Goal: Transaction & Acquisition: Purchase product/service

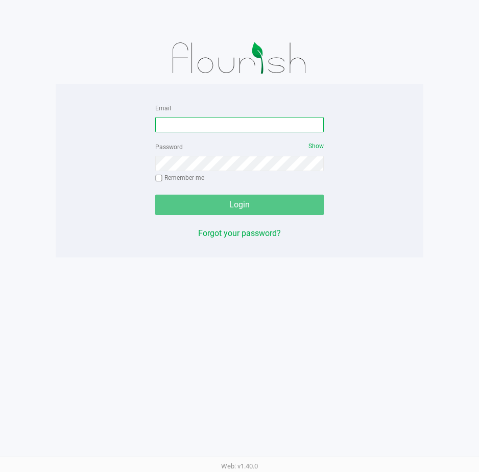
click at [165, 127] on input "Email" at bounding box center [239, 124] width 168 height 15
type input "[EMAIL_ADDRESS][DOMAIN_NAME]"
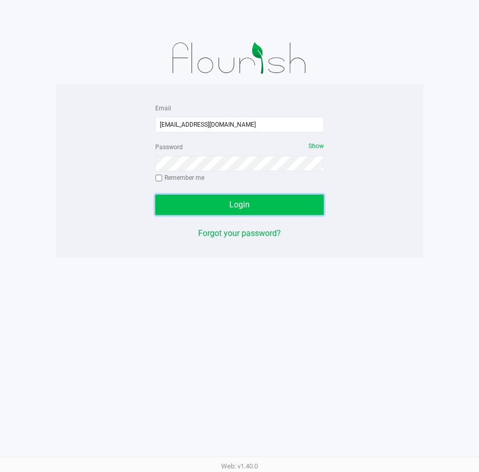
click at [199, 196] on button "Login" at bounding box center [239, 205] width 168 height 20
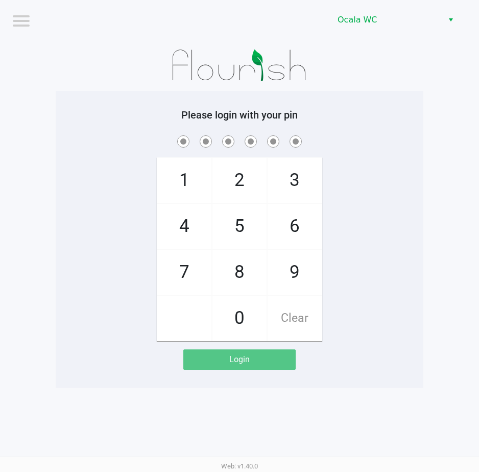
click at [355, 154] on div "1 4 7 2 5 8 0 3 6 9 Clear" at bounding box center [240, 237] width 368 height 208
checkbox input "true"
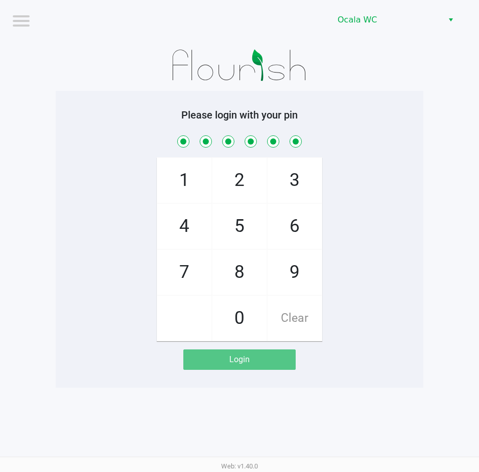
checkbox input "true"
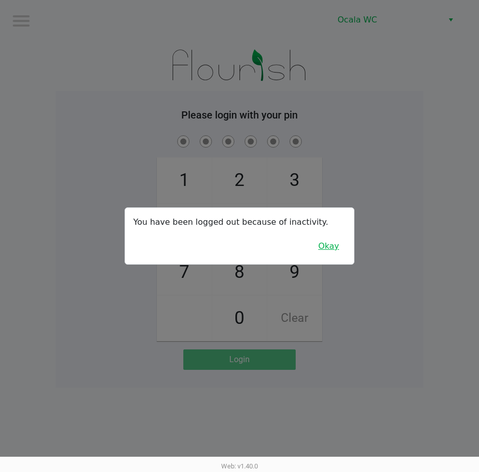
click at [338, 243] on button "Okay" at bounding box center [328, 245] width 34 height 19
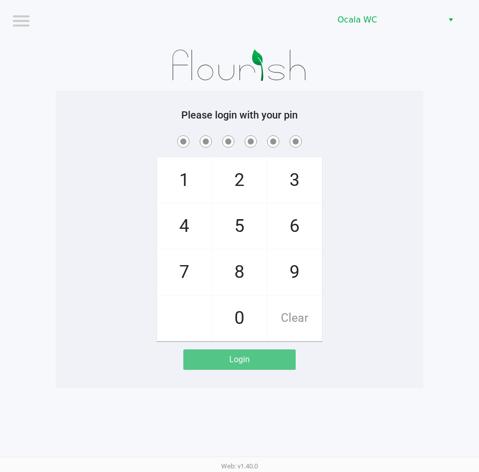
click at [362, 160] on div "1 4 7 2 5 8 0 3 6 9 Clear" at bounding box center [240, 237] width 368 height 208
checkbox input "true"
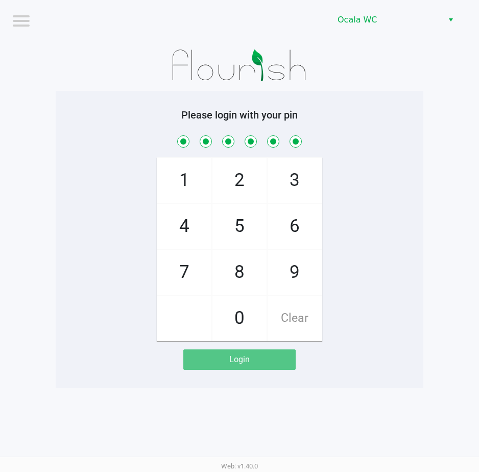
checkbox input "true"
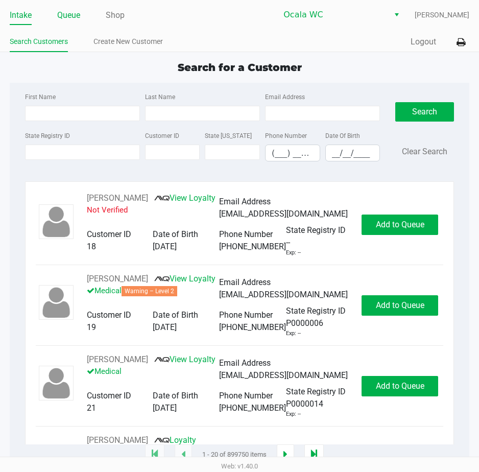
click at [68, 15] on link "Queue" at bounding box center [68, 15] width 23 height 14
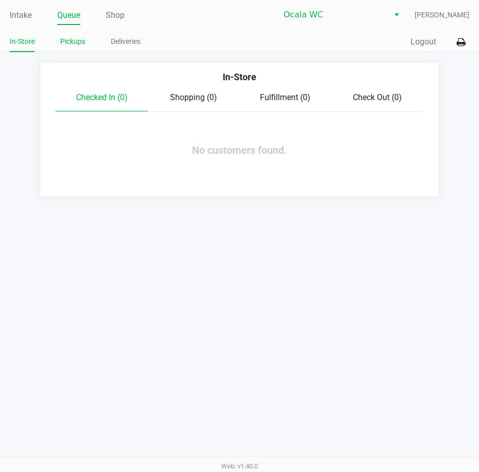
click at [71, 36] on link "Pickups" at bounding box center [72, 41] width 25 height 13
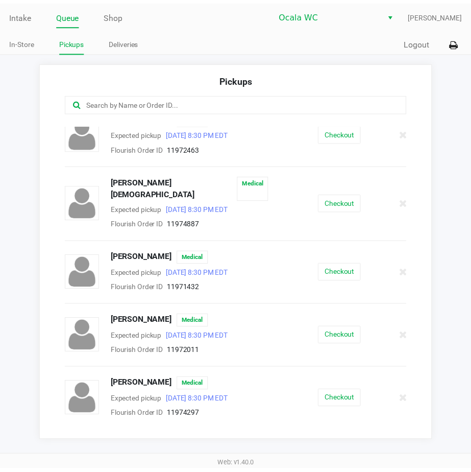
scroll to position [247, 0]
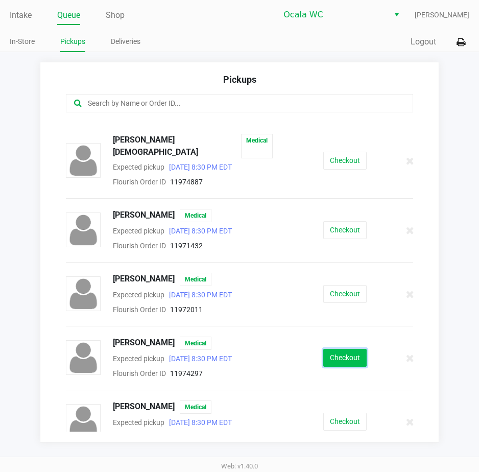
click at [324, 349] on button "Checkout" at bounding box center [344, 358] width 43 height 18
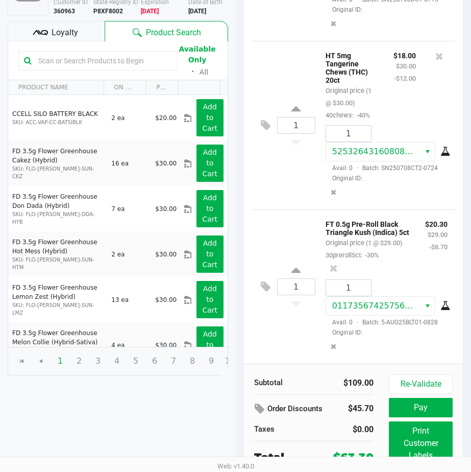
scroll to position [178, 0]
click at [414, 427] on button "Print Customer Labels" at bounding box center [421, 443] width 64 height 44
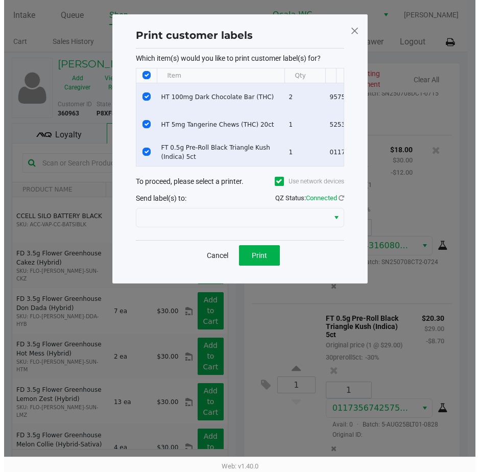
scroll to position [0, 0]
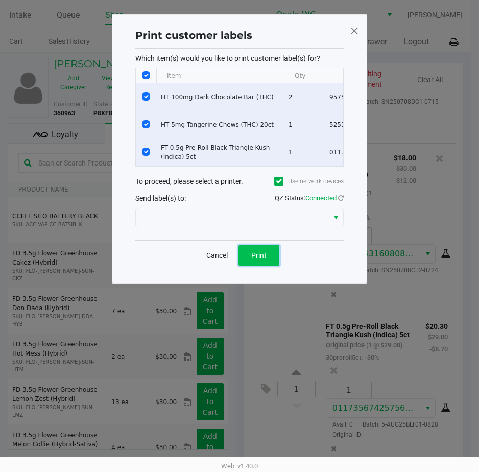
click at [264, 259] on span "Print" at bounding box center [258, 255] width 15 height 8
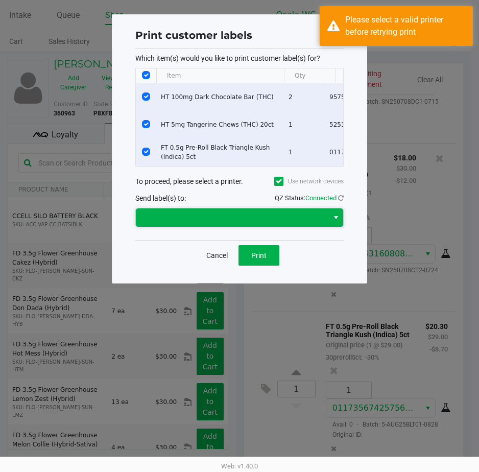
click at [265, 224] on span at bounding box center [232, 217] width 180 height 12
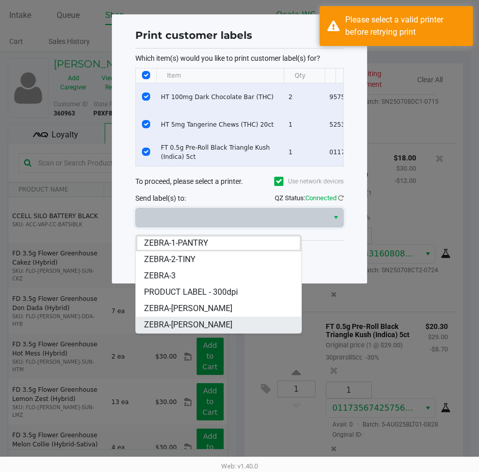
click at [204, 323] on li "ZEBRA-[PERSON_NAME]" at bounding box center [218, 325] width 165 height 16
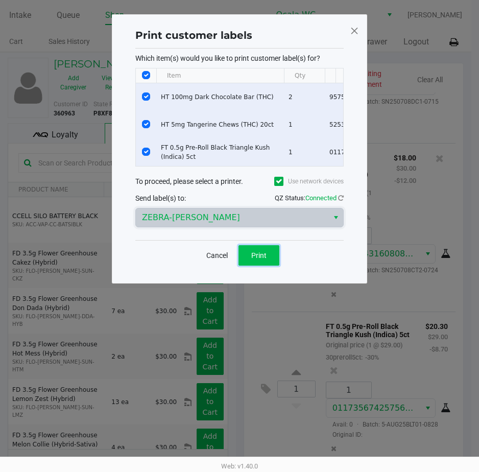
click at [249, 257] on button "Print" at bounding box center [258, 255] width 41 height 20
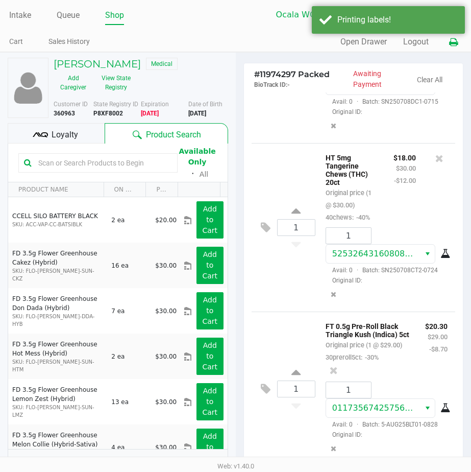
click at [448, 44] on button at bounding box center [453, 42] width 17 height 19
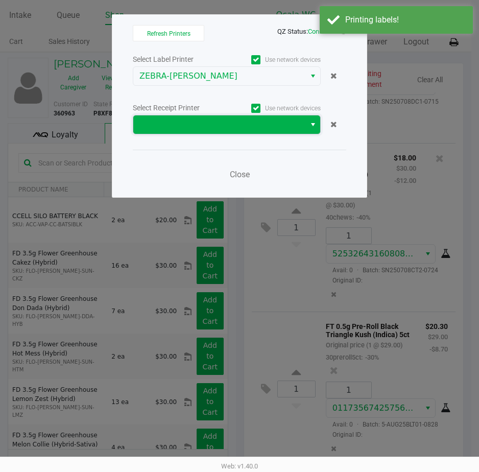
click at [304, 118] on span at bounding box center [219, 124] width 172 height 18
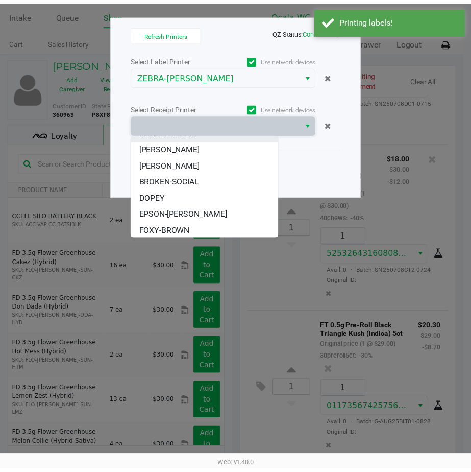
scroll to position [61, 0]
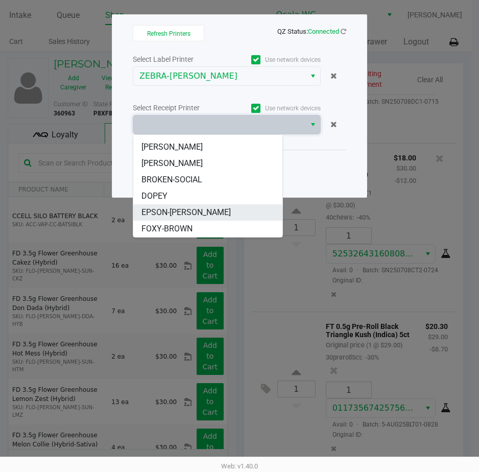
click at [181, 207] on span "EPSON-[PERSON_NAME]" at bounding box center [185, 212] width 89 height 12
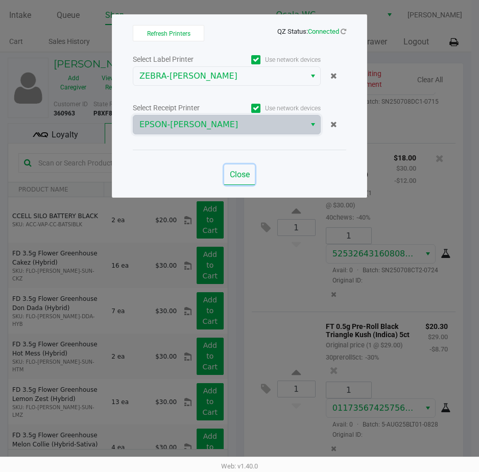
click at [236, 176] on span "Close" at bounding box center [240, 174] width 20 height 10
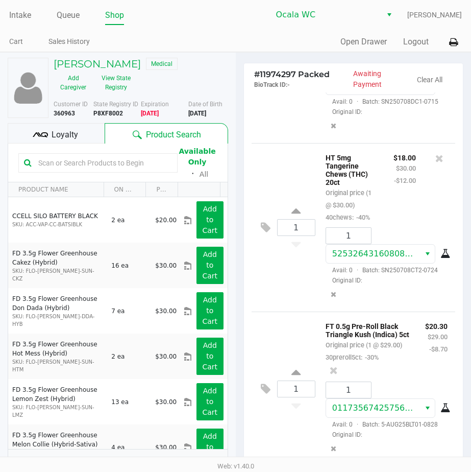
click at [81, 129] on div "Loyalty" at bounding box center [56, 133] width 97 height 20
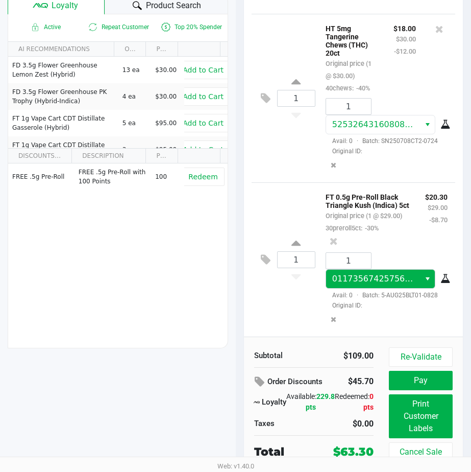
scroll to position [130, 0]
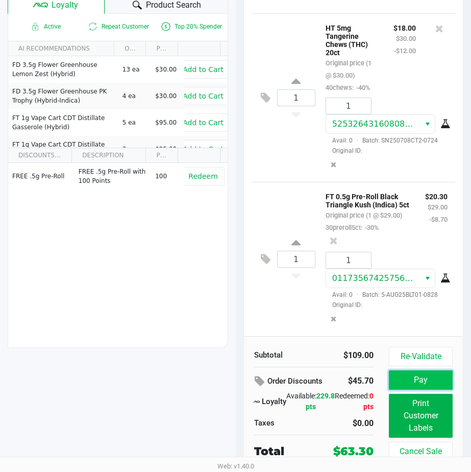
click at [413, 372] on button "Pay" at bounding box center [421, 379] width 64 height 19
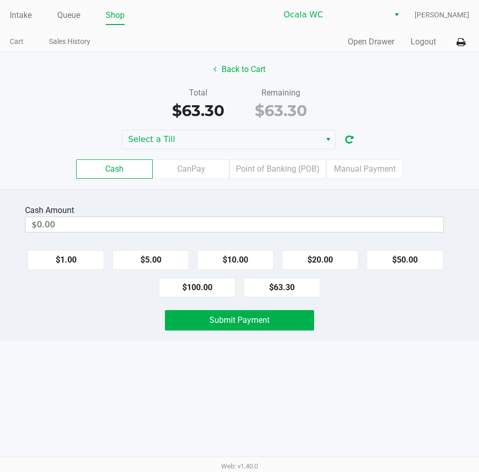
click at [73, 222] on input "$0.00" at bounding box center [235, 224] width 418 height 15
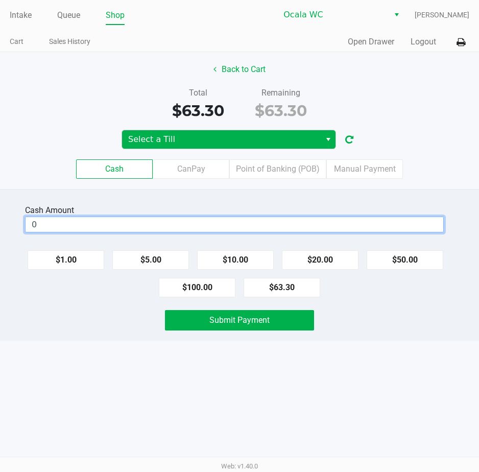
click at [213, 131] on span "Select a Till" at bounding box center [221, 139] width 199 height 18
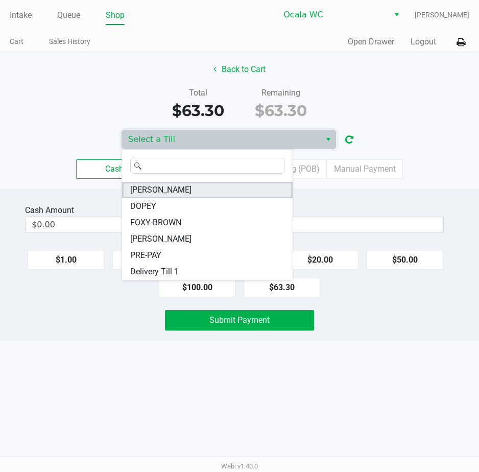
click at [179, 190] on li "[PERSON_NAME]" at bounding box center [207, 190] width 171 height 16
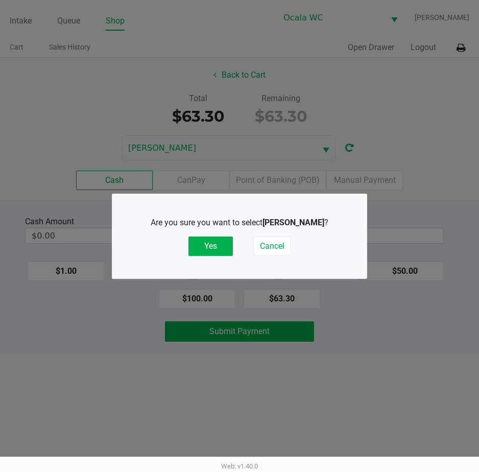
click at [213, 244] on button "Yes" at bounding box center [210, 245] width 44 height 19
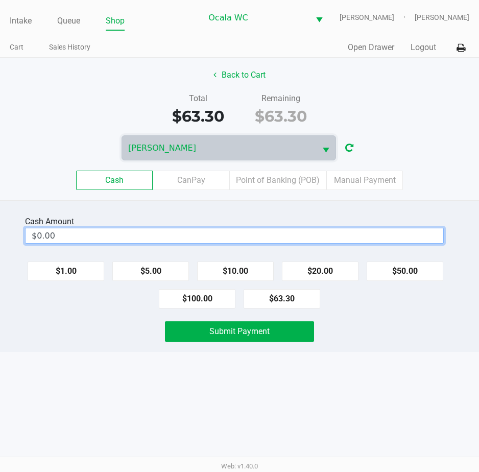
click at [79, 240] on input "$0.00" at bounding box center [235, 235] width 418 height 15
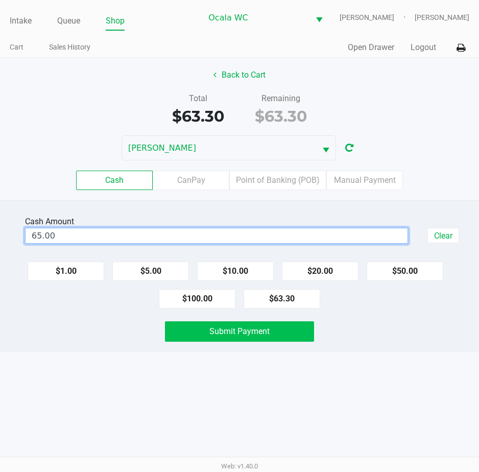
click at [228, 338] on button "Submit Payment" at bounding box center [240, 331] width 150 height 20
type input "$65.00"
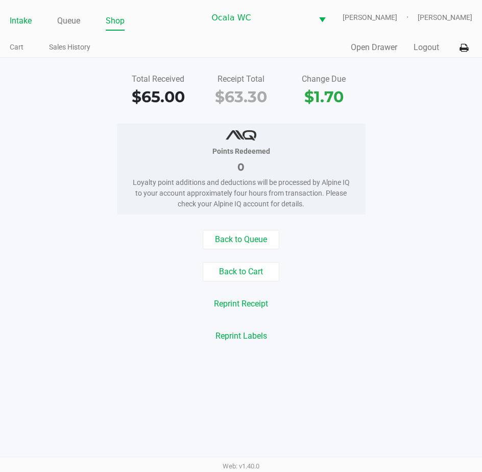
click at [27, 25] on link "Intake" at bounding box center [21, 21] width 22 height 14
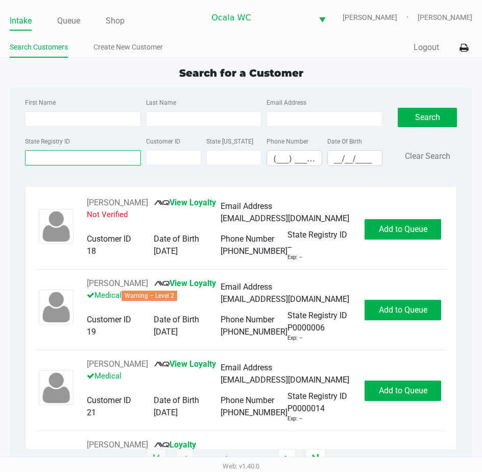
click at [34, 163] on input "State Registry ID" at bounding box center [83, 157] width 116 height 15
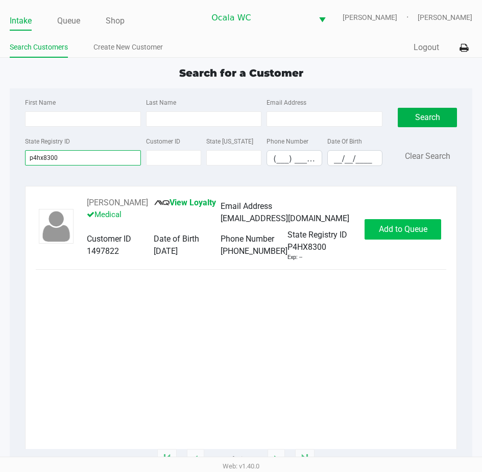
type input "p4hx8300"
click at [397, 233] on span "Add to Queue" at bounding box center [403, 229] width 49 height 10
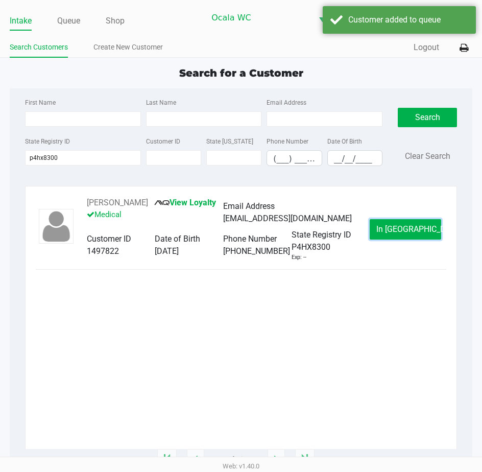
click at [395, 225] on span "In [GEOGRAPHIC_DATA]" at bounding box center [419, 229] width 86 height 10
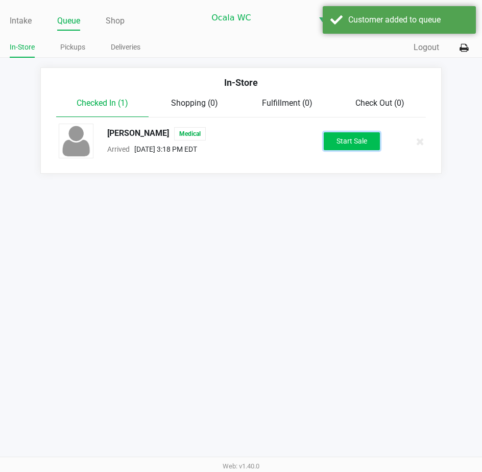
click at [353, 143] on button "Start Sale" at bounding box center [352, 141] width 56 height 18
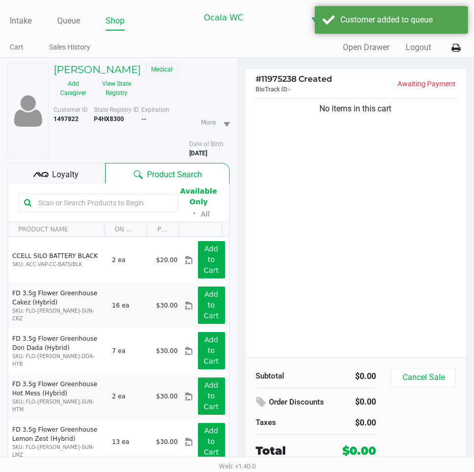
click at [78, 172] on span "Loyalty" at bounding box center [65, 174] width 27 height 12
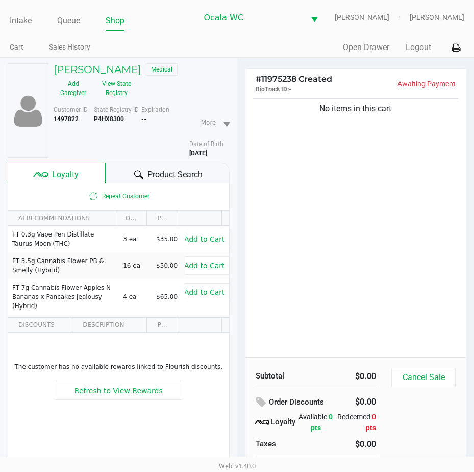
click at [143, 172] on div at bounding box center [139, 174] width 12 height 12
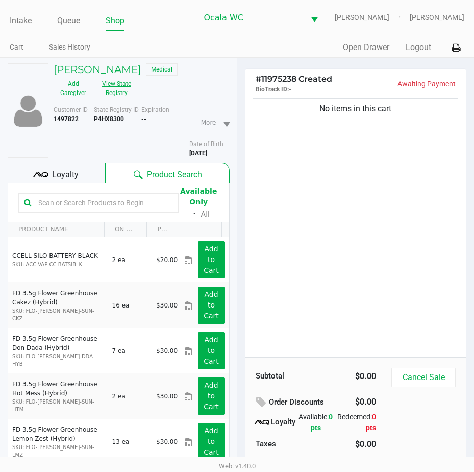
click at [108, 83] on button "View State Registry" at bounding box center [113, 89] width 41 height 26
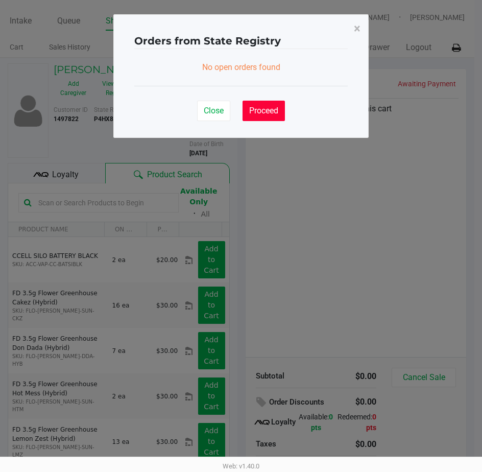
click at [263, 110] on span "Proceed" at bounding box center [263, 111] width 29 height 10
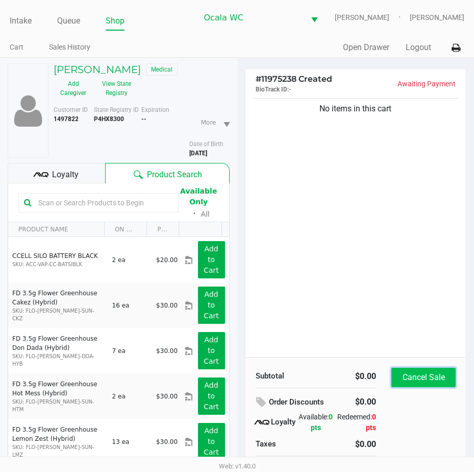
click at [398, 369] on button "Cancel Sale" at bounding box center [424, 377] width 64 height 19
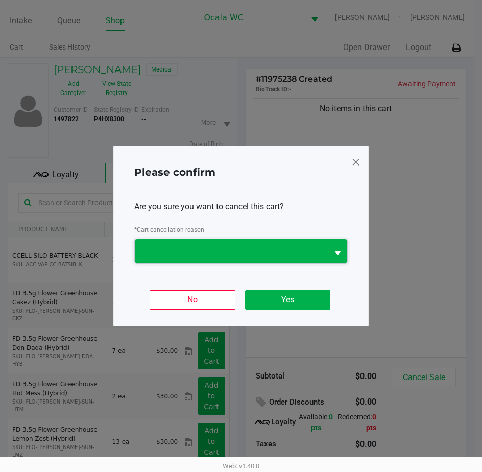
click at [306, 259] on span at bounding box center [231, 251] width 193 height 24
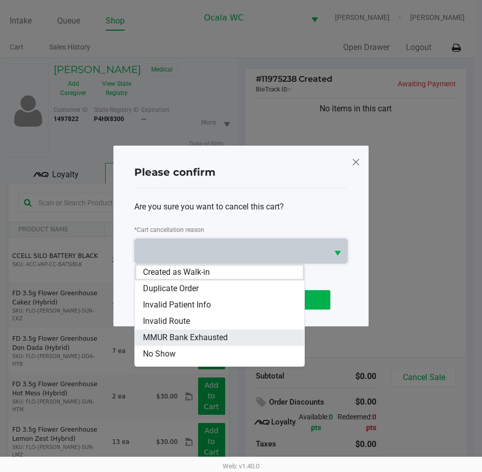
click at [240, 331] on li "MMUR Bank Exhausted" at bounding box center [219, 337] width 169 height 16
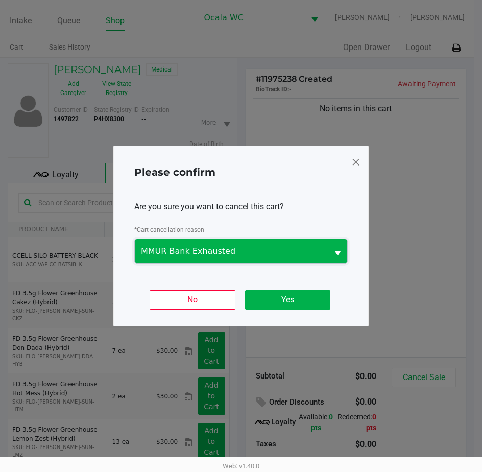
click at [268, 258] on span "MMUR Bank Exhausted" at bounding box center [231, 251] width 193 height 24
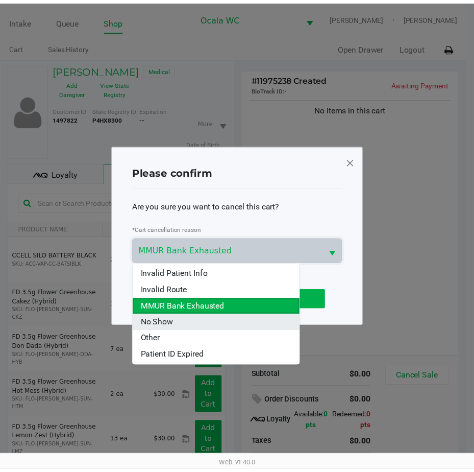
scroll to position [45, 0]
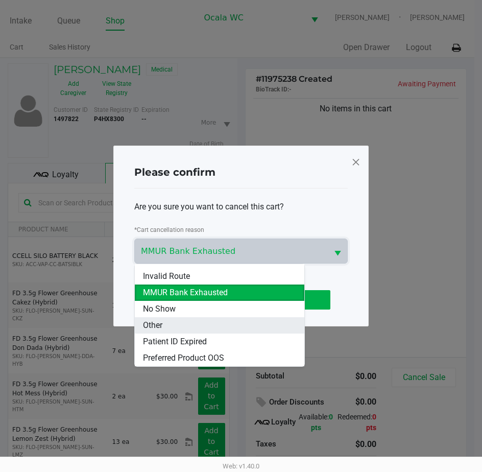
click at [192, 323] on li "Other" at bounding box center [219, 325] width 169 height 16
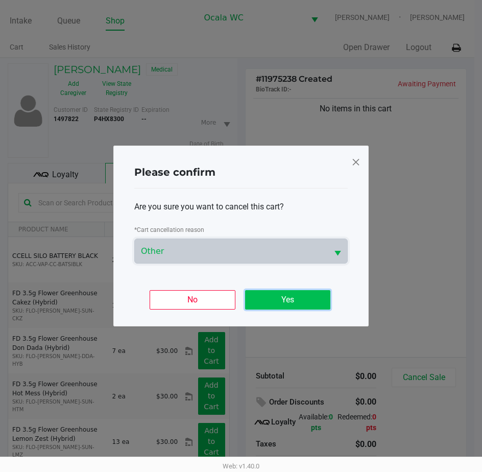
click at [258, 302] on button "Yes" at bounding box center [287, 299] width 85 height 19
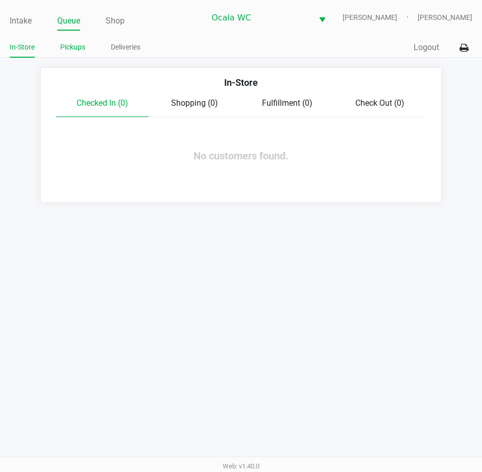
click at [63, 47] on link "Pickups" at bounding box center [72, 47] width 25 height 13
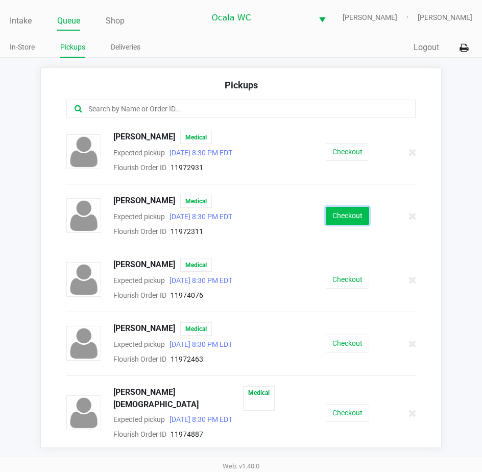
click at [345, 210] on button "Checkout" at bounding box center [347, 216] width 43 height 18
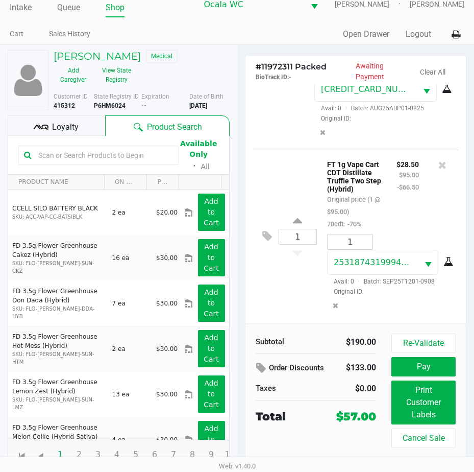
scroll to position [16, 0]
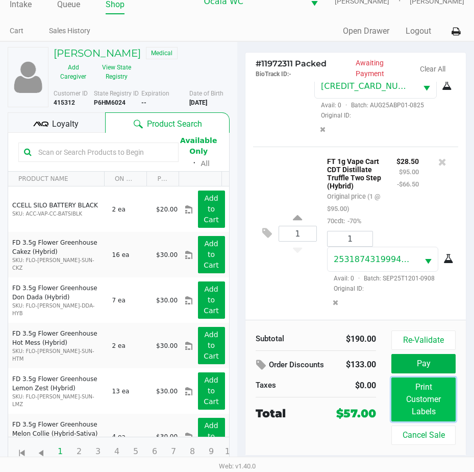
click at [407, 387] on button "Print Customer Labels" at bounding box center [424, 399] width 64 height 44
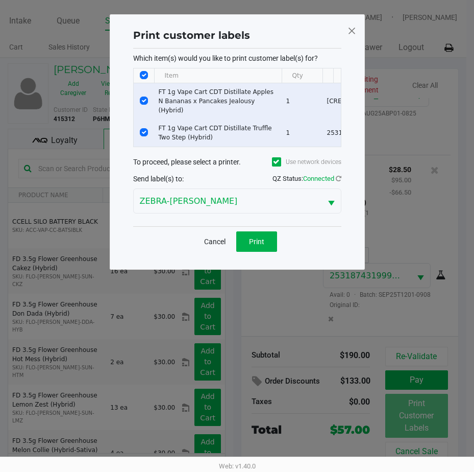
scroll to position [0, 0]
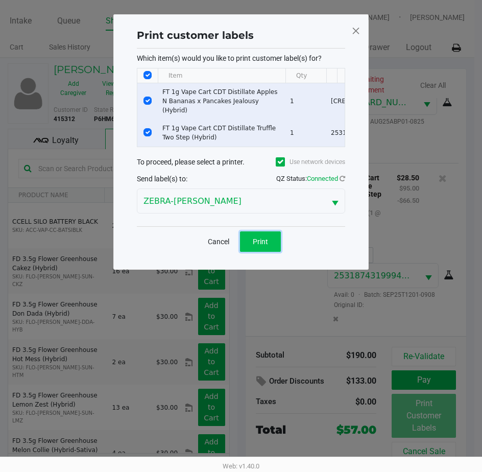
click at [266, 237] on span "Print" at bounding box center [260, 241] width 15 height 8
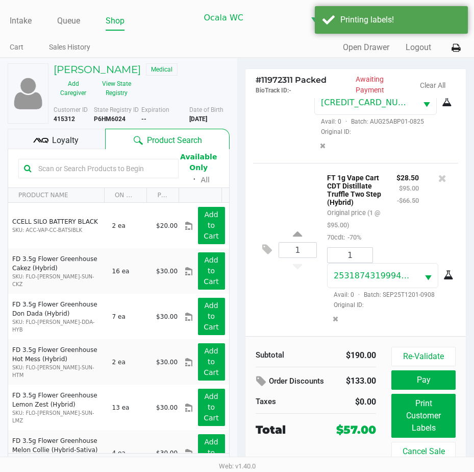
click at [50, 138] on div "Loyalty" at bounding box center [57, 139] width 98 height 20
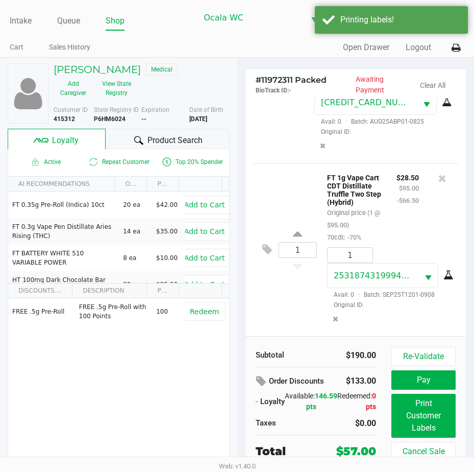
click at [139, 135] on div at bounding box center [139, 140] width 12 height 12
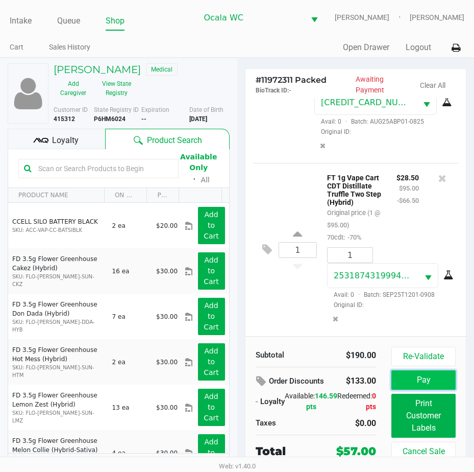
click at [411, 377] on button "Pay" at bounding box center [424, 379] width 64 height 19
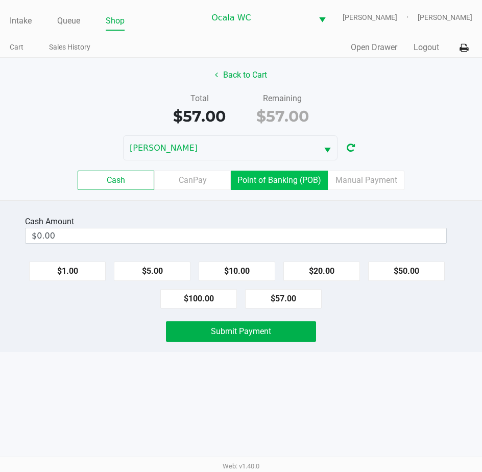
click at [282, 179] on label "Point of Banking (POB)" at bounding box center [279, 180] width 97 height 19
click at [0, 0] on 7 "Point of Banking (POB)" at bounding box center [0, 0] width 0 height 0
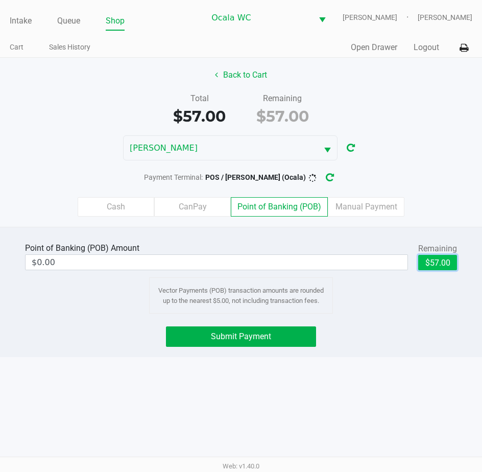
click at [423, 264] on button "$57.00" at bounding box center [437, 262] width 39 height 15
type input "$57.00"
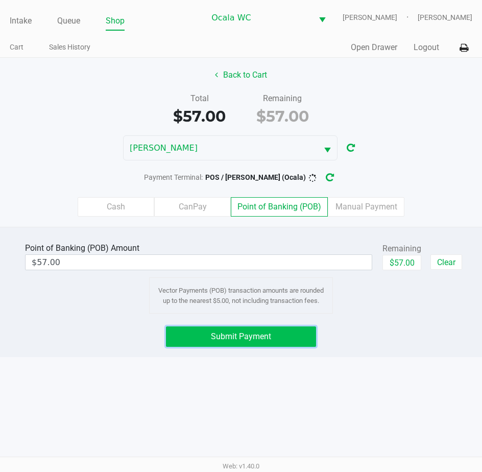
click at [254, 330] on button "Submit Payment" at bounding box center [241, 336] width 151 height 20
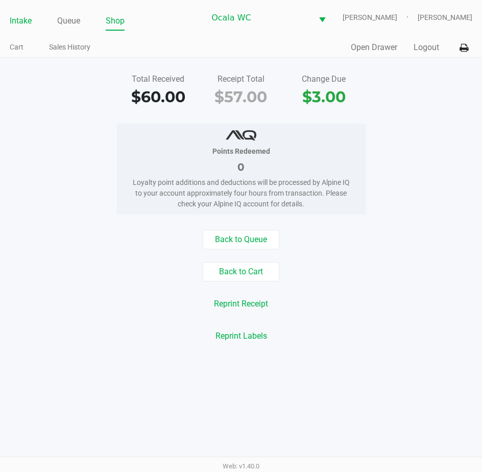
click at [21, 16] on link "Intake" at bounding box center [21, 21] width 22 height 14
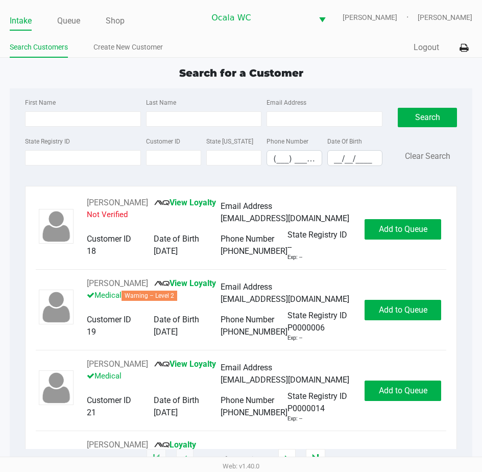
click at [209, 75] on span "Search for a Customer" at bounding box center [241, 73] width 124 height 12
click at [201, 72] on span "Search for a Customer" at bounding box center [241, 73] width 124 height 12
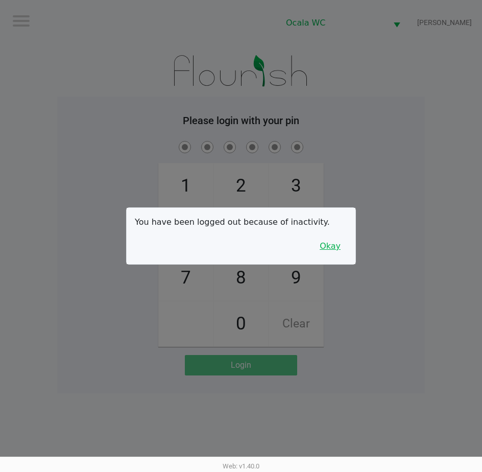
click at [335, 243] on button "Okay" at bounding box center [330, 245] width 34 height 19
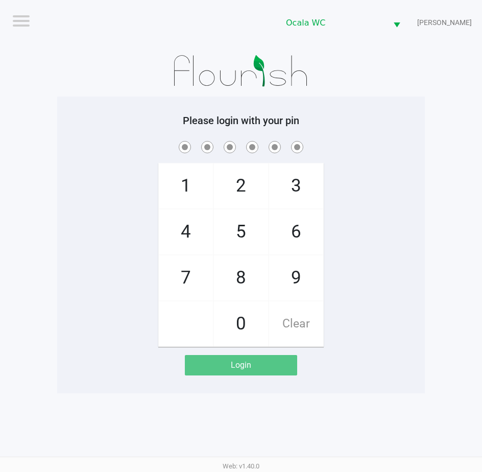
click at [352, 246] on div "1 4 7 2 5 8 0 3 6 9 Clear" at bounding box center [241, 243] width 368 height 208
checkbox input "true"
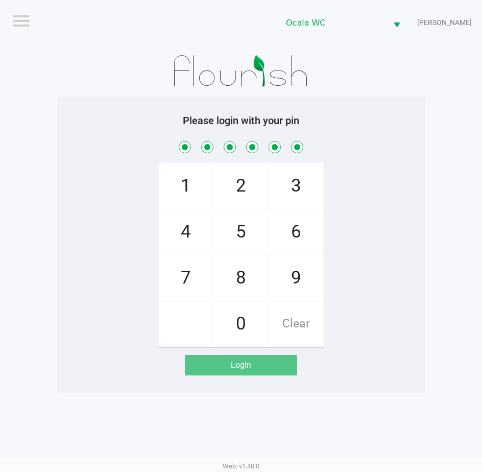
checkbox input "true"
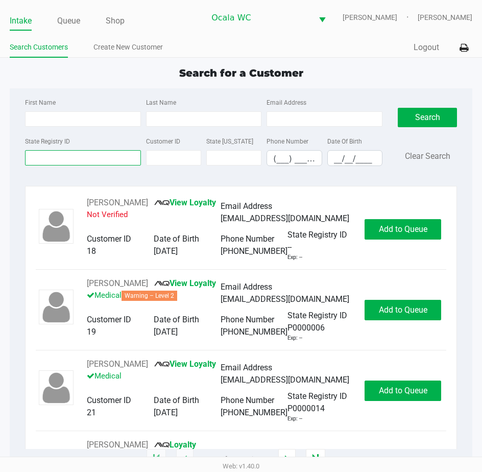
click at [78, 157] on input "State Registry ID" at bounding box center [83, 157] width 116 height 15
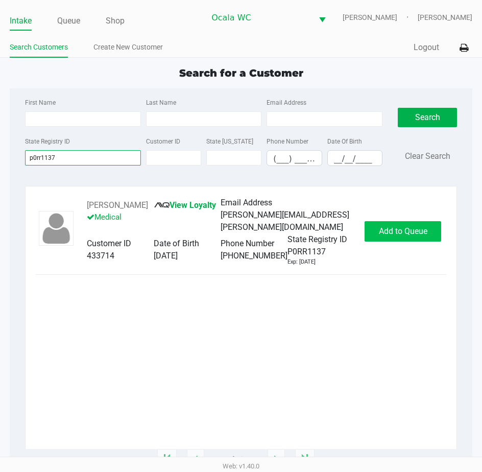
type input "p0rr1137"
click at [396, 227] on button "Add to Queue" at bounding box center [403, 231] width 77 height 20
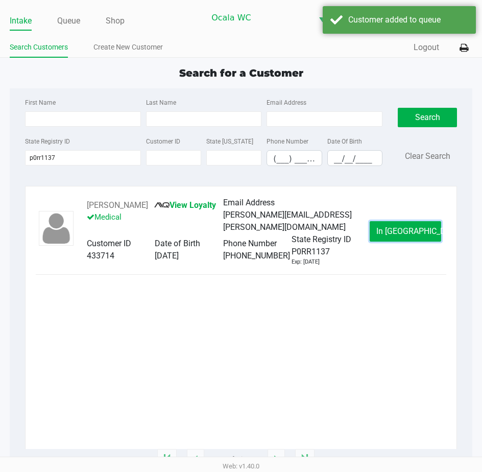
click at [396, 227] on button "In [GEOGRAPHIC_DATA]" at bounding box center [405, 231] width 71 height 20
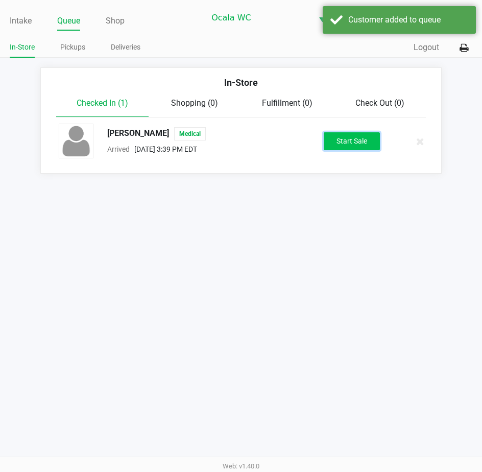
click at [365, 139] on button "Start Sale" at bounding box center [352, 141] width 56 height 18
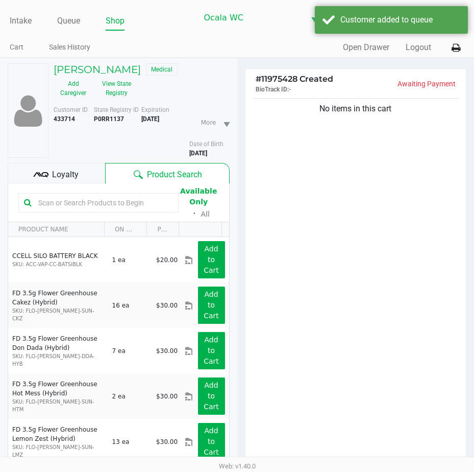
click at [74, 171] on span "Loyalty" at bounding box center [65, 174] width 27 height 12
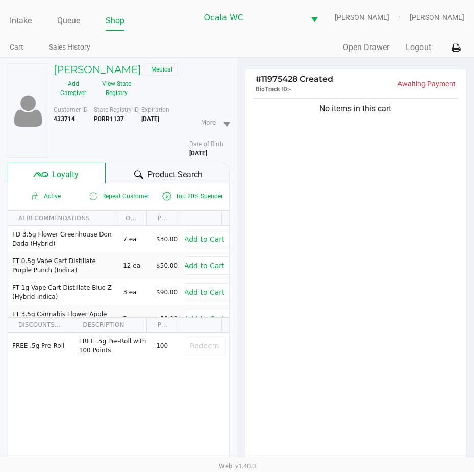
click at [135, 168] on div at bounding box center [139, 174] width 12 height 12
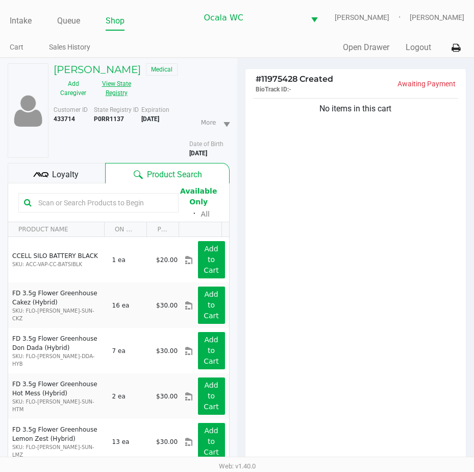
click at [128, 92] on button "View State Registry" at bounding box center [113, 89] width 41 height 26
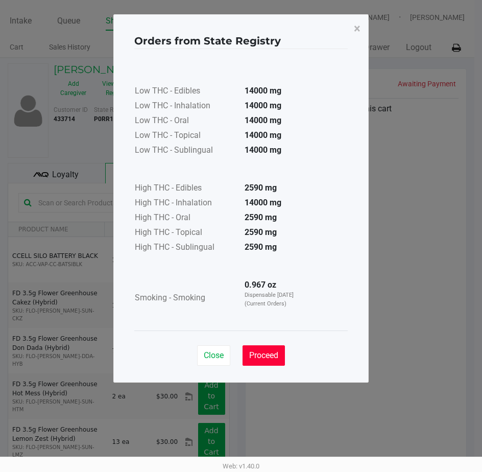
click at [258, 347] on button "Proceed" at bounding box center [264, 355] width 42 height 20
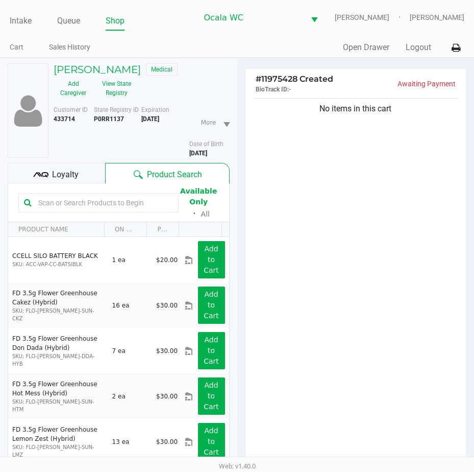
click at [48, 171] on icon at bounding box center [40, 174] width 15 height 15
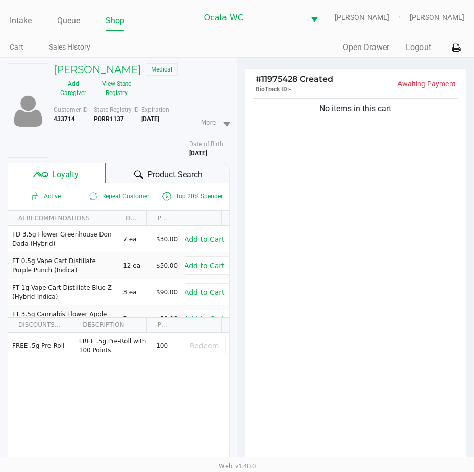
click at [162, 169] on span "Product Search" at bounding box center [175, 174] width 55 height 12
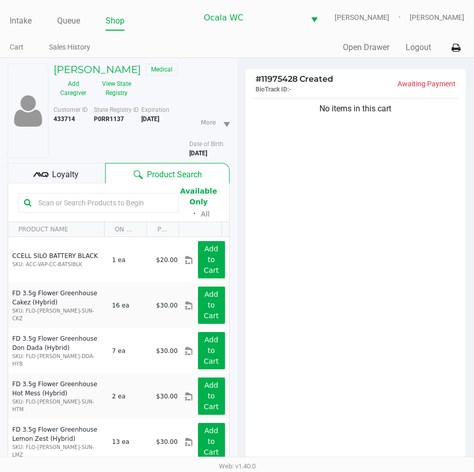
click at [50, 200] on input "text" at bounding box center [103, 202] width 139 height 15
click at [46, 201] on input "text" at bounding box center [103, 202] width 139 height 15
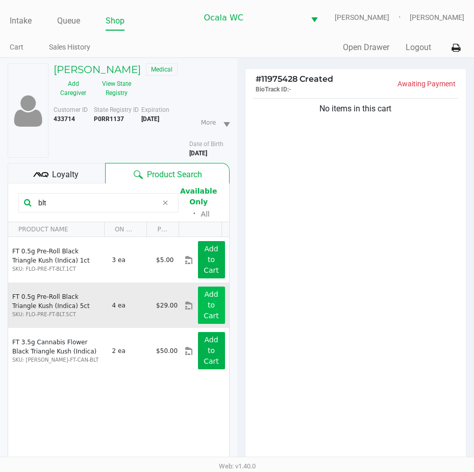
type input "blt"
click at [208, 303] on button "Add to Cart" at bounding box center [211, 304] width 27 height 37
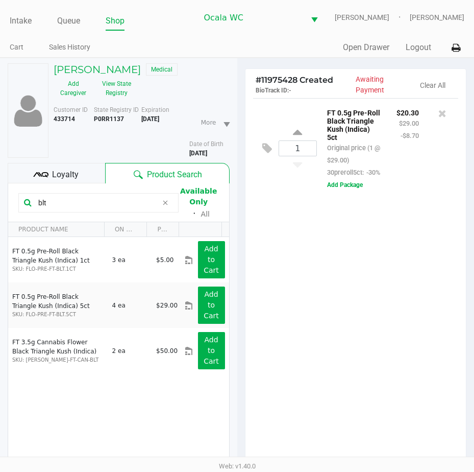
drag, startPoint x: 57, startPoint y: 202, endPoint x: 15, endPoint y: 196, distance: 42.2
click at [15, 196] on kendo-grid-toolbar "blt Available Only ᛫ All" at bounding box center [118, 202] width 221 height 39
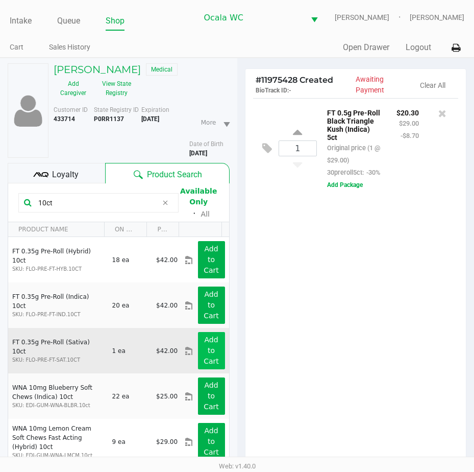
type input "10ct"
click at [211, 342] on app-button-loader "Add to Cart" at bounding box center [211, 350] width 15 height 30
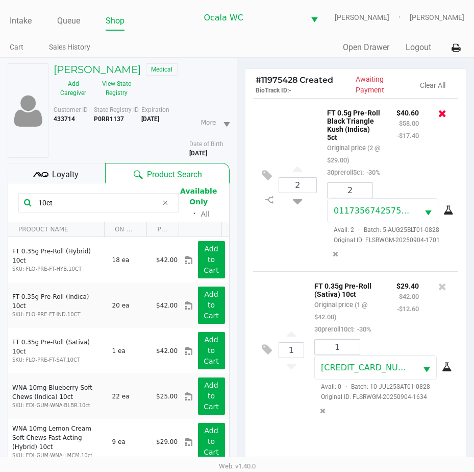
click at [442, 116] on icon at bounding box center [443, 113] width 8 height 10
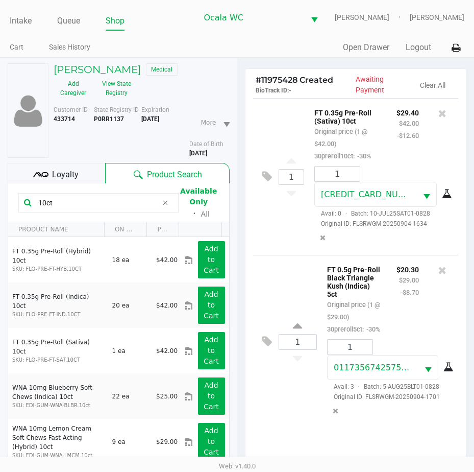
scroll to position [134, 0]
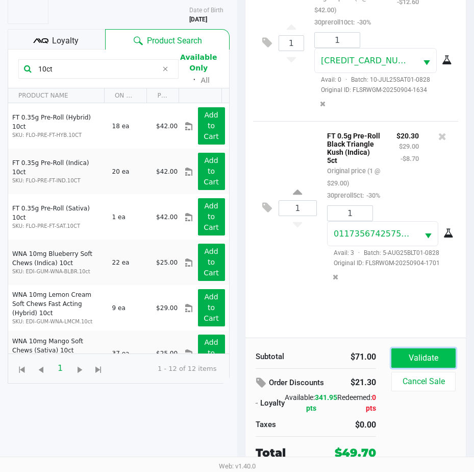
click at [403, 355] on button "Validate" at bounding box center [424, 357] width 64 height 19
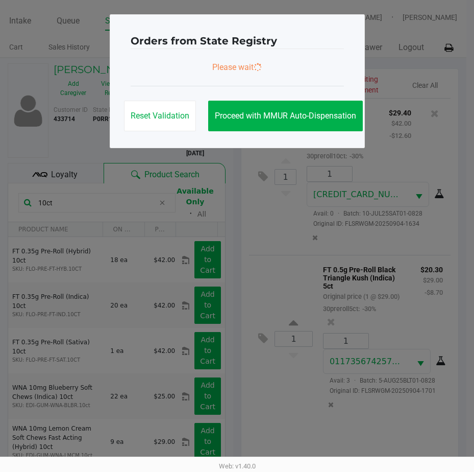
scroll to position [0, 0]
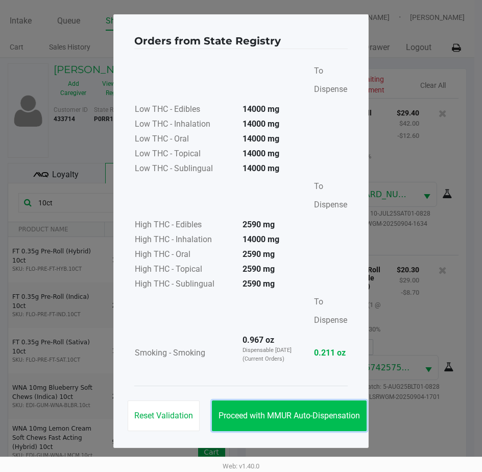
click at [287, 413] on span "Proceed with MMUR Auto-Dispensation" at bounding box center [289, 415] width 141 height 10
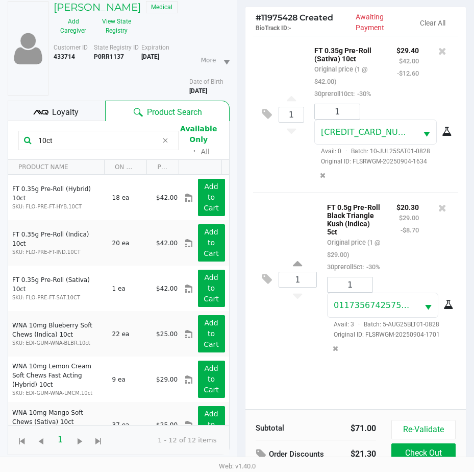
scroll to position [135, 0]
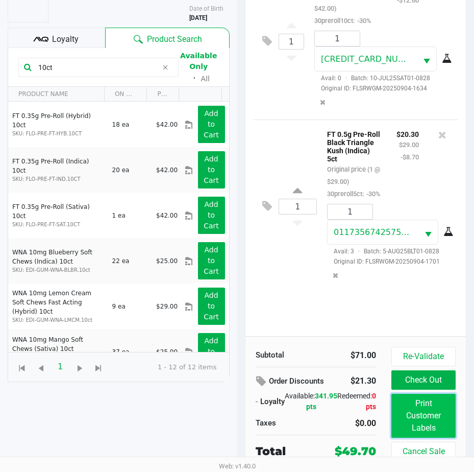
click at [397, 408] on button "Print Customer Labels" at bounding box center [424, 416] width 64 height 44
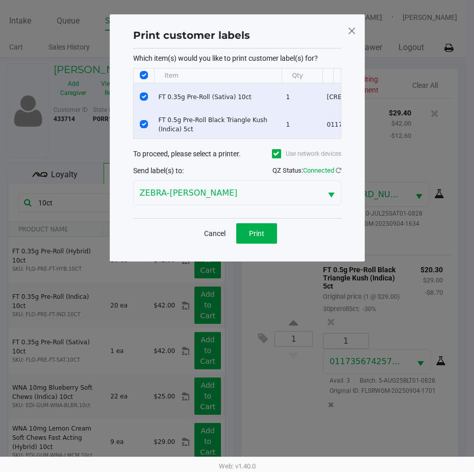
scroll to position [0, 0]
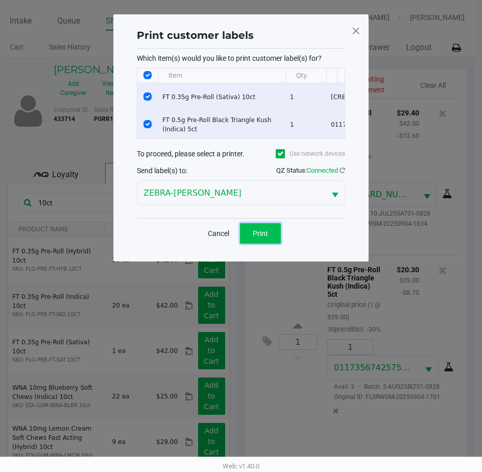
click at [254, 237] on span "Print" at bounding box center [260, 233] width 15 height 8
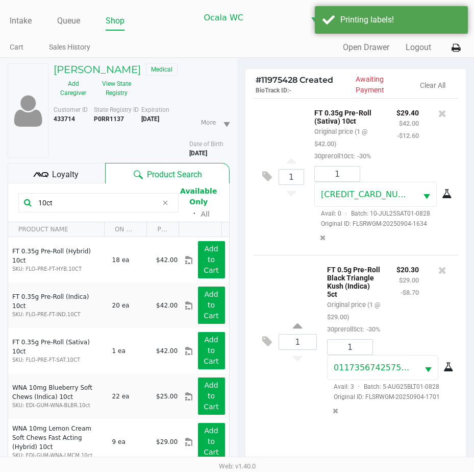
scroll to position [135, 0]
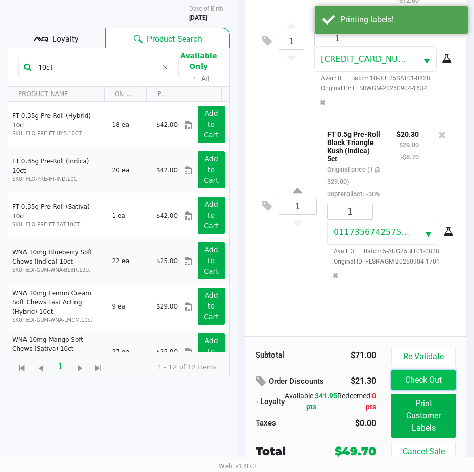
click at [408, 378] on button "Check Out" at bounding box center [424, 379] width 64 height 19
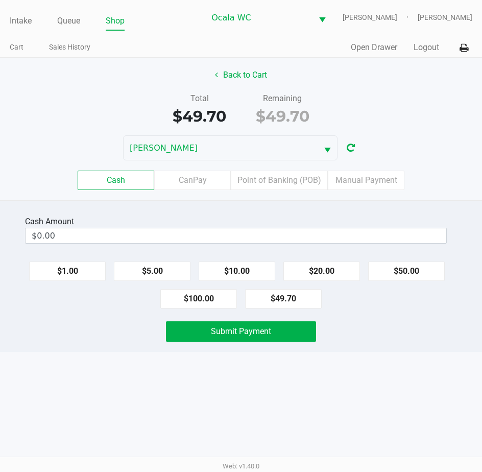
click at [200, 300] on button "$100.00" at bounding box center [198, 298] width 77 height 19
type input "$100.00"
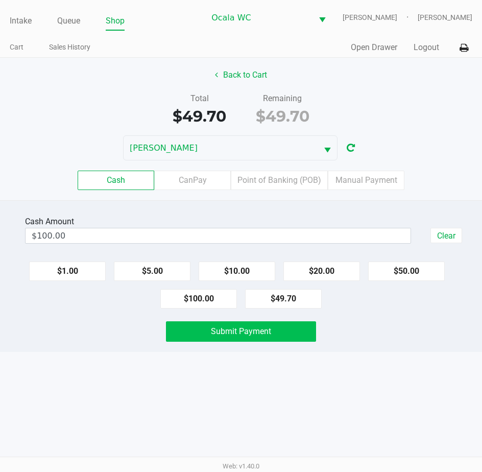
click at [189, 333] on button "Submit Payment" at bounding box center [241, 331] width 151 height 20
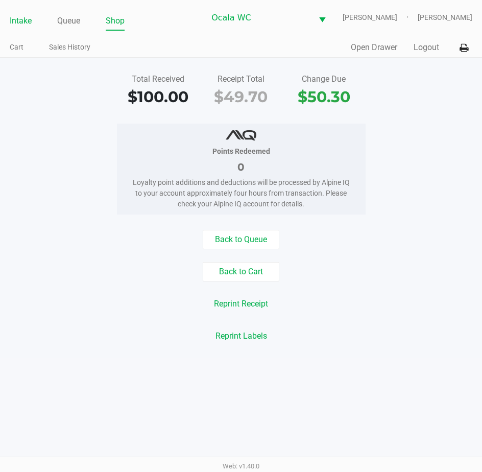
drag, startPoint x: 263, startPoint y: 98, endPoint x: 18, endPoint y: 21, distance: 256.7
click at [18, 21] on link "Intake" at bounding box center [21, 21] width 22 height 14
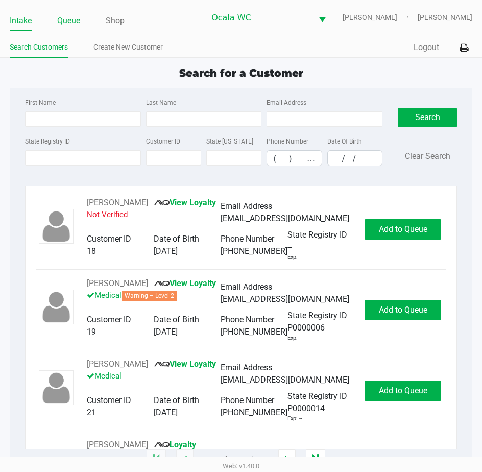
click at [75, 20] on link "Queue" at bounding box center [68, 21] width 23 height 14
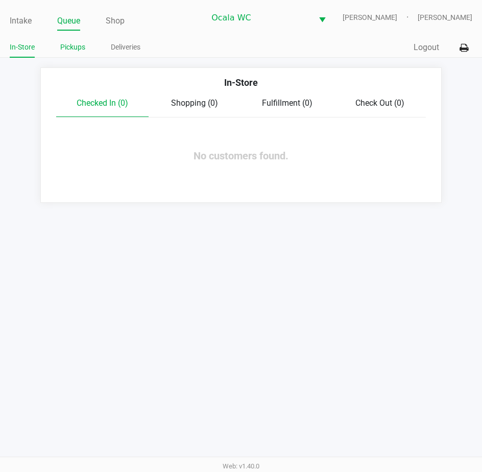
click at [65, 43] on link "Pickups" at bounding box center [72, 47] width 25 height 13
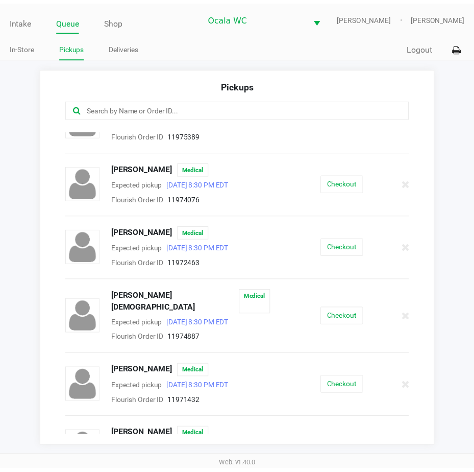
scroll to position [204, 0]
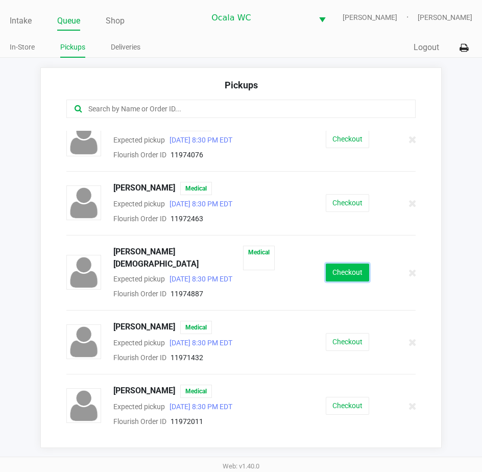
click at [330, 265] on button "Checkout" at bounding box center [347, 272] width 43 height 18
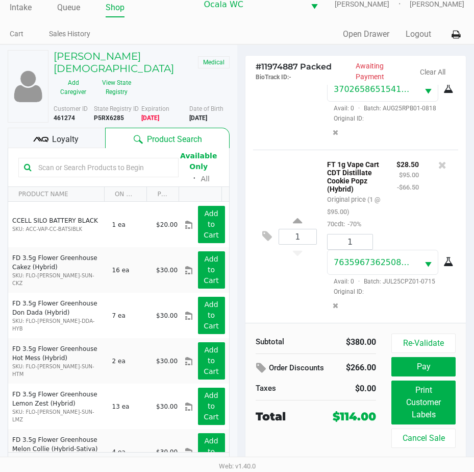
scroll to position [16, 0]
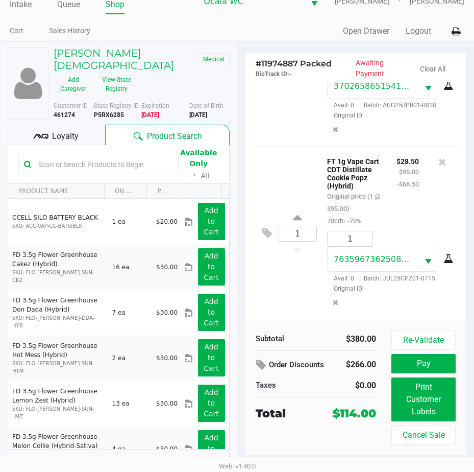
click at [62, 130] on span "Loyalty" at bounding box center [65, 136] width 27 height 12
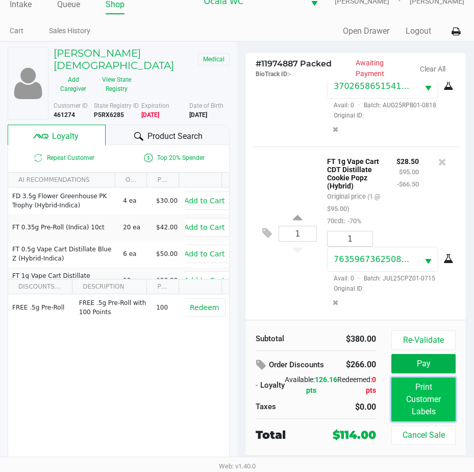
click at [426, 390] on button "Print Customer Labels" at bounding box center [424, 399] width 64 height 44
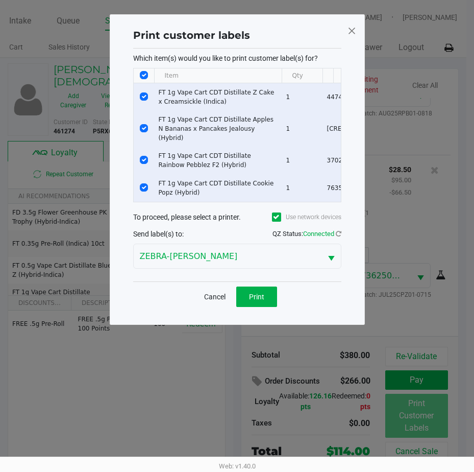
scroll to position [0, 0]
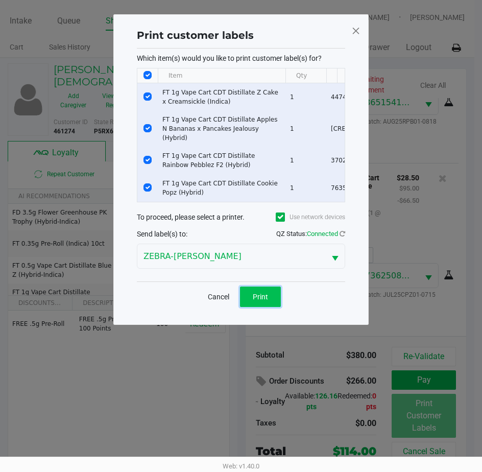
click at [259, 293] on span "Print" at bounding box center [260, 297] width 15 height 8
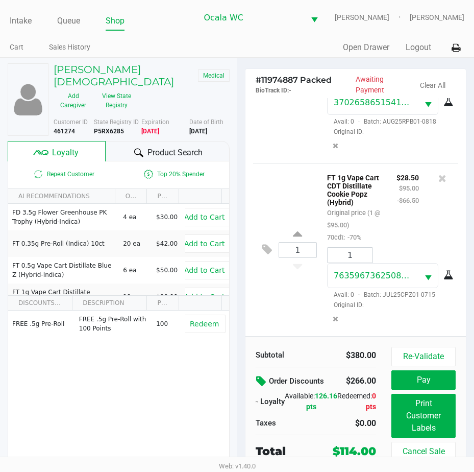
click at [264, 381] on icon at bounding box center [262, 381] width 12 height 12
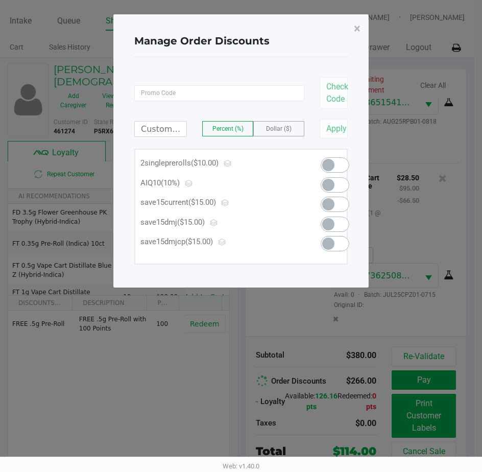
click at [332, 181] on span at bounding box center [328, 185] width 12 height 12
click at [356, 29] on span "×" at bounding box center [357, 28] width 7 height 14
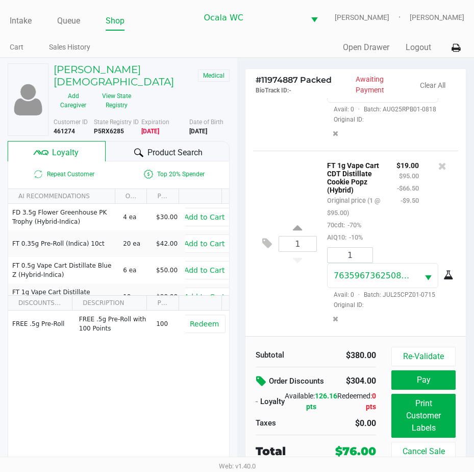
click at [424, 383] on button "Pay" at bounding box center [424, 379] width 64 height 19
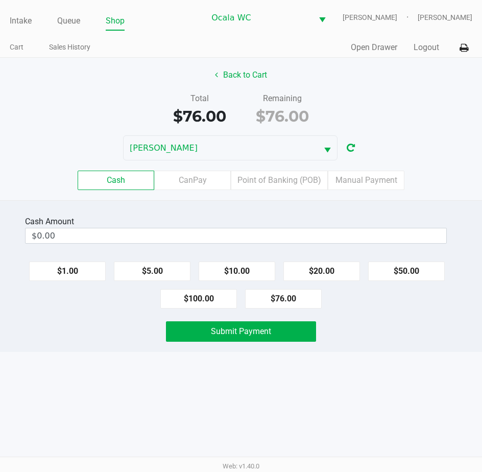
click at [187, 298] on button "$100.00" at bounding box center [198, 298] width 77 height 19
type input "$100.00"
click at [192, 327] on button "Submit Payment" at bounding box center [241, 331] width 151 height 20
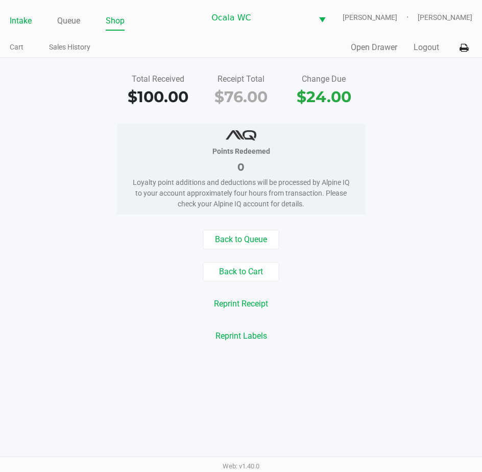
click at [11, 17] on link "Intake" at bounding box center [21, 21] width 22 height 14
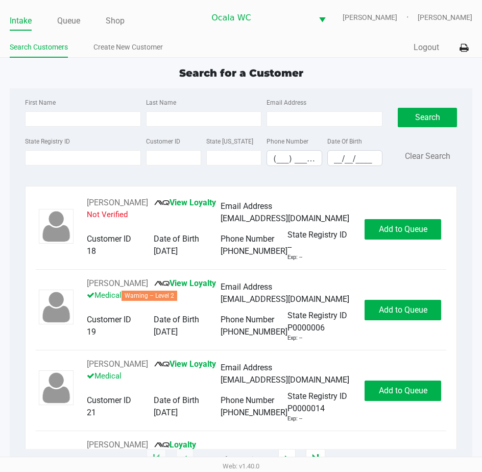
click at [184, 72] on span "Search for a Customer" at bounding box center [241, 73] width 124 height 12
drag, startPoint x: 183, startPoint y: 72, endPoint x: 133, endPoint y: 64, distance: 50.1
click at [133, 64] on app-point-of-sale "Intake Queue Shop Ocala [PERSON_NAME] [PERSON_NAME] Search Customers Create New…" at bounding box center [241, 229] width 482 height 459
drag, startPoint x: 133, startPoint y: 64, endPoint x: 69, endPoint y: 155, distance: 110.6
click at [69, 155] on input "State Registry ID" at bounding box center [83, 157] width 116 height 15
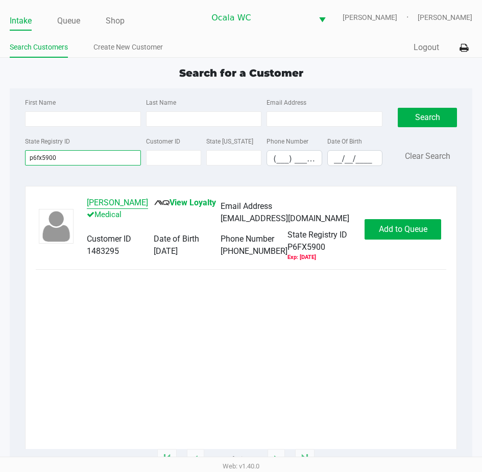
type input "p6fx5900"
click at [106, 199] on button "[PERSON_NAME]" at bounding box center [117, 203] width 61 height 12
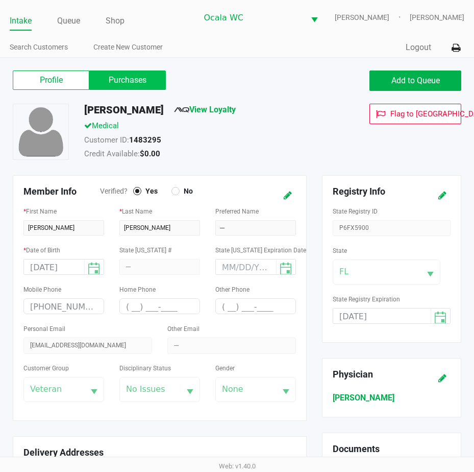
click at [129, 82] on label "Purchases" at bounding box center [127, 79] width 77 height 19
click at [0, 0] on 1 "Purchases" at bounding box center [0, 0] width 0 height 0
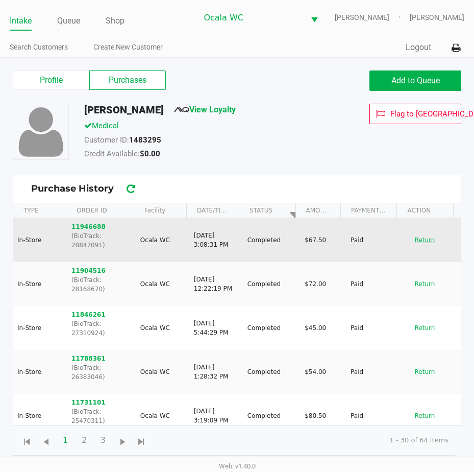
click at [409, 235] on button "Return" at bounding box center [425, 240] width 34 height 16
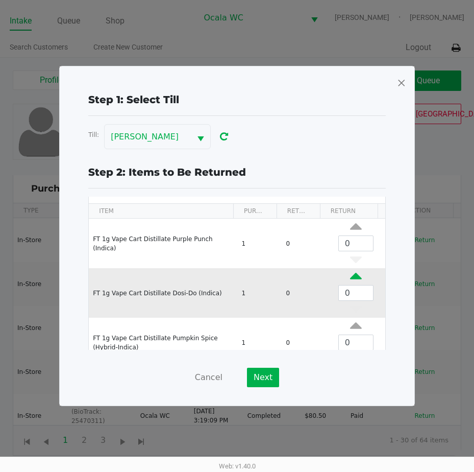
scroll to position [39, 0]
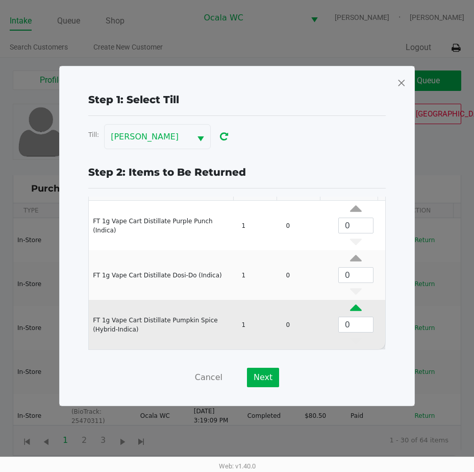
click at [350, 304] on icon "Data table" at bounding box center [356, 310] width 12 height 13
type input "1"
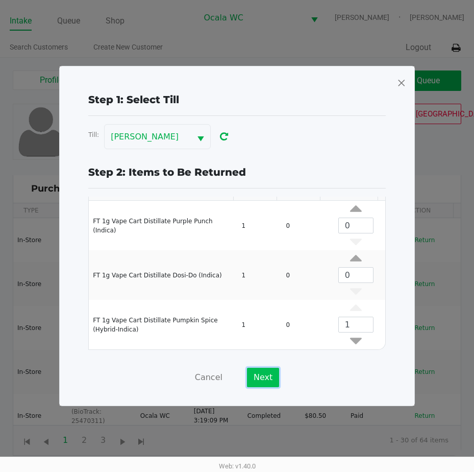
click at [261, 372] on button "Next" at bounding box center [263, 377] width 32 height 19
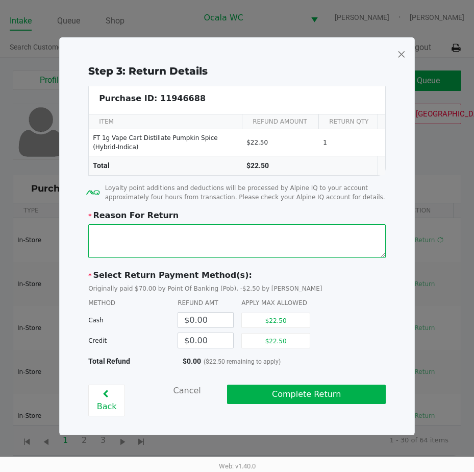
click at [117, 232] on textarea at bounding box center [237, 241] width 298 height 34
type textarea "customer did not like the taste"
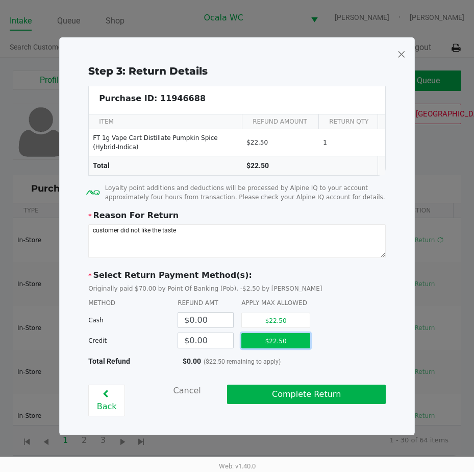
click at [277, 348] on button "$22.50" at bounding box center [275, 340] width 69 height 15
type input "$22.50"
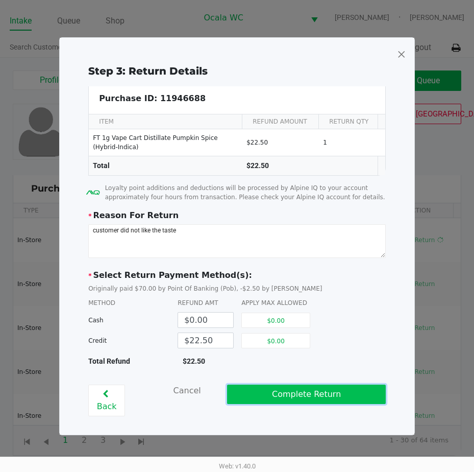
click at [271, 390] on button "Complete Return" at bounding box center [306, 393] width 158 height 19
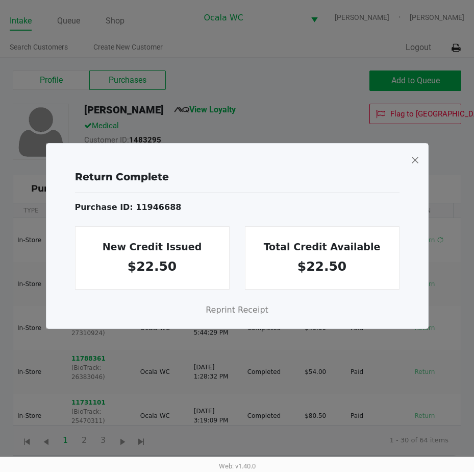
click at [413, 159] on span at bounding box center [414, 160] width 9 height 16
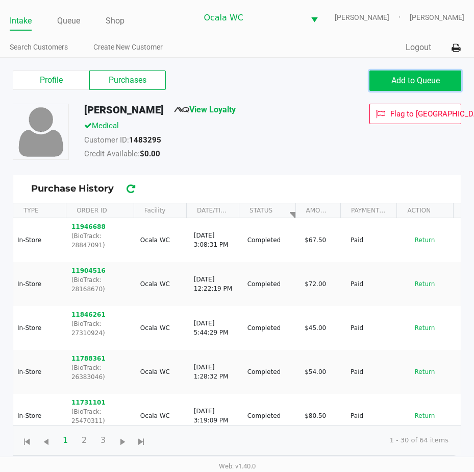
click at [385, 81] on button "Add to Queue" at bounding box center [416, 80] width 92 height 20
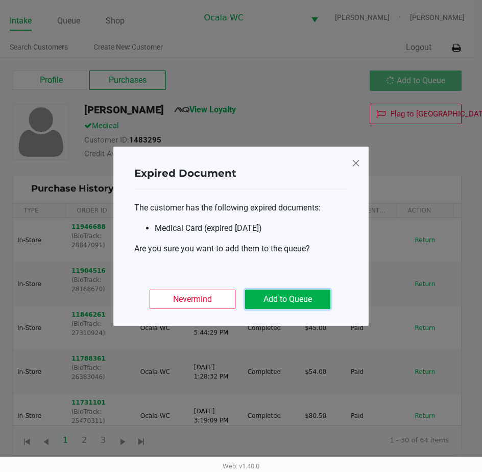
click at [254, 296] on button "Add to Queue" at bounding box center [287, 298] width 85 height 19
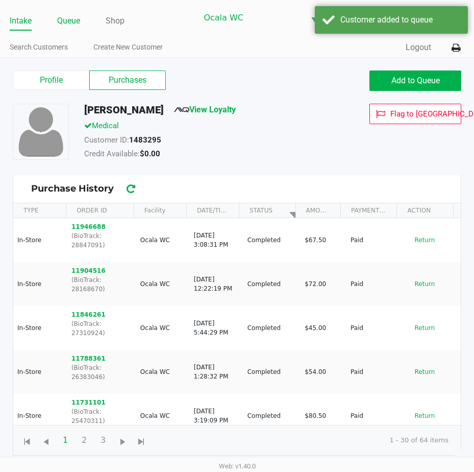
click at [70, 20] on link "Queue" at bounding box center [68, 21] width 23 height 14
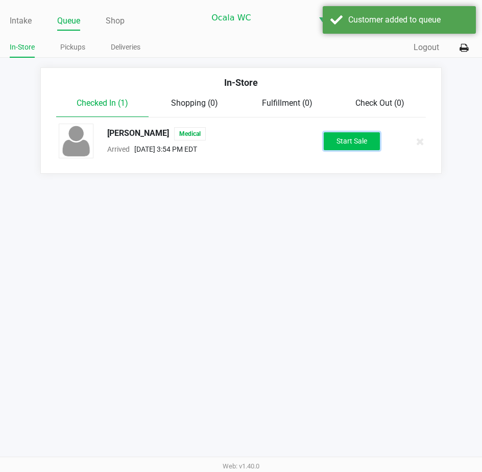
click at [334, 139] on button "Start Sale" at bounding box center [352, 141] width 56 height 18
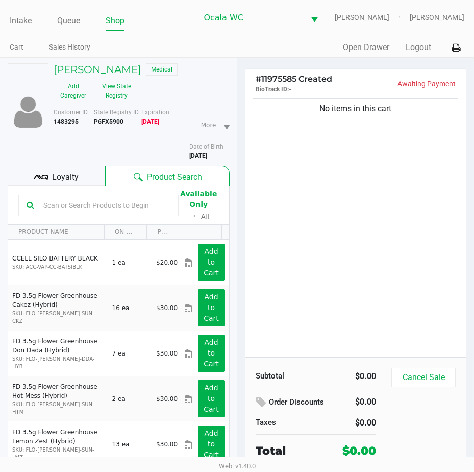
click at [56, 204] on input "text" at bounding box center [104, 205] width 131 height 15
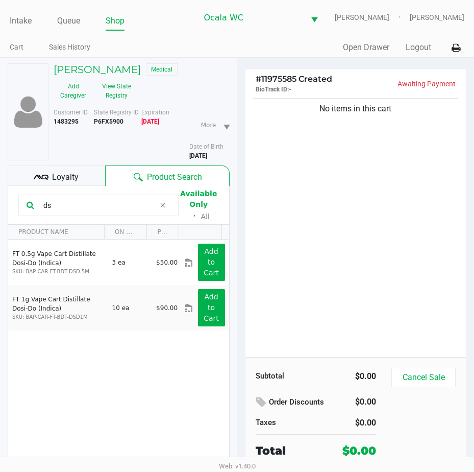
type input "d"
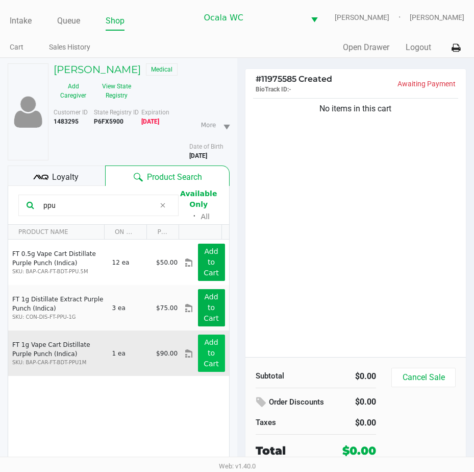
type input "ppu"
click at [204, 340] on app-button-loader "Add to Cart" at bounding box center [211, 353] width 15 height 30
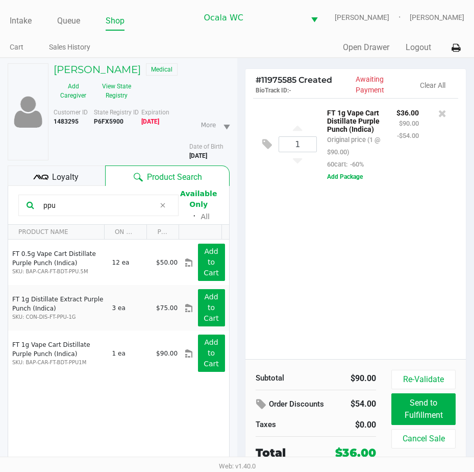
click at [359, 270] on div "1 FT 1g Vape Cart Distillate Purple Punch (Indica) Original price (1 @ $90.00) …" at bounding box center [356, 228] width 221 height 261
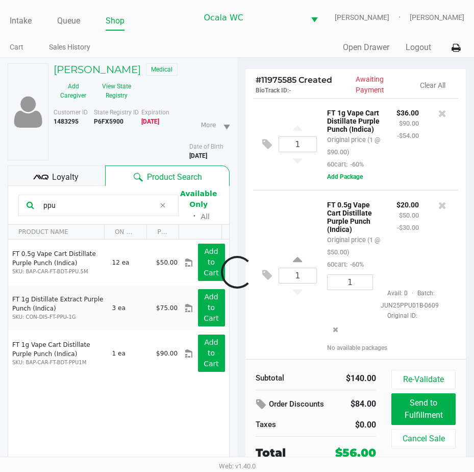
scroll to position [13, 0]
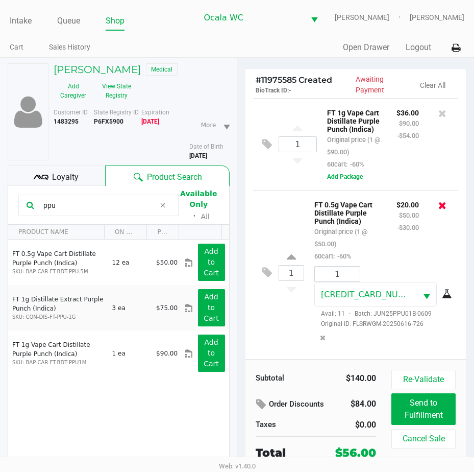
click at [439, 200] on icon at bounding box center [443, 205] width 8 height 10
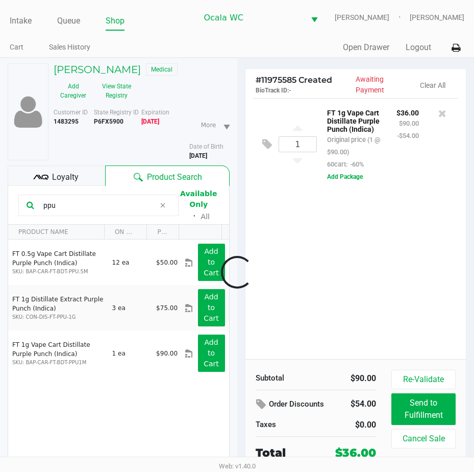
scroll to position [0, 0]
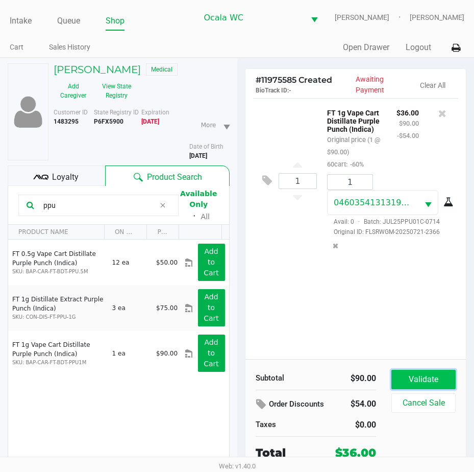
click at [421, 379] on button "Validate" at bounding box center [424, 379] width 64 height 19
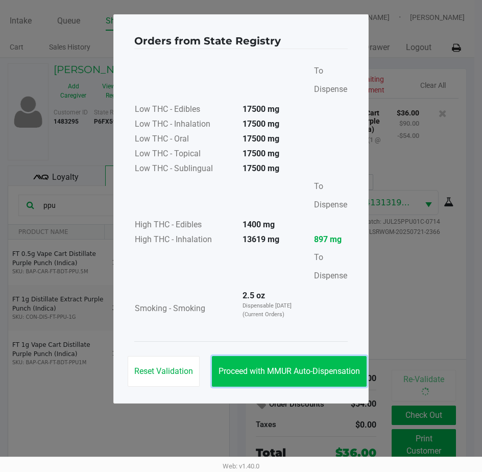
click at [301, 367] on span "Proceed with MMUR Auto-Dispensation" at bounding box center [289, 371] width 141 height 10
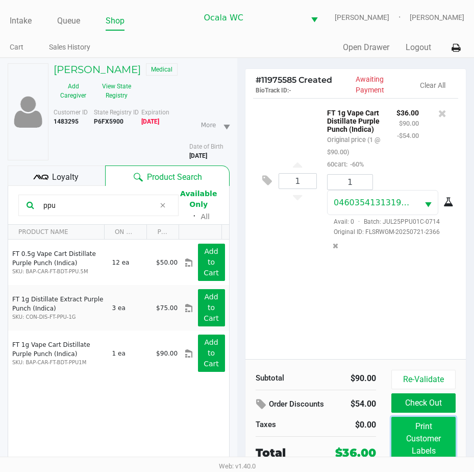
click at [426, 440] on button "Print Customer Labels" at bounding box center [424, 439] width 64 height 44
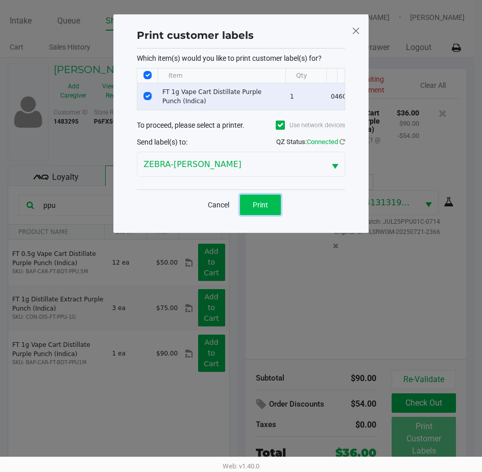
click at [258, 209] on span "Print" at bounding box center [260, 205] width 15 height 8
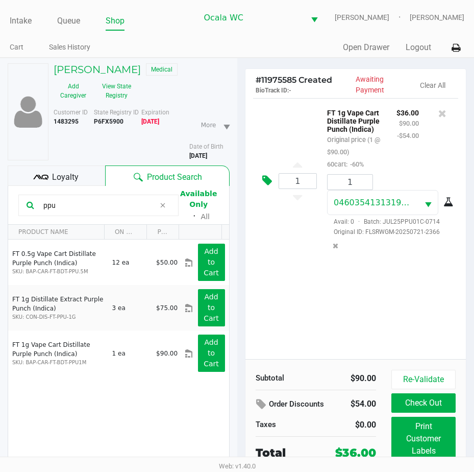
click at [265, 182] on icon at bounding box center [267, 181] width 10 height 12
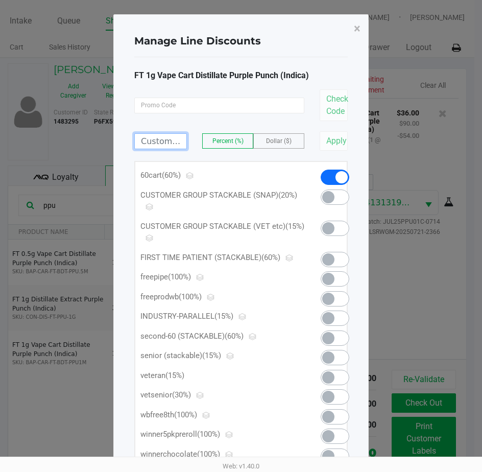
click at [172, 141] on input at bounding box center [161, 141] width 52 height 15
click at [220, 141] on span "Percent (%)" at bounding box center [227, 140] width 31 height 7
click at [172, 140] on input at bounding box center [161, 141] width 52 height 15
type input "70.00"
click at [223, 137] on label "Percent (%)" at bounding box center [228, 141] width 50 height 14
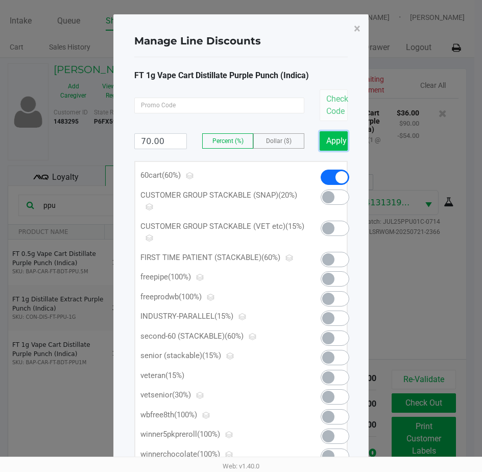
click at [331, 143] on button "Apply" at bounding box center [334, 140] width 28 height 19
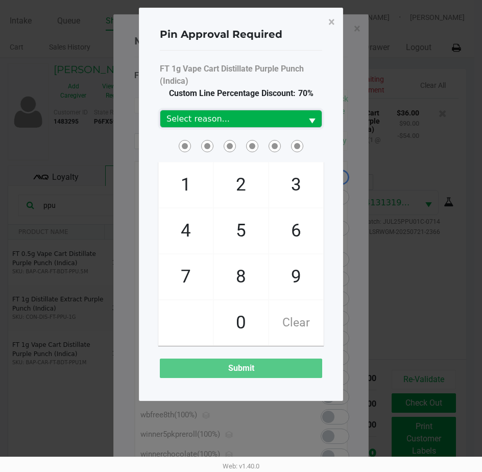
click at [270, 122] on span "Select reason..." at bounding box center [231, 119] width 130 height 12
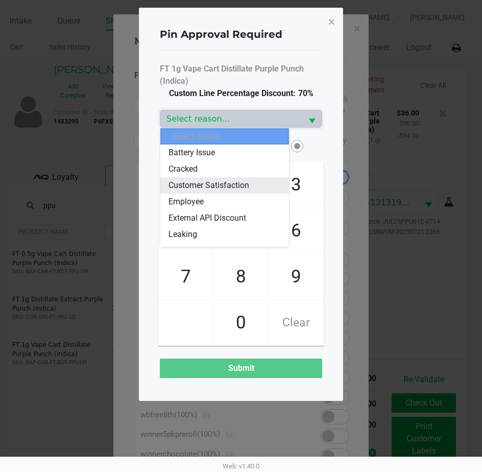
click at [232, 180] on span "Customer Satisfaction" at bounding box center [208, 185] width 81 height 12
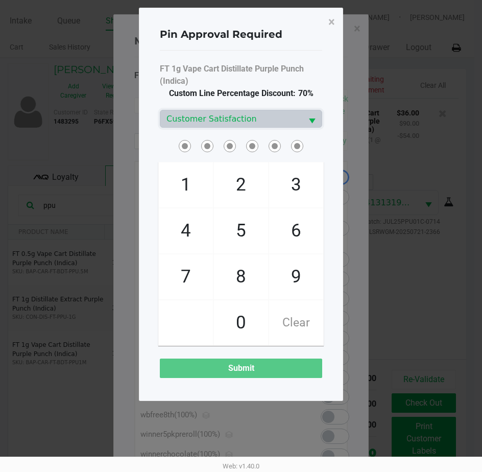
click at [220, 140] on span at bounding box center [241, 146] width 162 height 16
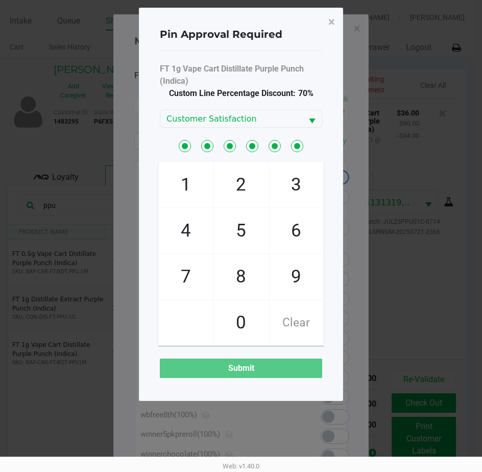
checkbox input "true"
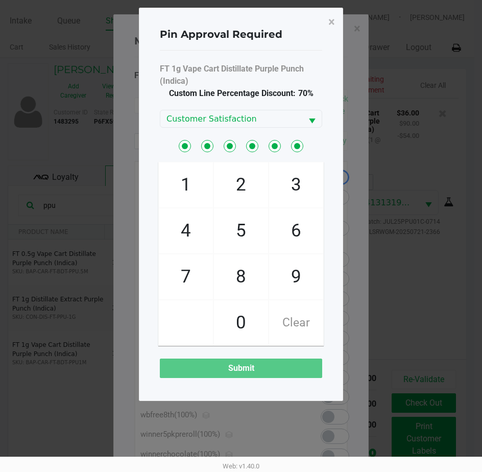
checkbox input "true"
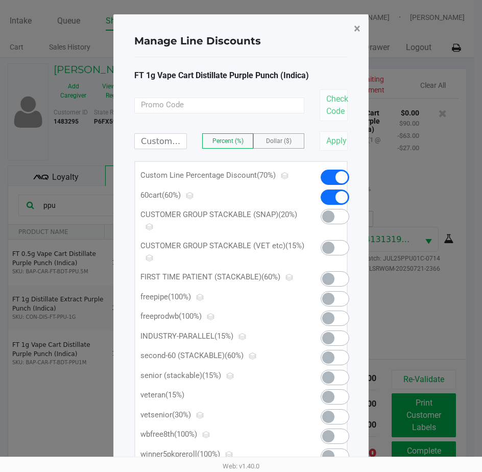
click at [358, 28] on span "×" at bounding box center [357, 28] width 7 height 14
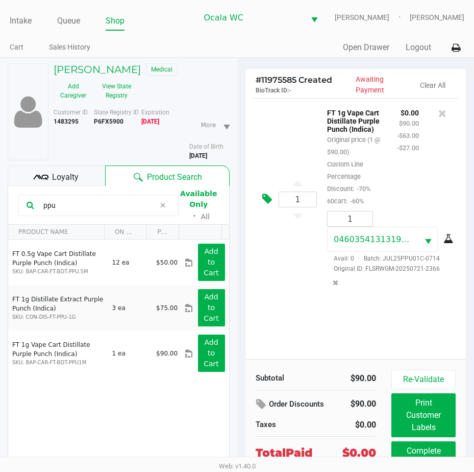
click at [265, 200] on icon at bounding box center [267, 199] width 10 height 12
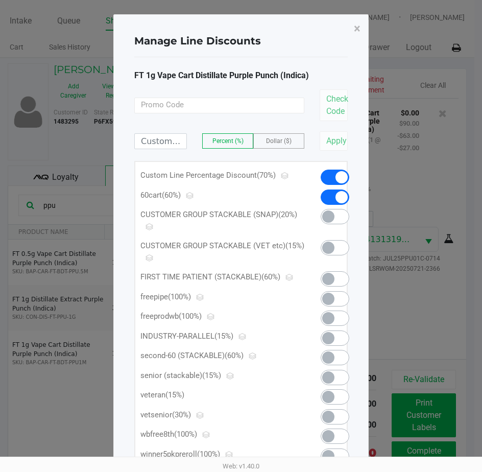
click at [324, 175] on span at bounding box center [335, 176] width 29 height 15
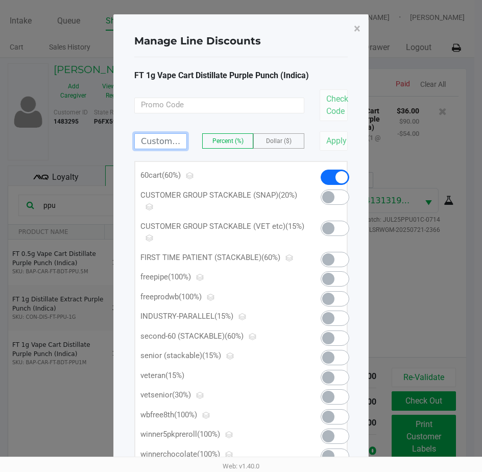
click at [153, 140] on input at bounding box center [161, 141] width 52 height 15
type input "10.00"
click at [213, 141] on span "Percent (%)" at bounding box center [227, 140] width 31 height 7
click at [338, 137] on button "Apply" at bounding box center [334, 140] width 28 height 19
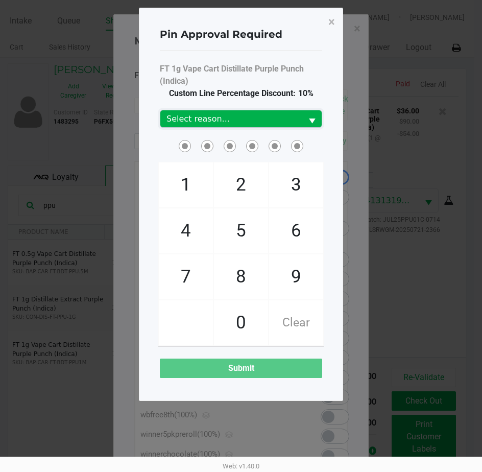
click at [263, 115] on span "Select reason..." at bounding box center [231, 119] width 130 height 12
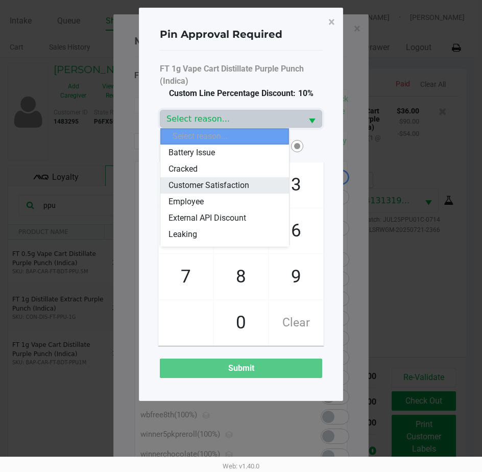
click at [210, 184] on span "Customer Satisfaction" at bounding box center [208, 185] width 81 height 12
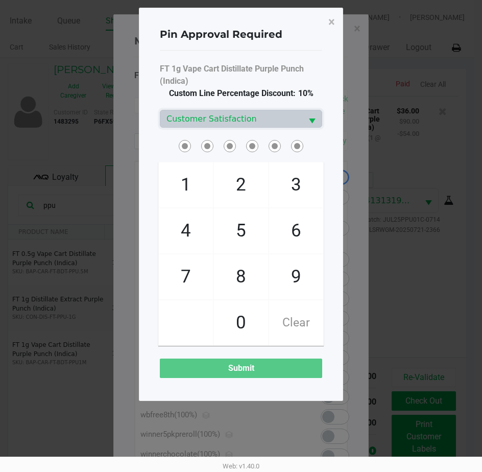
click at [195, 143] on span at bounding box center [241, 146] width 162 height 16
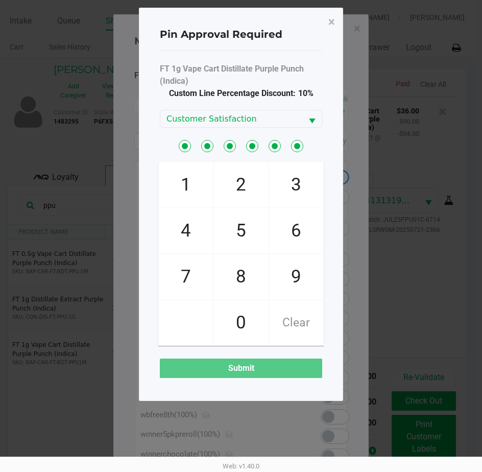
checkbox input "true"
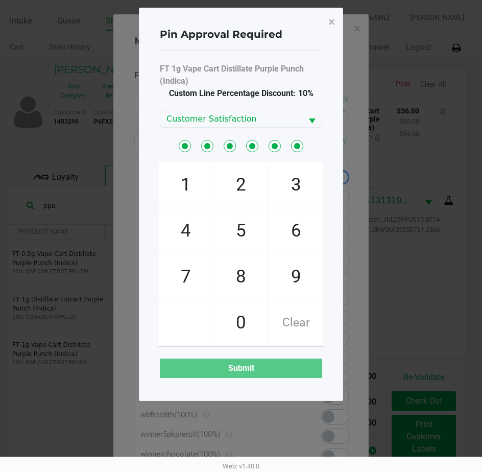
checkbox input "true"
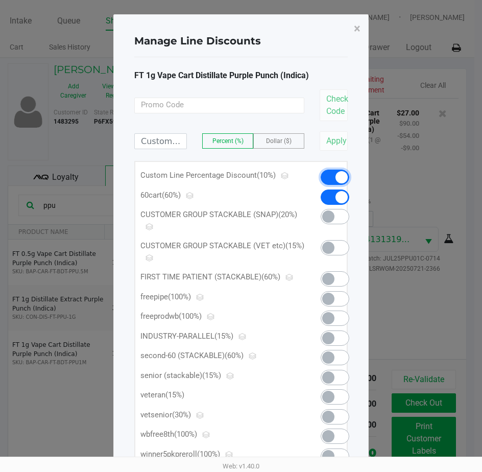
click at [326, 173] on span at bounding box center [335, 176] width 29 height 15
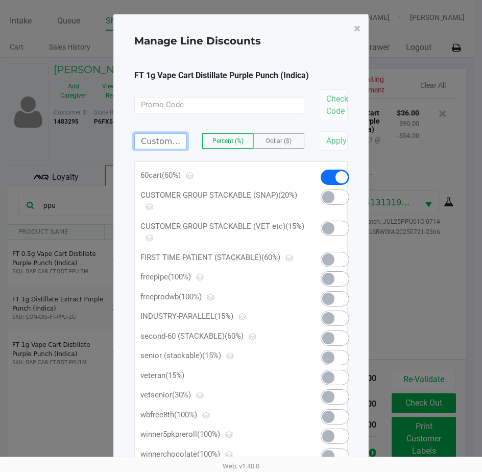
click at [152, 142] on input at bounding box center [161, 141] width 52 height 15
type input "15.00"
click at [209, 140] on label "Percent (%)" at bounding box center [228, 141] width 50 height 14
click at [327, 150] on button "Apply" at bounding box center [334, 140] width 28 height 19
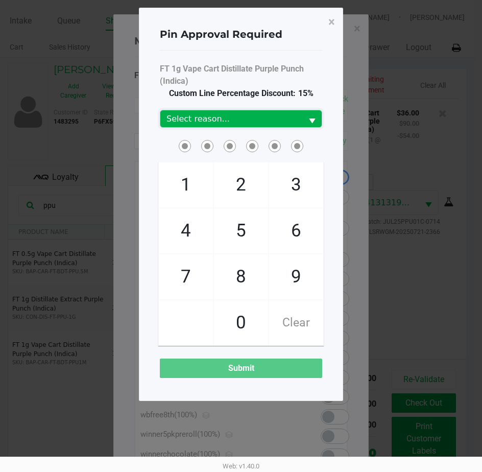
click at [210, 120] on span "Select reason..." at bounding box center [231, 119] width 130 height 12
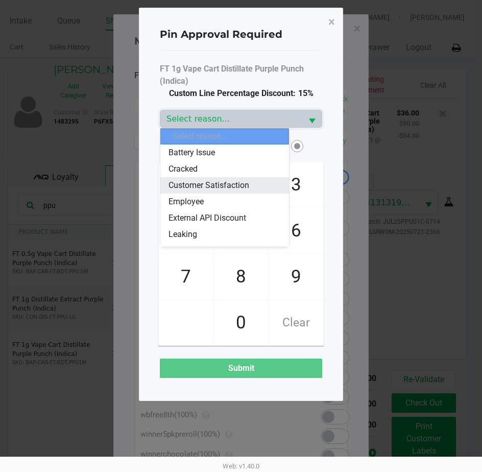
click at [192, 183] on span "Customer Satisfaction" at bounding box center [208, 185] width 81 height 12
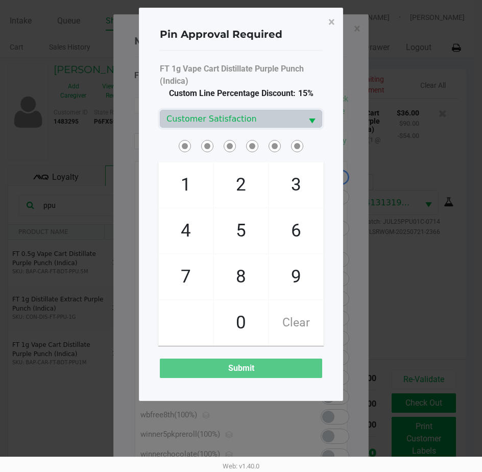
click at [165, 149] on span at bounding box center [241, 146] width 162 height 16
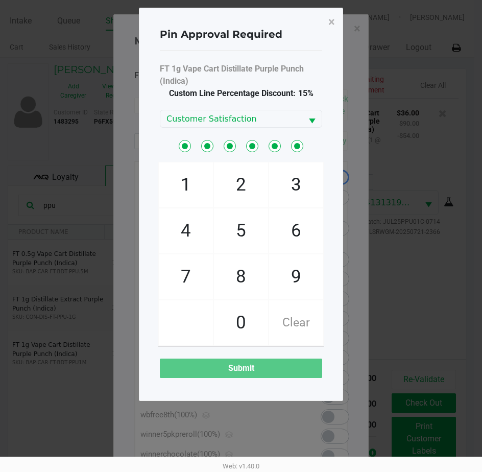
checkbox input "true"
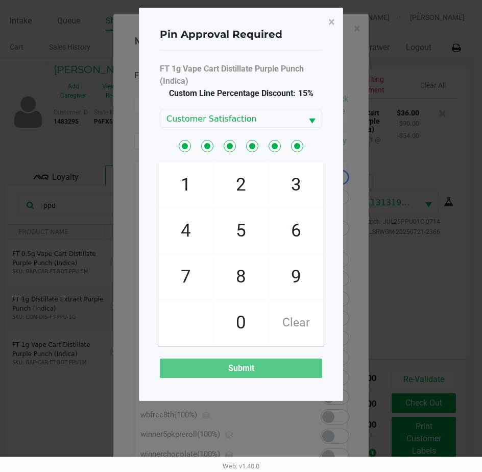
checkbox input "true"
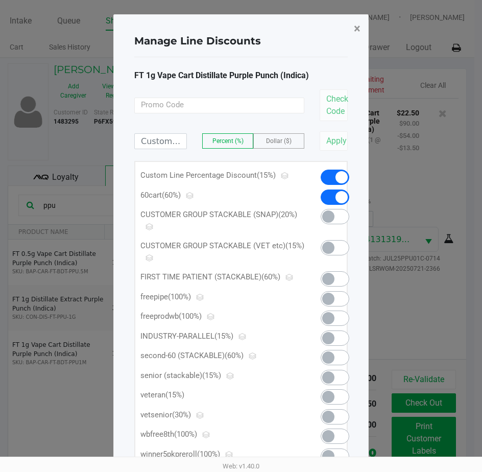
click at [355, 25] on span "×" at bounding box center [357, 28] width 7 height 14
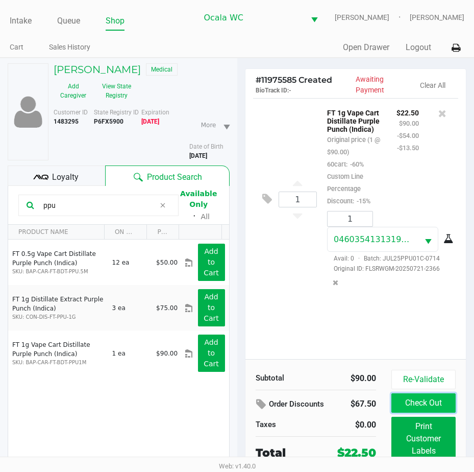
click at [413, 397] on button "Check Out" at bounding box center [424, 402] width 64 height 19
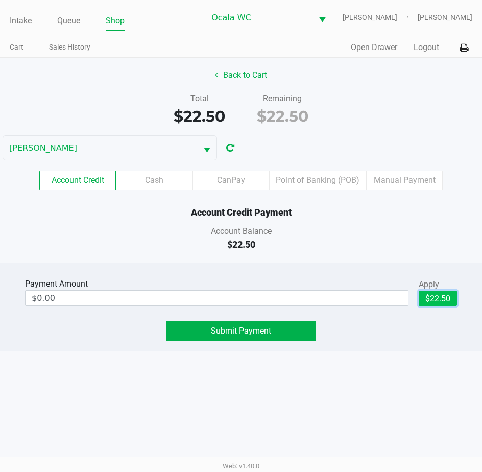
click at [451, 295] on button "$22.50" at bounding box center [438, 297] width 38 height 15
type input "$22.50"
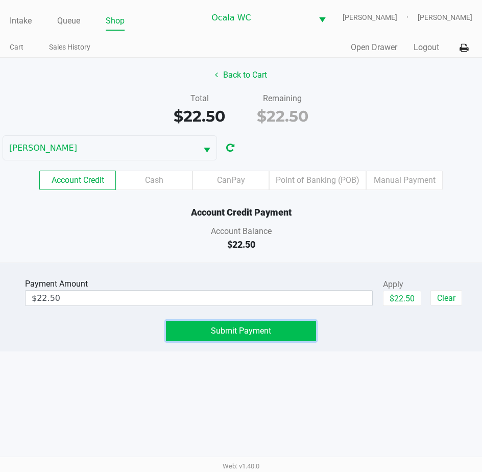
click at [261, 329] on span "Submit Payment" at bounding box center [241, 331] width 60 height 10
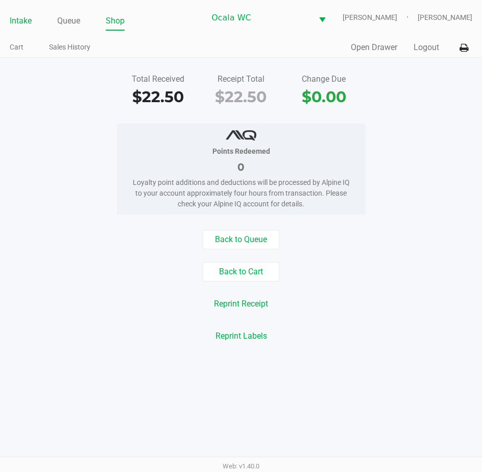
click at [23, 21] on link "Intake" at bounding box center [21, 21] width 22 height 14
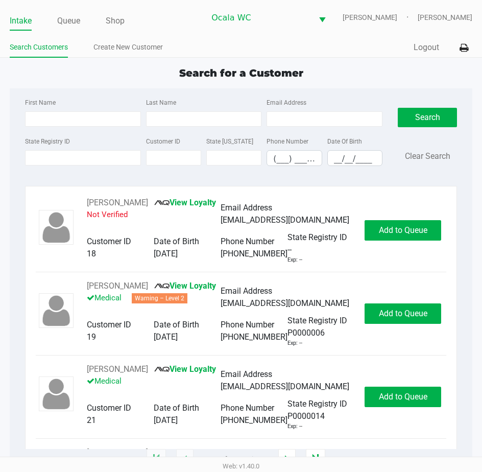
click at [195, 75] on span "Search for a Customer" at bounding box center [241, 73] width 124 height 12
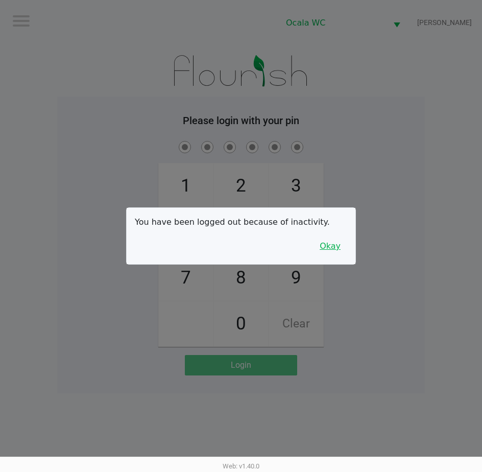
click at [326, 252] on button "Okay" at bounding box center [330, 245] width 34 height 19
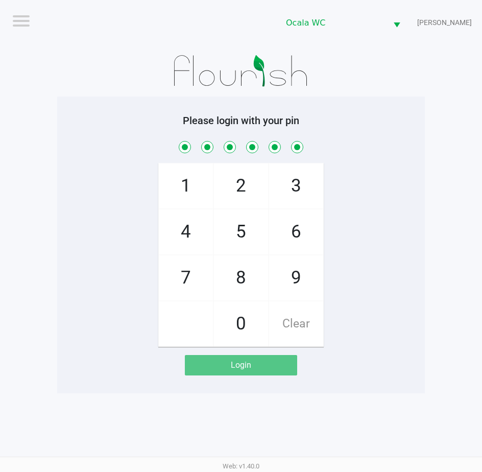
checkbox input "true"
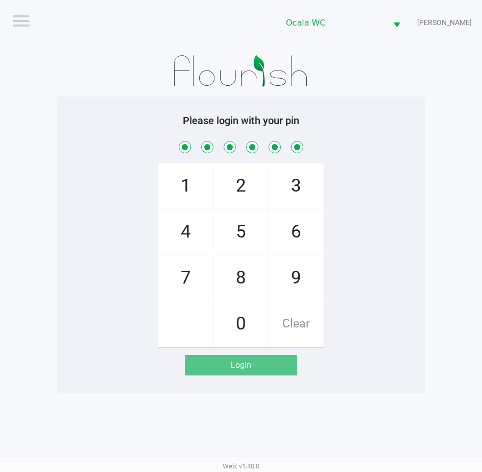
checkbox input "true"
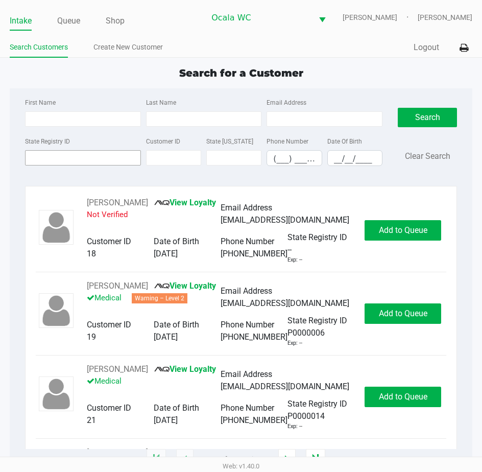
type input "[PERSON_NAME]"
type input "[DATE]"
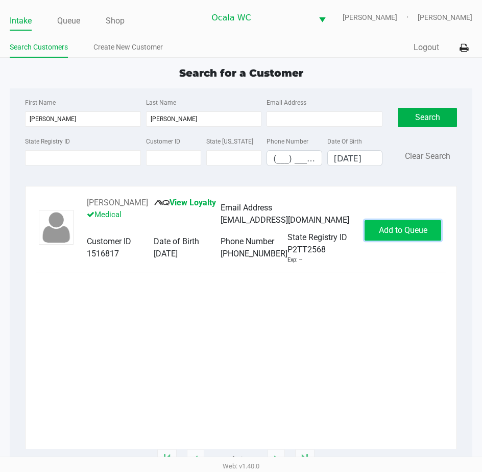
click at [391, 231] on span "Add to Queue" at bounding box center [403, 230] width 49 height 10
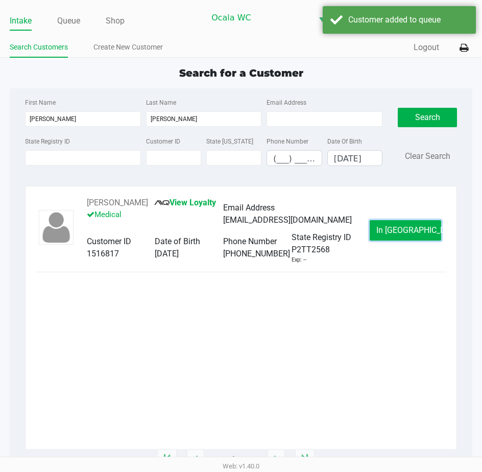
click at [391, 231] on span "In [GEOGRAPHIC_DATA]" at bounding box center [419, 230] width 86 height 10
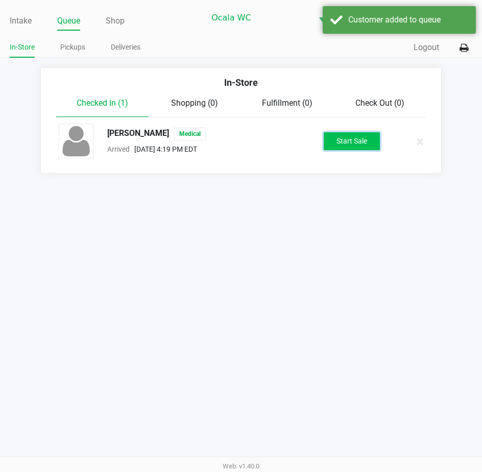
click at [355, 141] on button "Start Sale" at bounding box center [352, 141] width 56 height 18
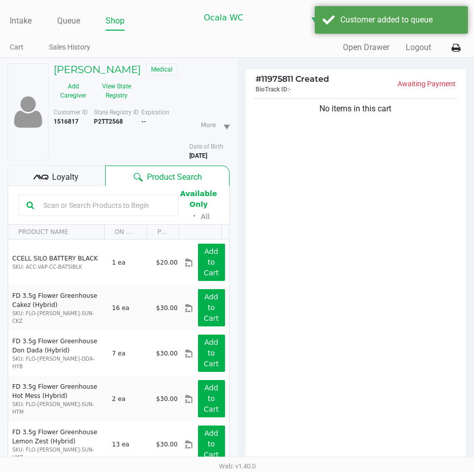
click at [75, 175] on span "Loyalty" at bounding box center [65, 177] width 27 height 12
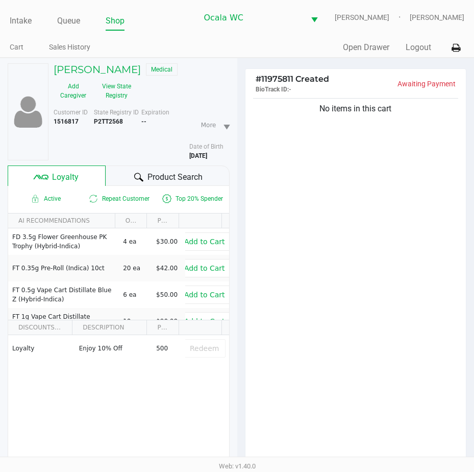
click at [168, 173] on span "Product Search" at bounding box center [175, 177] width 55 height 12
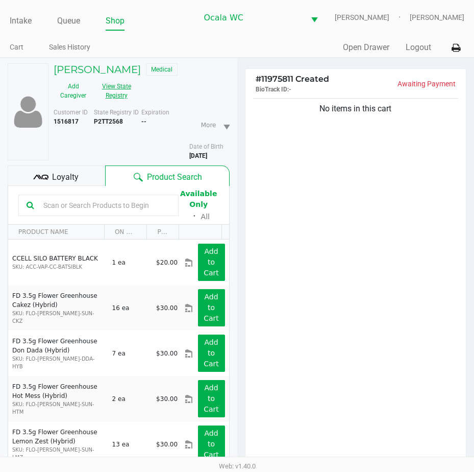
click at [123, 87] on button "View State Registry" at bounding box center [113, 91] width 41 height 26
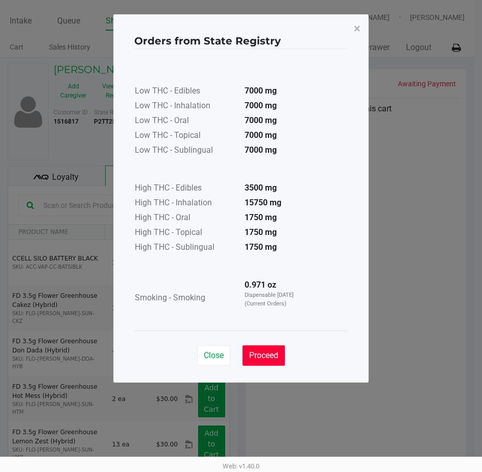
click at [269, 350] on button "Proceed" at bounding box center [264, 355] width 42 height 20
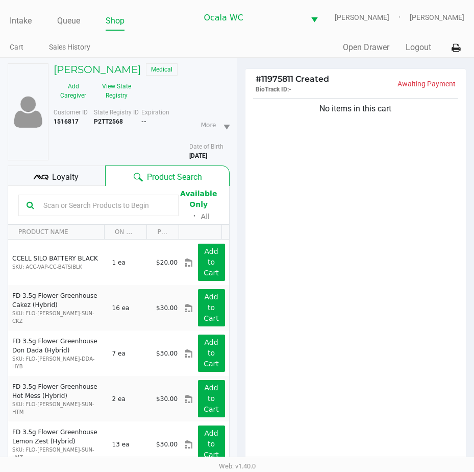
click at [83, 203] on input "text" at bounding box center [104, 205] width 131 height 15
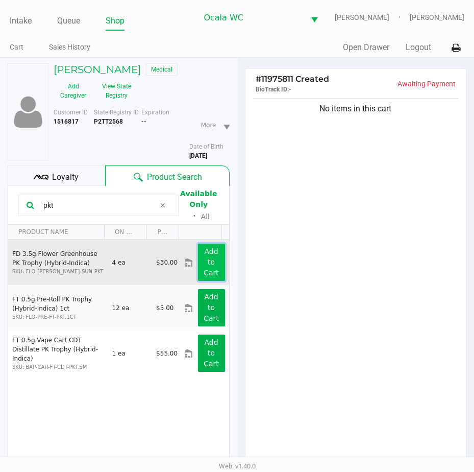
click at [198, 255] on button "Add to Cart" at bounding box center [211, 262] width 27 height 37
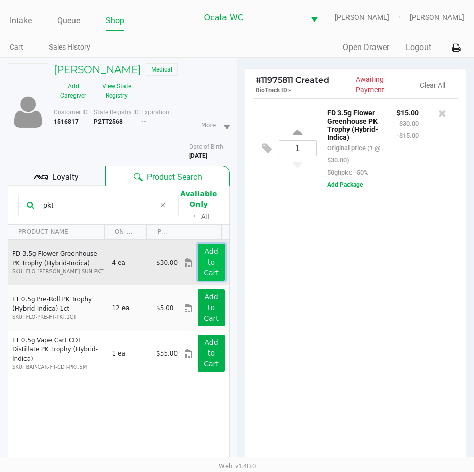
click at [198, 255] on button "Add to Cart" at bounding box center [211, 262] width 27 height 37
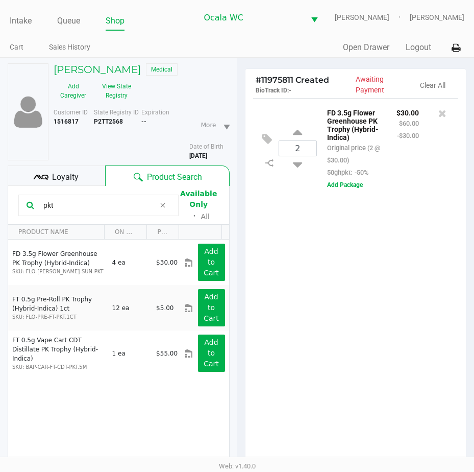
drag, startPoint x: 58, startPoint y: 202, endPoint x: 6, endPoint y: 202, distance: 52.1
click at [6, 202] on div "[PERSON_NAME] Medical Add Caregiver View State Registry Customer ID 1516817 Sta…" at bounding box center [118, 331] width 237 height 547
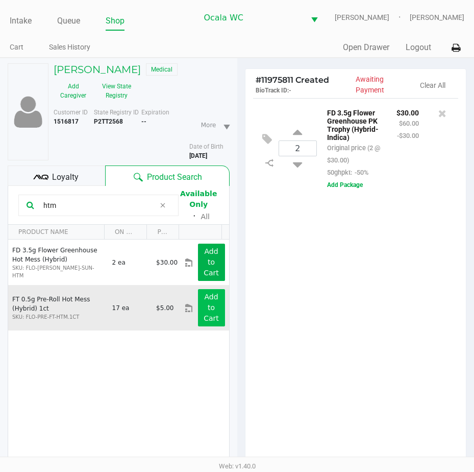
type input "htm"
click at [210, 301] on app-button-loader "Add to Cart" at bounding box center [211, 308] width 15 height 30
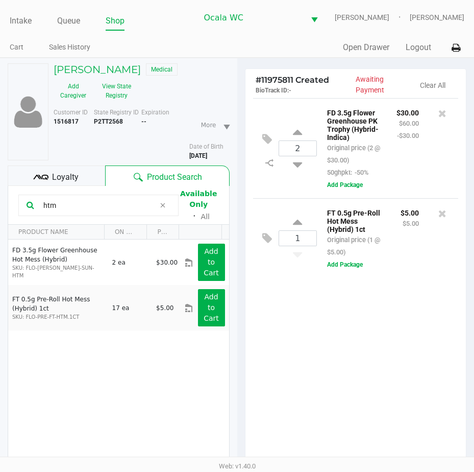
click at [79, 173] on div "Loyalty" at bounding box center [57, 175] width 98 height 20
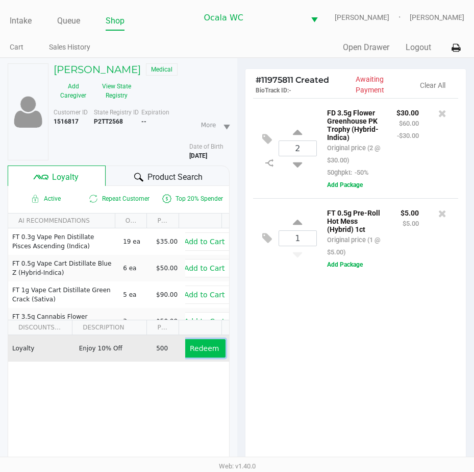
click at [190, 346] on span "Redeem" at bounding box center [204, 348] width 29 height 8
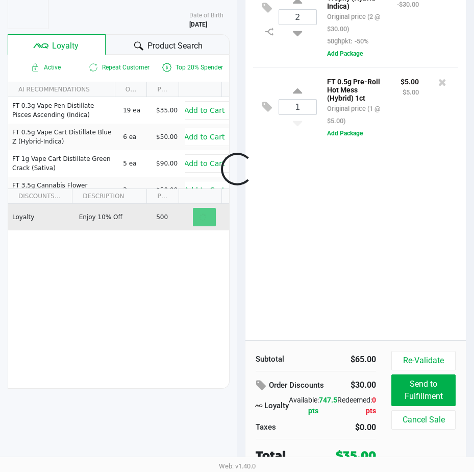
scroll to position [134, 0]
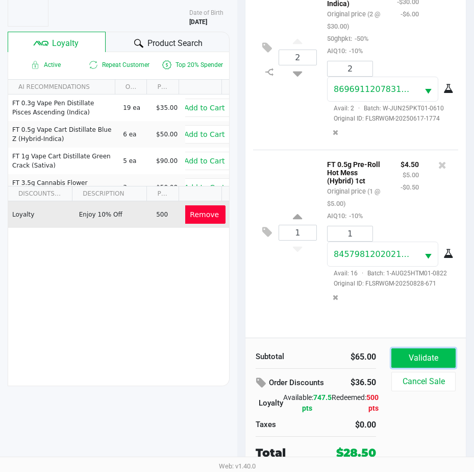
click at [432, 360] on button "Validate" at bounding box center [424, 357] width 64 height 19
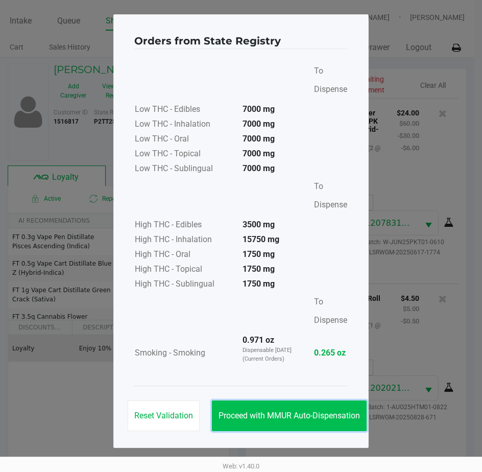
click at [312, 419] on span "Proceed with MMUR Auto-Dispensation" at bounding box center [289, 415] width 141 height 10
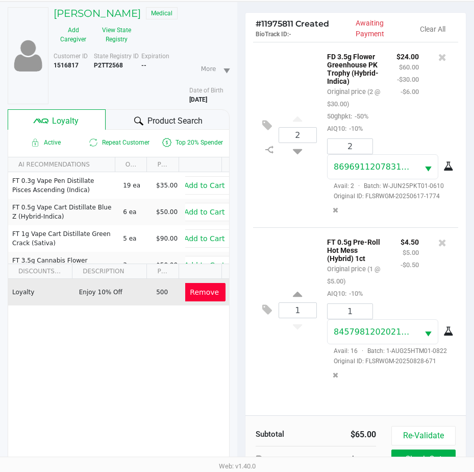
scroll to position [135, 0]
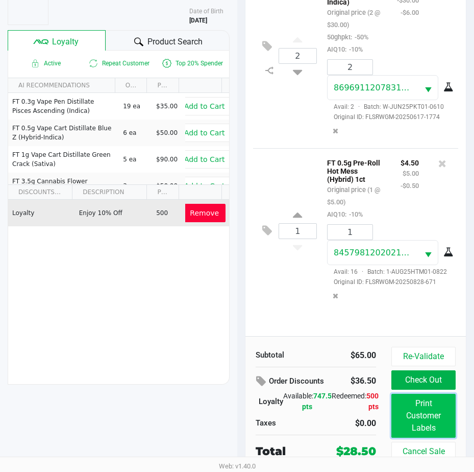
click at [404, 398] on button "Print Customer Labels" at bounding box center [424, 416] width 64 height 44
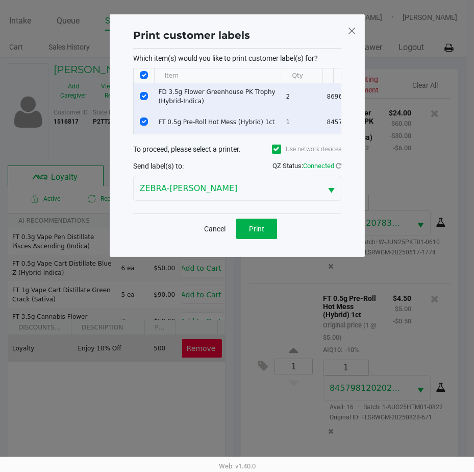
scroll to position [0, 0]
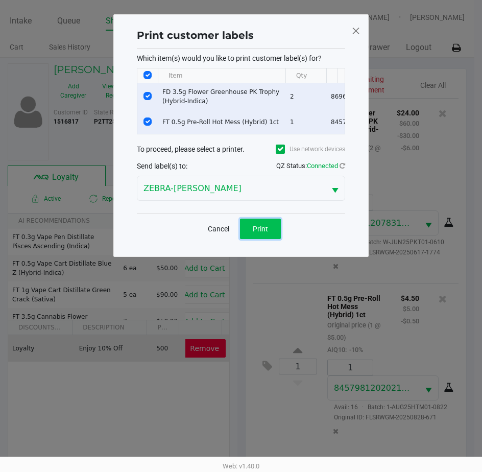
click at [259, 233] on span "Print" at bounding box center [260, 229] width 15 height 8
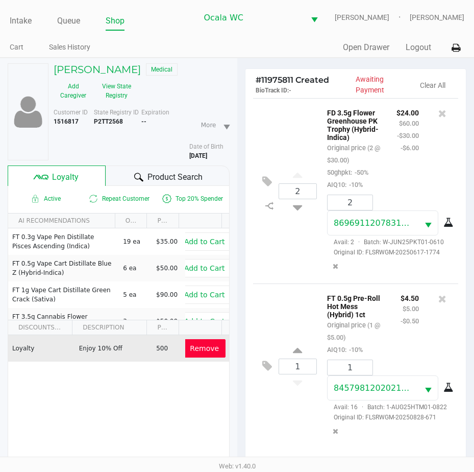
scroll to position [135, 0]
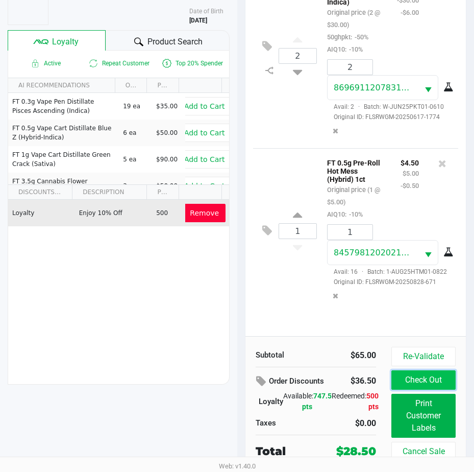
click at [419, 379] on button "Check Out" at bounding box center [424, 379] width 64 height 19
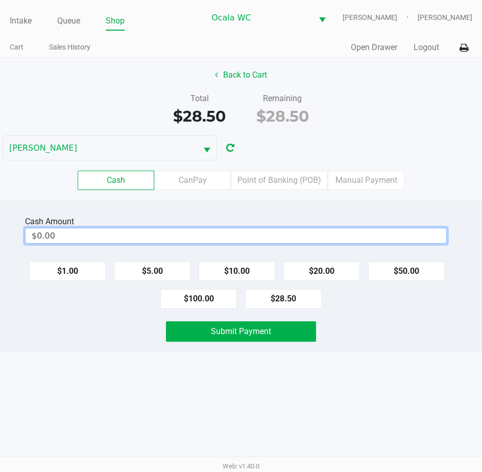
click at [171, 233] on input "$0.00" at bounding box center [236, 235] width 421 height 15
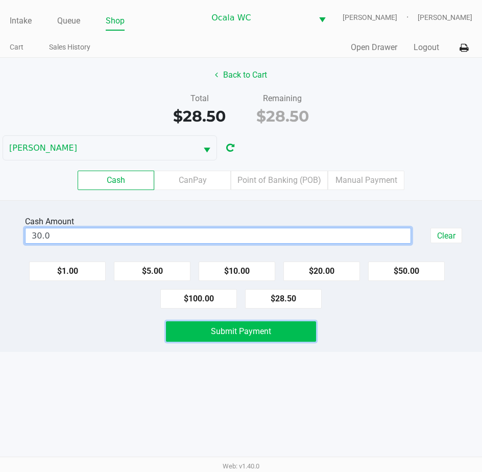
click at [220, 337] on button "Submit Payment" at bounding box center [241, 331] width 151 height 20
type input "$30.00"
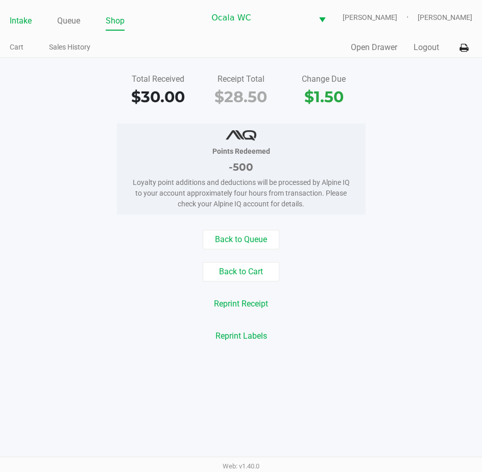
click at [17, 18] on link "Intake" at bounding box center [21, 21] width 22 height 14
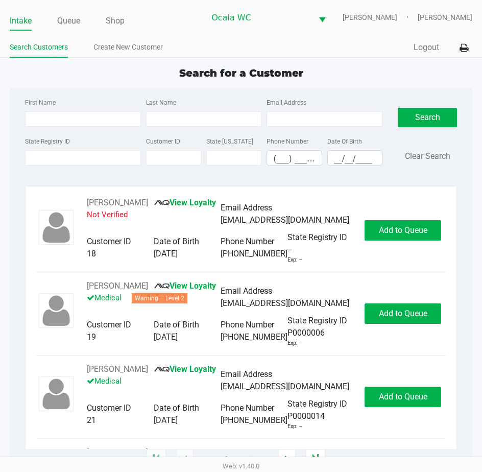
click at [184, 71] on span "Search for a Customer" at bounding box center [241, 73] width 124 height 12
type input "[PERSON_NAME]"
type input "[DATE]"
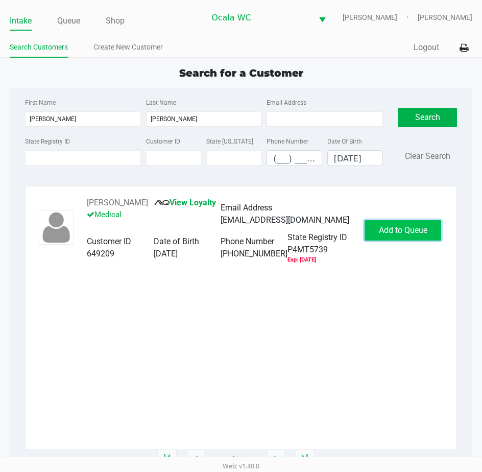
click at [385, 232] on span "Add to Queue" at bounding box center [403, 230] width 49 height 10
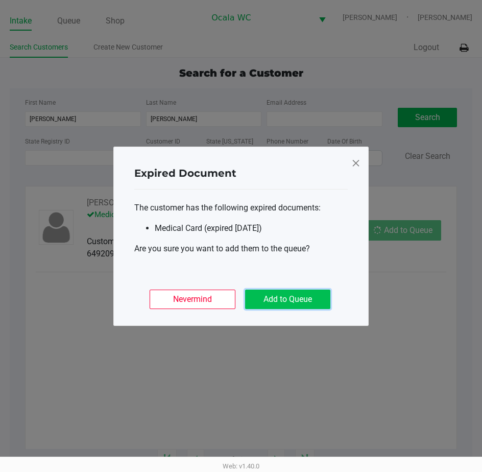
click at [290, 297] on button "Add to Queue" at bounding box center [287, 298] width 85 height 19
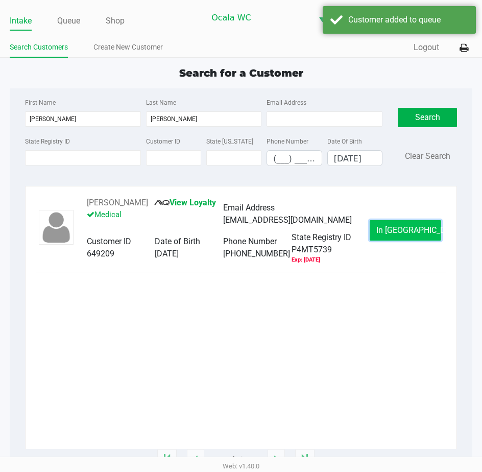
click at [412, 232] on span "In [GEOGRAPHIC_DATA]" at bounding box center [419, 230] width 86 height 10
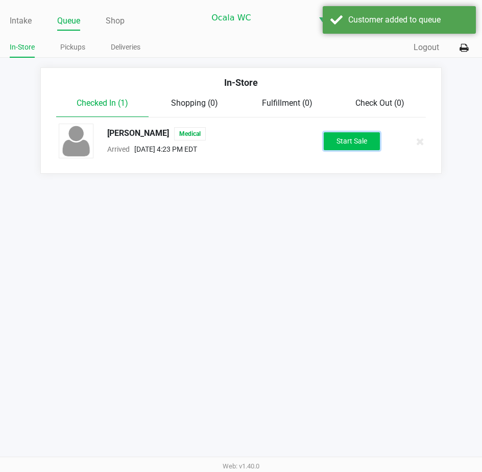
click at [353, 136] on button "Start Sale" at bounding box center [352, 141] width 56 height 18
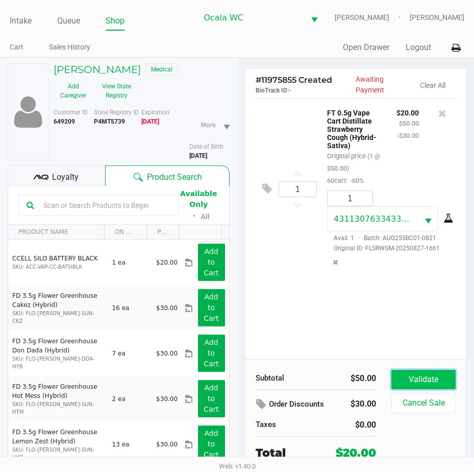
click at [432, 382] on button "Validate" at bounding box center [424, 379] width 64 height 19
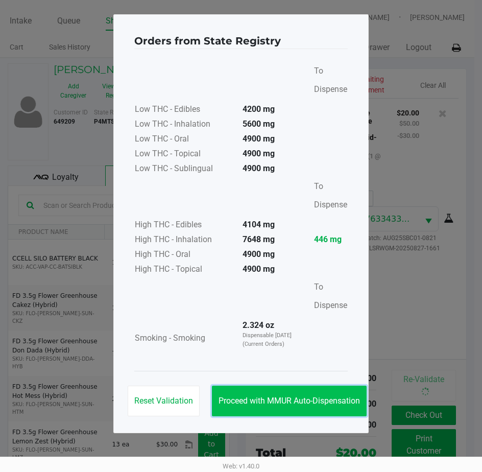
click at [308, 390] on button "Proceed with MMUR Auto-Dispensation" at bounding box center [289, 400] width 155 height 31
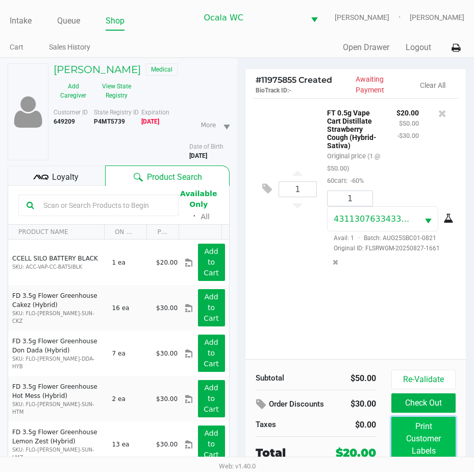
click at [414, 427] on button "Print Customer Labels" at bounding box center [424, 439] width 64 height 44
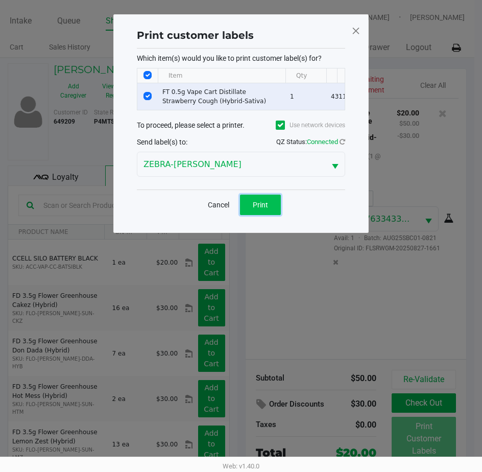
click at [258, 209] on span "Print" at bounding box center [260, 205] width 15 height 8
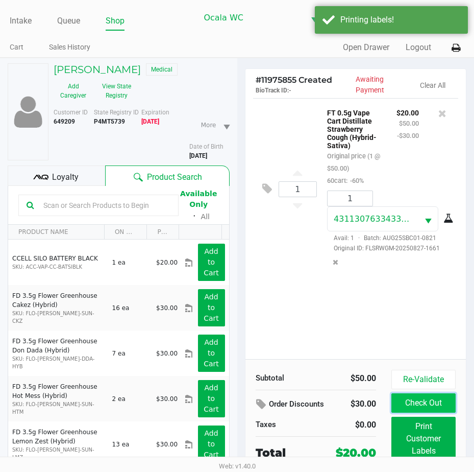
click at [406, 402] on button "Check Out" at bounding box center [424, 402] width 64 height 19
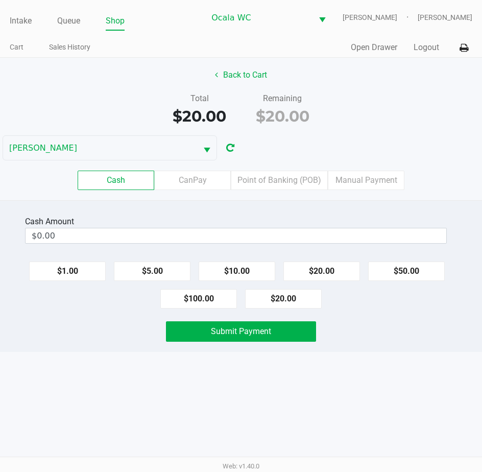
click at [274, 182] on label "Point of Banking (POB)" at bounding box center [279, 180] width 97 height 19
click at [0, 0] on 7 "Point of Banking (POB)" at bounding box center [0, 0] width 0 height 0
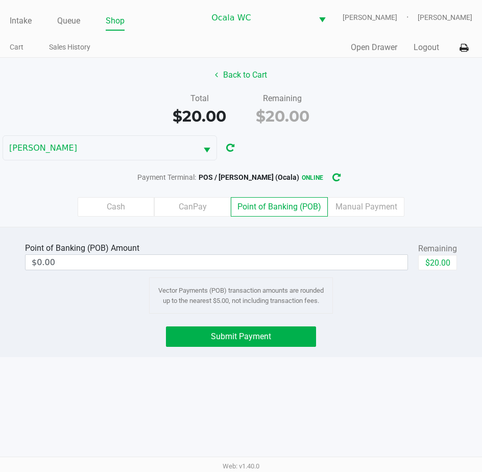
click at [443, 270] on button "$20.00" at bounding box center [437, 262] width 39 height 15
type input "$20.00"
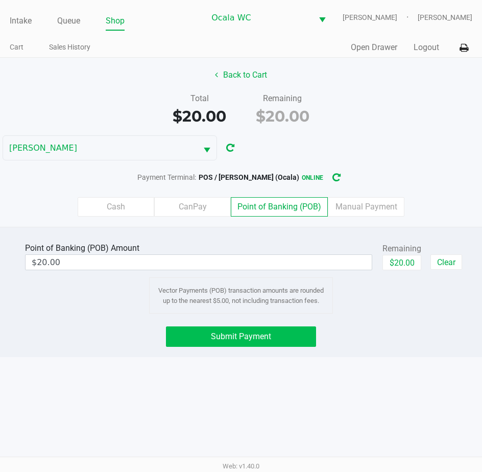
click at [233, 337] on span "Submit Payment" at bounding box center [241, 336] width 60 height 10
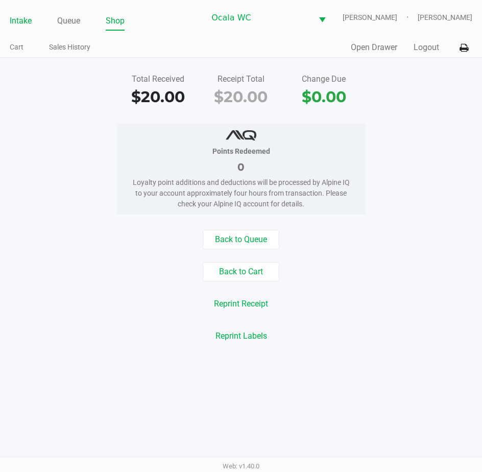
click at [20, 19] on link "Intake" at bounding box center [21, 21] width 22 height 14
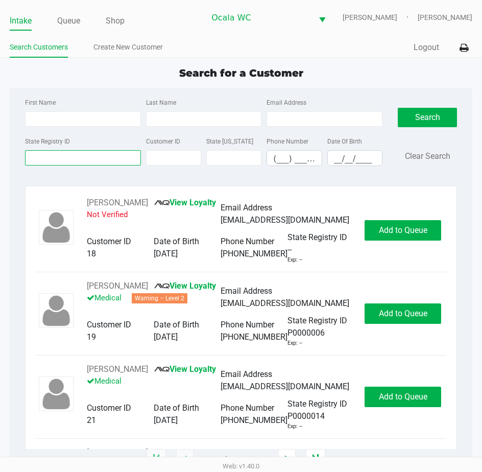
click at [60, 159] on input "State Registry ID" at bounding box center [83, 157] width 116 height 15
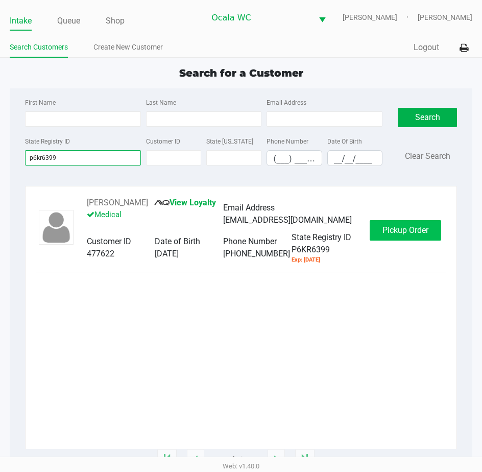
type input "p6kr6399"
click at [380, 231] on button "Pickup Order" at bounding box center [405, 230] width 71 height 20
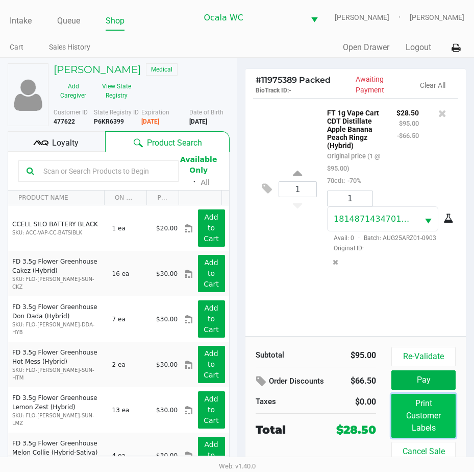
click at [431, 420] on button "Print Customer Labels" at bounding box center [424, 416] width 64 height 44
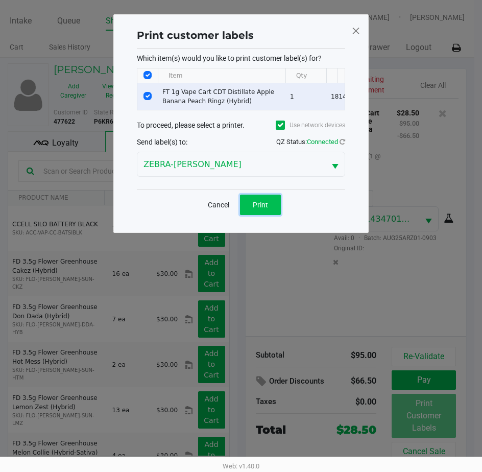
click at [268, 212] on button "Print" at bounding box center [260, 205] width 41 height 20
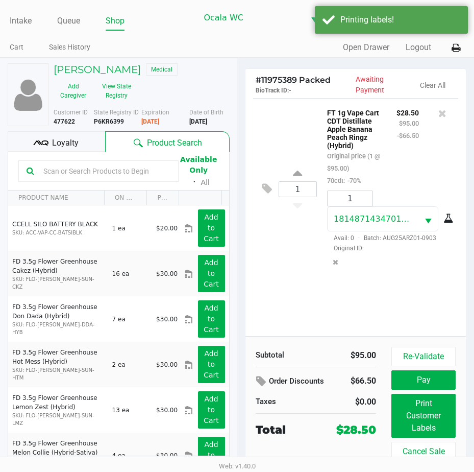
click at [60, 142] on span "Loyalty" at bounding box center [65, 143] width 27 height 12
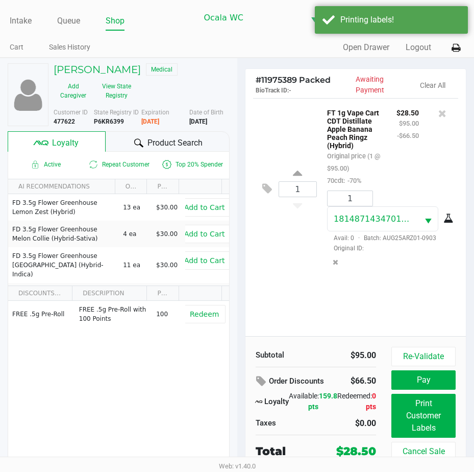
click at [118, 141] on div "Product Search" at bounding box center [168, 141] width 124 height 20
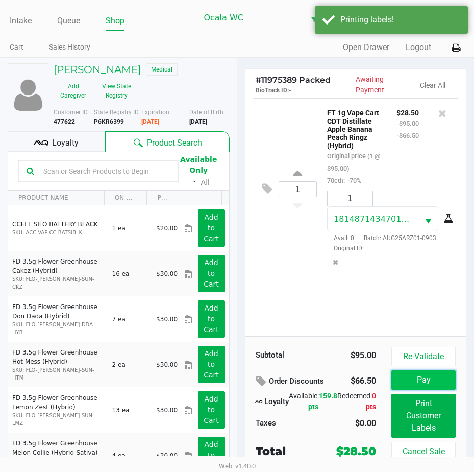
click at [404, 377] on button "Pay" at bounding box center [424, 379] width 64 height 19
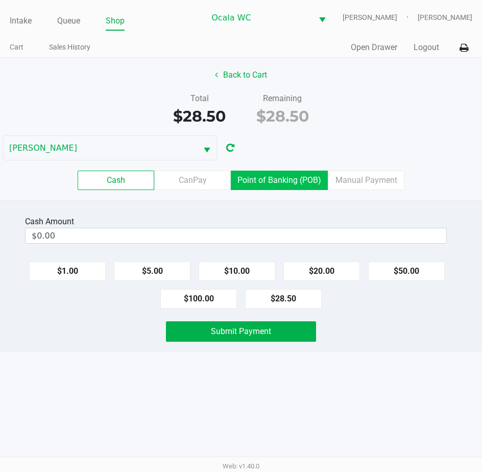
click at [275, 178] on label "Point of Banking (POB)" at bounding box center [279, 180] width 97 height 19
click at [0, 0] on 7 "Point of Banking (POB)" at bounding box center [0, 0] width 0 height 0
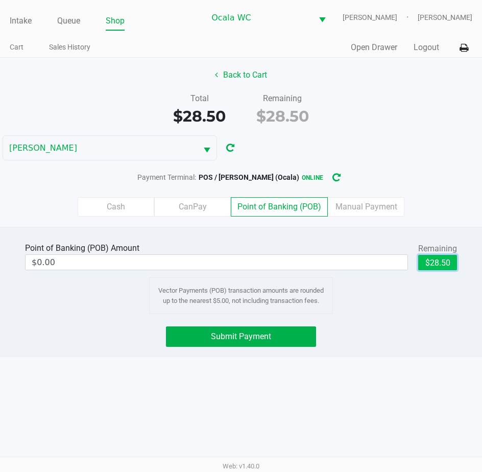
click at [439, 262] on button "$28.50" at bounding box center [437, 262] width 39 height 15
type input "$28.50"
click at [224, 335] on span "Submit Payment" at bounding box center [241, 336] width 60 height 10
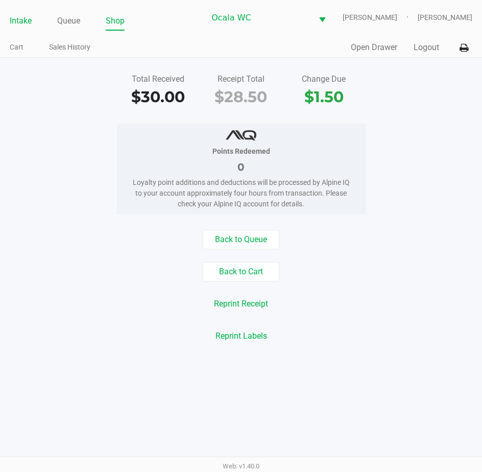
click at [15, 26] on link "Intake" at bounding box center [21, 21] width 22 height 14
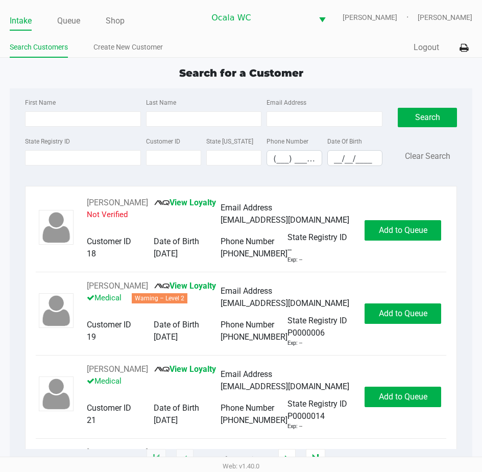
type input "[PERSON_NAME]"
type input "[DATE]"
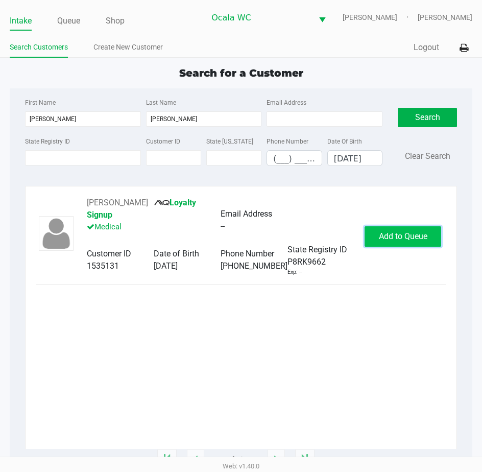
click at [400, 242] on button "Add to Queue" at bounding box center [403, 236] width 77 height 20
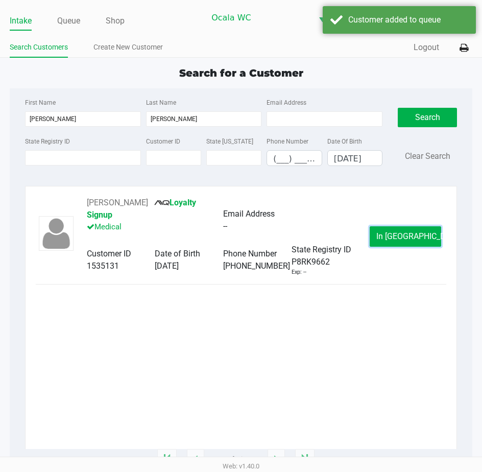
click at [382, 231] on button "In [GEOGRAPHIC_DATA]" at bounding box center [405, 236] width 71 height 20
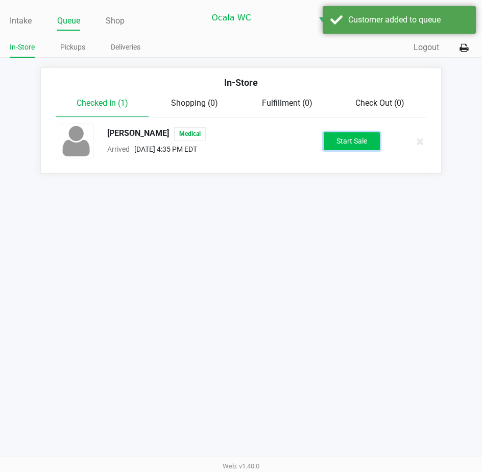
click at [345, 136] on button "Start Sale" at bounding box center [352, 141] width 56 height 18
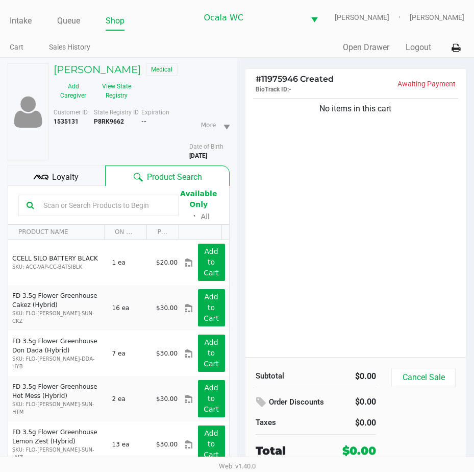
click at [56, 177] on span "Loyalty" at bounding box center [65, 177] width 27 height 12
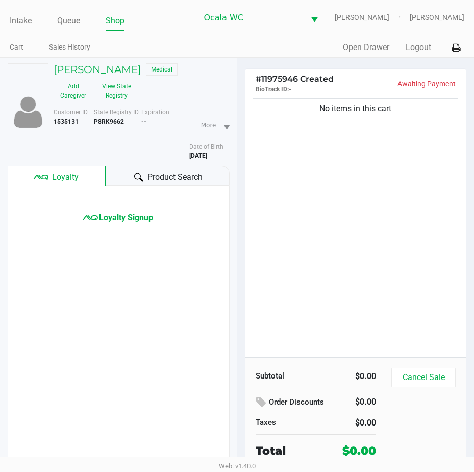
click at [138, 169] on div "Product Search" at bounding box center [168, 175] width 124 height 20
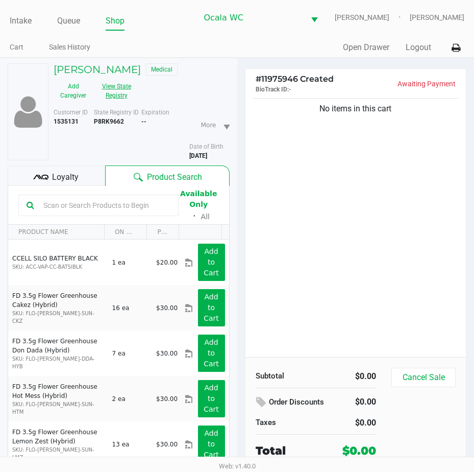
click at [116, 91] on button "View State Registry" at bounding box center [113, 91] width 41 height 26
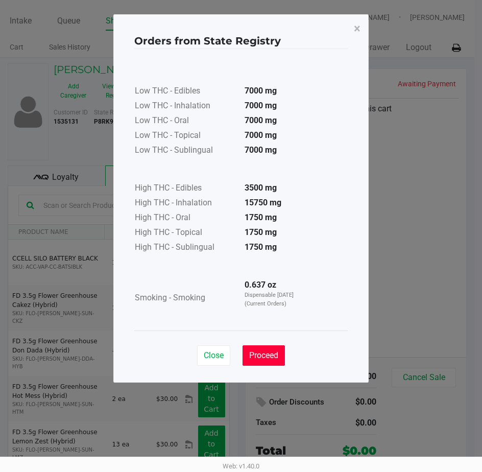
click at [269, 352] on span "Proceed" at bounding box center [263, 355] width 29 height 10
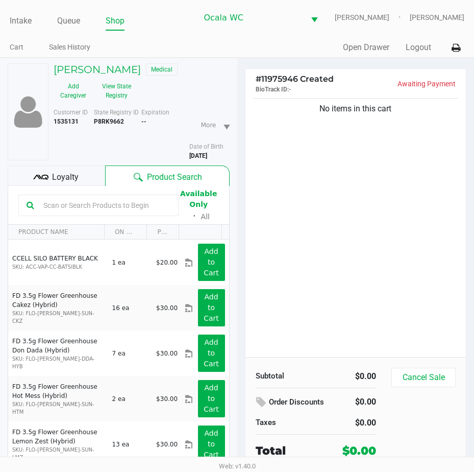
click at [58, 205] on input "text" at bounding box center [104, 205] width 131 height 15
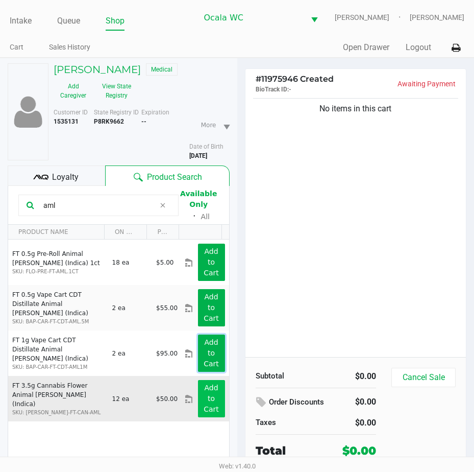
drag, startPoint x: 196, startPoint y: 366, endPoint x: 197, endPoint y: 384, distance: 17.9
click at [198, 389] on button "Add to Cart" at bounding box center [211, 398] width 27 height 37
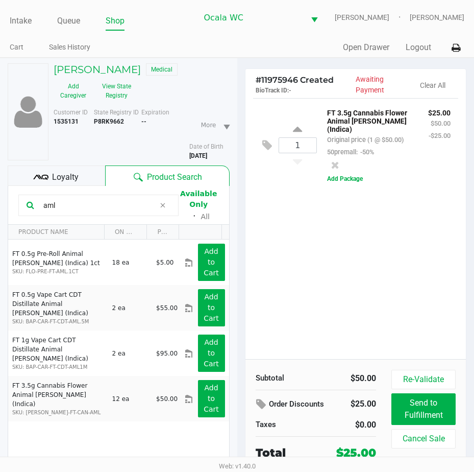
drag, startPoint x: 67, startPoint y: 207, endPoint x: 4, endPoint y: 192, distance: 65.1
click at [4, 192] on div "[PERSON_NAME] Medical Add Caregiver View State Registry Customer ID 1535131 Sta…" at bounding box center [118, 291] width 237 height 467
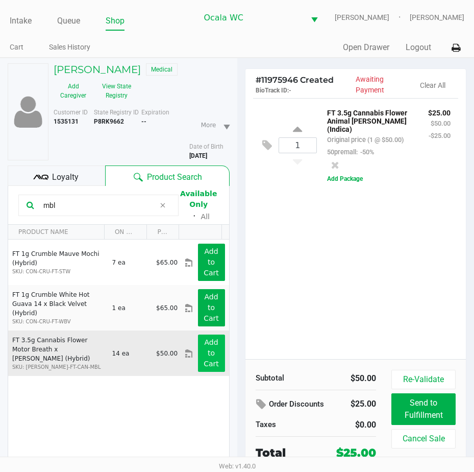
type input "mbl"
click at [207, 349] on app-button-loader "Add to Cart" at bounding box center [211, 353] width 15 height 30
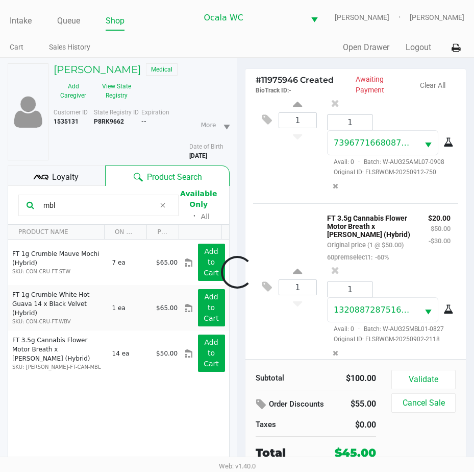
scroll to position [147, 0]
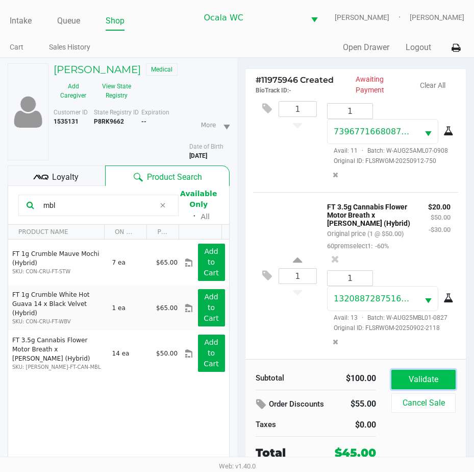
click at [426, 372] on button "Validate" at bounding box center [424, 379] width 64 height 19
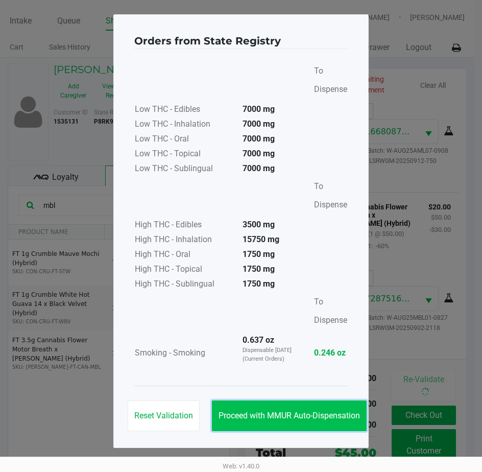
click at [288, 409] on button "Proceed with MMUR Auto-Dispensation" at bounding box center [289, 415] width 155 height 31
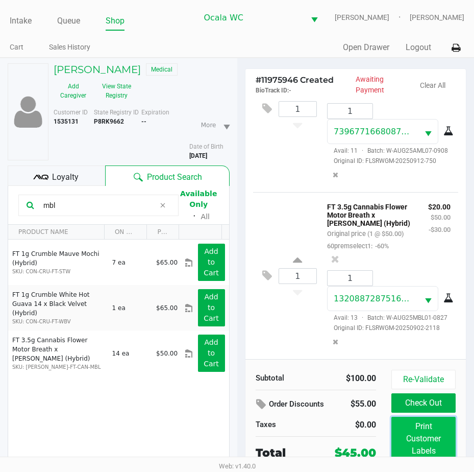
click at [421, 431] on button "Print Customer Labels" at bounding box center [424, 439] width 64 height 44
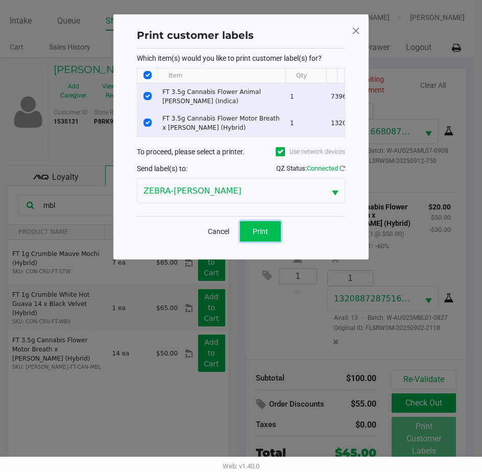
click at [262, 235] on span "Print" at bounding box center [260, 231] width 15 height 8
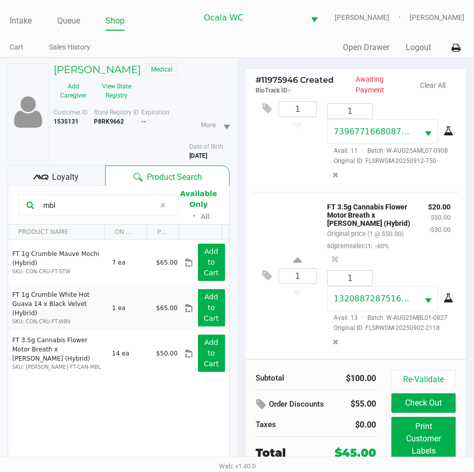
click at [424, 401] on button "Check Out" at bounding box center [424, 402] width 64 height 19
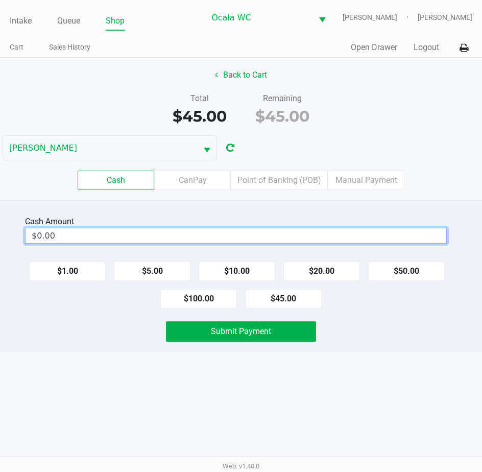
click at [157, 233] on input "$0.00" at bounding box center [236, 235] width 421 height 15
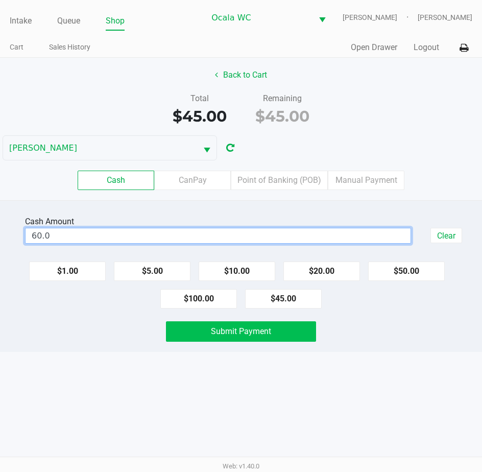
click at [222, 329] on span "Submit Payment" at bounding box center [241, 331] width 60 height 10
type input "$60.00"
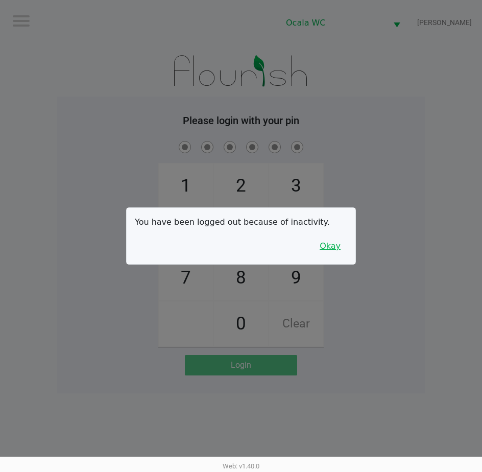
click at [331, 250] on button "Okay" at bounding box center [330, 245] width 34 height 19
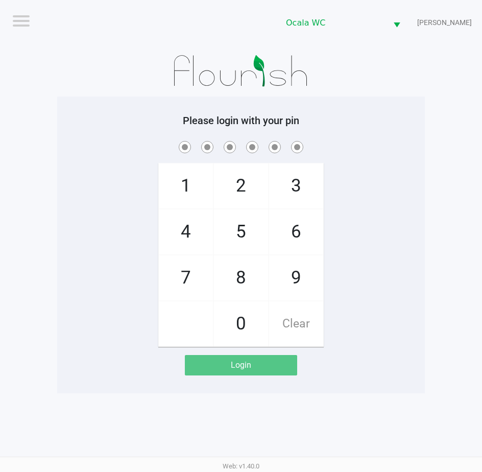
click at [381, 242] on div "1 4 7 2 5 8 0 3 6 9 Clear" at bounding box center [241, 243] width 368 height 208
checkbox input "true"
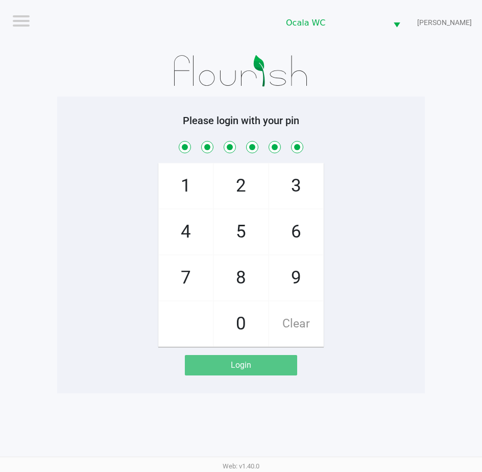
checkbox input "true"
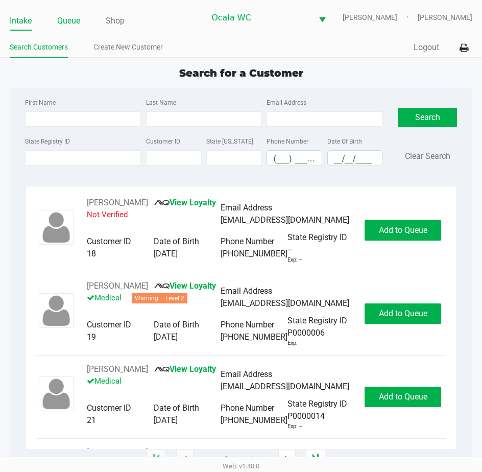
click at [71, 19] on link "Queue" at bounding box center [68, 21] width 23 height 14
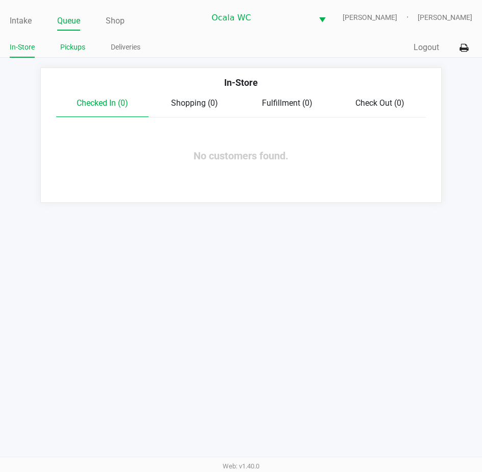
click at [70, 49] on link "Pickups" at bounding box center [72, 47] width 25 height 13
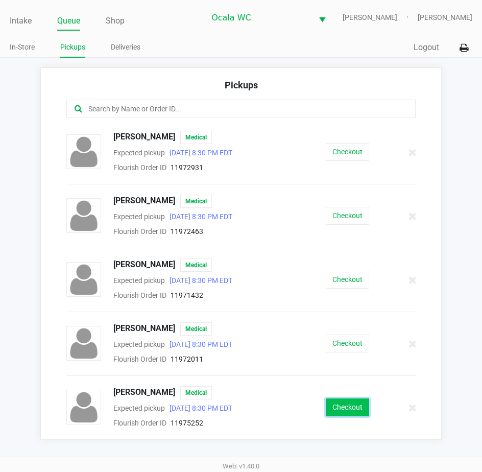
click at [356, 403] on button "Checkout" at bounding box center [347, 407] width 43 height 18
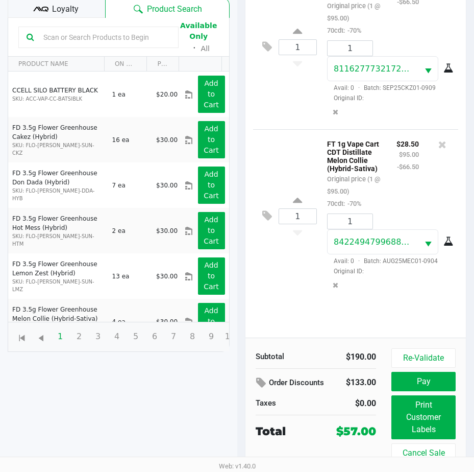
scroll to position [135, 0]
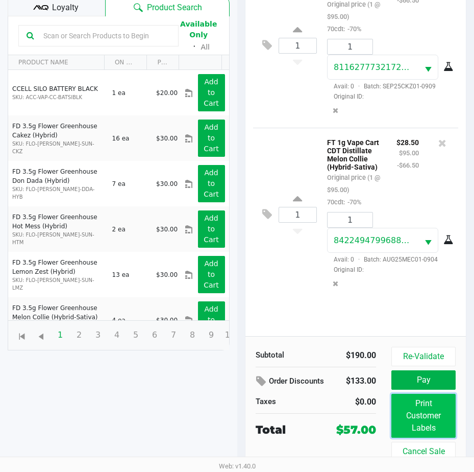
click at [411, 415] on button "Print Customer Labels" at bounding box center [424, 416] width 64 height 44
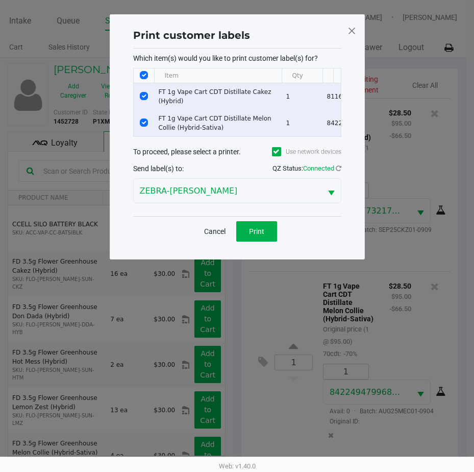
scroll to position [0, 0]
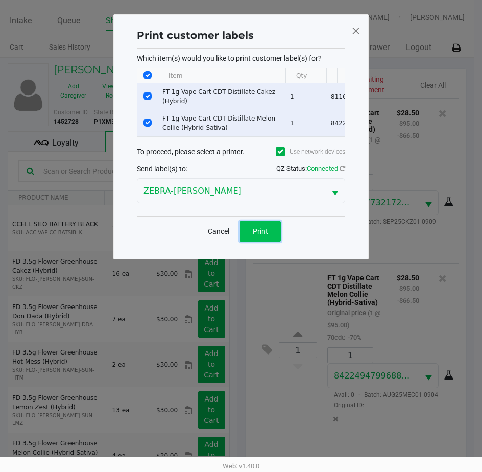
click at [259, 235] on span "Print" at bounding box center [260, 231] width 15 height 8
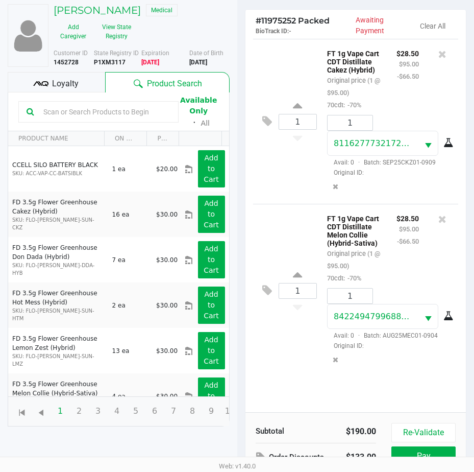
scroll to position [135, 0]
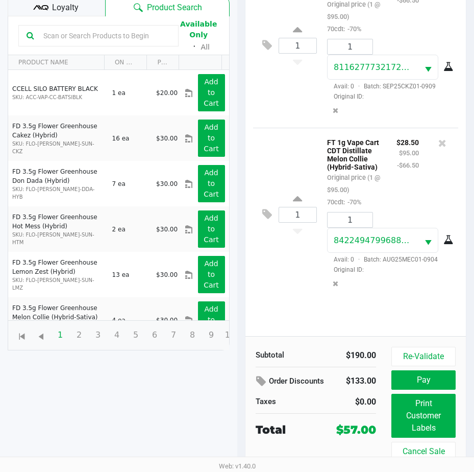
click at [65, 5] on span "Loyalty" at bounding box center [65, 8] width 27 height 12
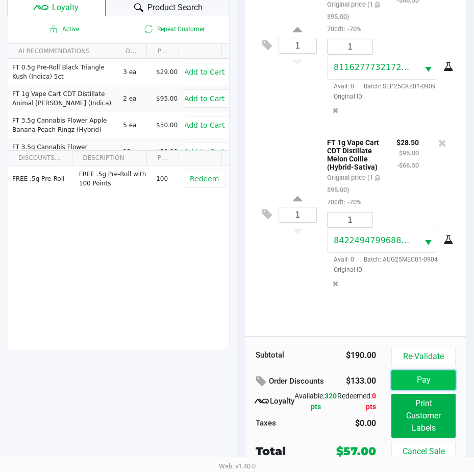
click at [410, 378] on button "Pay" at bounding box center [424, 379] width 64 height 19
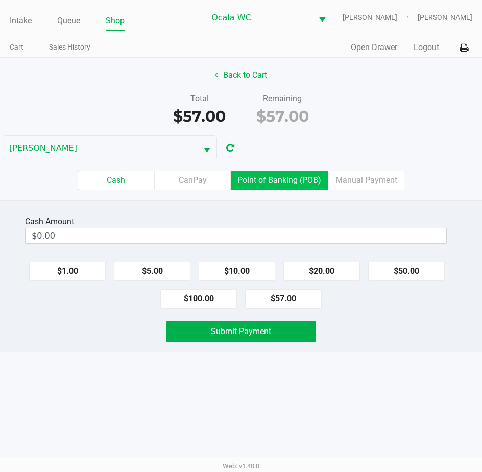
click at [289, 176] on label "Point of Banking (POB)" at bounding box center [279, 180] width 97 height 19
click at [0, 0] on 7 "Point of Banking (POB)" at bounding box center [0, 0] width 0 height 0
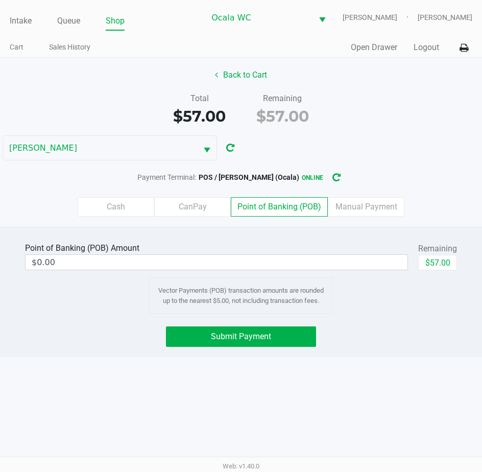
click at [417, 258] on div "Point of Banking (POB) Amount $0.00 Remaining $57.00" at bounding box center [241, 256] width 432 height 32
click at [422, 260] on button "$57.00" at bounding box center [437, 262] width 39 height 15
type input "$57.00"
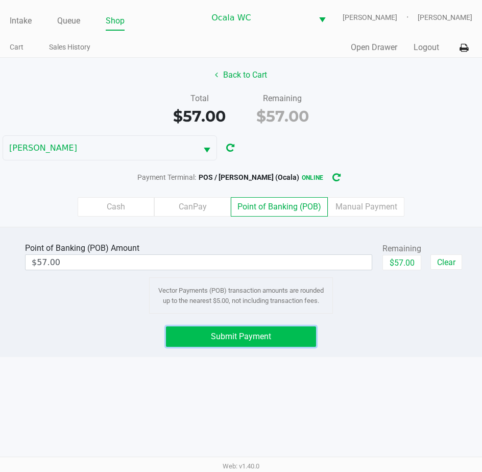
click at [252, 333] on span "Submit Payment" at bounding box center [241, 336] width 60 height 10
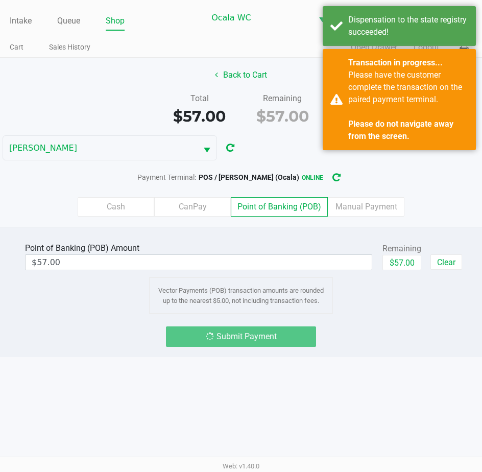
drag, startPoint x: 252, startPoint y: 333, endPoint x: 215, endPoint y: 310, distance: 42.9
click at [215, 310] on div "Vector Payments (POB) transaction amounts are rounded up to the nearest $5.00, …" at bounding box center [241, 295] width 184 height 36
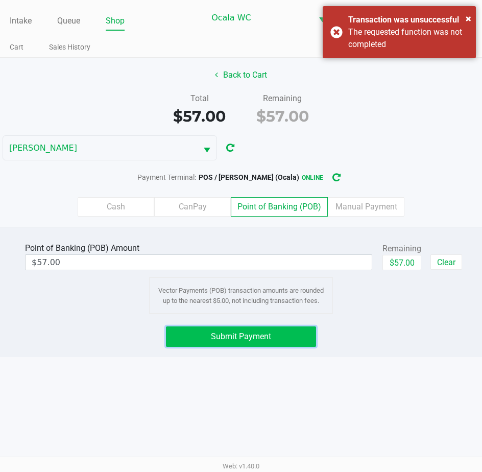
click at [240, 335] on span "Submit Payment" at bounding box center [241, 336] width 60 height 10
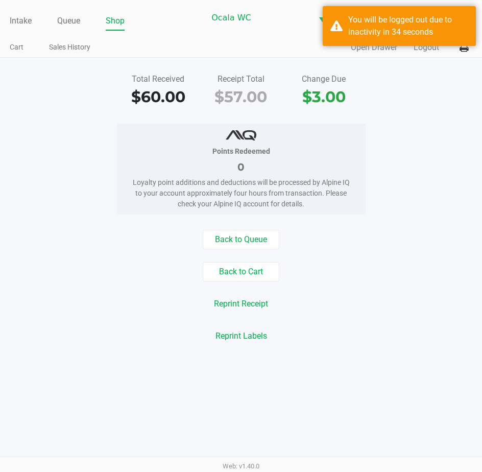
click at [370, 292] on div "Back to Queue Back to Cart Reprint Receipt Reprint Labels" at bounding box center [240, 288] width 497 height 116
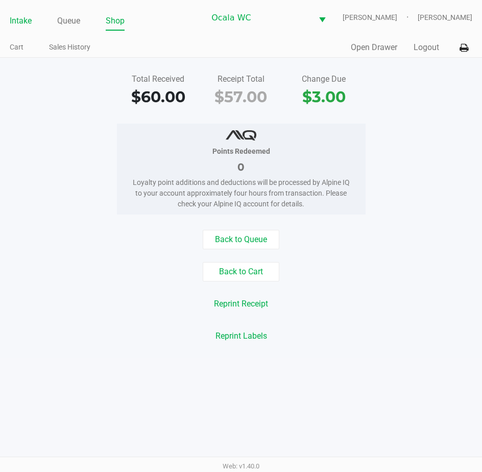
click at [22, 20] on link "Intake" at bounding box center [21, 21] width 22 height 14
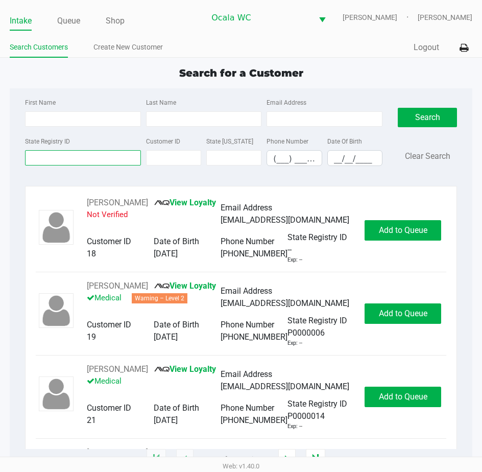
click at [64, 153] on input "State Registry ID" at bounding box center [83, 157] width 116 height 15
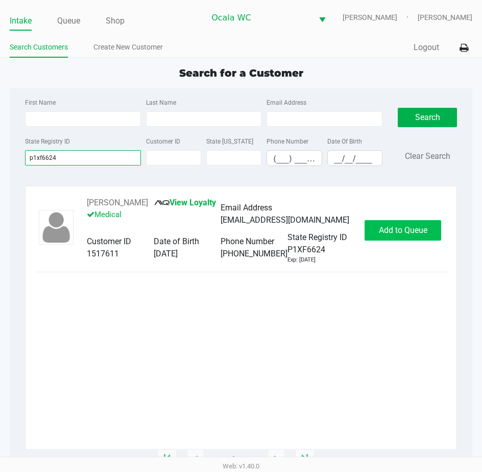
type input "p1xf6624"
click at [403, 226] on span "Add to Queue" at bounding box center [403, 230] width 49 height 10
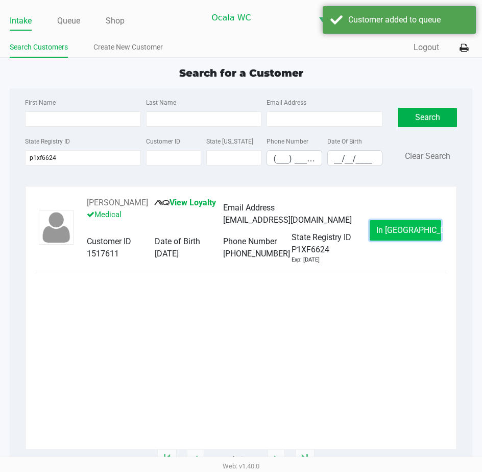
click at [390, 227] on span "In [GEOGRAPHIC_DATA]" at bounding box center [419, 230] width 86 height 10
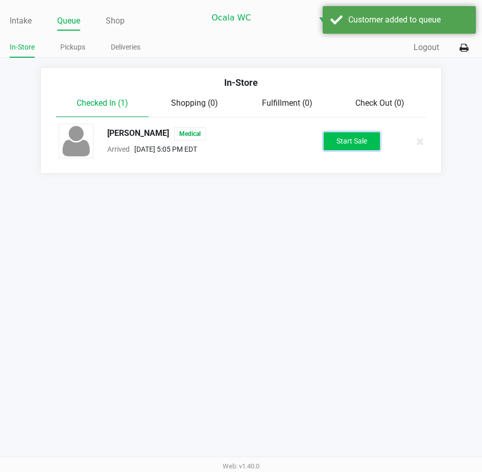
click at [355, 136] on button "Start Sale" at bounding box center [352, 141] width 56 height 18
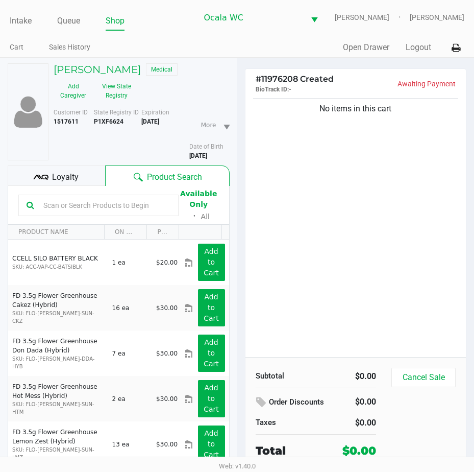
click at [77, 171] on span "Loyalty" at bounding box center [65, 177] width 27 height 12
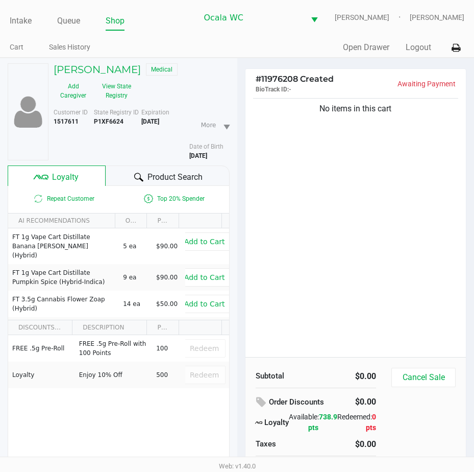
click at [146, 175] on div "Product Search" at bounding box center [168, 175] width 124 height 20
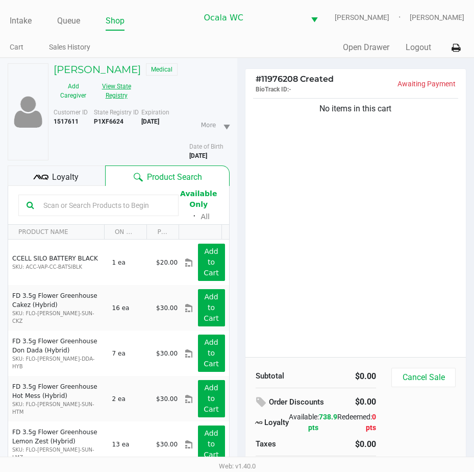
click at [108, 87] on button "View State Registry" at bounding box center [113, 91] width 41 height 26
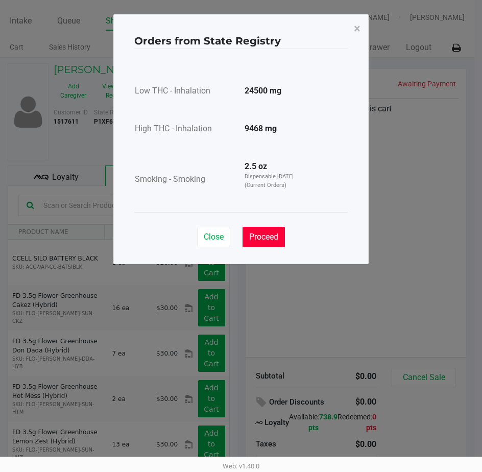
click at [253, 227] on button "Proceed" at bounding box center [264, 237] width 42 height 20
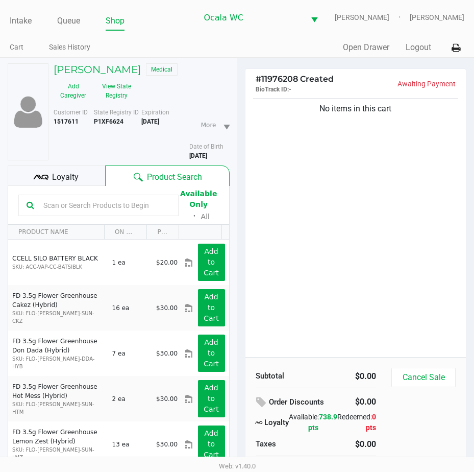
click at [51, 199] on input "text" at bounding box center [104, 205] width 131 height 15
click at [50, 204] on input "text" at bounding box center [104, 205] width 131 height 15
type input "pbs"
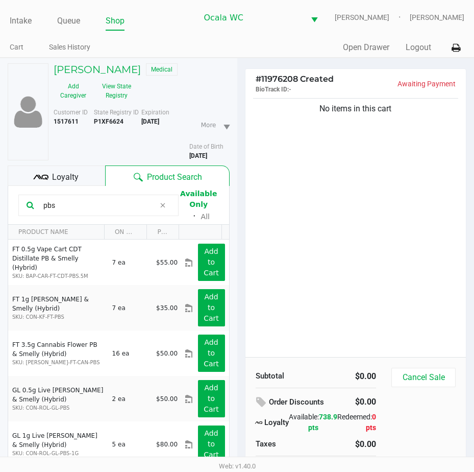
drag, startPoint x: 56, startPoint y: 205, endPoint x: 30, endPoint y: 206, distance: 25.5
click at [30, 206] on div "pbs" at bounding box center [98, 205] width 160 height 21
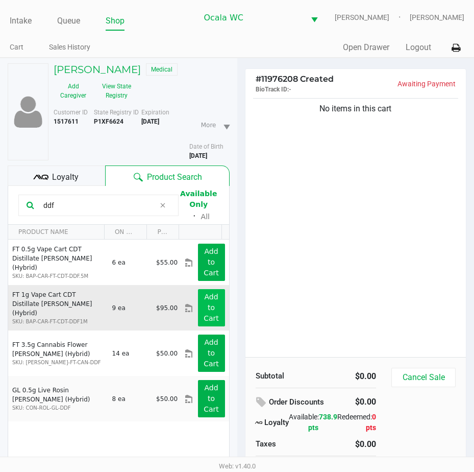
type input "ddf"
click at [207, 300] on app-button-loader "Add to Cart" at bounding box center [211, 308] width 15 height 30
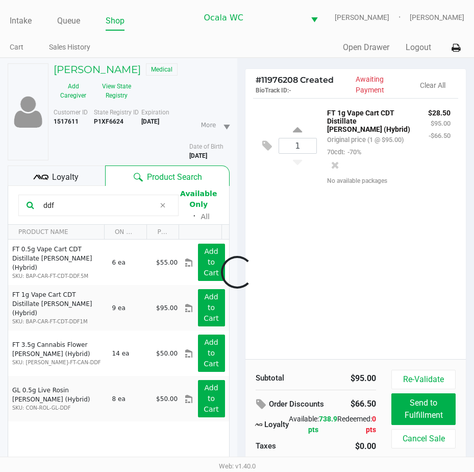
click at [310, 147] on div at bounding box center [237, 272] width 474 height 327
click at [305, 148] on div at bounding box center [237, 272] width 474 height 327
click at [299, 151] on input "1" at bounding box center [298, 145] width 38 height 15
type input "4"
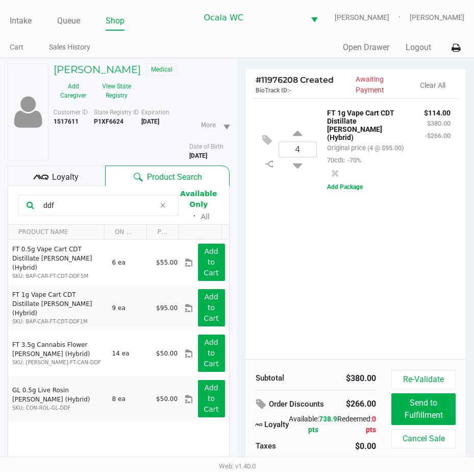
drag, startPoint x: 58, startPoint y: 204, endPoint x: 20, endPoint y: 205, distance: 38.3
click at [20, 205] on div "ddf" at bounding box center [98, 205] width 160 height 21
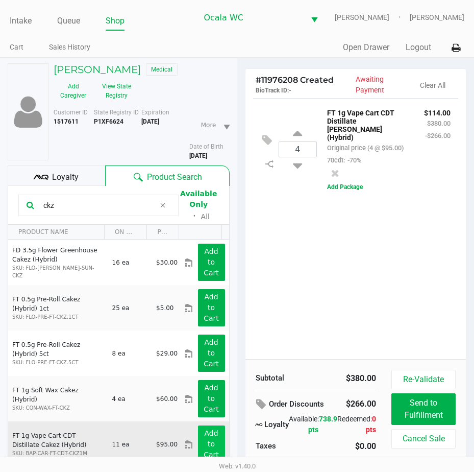
type input "ckz"
click at [205, 427] on button "Add to Cart" at bounding box center [211, 443] width 27 height 37
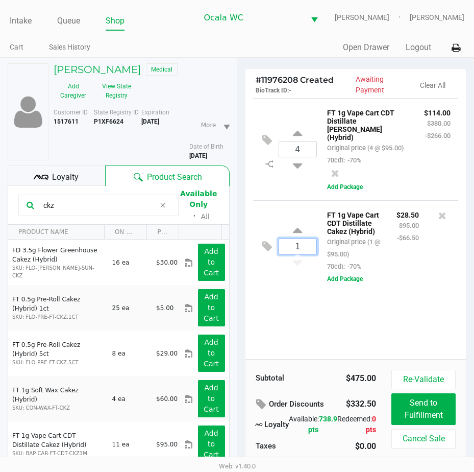
click at [299, 254] on input "1" at bounding box center [298, 246] width 38 height 15
type input "4"
click at [102, 83] on button "View State Registry" at bounding box center [113, 91] width 41 height 26
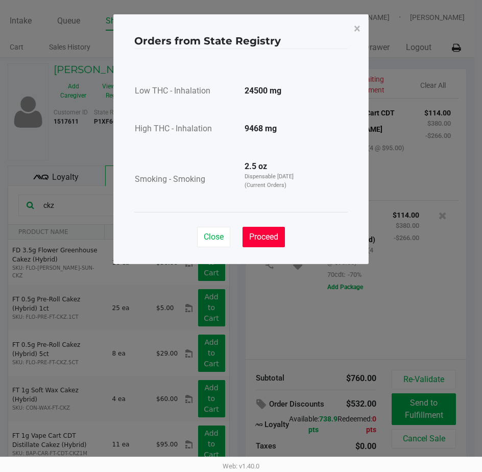
click at [264, 238] on span "Proceed" at bounding box center [263, 237] width 29 height 10
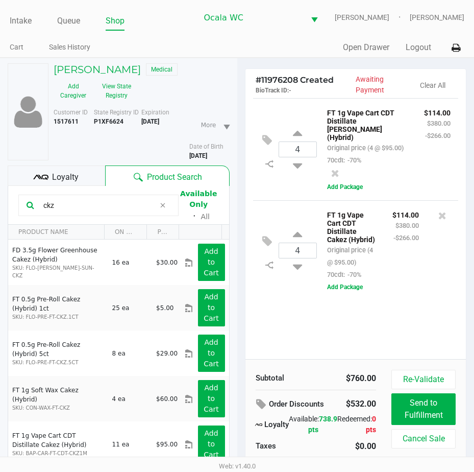
drag, startPoint x: 65, startPoint y: 204, endPoint x: 16, endPoint y: 205, distance: 48.5
click at [16, 205] on kendo-grid-toolbar "ckz Available Only ᛫ All" at bounding box center [118, 205] width 221 height 39
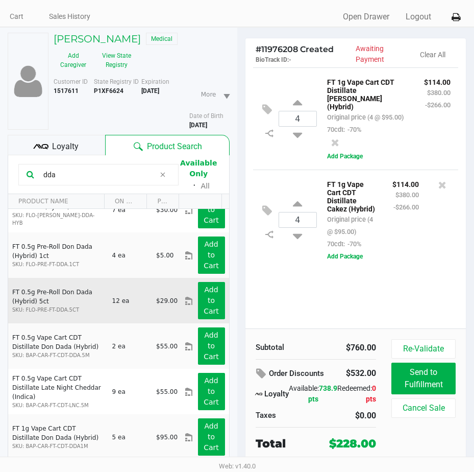
scroll to position [53, 0]
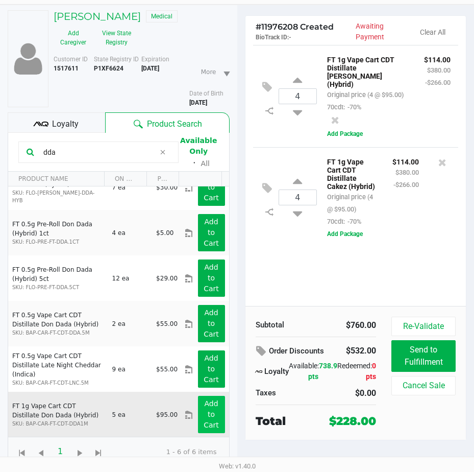
type input "dda"
click at [204, 399] on app-button-loader "Add to Cart" at bounding box center [211, 414] width 15 height 30
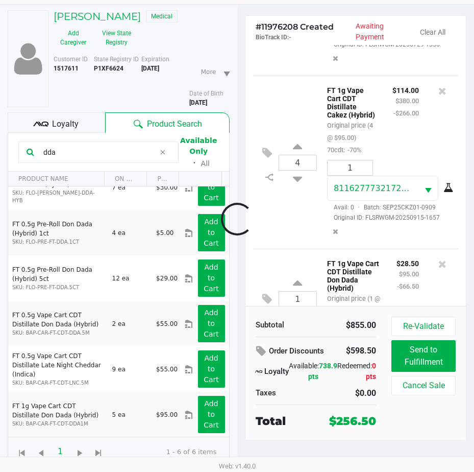
scroll to position [217, 0]
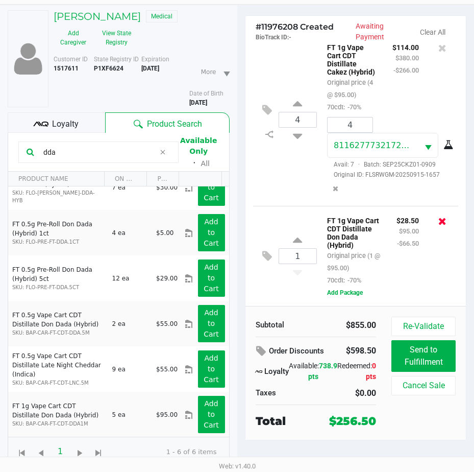
click at [439, 222] on icon at bounding box center [443, 221] width 8 height 10
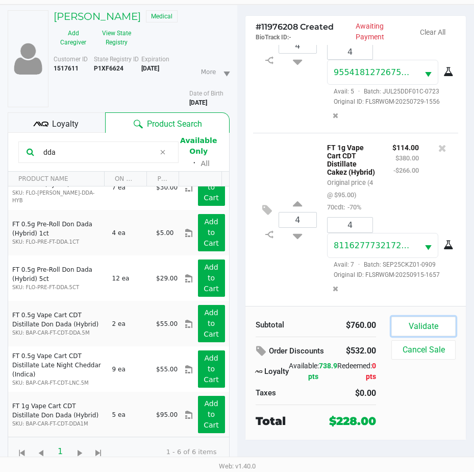
click at [413, 321] on button "Validate" at bounding box center [424, 326] width 64 height 19
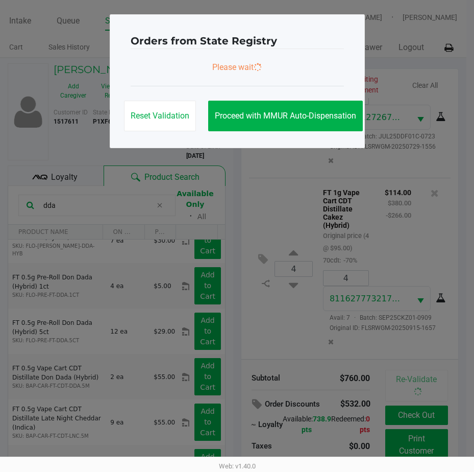
scroll to position [0, 0]
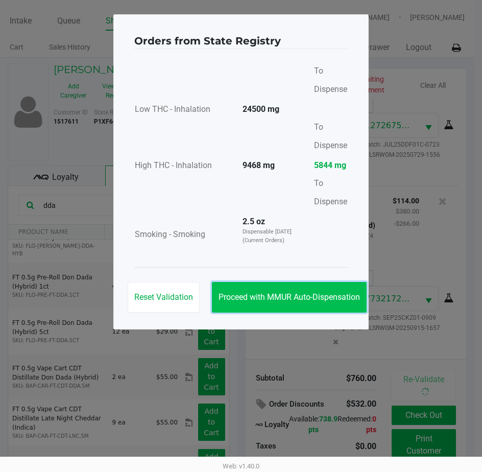
click at [292, 288] on button "Proceed with MMUR Auto-Dispensation" at bounding box center [289, 297] width 155 height 31
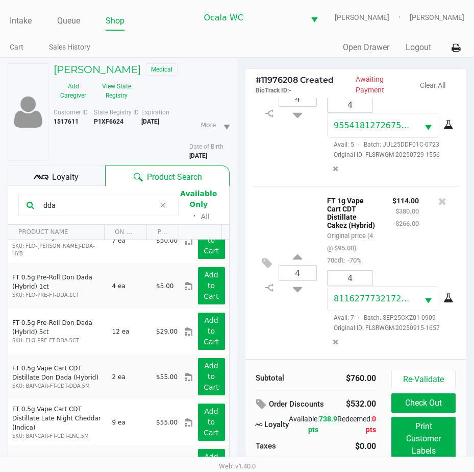
click at [266, 310] on div "4 FT 1g Vape Cart CDT Distillate Cakez (Hybrid) Original price (4 @ $95.00) 70c…" at bounding box center [356, 272] width 206 height 173
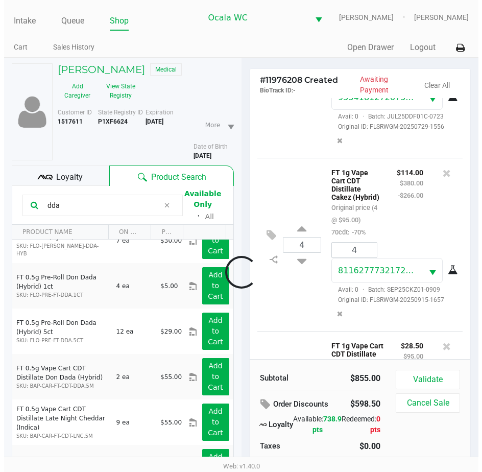
scroll to position [287, 0]
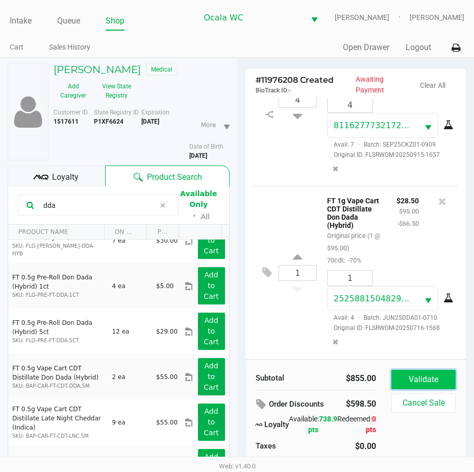
click at [401, 376] on button "Validate" at bounding box center [424, 379] width 64 height 19
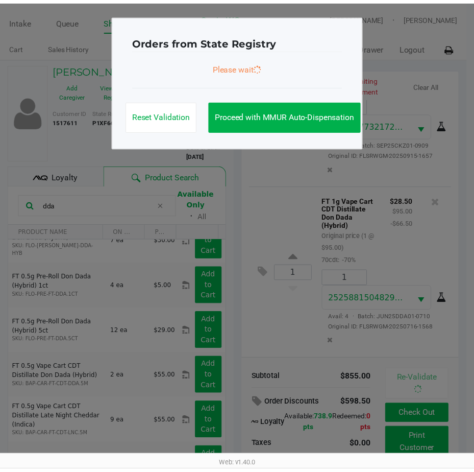
scroll to position [290, 0]
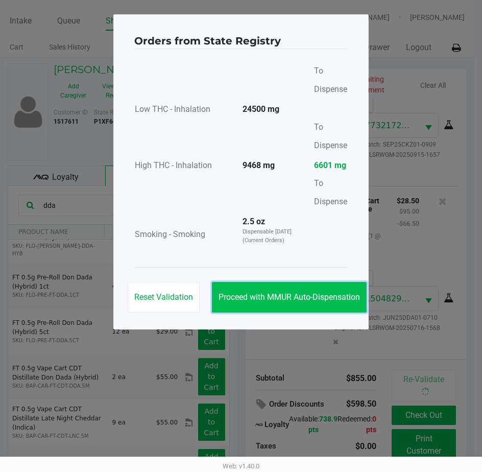
click at [280, 296] on span "Proceed with MMUR Auto-Dispensation" at bounding box center [289, 297] width 141 height 10
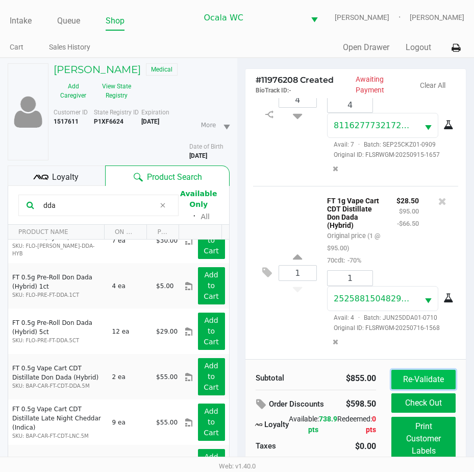
click at [415, 373] on button "Re-Validate" at bounding box center [424, 379] width 64 height 19
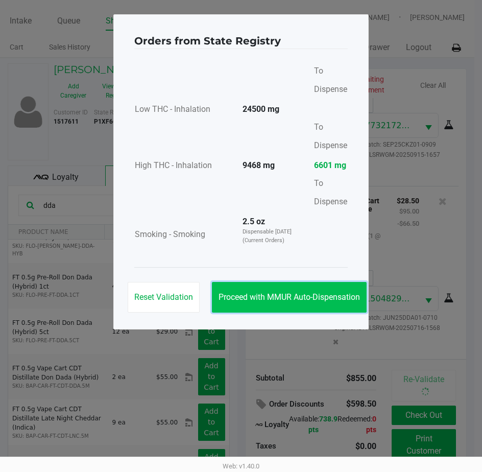
click at [256, 296] on span "Proceed with MMUR Auto-Dispensation" at bounding box center [289, 297] width 141 height 10
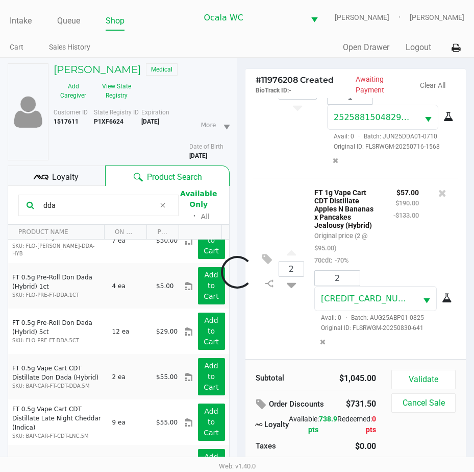
scroll to position [500, 0]
click at [424, 378] on button "Validate" at bounding box center [424, 379] width 64 height 19
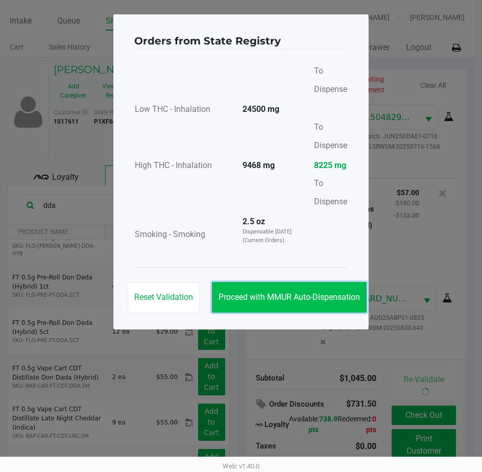
click at [267, 292] on button "Proceed with MMUR Auto-Dispensation" at bounding box center [289, 297] width 155 height 31
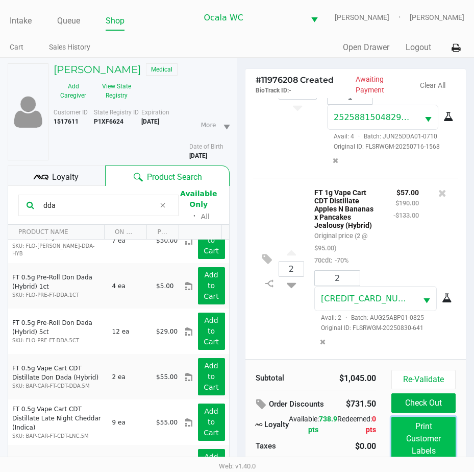
click at [418, 425] on button "Print Customer Labels" at bounding box center [424, 439] width 64 height 44
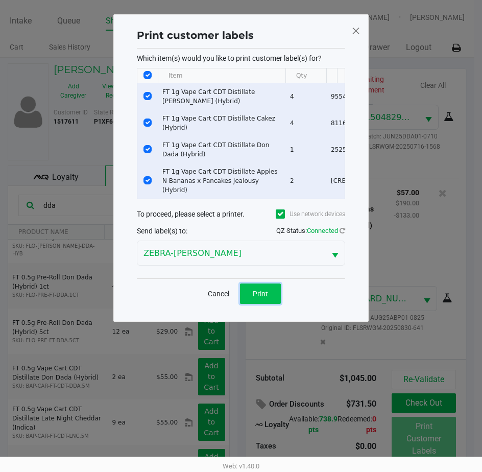
click at [267, 286] on button "Print" at bounding box center [260, 293] width 41 height 20
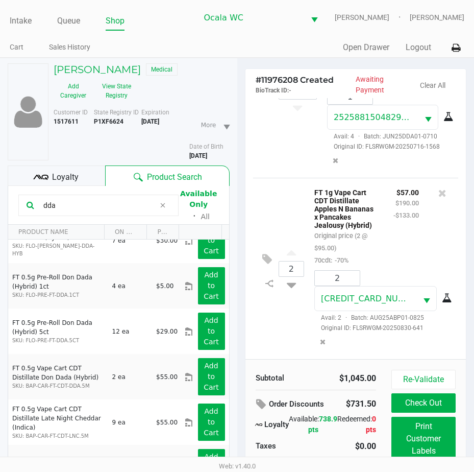
scroll to position [53, 0]
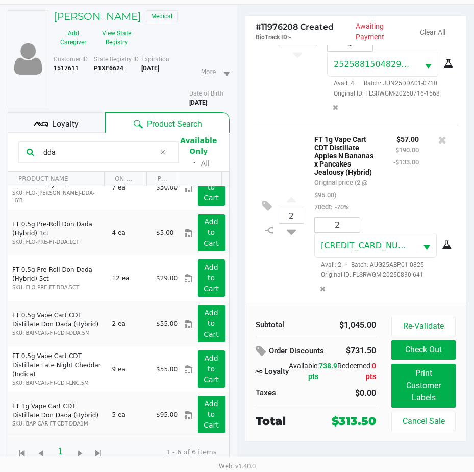
click at [65, 120] on span "Loyalty" at bounding box center [65, 124] width 27 height 12
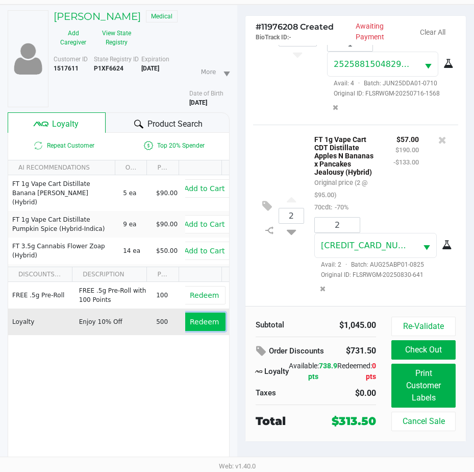
click at [196, 316] on button "Redeem" at bounding box center [204, 321] width 42 height 18
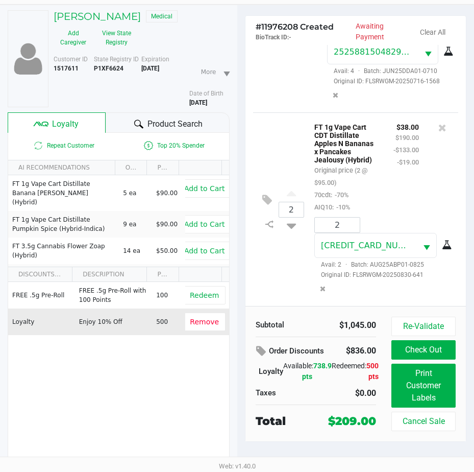
scroll to position [549, 0]
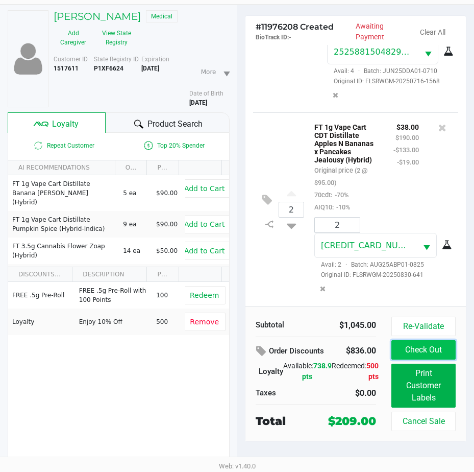
click at [410, 351] on button "Check Out" at bounding box center [424, 349] width 64 height 19
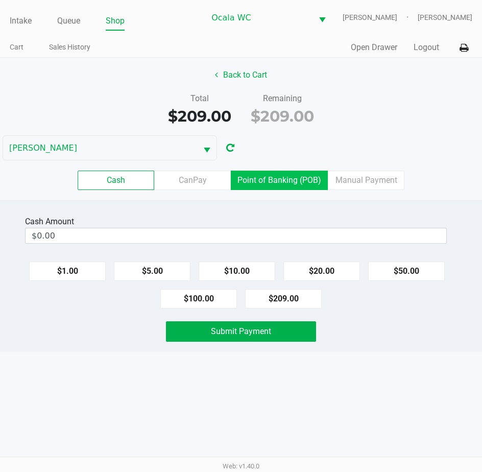
click at [265, 180] on label "Point of Banking (POB)" at bounding box center [279, 180] width 97 height 19
click at [0, 0] on 7 "Point of Banking (POB)" at bounding box center [0, 0] width 0 height 0
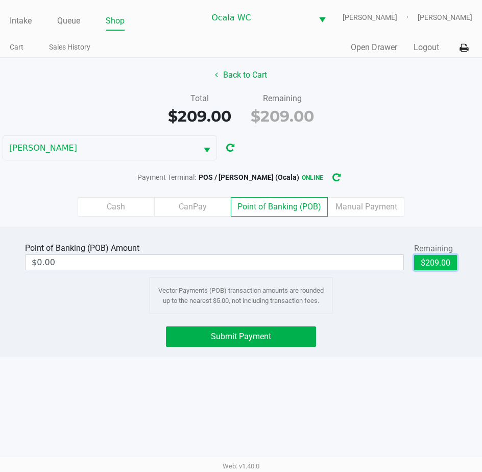
click at [424, 256] on button "$209.00" at bounding box center [435, 262] width 43 height 15
type input "$209.00"
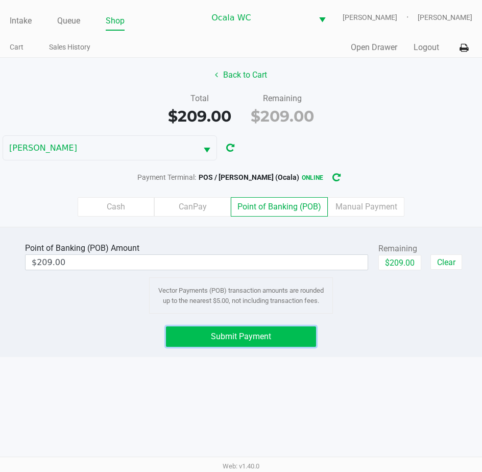
click at [263, 339] on span "Submit Payment" at bounding box center [241, 336] width 60 height 10
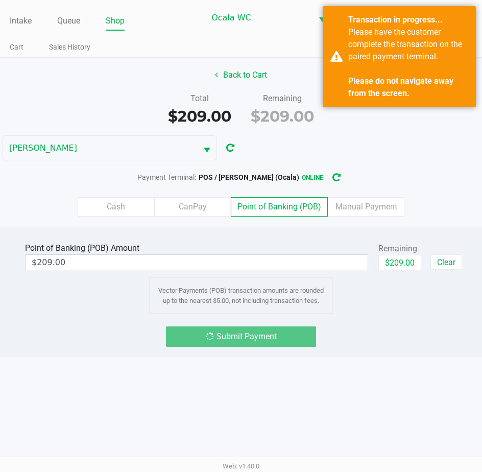
drag, startPoint x: 262, startPoint y: 292, endPoint x: 195, endPoint y: 241, distance: 84.2
click at [195, 241] on div "Point of Banking (POB) Amount $209.00" at bounding box center [196, 256] width 343 height 32
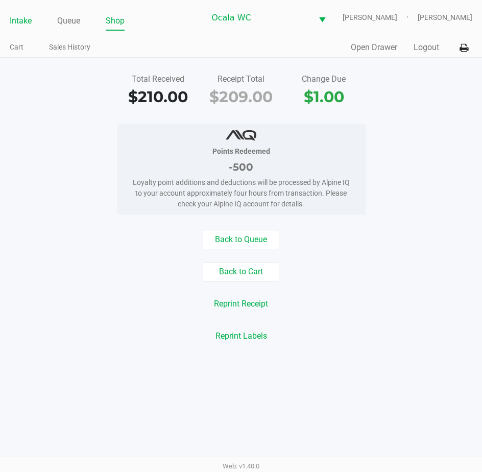
click at [15, 20] on link "Intake" at bounding box center [21, 21] width 22 height 14
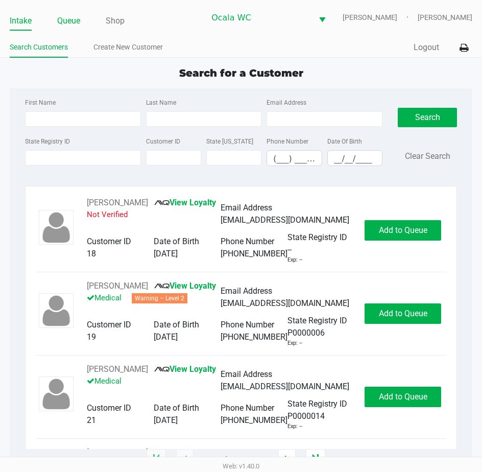
click at [64, 16] on link "Queue" at bounding box center [68, 21] width 23 height 14
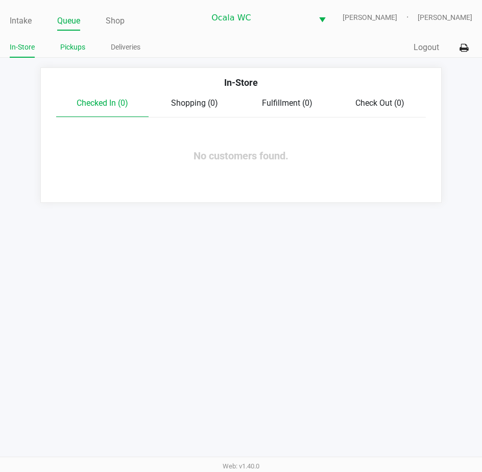
click at [72, 44] on link "Pickups" at bounding box center [72, 47] width 25 height 13
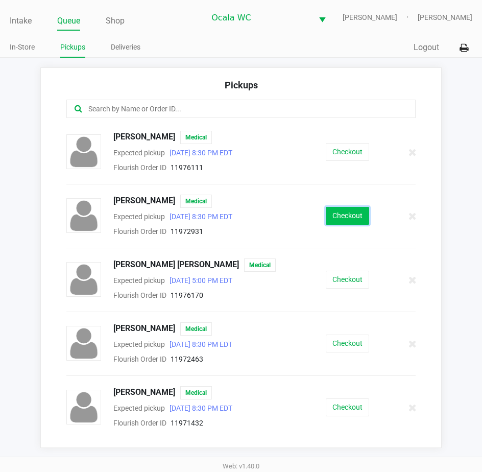
click at [347, 216] on button "Checkout" at bounding box center [347, 216] width 43 height 18
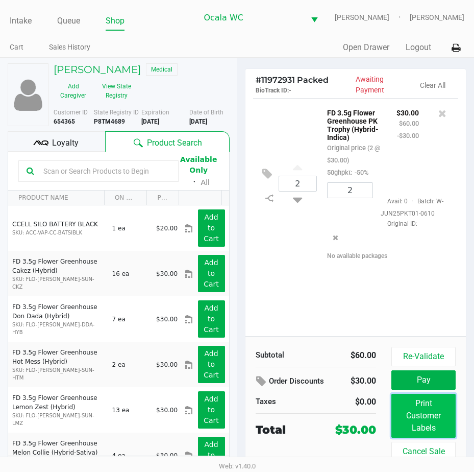
click at [419, 413] on button "Print Customer Labels" at bounding box center [424, 416] width 64 height 44
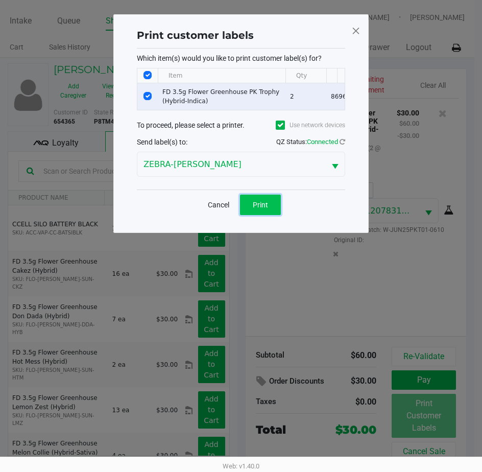
click at [246, 215] on button "Print" at bounding box center [260, 205] width 41 height 20
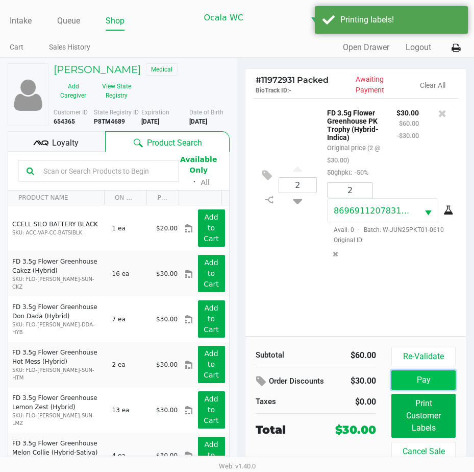
click at [429, 382] on button "Pay" at bounding box center [424, 379] width 64 height 19
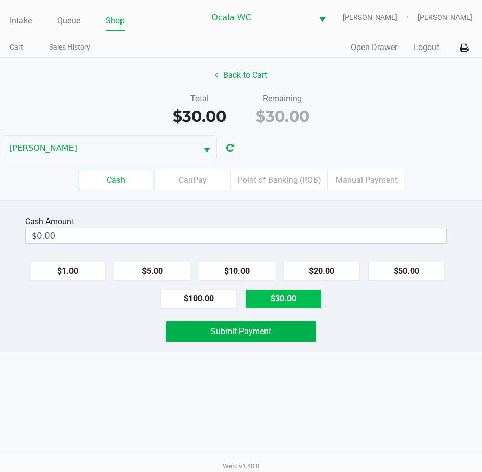
click at [298, 303] on button "$30.00" at bounding box center [283, 298] width 77 height 19
type input "$30.00"
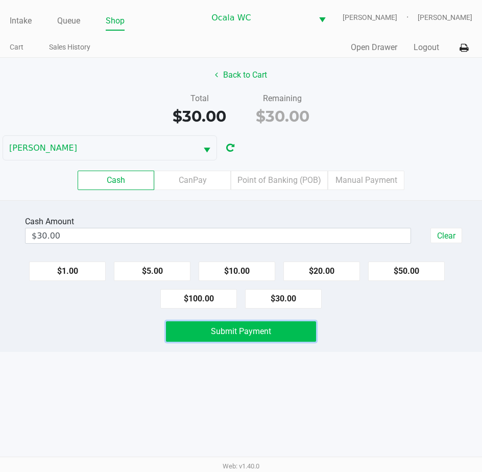
click at [276, 329] on button "Submit Payment" at bounding box center [241, 331] width 151 height 20
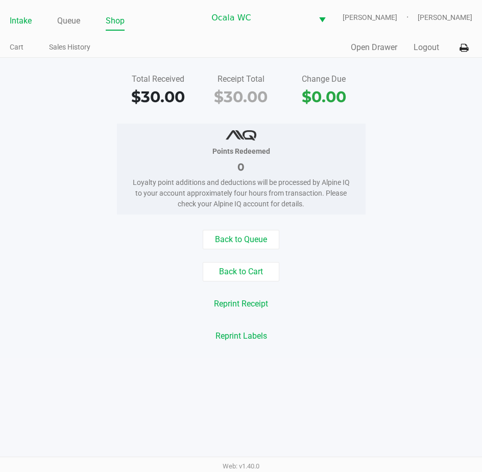
click at [16, 19] on link "Intake" at bounding box center [21, 21] width 22 height 14
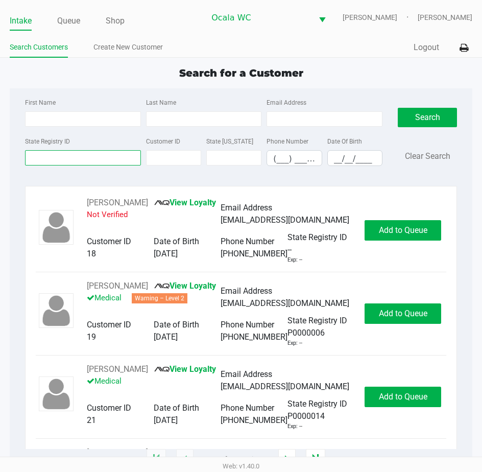
click at [43, 157] on input "State Registry ID" at bounding box center [83, 157] width 116 height 15
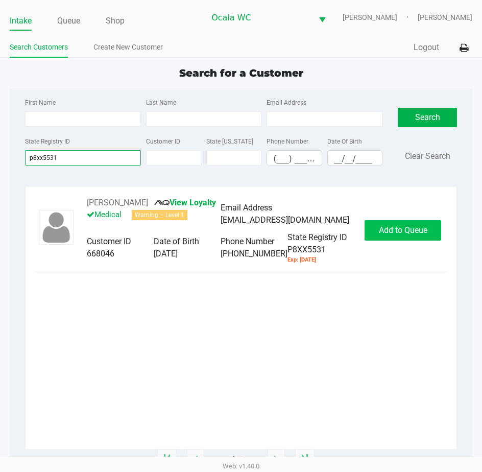
type input "p8xx5531"
click at [386, 229] on span "Add to Queue" at bounding box center [403, 230] width 49 height 10
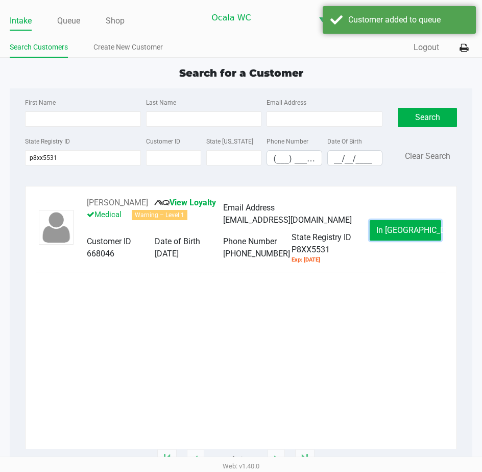
click at [386, 229] on button "In [GEOGRAPHIC_DATA]" at bounding box center [405, 230] width 71 height 20
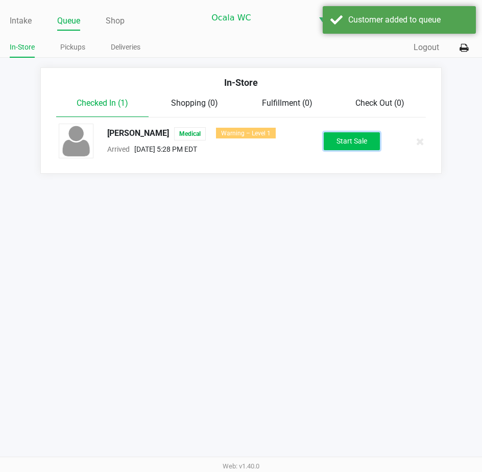
click at [355, 148] on button "Start Sale" at bounding box center [352, 141] width 56 height 18
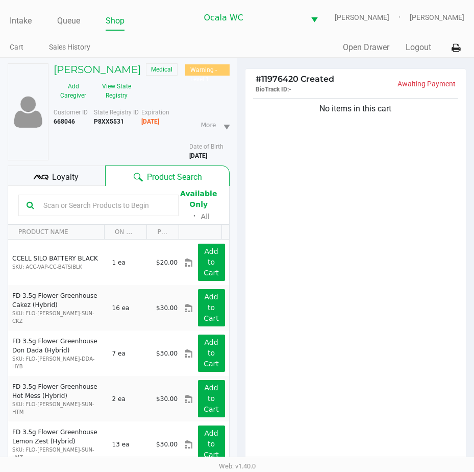
click at [74, 172] on span "Loyalty" at bounding box center [65, 177] width 27 height 12
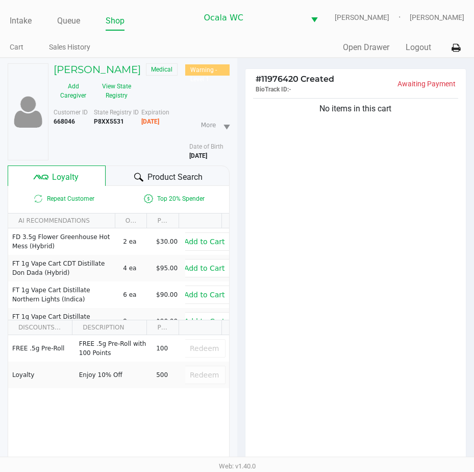
click at [129, 178] on div "Product Search" at bounding box center [168, 175] width 124 height 20
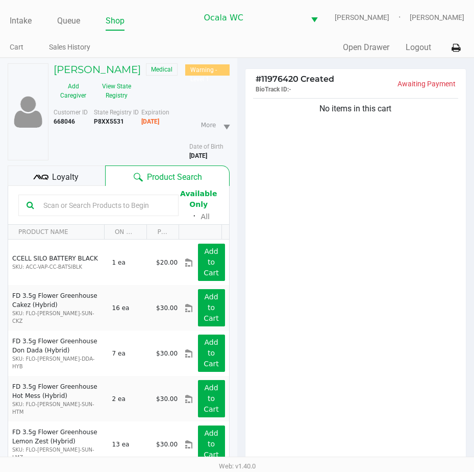
click at [49, 203] on input "text" at bounding box center [104, 205] width 131 height 15
click at [411, 225] on div "No items in this cart" at bounding box center [356, 282] width 221 height 373
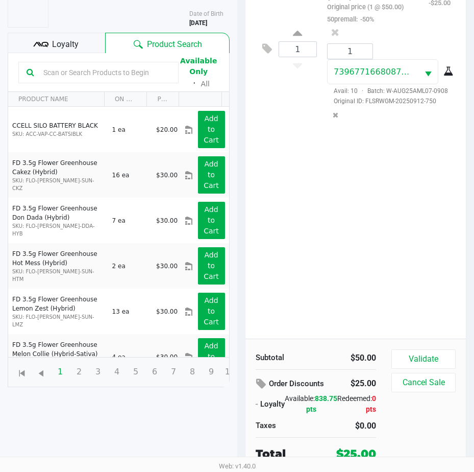
scroll to position [134, 0]
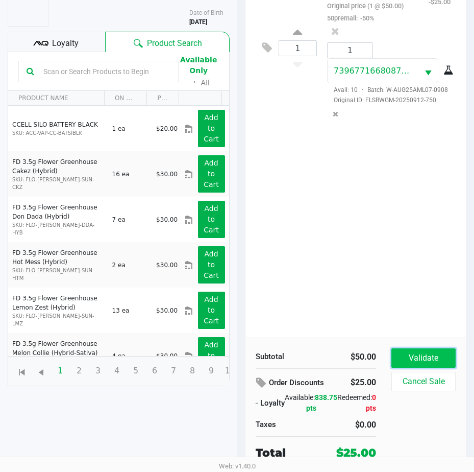
click at [401, 354] on button "Validate" at bounding box center [424, 357] width 64 height 19
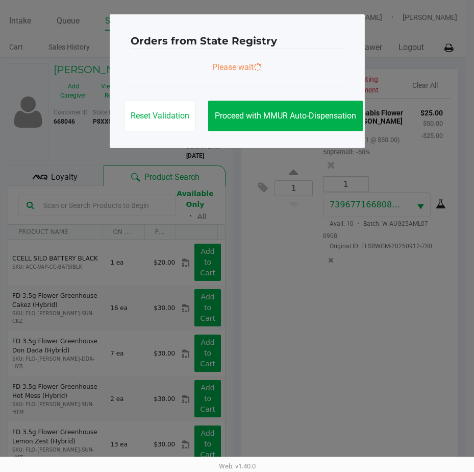
scroll to position [0, 0]
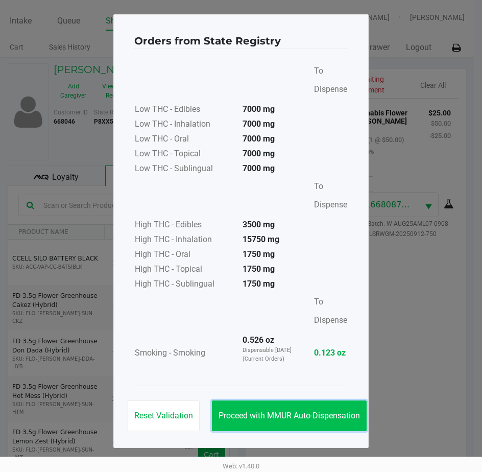
click at [312, 406] on button "Proceed with MMUR Auto-Dispensation" at bounding box center [289, 415] width 155 height 31
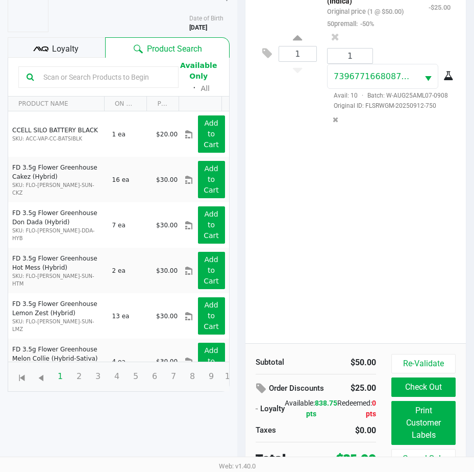
scroll to position [135, 0]
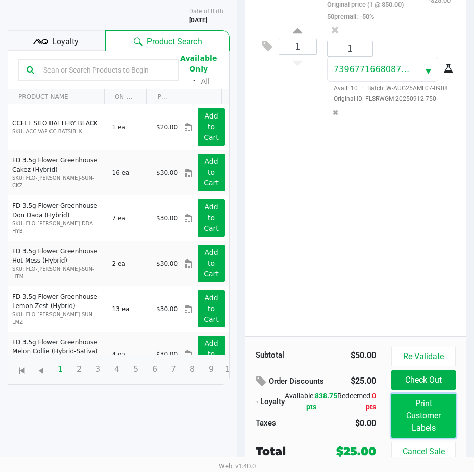
click at [415, 409] on button "Print Customer Labels" at bounding box center [424, 416] width 64 height 44
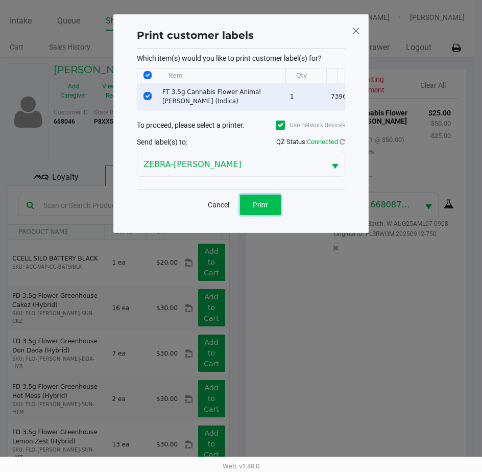
click at [271, 214] on button "Print" at bounding box center [260, 205] width 41 height 20
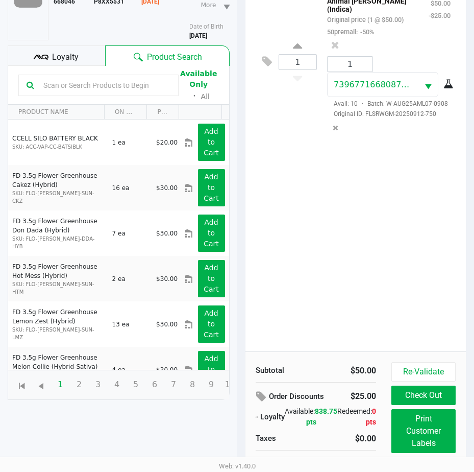
scroll to position [135, 0]
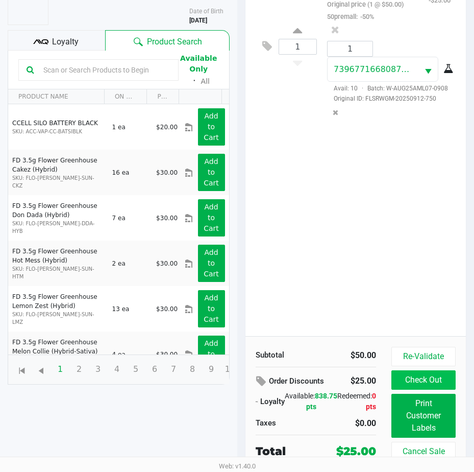
click at [422, 376] on button "Check Out" at bounding box center [424, 379] width 64 height 19
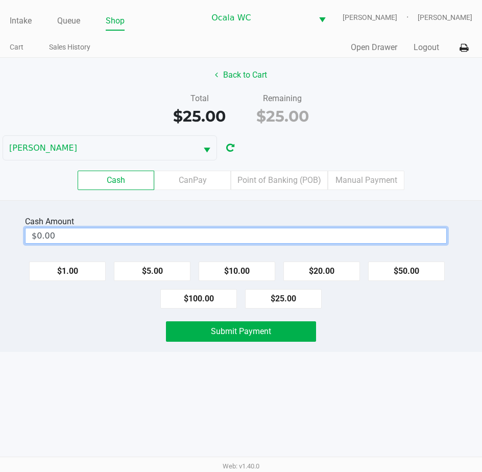
click at [118, 233] on input "$0.00" at bounding box center [236, 235] width 421 height 15
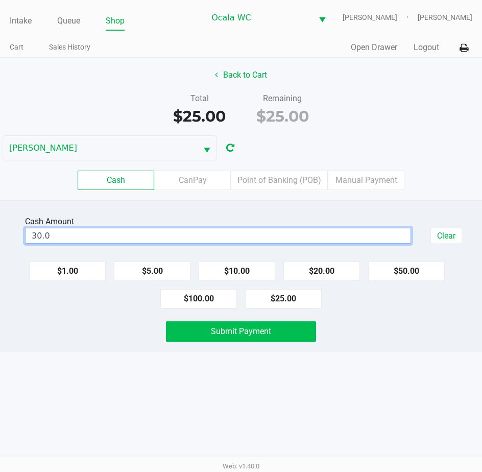
click at [214, 336] on button "Submit Payment" at bounding box center [241, 331] width 151 height 20
type input "$30.00"
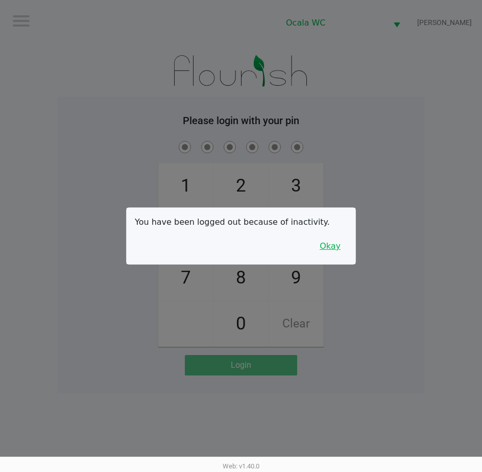
click at [326, 240] on button "Okay" at bounding box center [330, 245] width 34 height 19
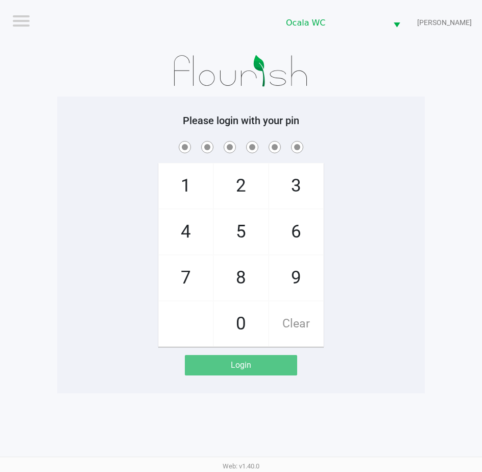
drag, startPoint x: 352, startPoint y: 220, endPoint x: 358, endPoint y: 216, distance: 7.5
click at [353, 220] on div "1 4 7 2 5 8 0 3 6 9 Clear" at bounding box center [241, 243] width 368 height 208
checkbox input "true"
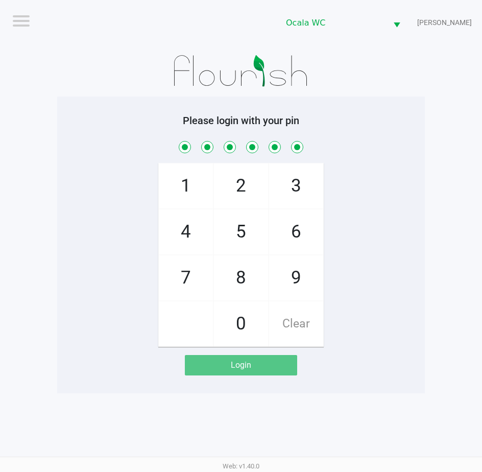
checkbox input "true"
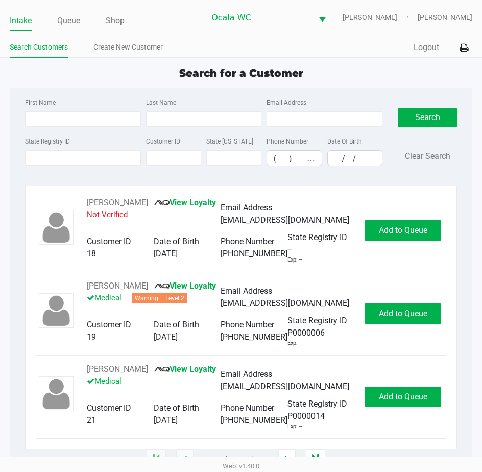
click at [247, 72] on span "Search for a Customer" at bounding box center [241, 73] width 124 height 12
type input "[PERSON_NAME]"
type input "[DATE]"
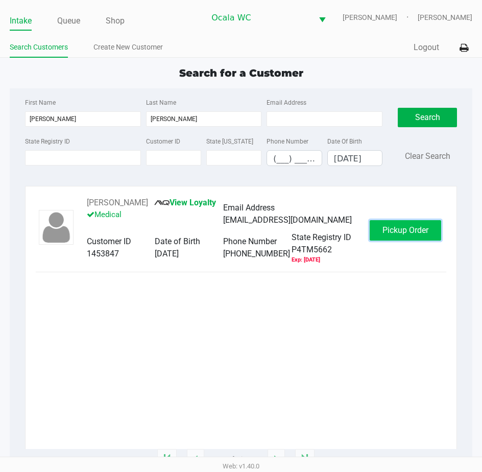
click at [402, 240] on button "Pickup Order" at bounding box center [405, 230] width 71 height 20
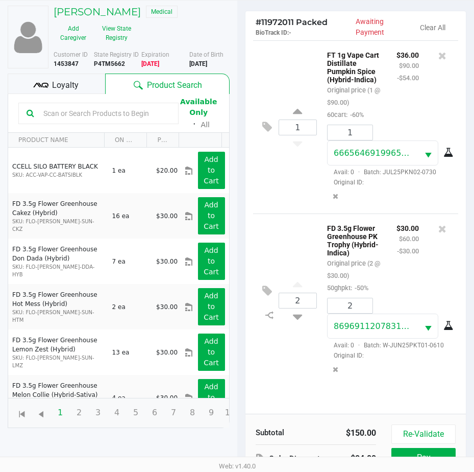
scroll to position [135, 0]
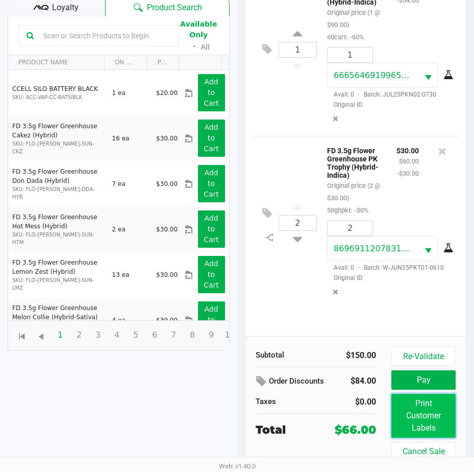
click at [410, 414] on button "Print Customer Labels" at bounding box center [424, 416] width 64 height 44
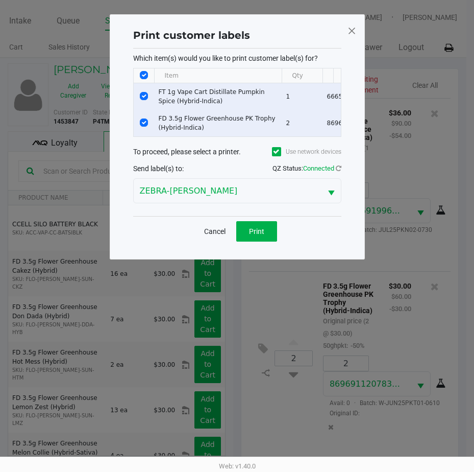
scroll to position [0, 0]
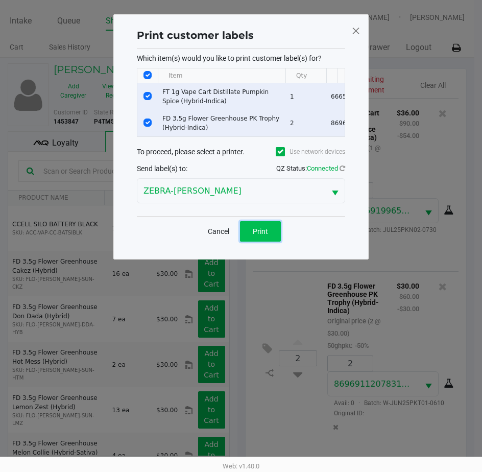
click at [266, 241] on button "Print" at bounding box center [260, 231] width 41 height 20
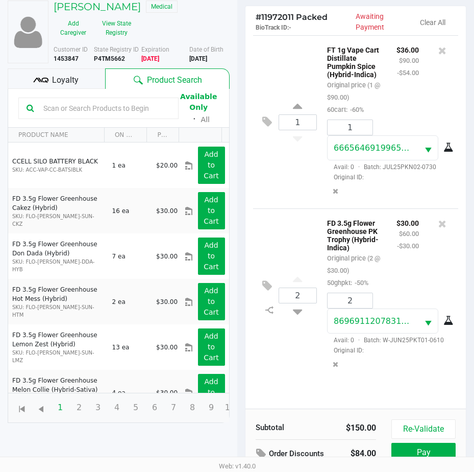
scroll to position [135, 0]
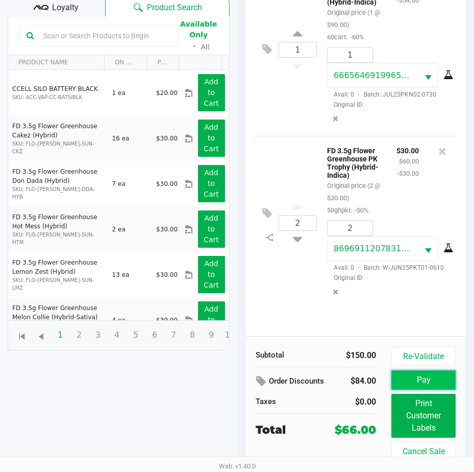
click at [410, 377] on button "Pay" at bounding box center [424, 379] width 64 height 19
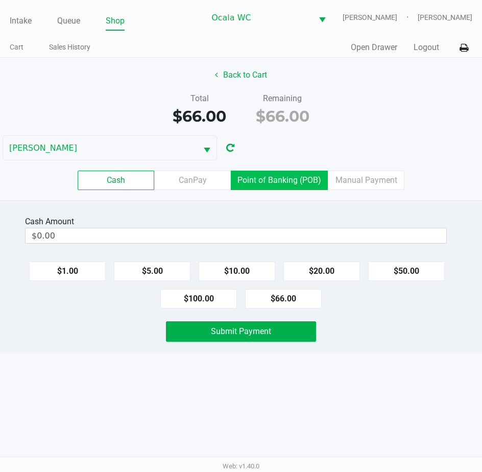
click at [267, 176] on label "Point of Banking (POB)" at bounding box center [279, 180] width 97 height 19
click at [0, 0] on 7 "Point of Banking (POB)" at bounding box center [0, 0] width 0 height 0
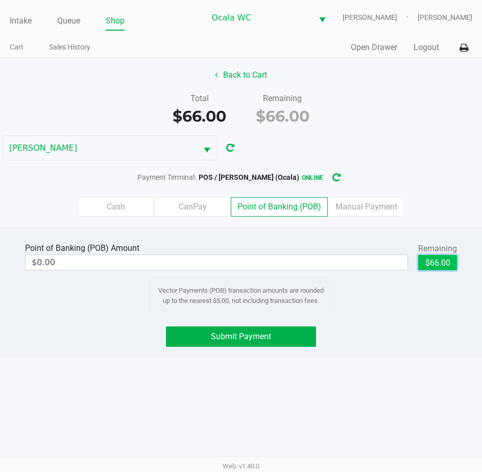
click at [437, 265] on button "$66.00" at bounding box center [437, 262] width 39 height 15
type input "$66.00"
click at [225, 325] on div "Point of Banking (POB) Amount $66.00 Remaining $66.00 Clear Vector Payments (PO…" at bounding box center [241, 292] width 482 height 130
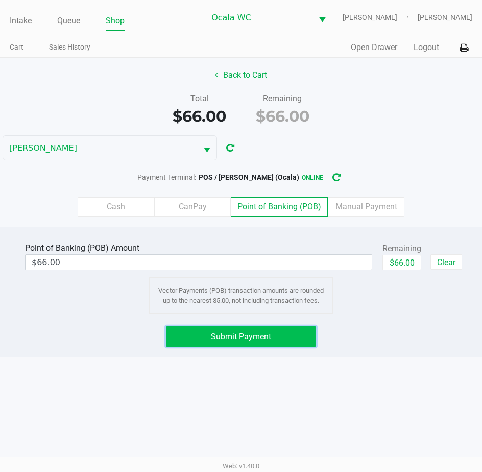
click at [221, 328] on button "Submit Payment" at bounding box center [241, 336] width 151 height 20
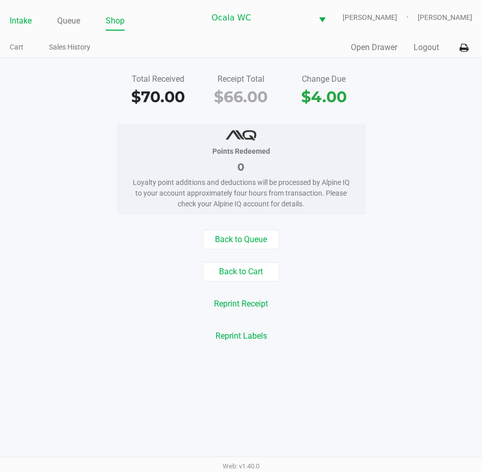
click at [23, 19] on link "Intake" at bounding box center [21, 21] width 22 height 14
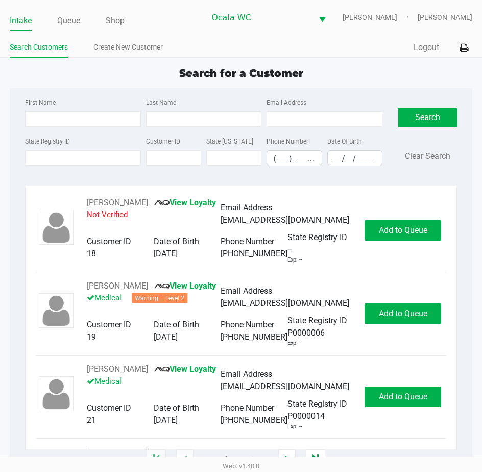
click at [202, 78] on span "Search for a Customer" at bounding box center [241, 73] width 124 height 12
click at [69, 18] on link "Queue" at bounding box center [68, 21] width 23 height 14
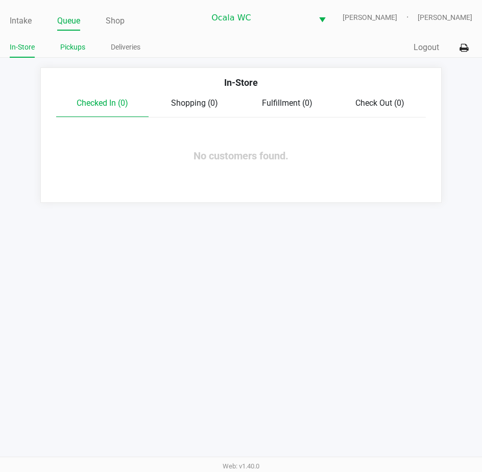
click at [66, 51] on link "Pickups" at bounding box center [72, 47] width 25 height 13
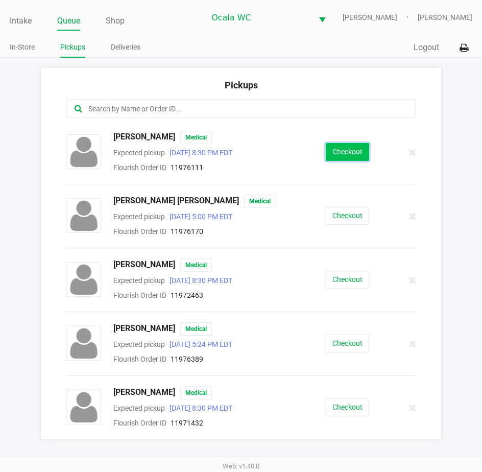
click at [336, 153] on button "Checkout" at bounding box center [347, 152] width 43 height 18
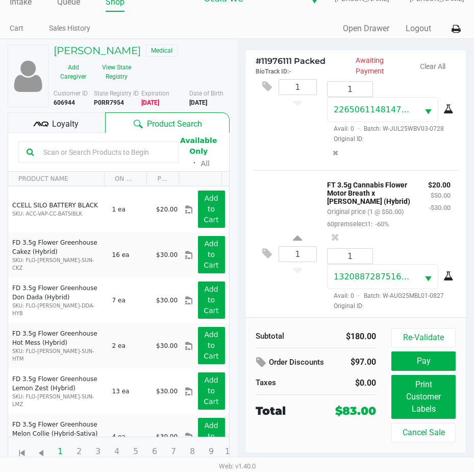
scroll to position [209, 0]
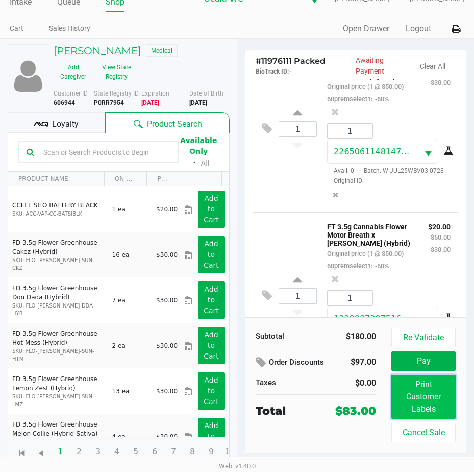
click at [418, 392] on button "Print Customer Labels" at bounding box center [424, 397] width 64 height 44
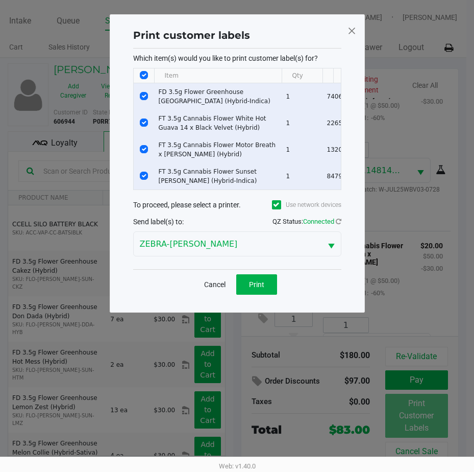
scroll to position [0, 0]
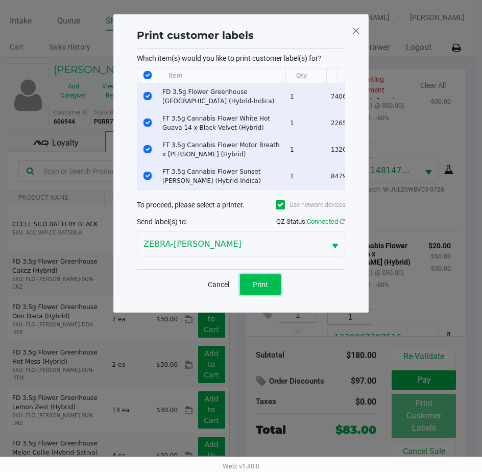
click at [259, 285] on button "Print" at bounding box center [260, 284] width 41 height 20
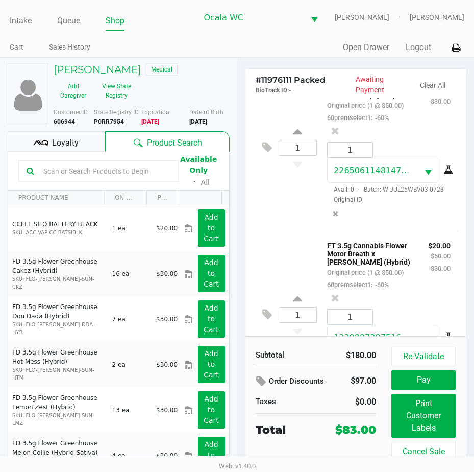
click at [415, 379] on button "Pay" at bounding box center [424, 379] width 64 height 19
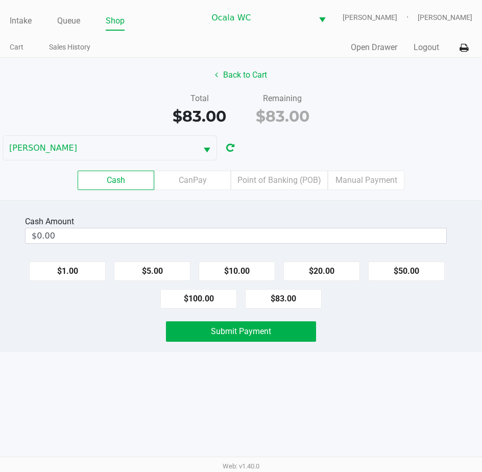
click at [275, 181] on label "Point of Banking (POB)" at bounding box center [279, 180] width 97 height 19
click at [0, 0] on 7 "Point of Banking (POB)" at bounding box center [0, 0] width 0 height 0
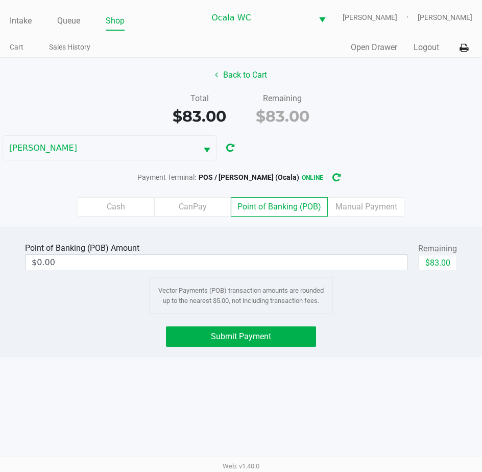
click at [443, 264] on button "$83.00" at bounding box center [437, 262] width 39 height 15
type input "$83.00"
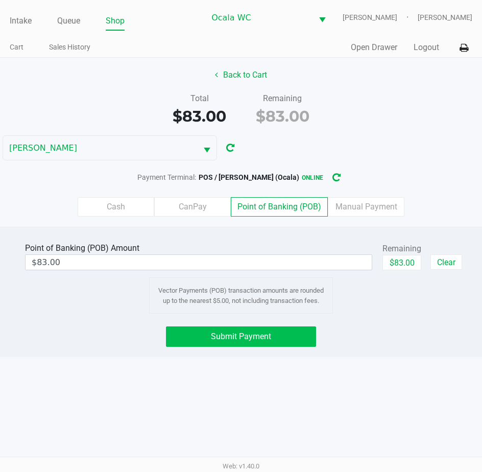
click at [232, 338] on span "Submit Payment" at bounding box center [241, 336] width 60 height 10
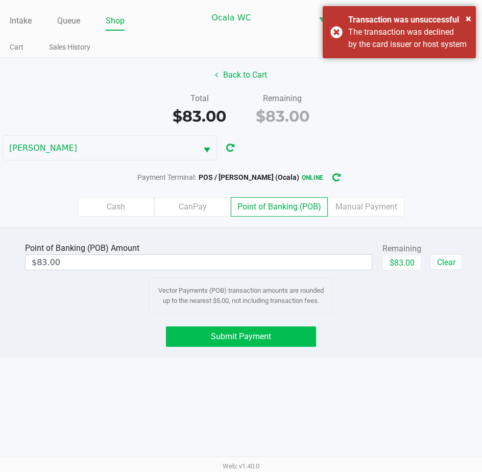
click at [238, 334] on span "Submit Payment" at bounding box center [241, 336] width 60 height 10
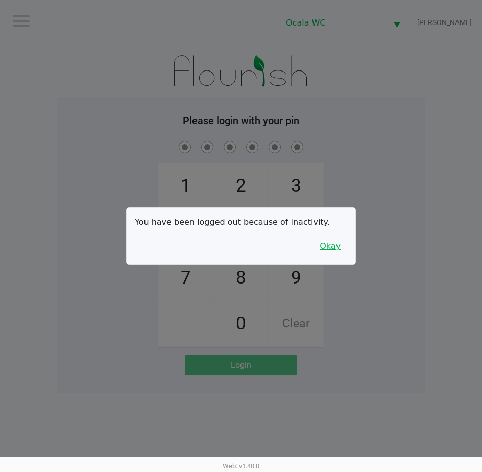
click at [330, 249] on button "Okay" at bounding box center [330, 245] width 34 height 19
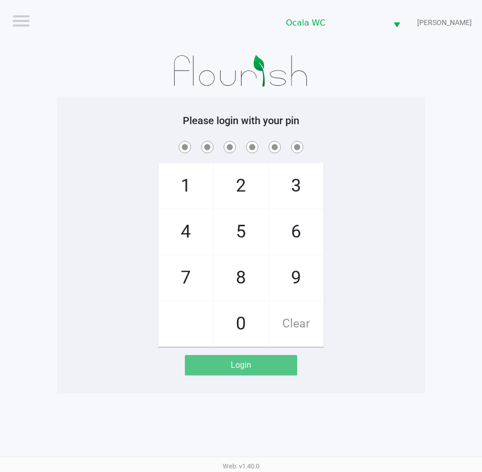
click at [333, 243] on div "1 4 7 2 5 8 0 3 6 9 Clear" at bounding box center [241, 243] width 368 height 208
checkbox input "true"
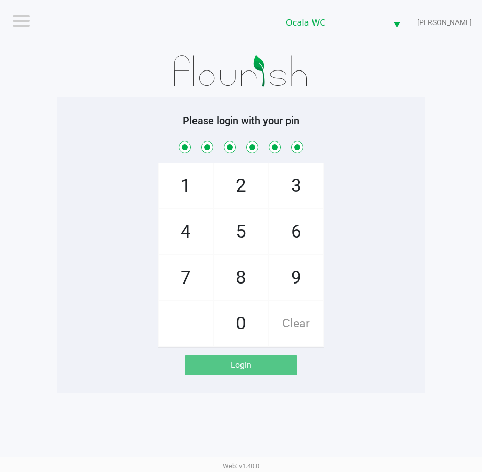
checkbox input "true"
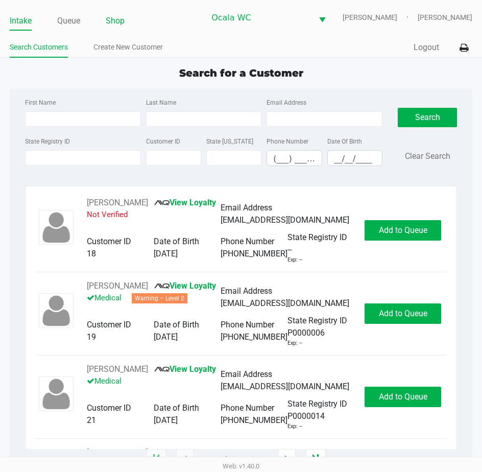
drag, startPoint x: 112, startPoint y: 26, endPoint x: 110, endPoint y: 20, distance: 5.7
click at [110, 20] on link "Shop" at bounding box center [115, 21] width 19 height 14
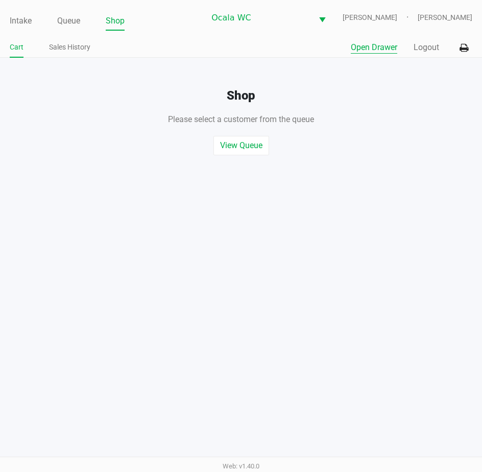
click at [391, 50] on button "Open Drawer" at bounding box center [374, 47] width 46 height 12
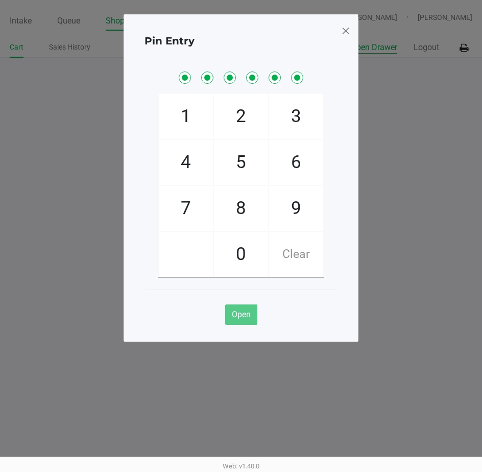
checkbox input "true"
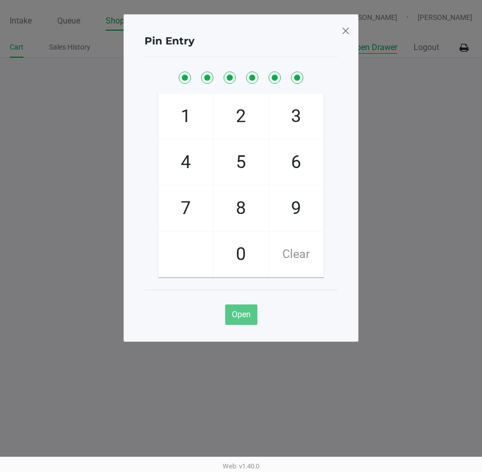
checkbox input "true"
click at [237, 320] on button "Open" at bounding box center [241, 314] width 32 height 20
click at [346, 33] on span at bounding box center [345, 30] width 9 height 16
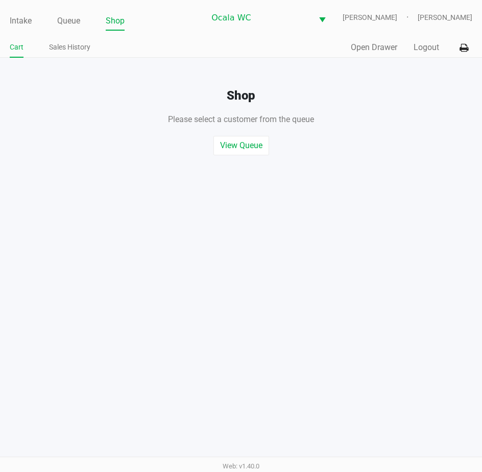
click at [55, 19] on ul "Intake Queue Shop" at bounding box center [107, 21] width 195 height 17
click at [64, 24] on link "Queue" at bounding box center [68, 21] width 23 height 14
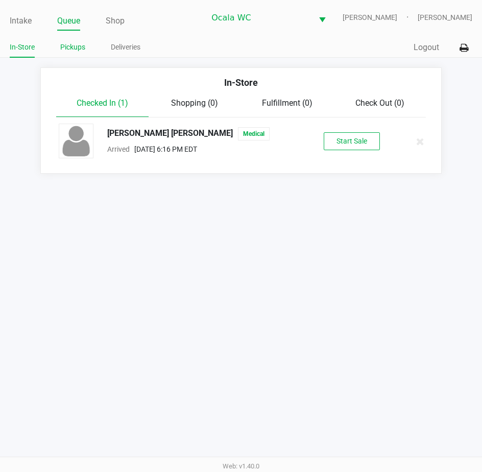
click at [72, 48] on link "Pickups" at bounding box center [72, 47] width 25 height 13
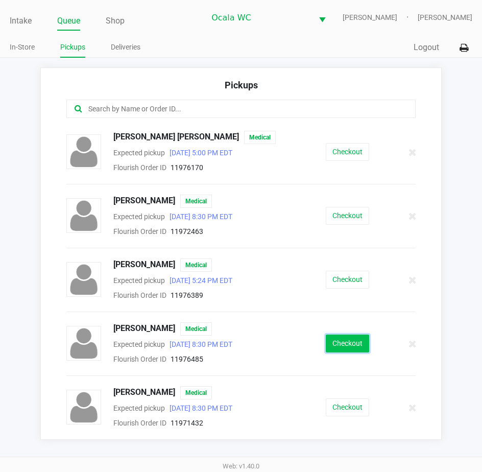
click at [345, 338] on button "Checkout" at bounding box center [347, 343] width 43 height 18
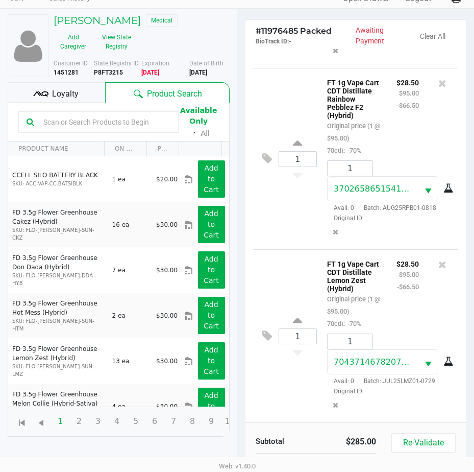
scroll to position [135, 0]
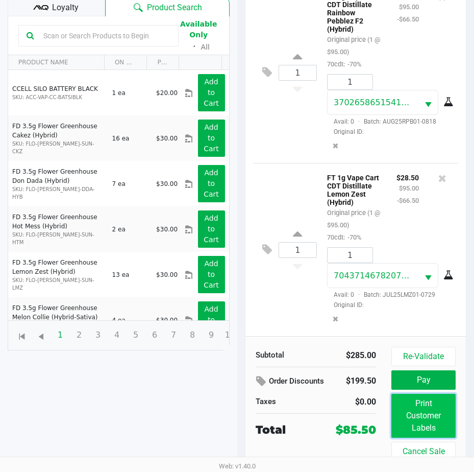
click at [407, 400] on button "Print Customer Labels" at bounding box center [424, 416] width 64 height 44
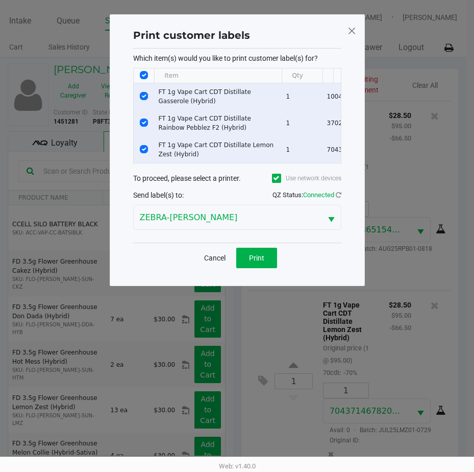
scroll to position [0, 0]
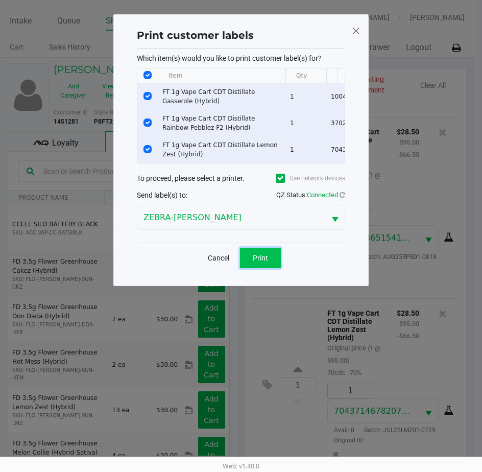
click at [258, 262] on span "Print" at bounding box center [260, 258] width 15 height 8
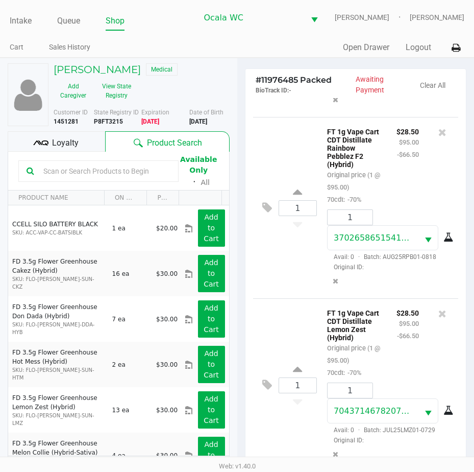
click at [75, 147] on span "Loyalty" at bounding box center [65, 143] width 27 height 12
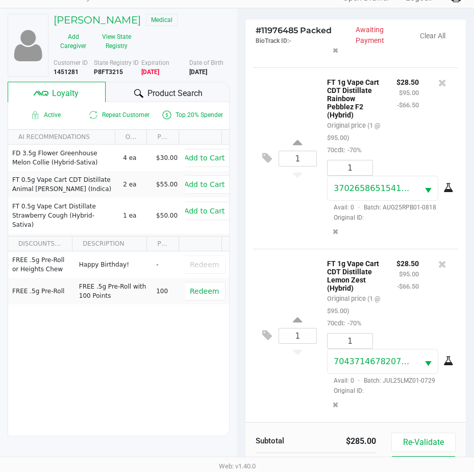
scroll to position [135, 0]
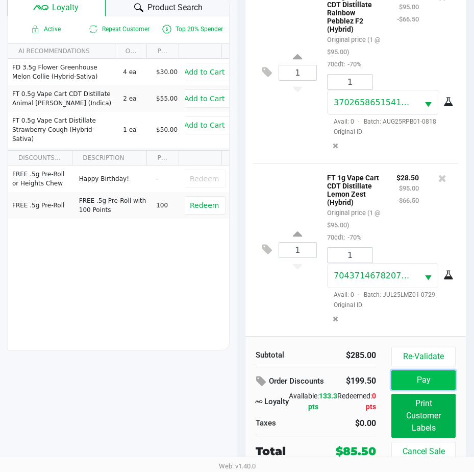
click at [407, 382] on button "Pay" at bounding box center [424, 379] width 64 height 19
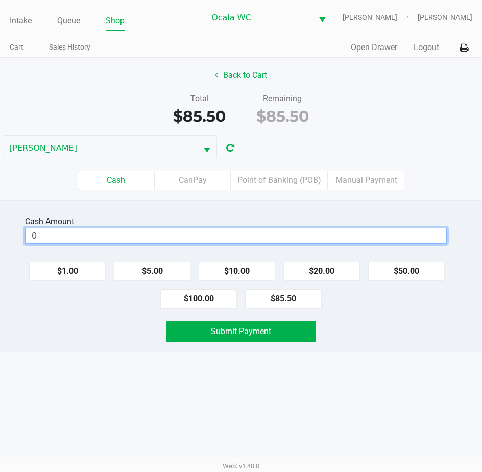
click at [136, 241] on input "0" at bounding box center [236, 235] width 421 height 15
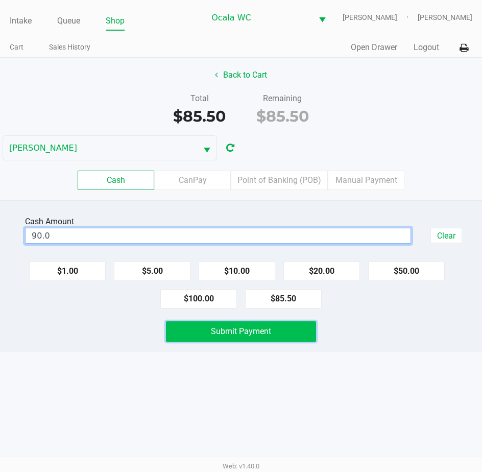
click at [244, 333] on span "Submit Payment" at bounding box center [241, 331] width 60 height 10
type input "$90.00"
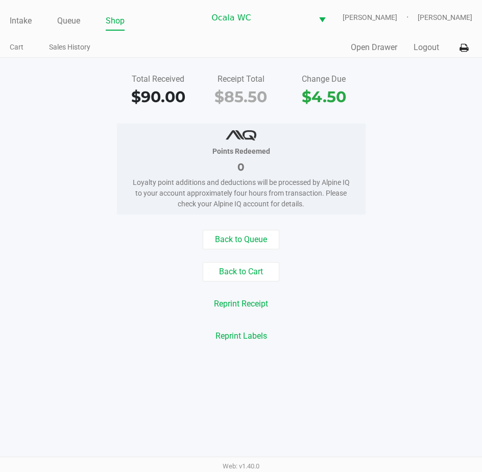
click at [117, 17] on link "Shop" at bounding box center [115, 21] width 19 height 14
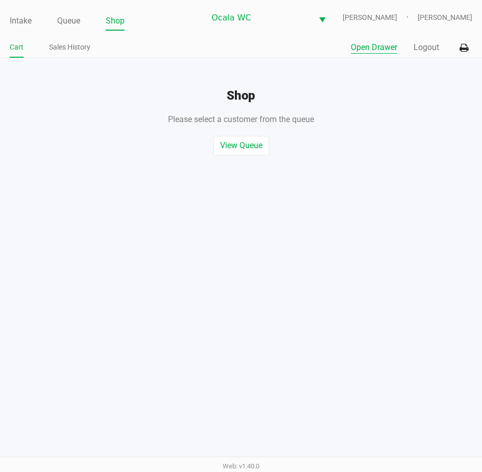
click at [370, 48] on button "Open Drawer" at bounding box center [374, 47] width 46 height 12
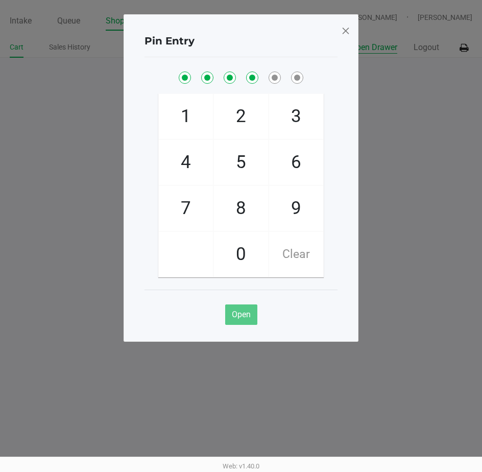
checkbox input "true"
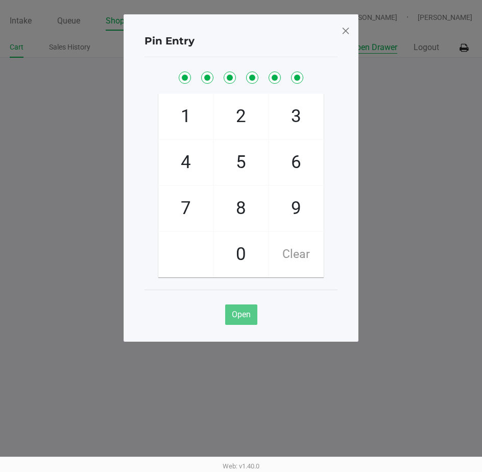
checkbox input "true"
click at [342, 29] on span at bounding box center [345, 30] width 9 height 16
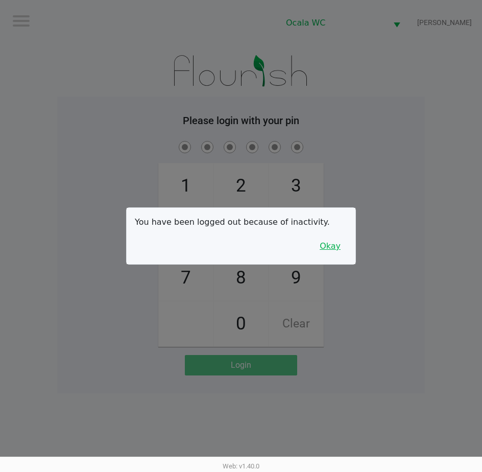
click at [326, 241] on button "Okay" at bounding box center [330, 245] width 34 height 19
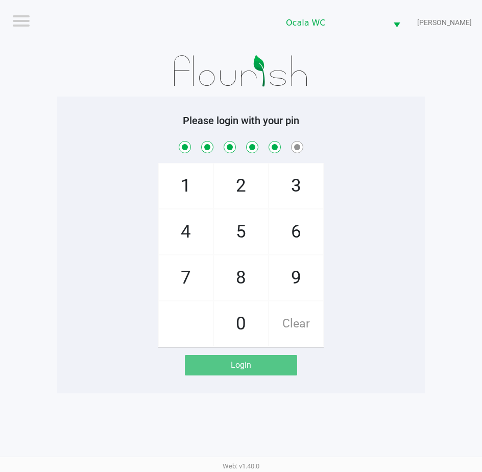
checkbox input "true"
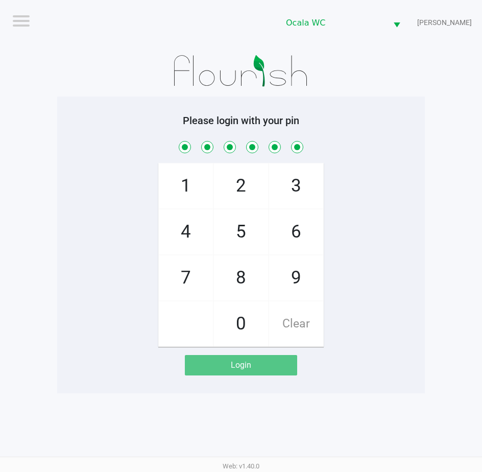
checkbox input "true"
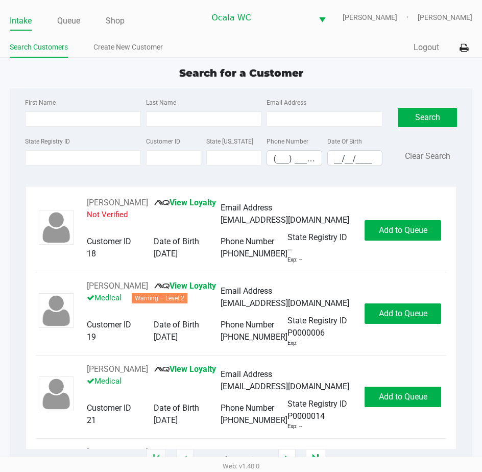
type input "[PERSON_NAME]"
type input "[DATE]"
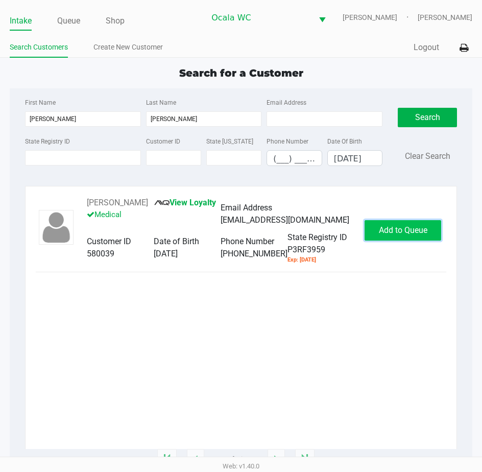
click at [394, 231] on span "Add to Queue" at bounding box center [403, 230] width 49 height 10
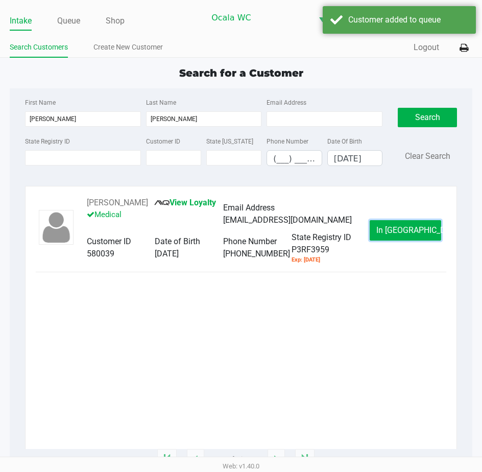
click at [394, 231] on span "In [GEOGRAPHIC_DATA]" at bounding box center [419, 230] width 86 height 10
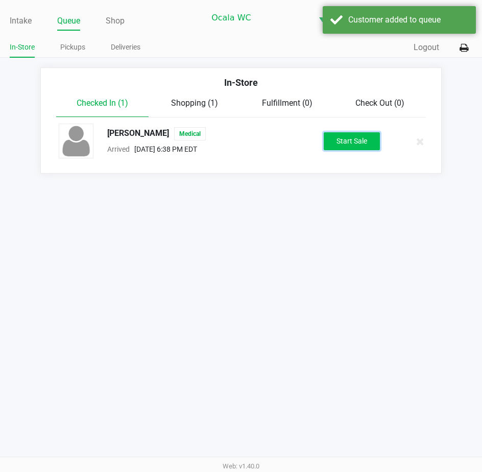
click at [353, 148] on button "Start Sale" at bounding box center [352, 141] width 56 height 18
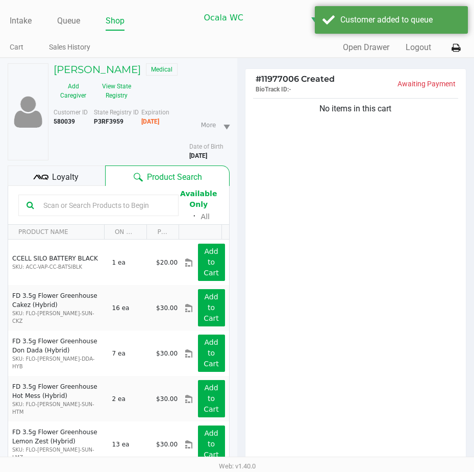
click at [70, 177] on span "Loyalty" at bounding box center [65, 177] width 27 height 12
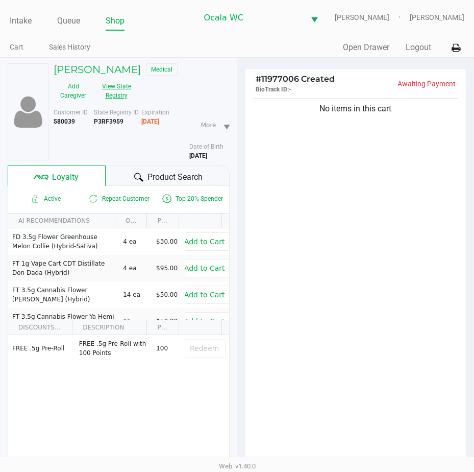
click at [123, 84] on button "View State Registry" at bounding box center [113, 91] width 41 height 26
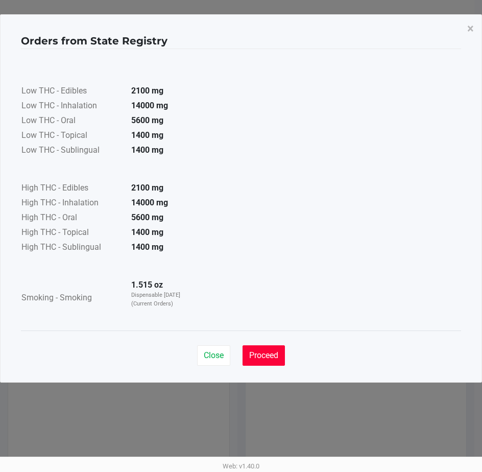
click at [243, 348] on button "Proceed" at bounding box center [264, 355] width 42 height 20
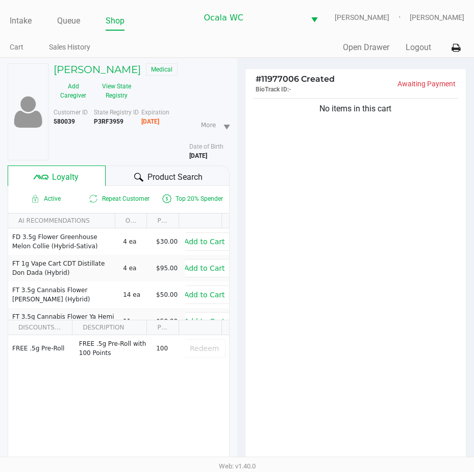
click at [133, 175] on div at bounding box center [139, 177] width 12 height 12
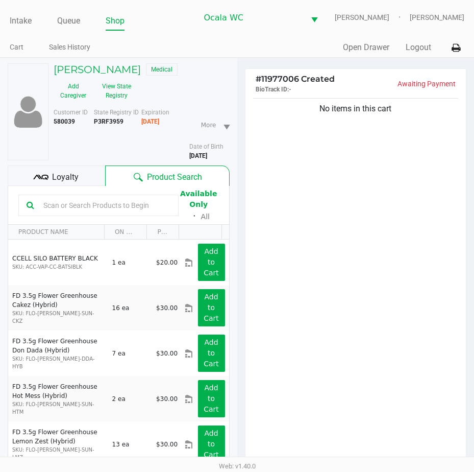
click at [64, 203] on input "text" at bounding box center [104, 205] width 131 height 15
type input "m"
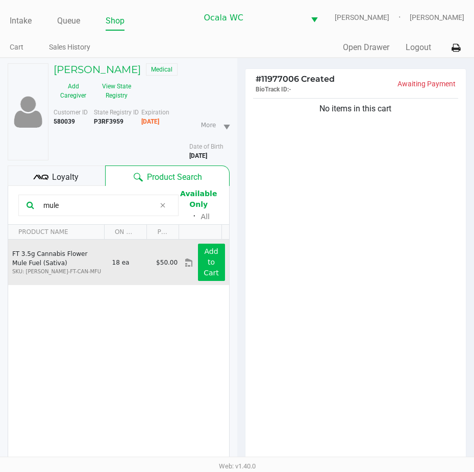
type input "mule"
click at [210, 253] on app-button-loader "Add to Cart" at bounding box center [211, 262] width 15 height 30
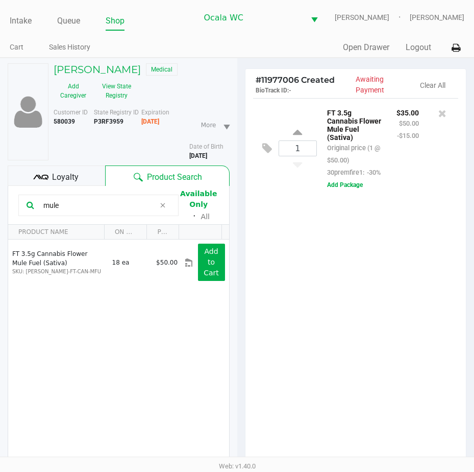
click at [284, 302] on div "1 FT 3.5g Cannabis Flower Mule Fuel (Sativa) Original price (1 @ $50.00) 30prem…" at bounding box center [356, 284] width 221 height 373
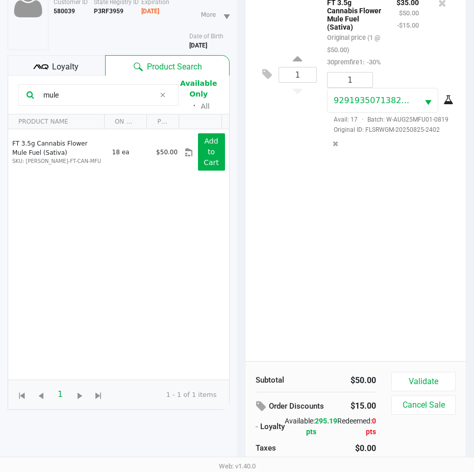
scroll to position [134, 0]
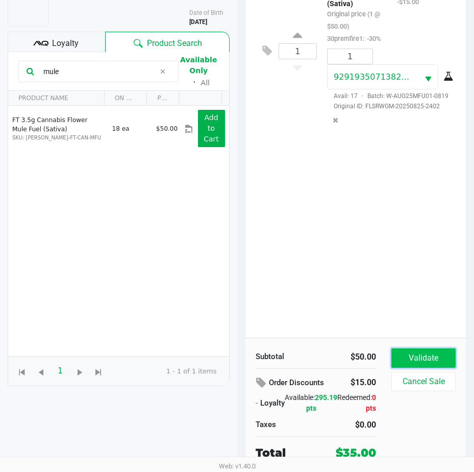
click at [406, 358] on button "Validate" at bounding box center [424, 357] width 64 height 19
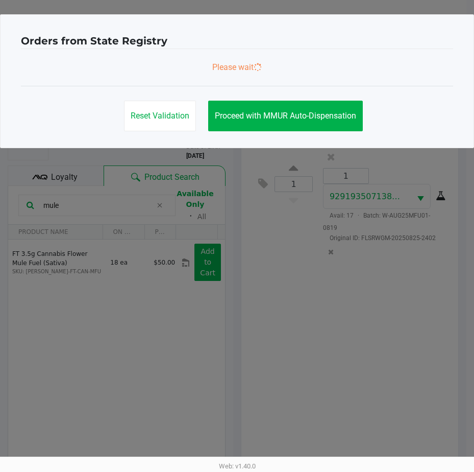
scroll to position [0, 0]
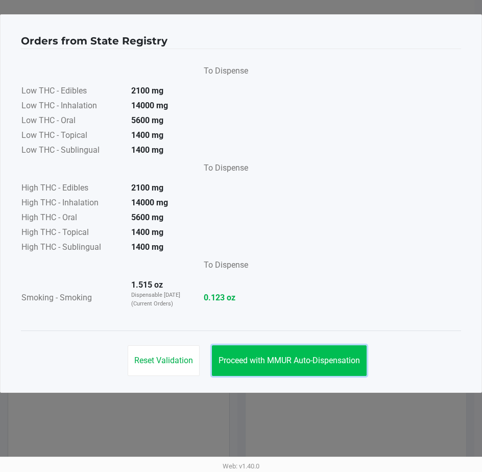
click at [283, 348] on button "Proceed with MMUR Auto-Dispensation" at bounding box center [289, 360] width 155 height 31
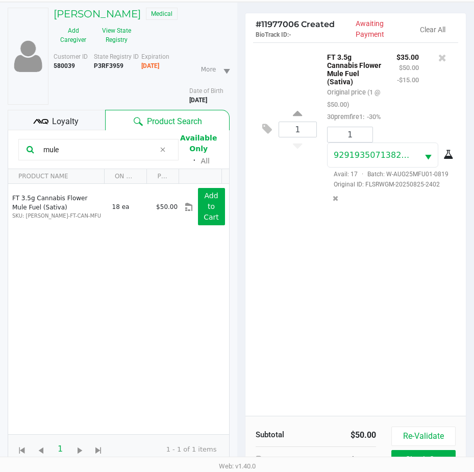
scroll to position [135, 0]
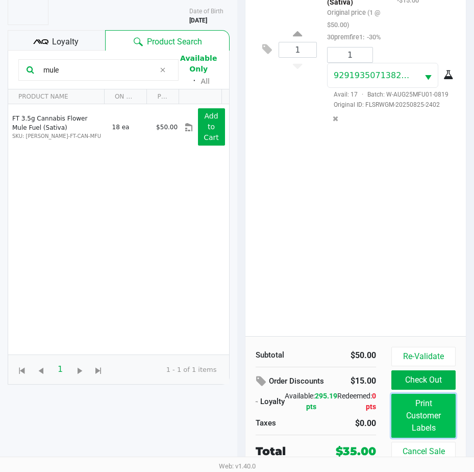
click at [437, 419] on button "Print Customer Labels" at bounding box center [424, 416] width 64 height 44
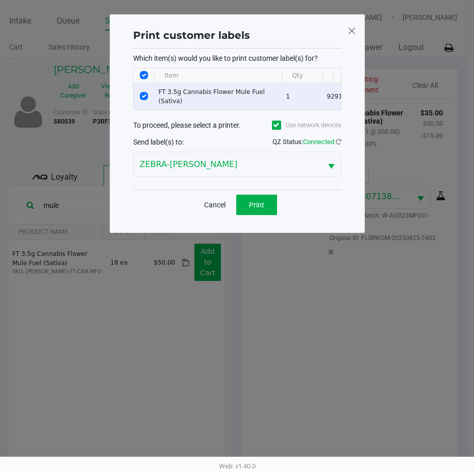
scroll to position [0, 0]
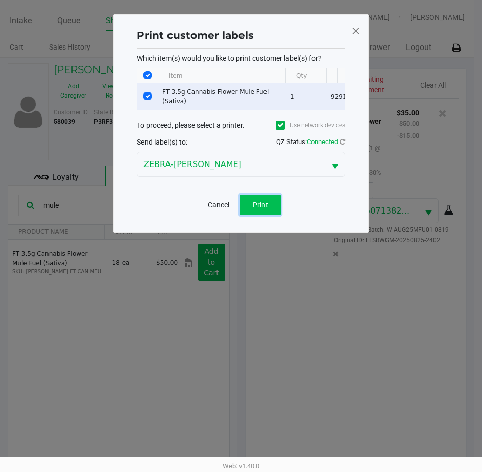
click at [270, 213] on button "Print" at bounding box center [260, 205] width 41 height 20
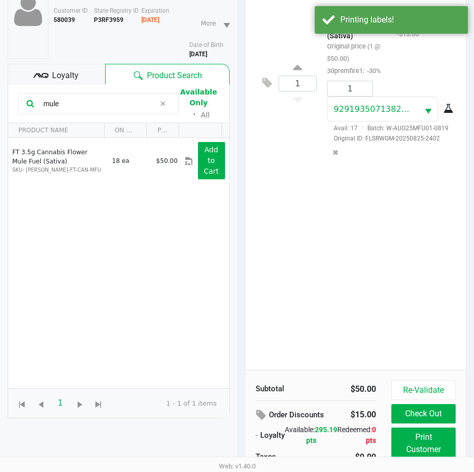
scroll to position [135, 0]
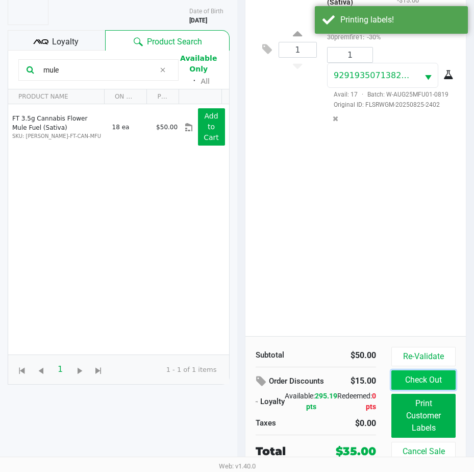
click at [410, 376] on button "Check Out" at bounding box center [424, 379] width 64 height 19
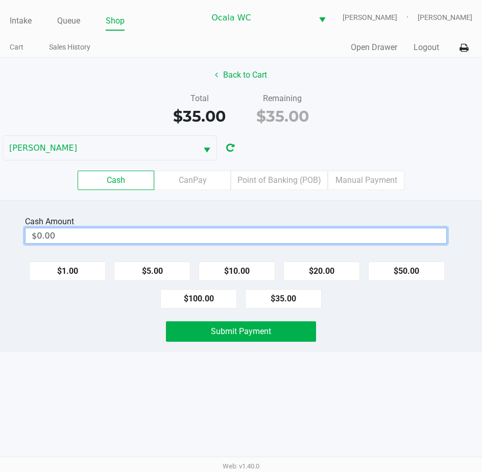
click at [112, 233] on input "$0.00" at bounding box center [236, 235] width 421 height 15
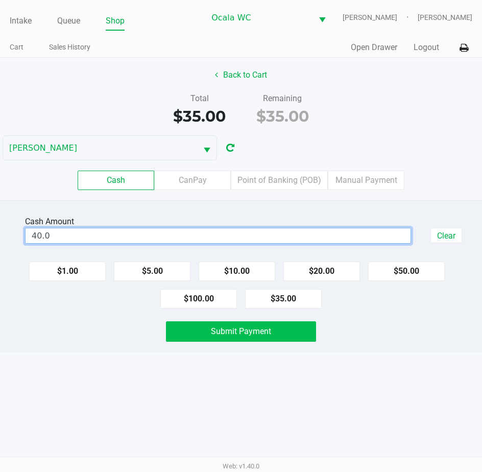
click at [230, 329] on span "Submit Payment" at bounding box center [241, 331] width 60 height 10
type input "$40.00"
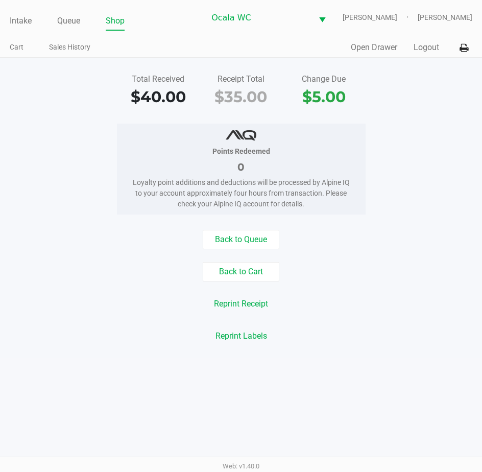
click at [58, 227] on div "Total Received $40.00 Receipt Total $35.00 Change Due $5.00 Points Redeemed 0 L…" at bounding box center [241, 208] width 482 height 300
click at [63, 13] on li "Queue" at bounding box center [68, 22] width 23 height 18
click at [64, 20] on link "Queue" at bounding box center [68, 21] width 23 height 14
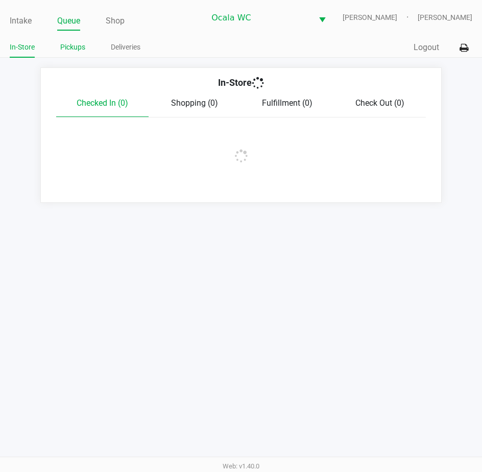
click at [64, 42] on link "Pickups" at bounding box center [72, 47] width 25 height 13
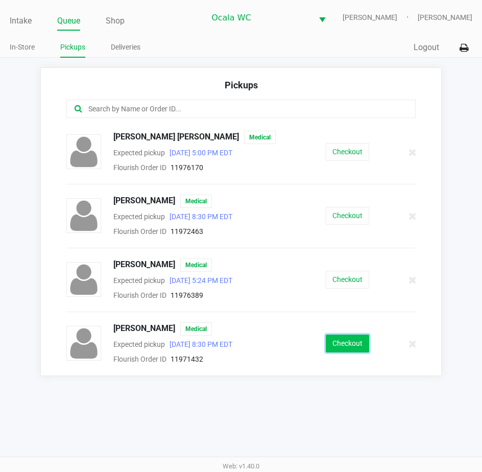
click at [344, 344] on button "Checkout" at bounding box center [347, 343] width 43 height 18
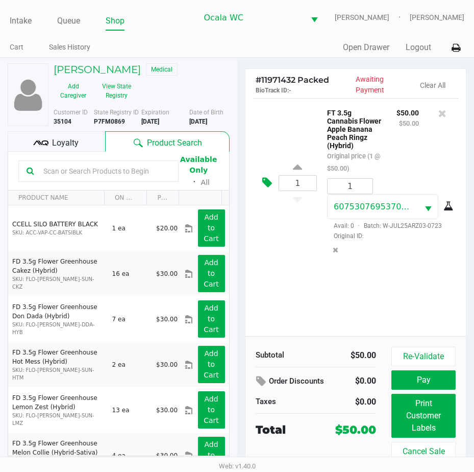
click at [268, 182] on icon at bounding box center [267, 183] width 10 height 12
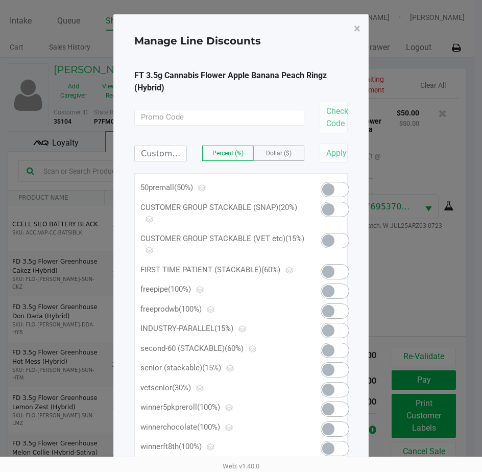
click at [327, 188] on span at bounding box center [328, 189] width 12 height 12
click at [355, 26] on span "×" at bounding box center [357, 28] width 7 height 14
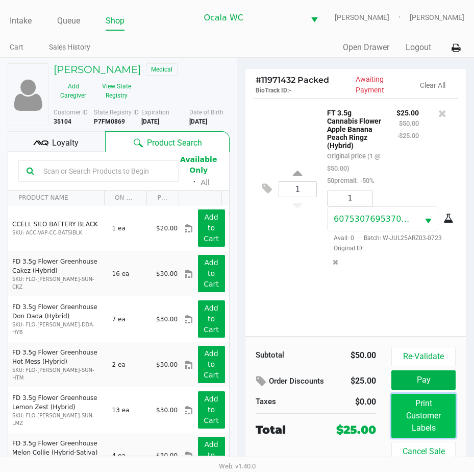
click at [412, 416] on button "Print Customer Labels" at bounding box center [424, 416] width 64 height 44
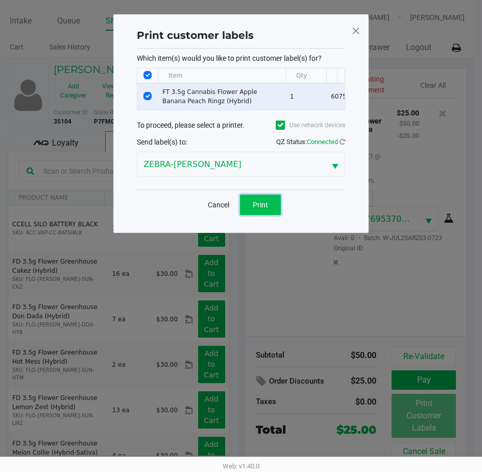
click at [255, 209] on span "Print" at bounding box center [260, 205] width 15 height 8
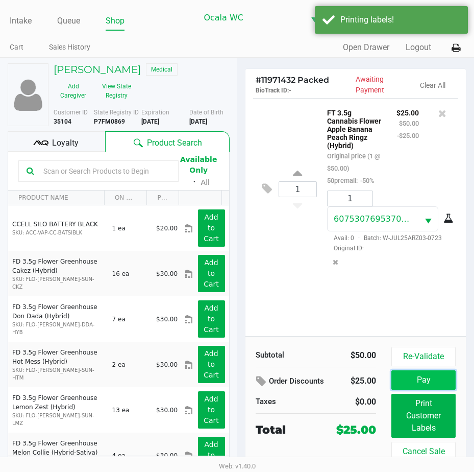
click at [417, 380] on button "Pay" at bounding box center [424, 379] width 64 height 19
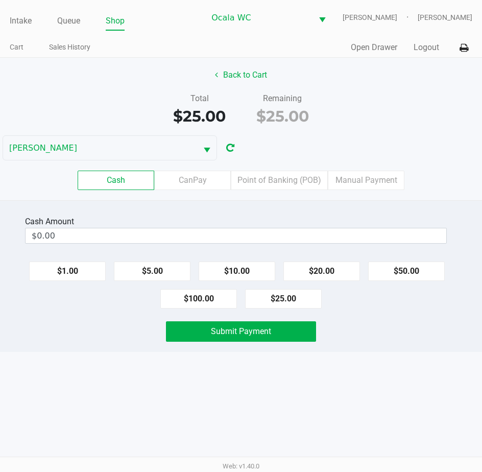
click at [195, 176] on label "CanPay" at bounding box center [192, 180] width 77 height 19
click at [0, 0] on 2 "CanPay" at bounding box center [0, 0] width 0 height 0
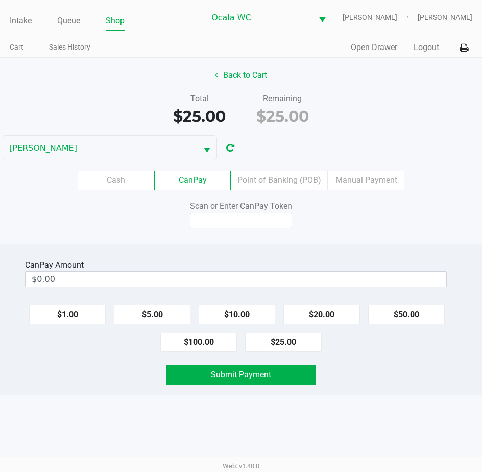
click at [219, 221] on input at bounding box center [241, 220] width 102 height 16
type input "X7594950X"
click at [280, 343] on button "$25.00" at bounding box center [283, 341] width 77 height 19
type input "$25.00"
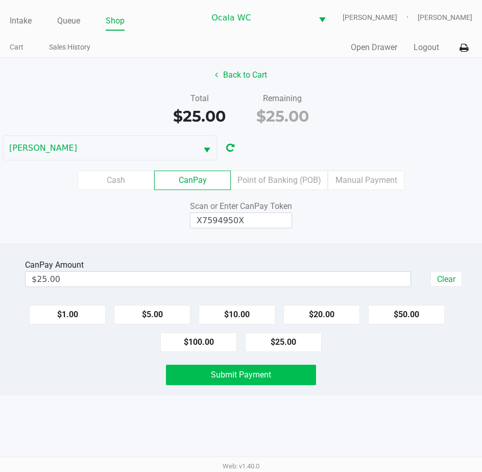
click at [248, 370] on span "Submit Payment" at bounding box center [241, 375] width 60 height 10
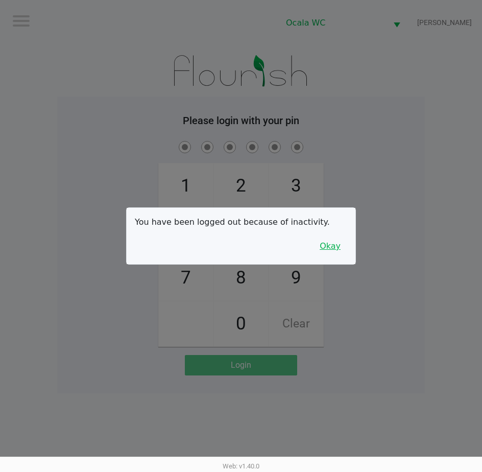
click at [335, 238] on button "Okay" at bounding box center [330, 245] width 34 height 19
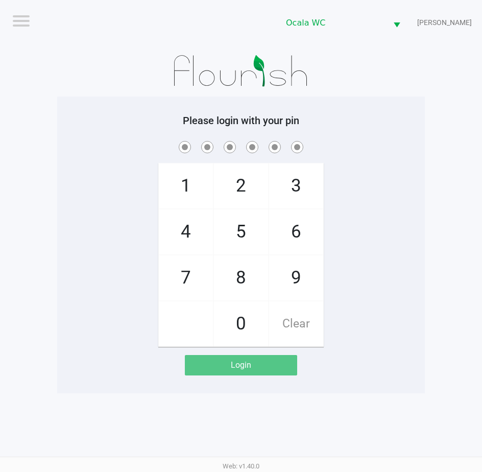
click at [335, 238] on div "1 4 7 2 5 8 0 3 6 9 Clear" at bounding box center [241, 243] width 368 height 208
checkbox input "true"
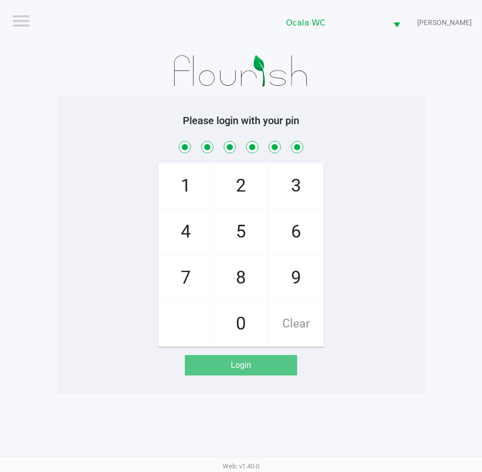
checkbox input "true"
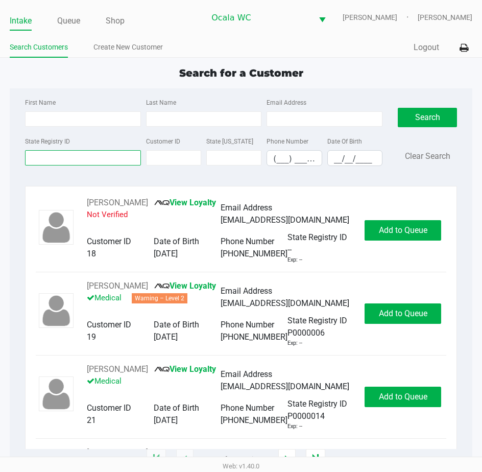
click at [51, 157] on input "State Registry ID" at bounding box center [83, 157] width 116 height 15
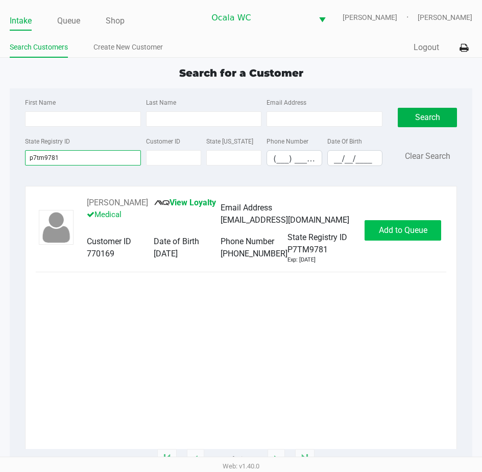
type input "p7tm9781"
click at [381, 230] on span "Add to Queue" at bounding box center [403, 230] width 49 height 10
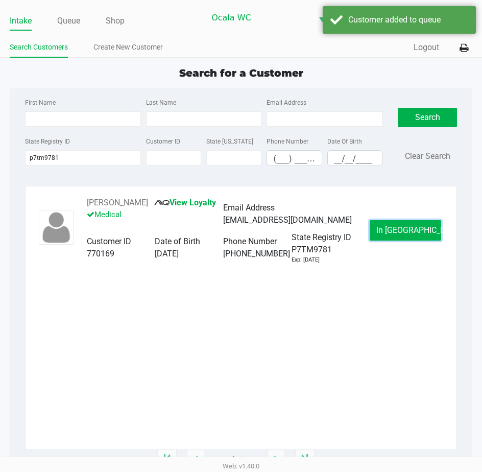
click at [381, 230] on button "In [GEOGRAPHIC_DATA]" at bounding box center [405, 230] width 71 height 20
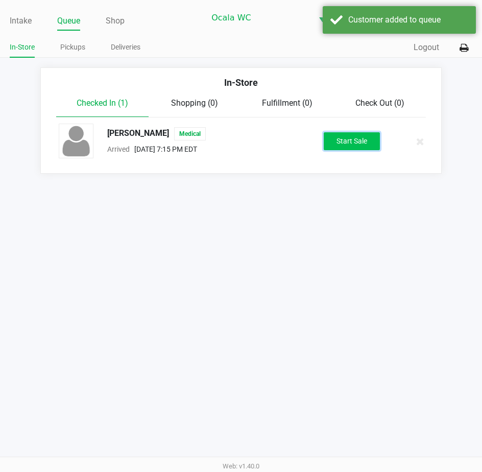
click at [363, 136] on button "Start Sale" at bounding box center [352, 141] width 56 height 18
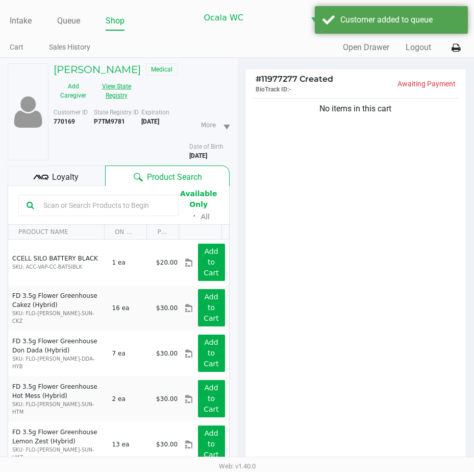
click at [121, 94] on button "View State Registry" at bounding box center [113, 91] width 41 height 26
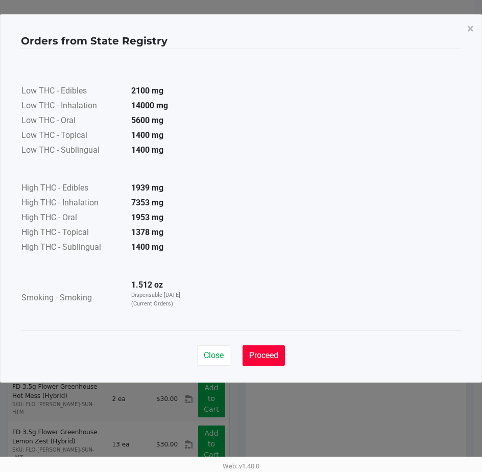
click at [256, 347] on button "Proceed" at bounding box center [264, 355] width 42 height 20
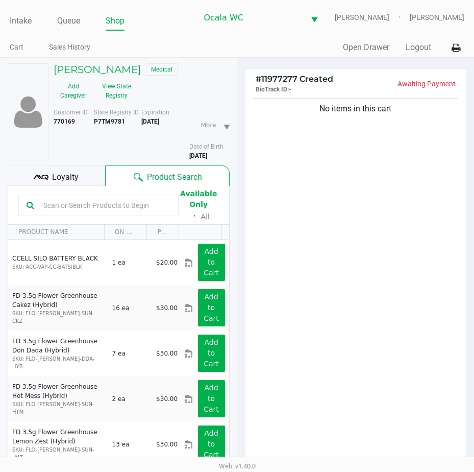
click at [64, 179] on span "Loyalty" at bounding box center [65, 177] width 27 height 12
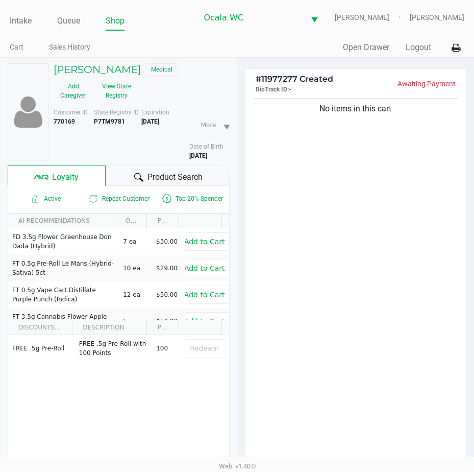
click at [133, 179] on div at bounding box center [139, 177] width 12 height 12
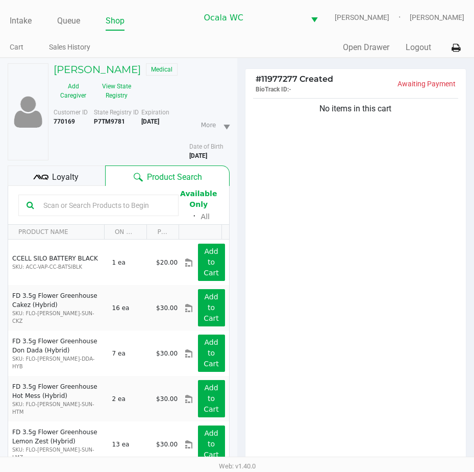
click at [74, 201] on input "text" at bounding box center [104, 205] width 131 height 15
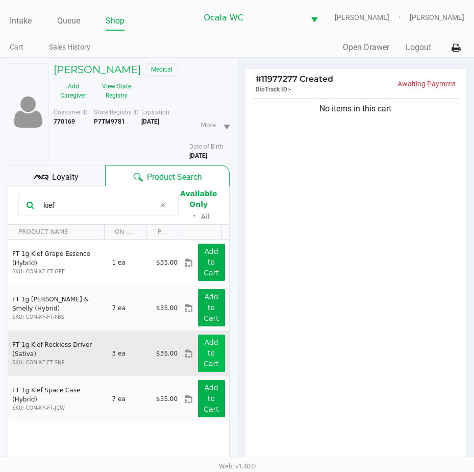
type input "kief"
click at [204, 346] on app-button-loader "Add to Cart" at bounding box center [211, 353] width 15 height 30
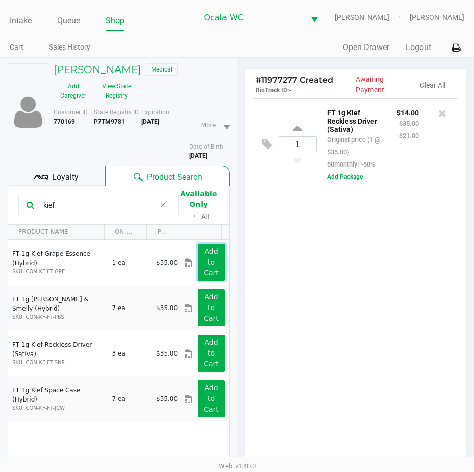
click at [204, 259] on app-button-loader "Add to Cart" at bounding box center [211, 262] width 15 height 30
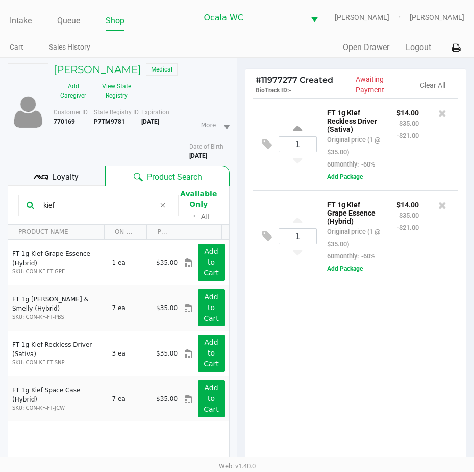
drag, startPoint x: 80, startPoint y: 208, endPoint x: 31, endPoint y: 210, distance: 49.1
click at [33, 210] on div "kief" at bounding box center [98, 205] width 160 height 21
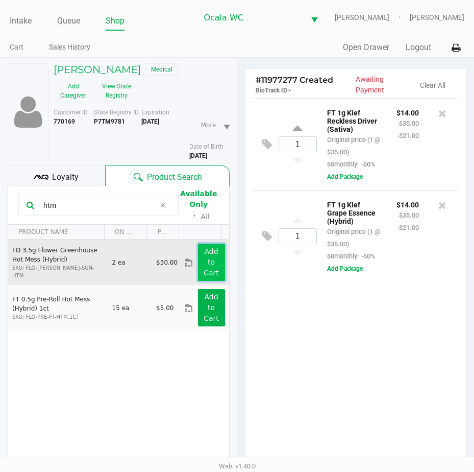
click at [198, 267] on button "Add to Cart" at bounding box center [211, 262] width 27 height 37
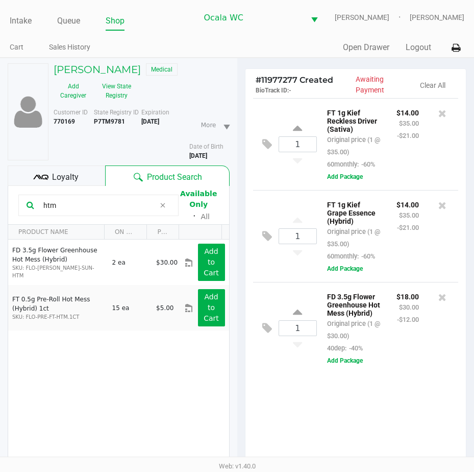
drag, startPoint x: 58, startPoint y: 203, endPoint x: 4, endPoint y: 224, distance: 58.5
click at [4, 224] on div "[PERSON_NAME] Medical Add Caregiver View State Registry Customer ID 770169 Stat…" at bounding box center [118, 331] width 237 height 547
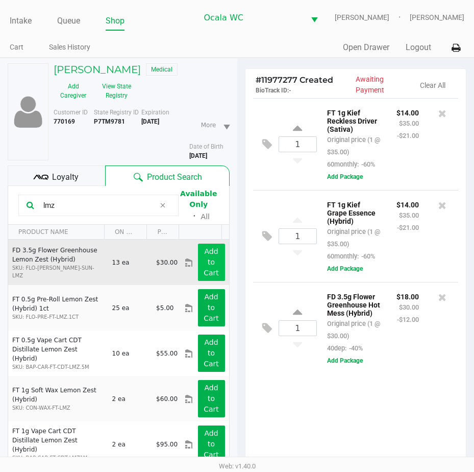
type input "lmz"
click at [198, 251] on button "Add to Cart" at bounding box center [211, 262] width 27 height 37
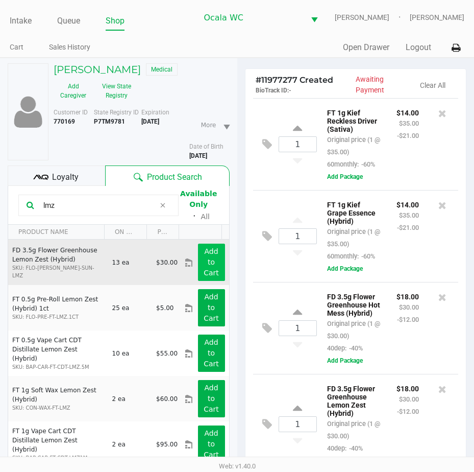
scroll to position [68, 0]
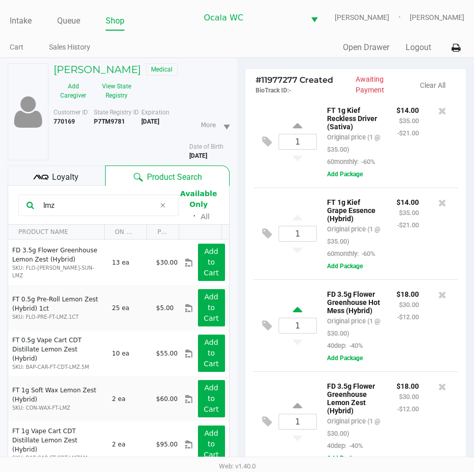
click at [297, 305] on icon at bounding box center [297, 311] width 9 height 13
type input "2"
click at [295, 403] on icon at bounding box center [297, 407] width 9 height 13
type input "2"
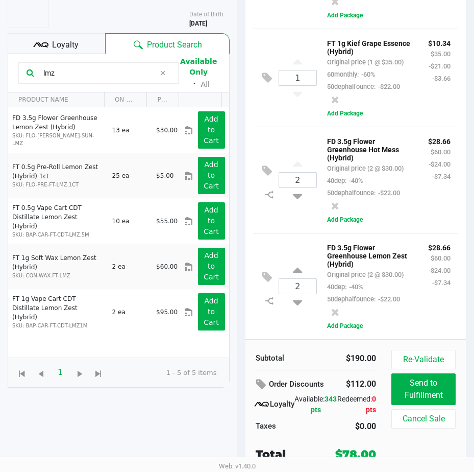
scroll to position [134, 0]
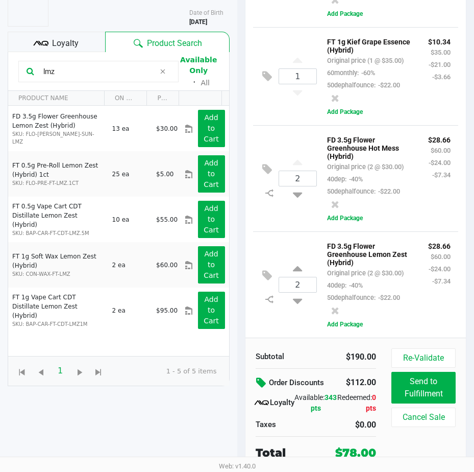
click at [262, 381] on icon at bounding box center [262, 383] width 12 height 12
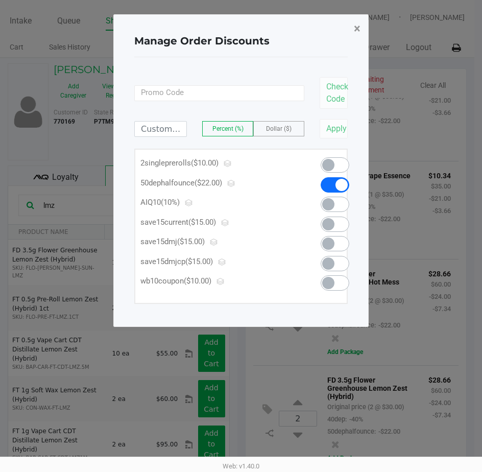
click at [358, 24] on span "×" at bounding box center [357, 28] width 7 height 14
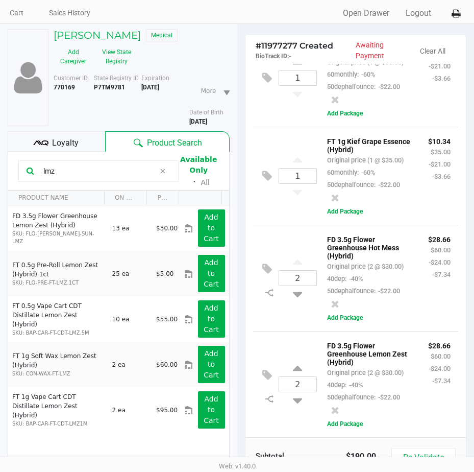
scroll to position [51, 0]
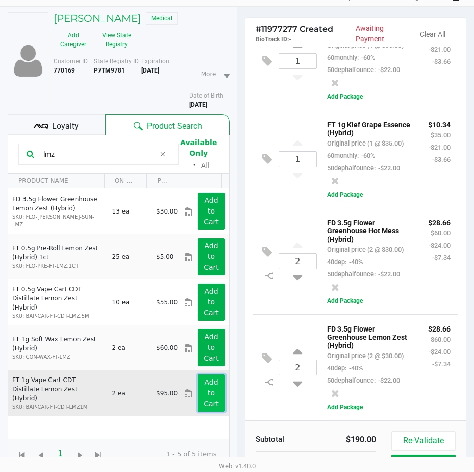
click at [213, 395] on button "Add to Cart" at bounding box center [211, 392] width 27 height 37
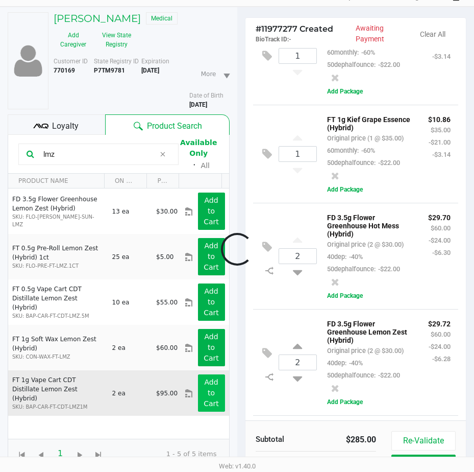
scroll to position [148, 0]
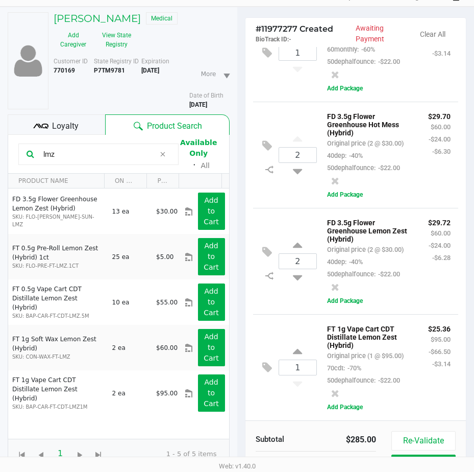
drag, startPoint x: 59, startPoint y: 152, endPoint x: 28, endPoint y: 151, distance: 31.1
click at [28, 151] on div "lmz" at bounding box center [98, 153] width 160 height 21
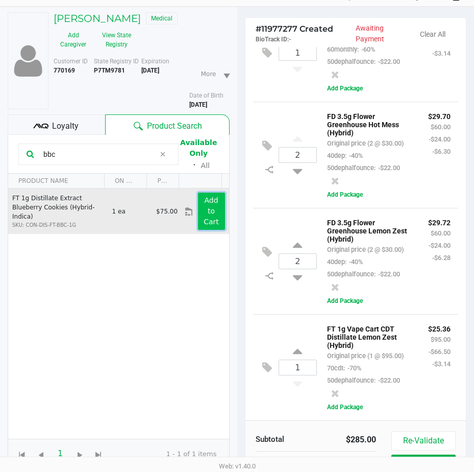
click at [204, 198] on app-button-loader "Add to Cart" at bounding box center [211, 211] width 15 height 30
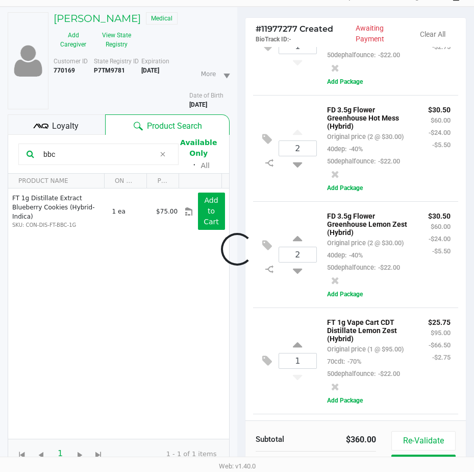
scroll to position [256, 0]
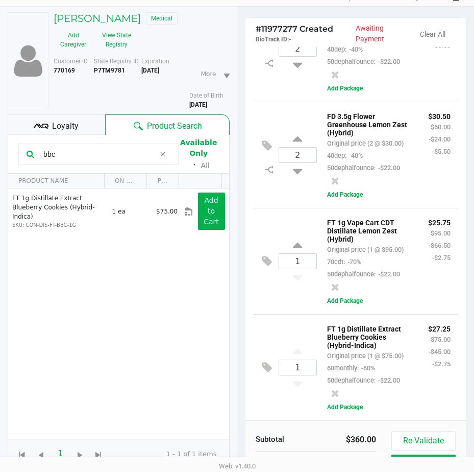
drag, startPoint x: 64, startPoint y: 152, endPoint x: 44, endPoint y: 152, distance: 20.4
click at [44, 152] on input "bbc" at bounding box center [97, 154] width 116 height 15
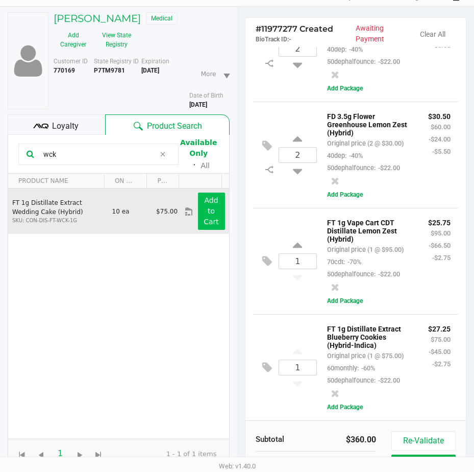
type input "wck"
click at [198, 205] on button "Add to Cart" at bounding box center [211, 210] width 27 height 37
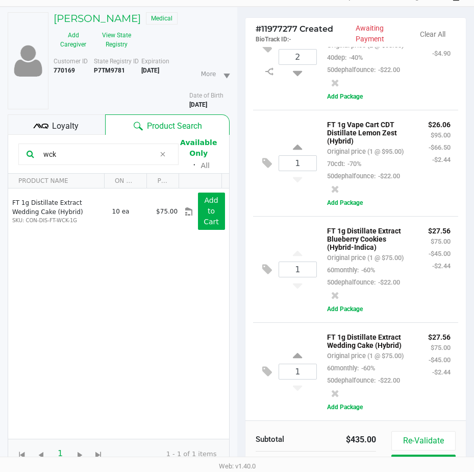
scroll to position [102, 0]
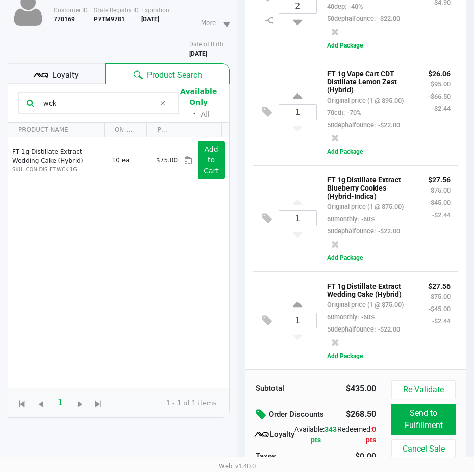
click at [62, 69] on span "Loyalty" at bounding box center [65, 75] width 27 height 12
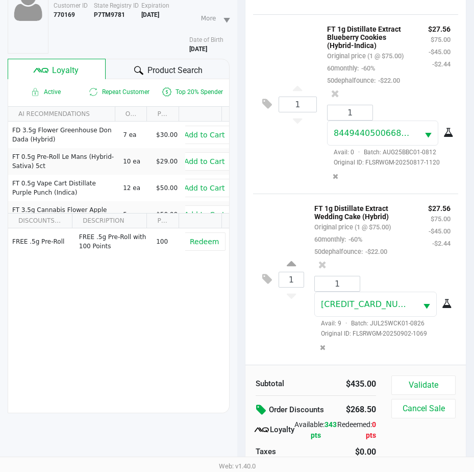
scroll to position [134, 0]
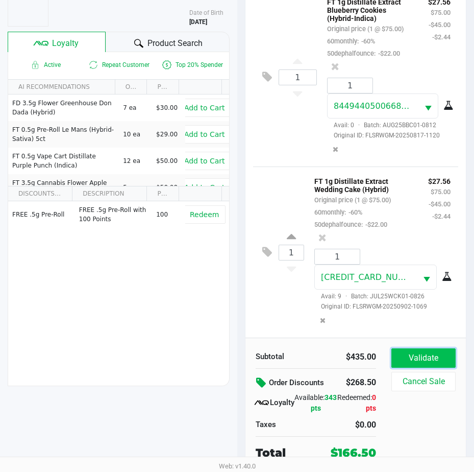
click at [407, 355] on button "Validate" at bounding box center [424, 357] width 64 height 19
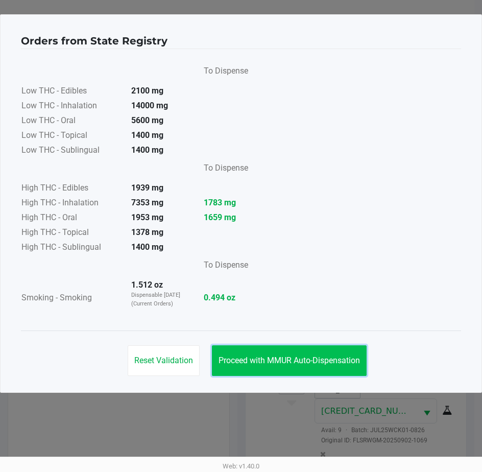
click at [299, 354] on button "Proceed with MMUR Auto-Dispensation" at bounding box center [289, 360] width 155 height 31
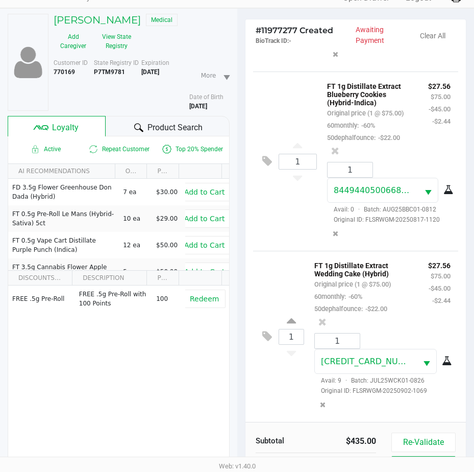
scroll to position [135, 0]
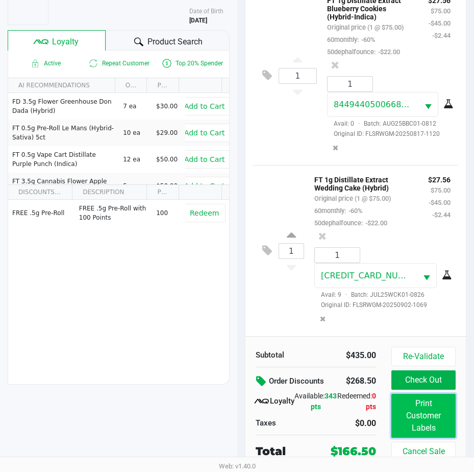
click at [416, 399] on button "Print Customer Labels" at bounding box center [424, 416] width 64 height 44
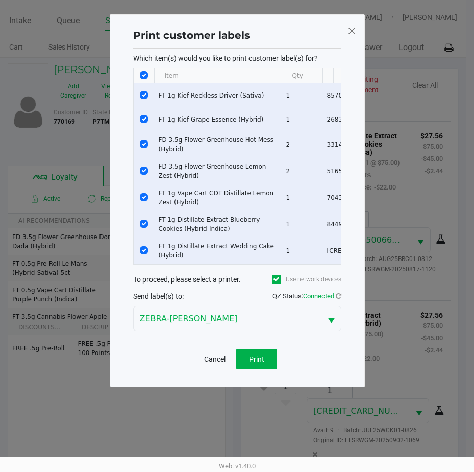
scroll to position [0, 0]
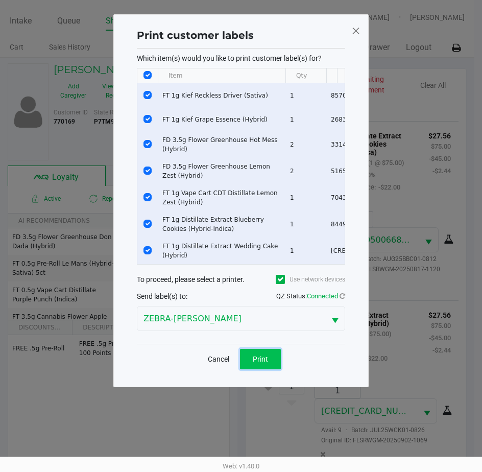
click at [254, 361] on button "Print" at bounding box center [260, 359] width 41 height 20
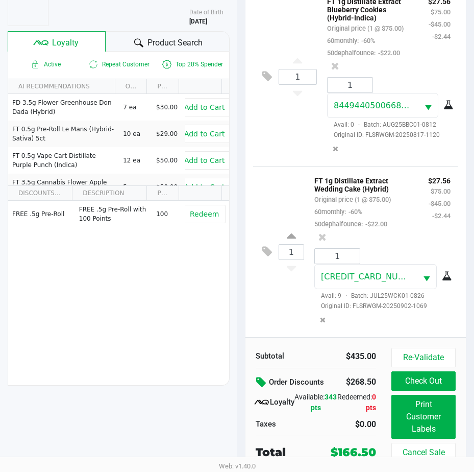
scroll to position [135, 0]
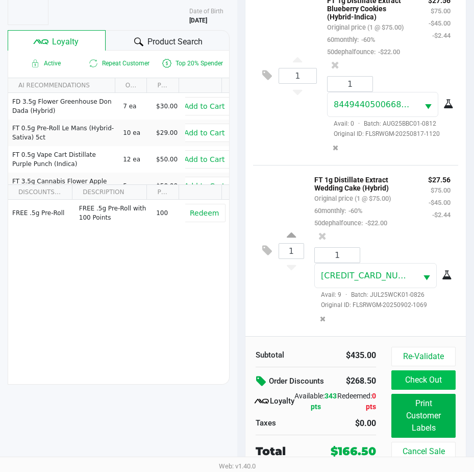
click at [413, 381] on button "Check Out" at bounding box center [424, 379] width 64 height 19
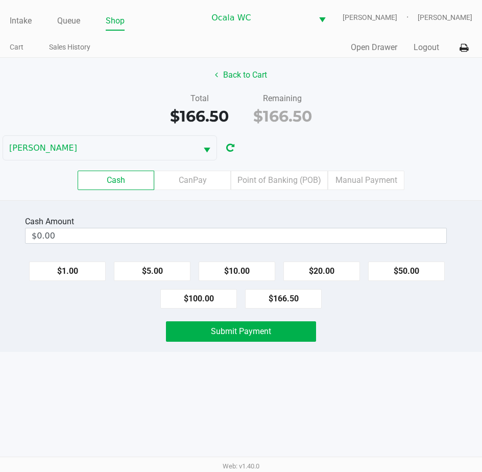
click at [99, 234] on input "$0.00" at bounding box center [236, 235] width 421 height 15
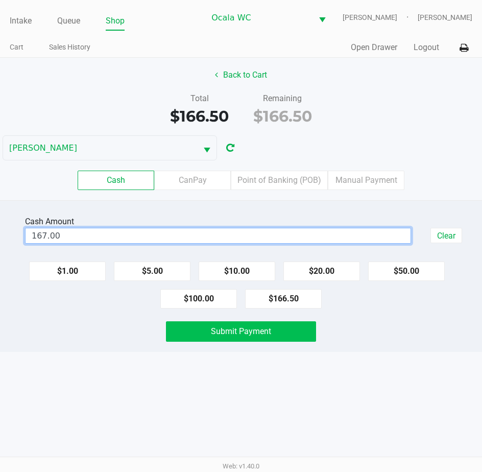
click at [224, 333] on span "Submit Payment" at bounding box center [241, 331] width 60 height 10
type input "$167.00"
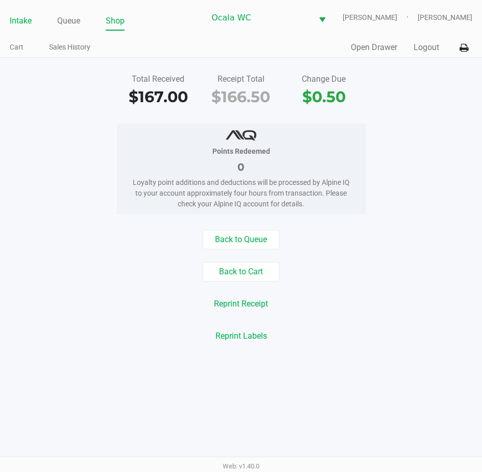
click at [16, 23] on link "Intake" at bounding box center [21, 21] width 22 height 14
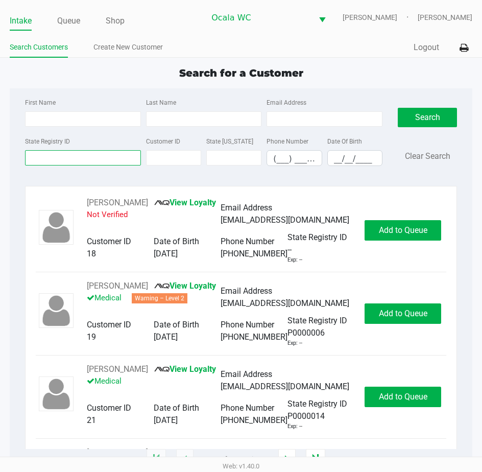
click at [66, 155] on input "State Registry ID" at bounding box center [83, 157] width 116 height 15
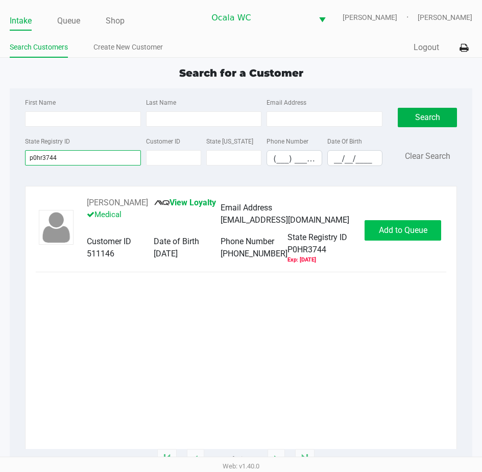
type input "p0hr3744"
click at [395, 228] on button "Add to Queue" at bounding box center [403, 230] width 77 height 20
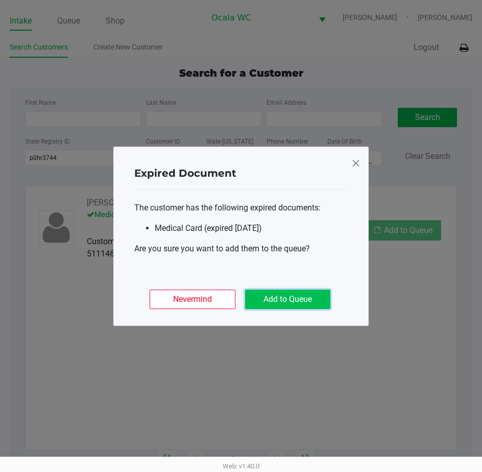
click at [273, 297] on button "Add to Queue" at bounding box center [287, 298] width 85 height 19
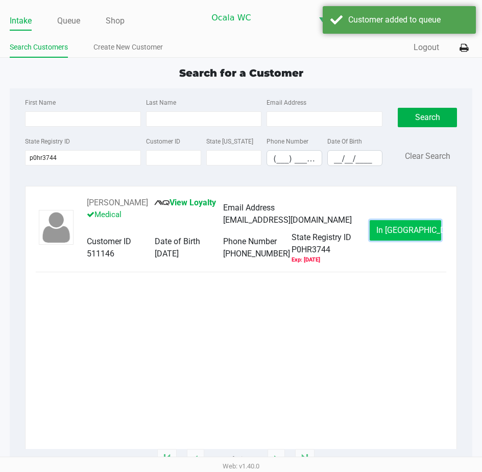
click at [386, 228] on button "In [GEOGRAPHIC_DATA]" at bounding box center [405, 230] width 71 height 20
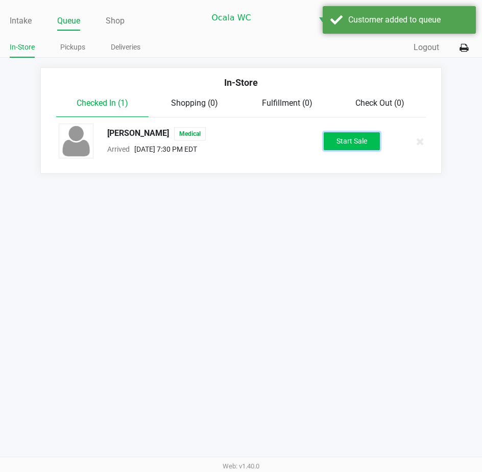
click at [338, 134] on button "Start Sale" at bounding box center [352, 141] width 56 height 18
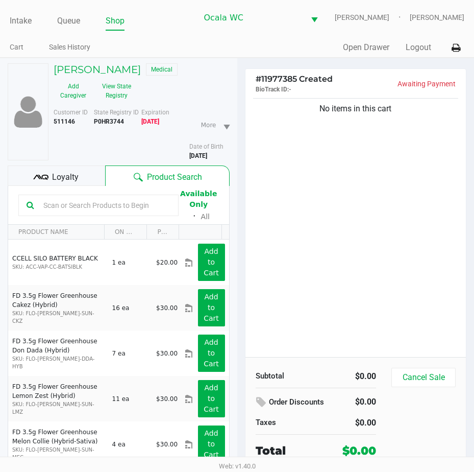
click at [70, 177] on span "Loyalty" at bounding box center [65, 177] width 27 height 12
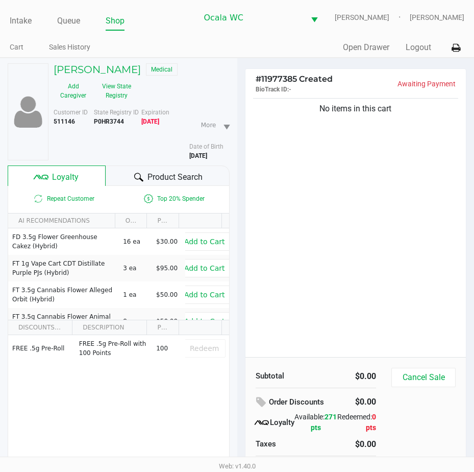
click at [180, 173] on span "Product Search" at bounding box center [175, 177] width 55 height 12
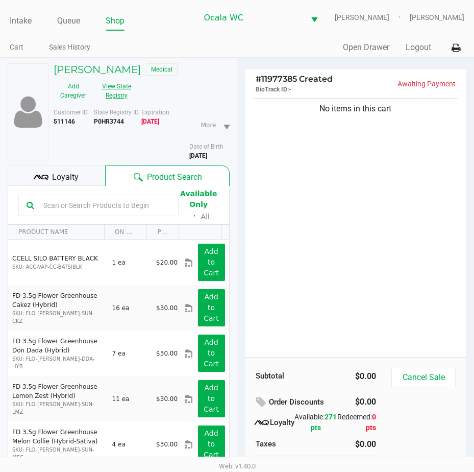
click at [125, 91] on button "View State Registry" at bounding box center [113, 91] width 41 height 26
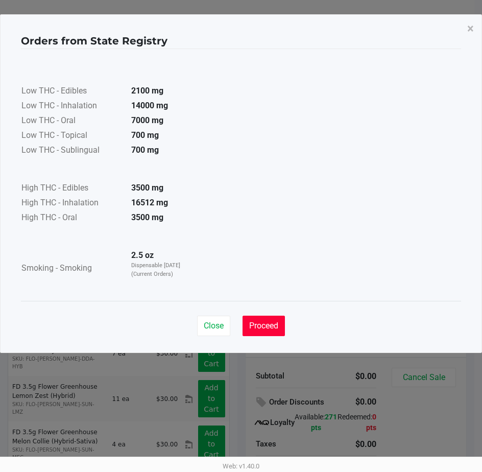
click at [258, 324] on span "Proceed" at bounding box center [263, 326] width 29 height 10
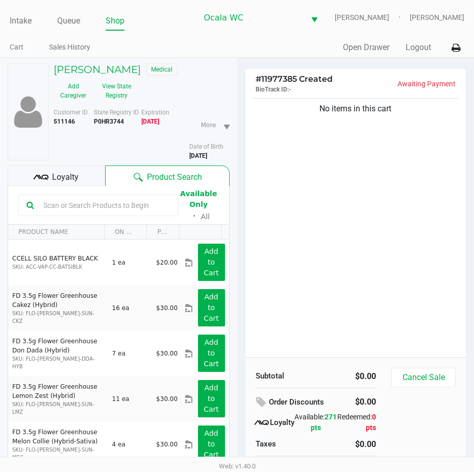
click at [63, 201] on input "text" at bounding box center [104, 205] width 131 height 15
drag, startPoint x: 63, startPoint y: 201, endPoint x: 49, endPoint y: 201, distance: 14.3
click at [49, 201] on input "text" at bounding box center [104, 205] width 131 height 15
click at [42, 207] on input "text" at bounding box center [104, 205] width 131 height 15
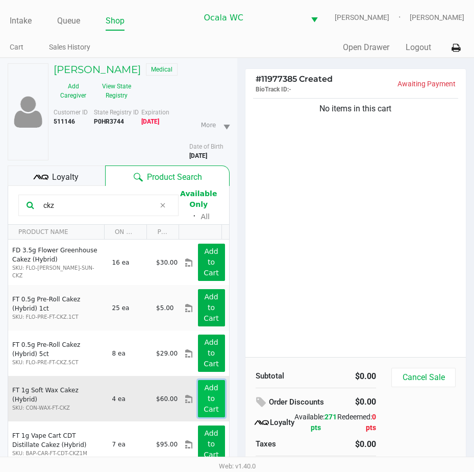
click at [198, 391] on button "Add to Cart" at bounding box center [211, 398] width 27 height 37
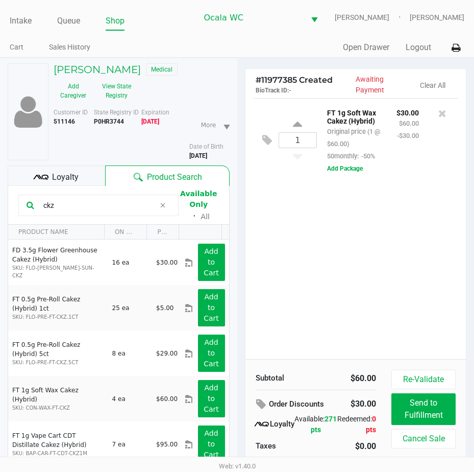
drag, startPoint x: 57, startPoint y: 205, endPoint x: 29, endPoint y: 203, distance: 28.7
click at [29, 203] on div "ckz" at bounding box center [98, 205] width 160 height 21
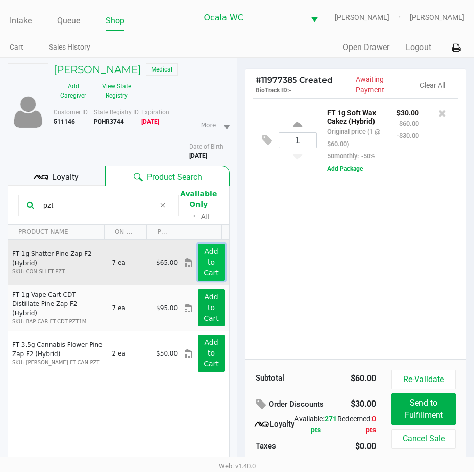
click at [204, 258] on app-button-loader "Add to Cart" at bounding box center [211, 262] width 15 height 30
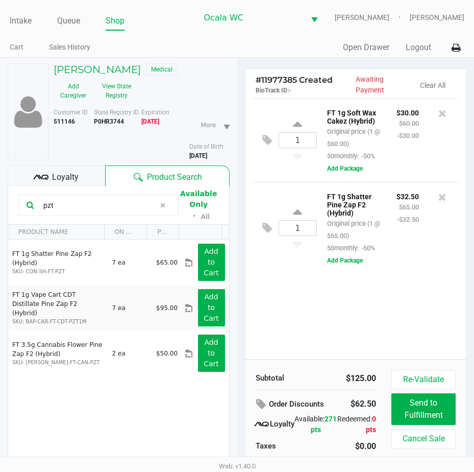
drag, startPoint x: 94, startPoint y: 198, endPoint x: 4, endPoint y: 164, distance: 96.6
click at [4, 165] on div "[PERSON_NAME] Medical Add Caregiver View State Registry Customer ID 511146 Stat…" at bounding box center [118, 291] width 237 height 467
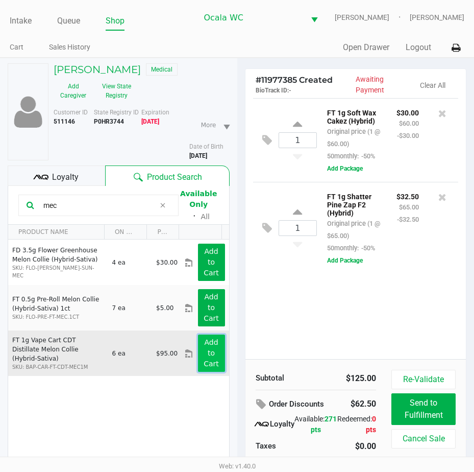
click at [212, 342] on button "Add to Cart" at bounding box center [211, 352] width 27 height 37
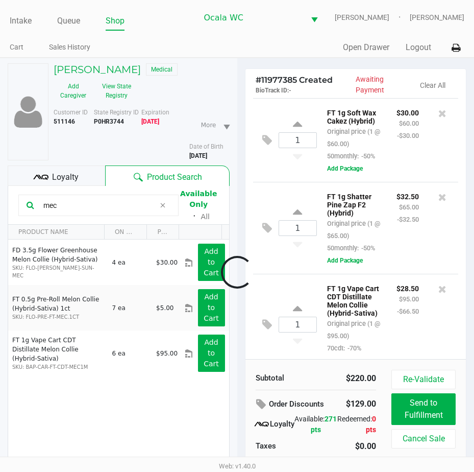
scroll to position [70, 0]
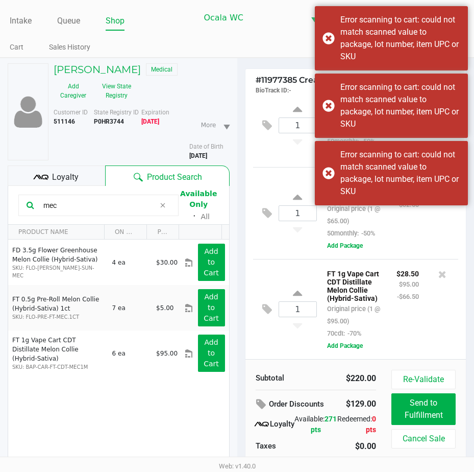
drag, startPoint x: 58, startPoint y: 204, endPoint x: 35, endPoint y: 208, distance: 23.8
click at [35, 208] on div "mec" at bounding box center [98, 205] width 160 height 21
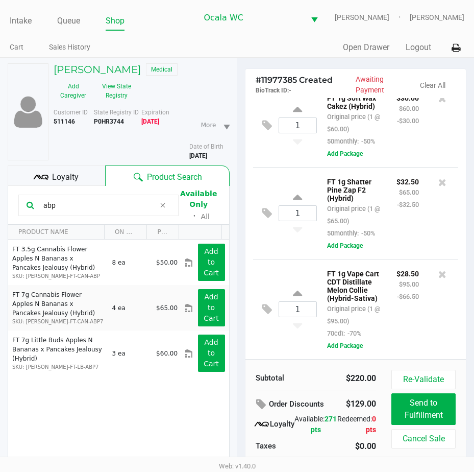
drag, startPoint x: 58, startPoint y: 204, endPoint x: 27, endPoint y: 202, distance: 31.2
click at [27, 202] on div "abp" at bounding box center [98, 205] width 160 height 21
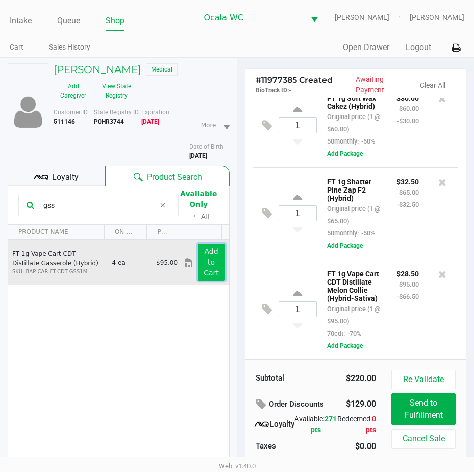
click at [208, 259] on button "Add to Cart" at bounding box center [211, 262] width 27 height 37
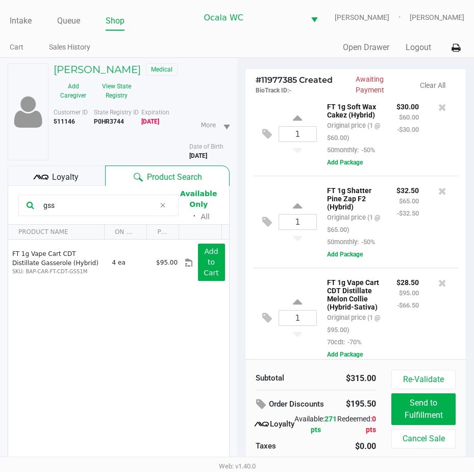
scroll to position [0, 0]
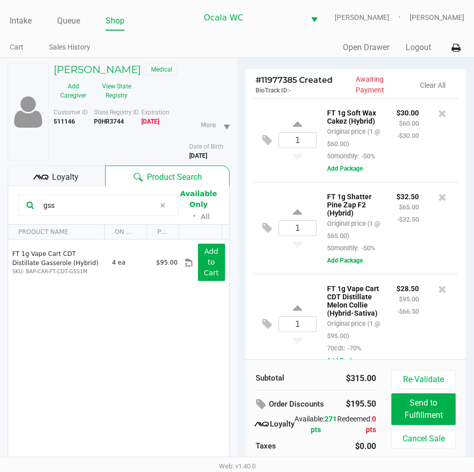
drag, startPoint x: 68, startPoint y: 201, endPoint x: 19, endPoint y: 202, distance: 49.0
click at [20, 202] on div "gss" at bounding box center [98, 205] width 160 height 21
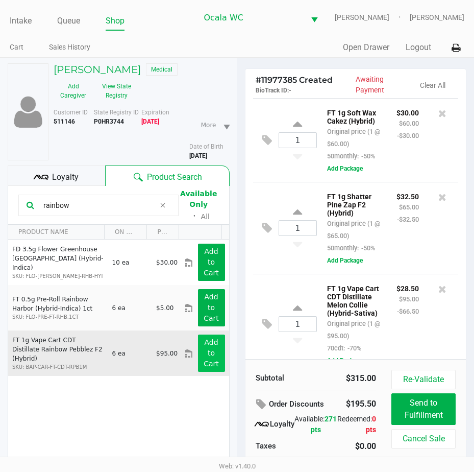
type input "rainbow"
click at [206, 351] on app-button-loader "Add to Cart" at bounding box center [211, 353] width 15 height 30
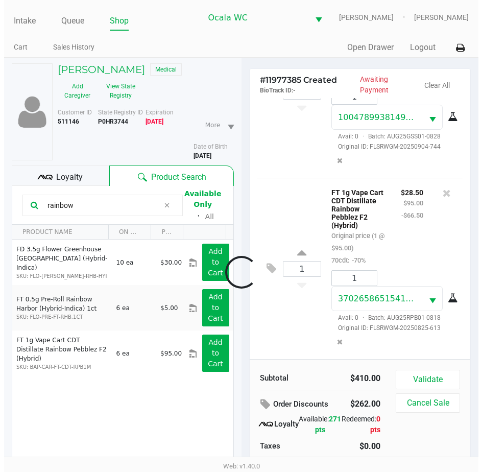
scroll to position [677, 0]
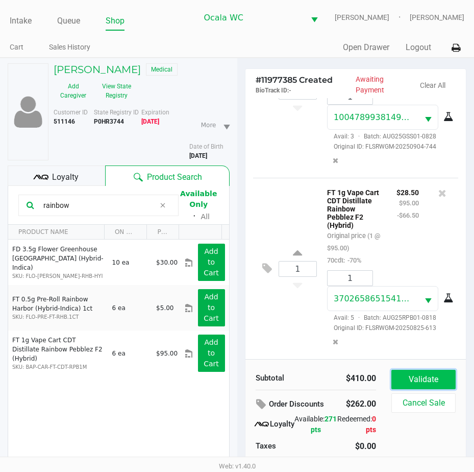
click at [402, 375] on button "Validate" at bounding box center [424, 379] width 64 height 19
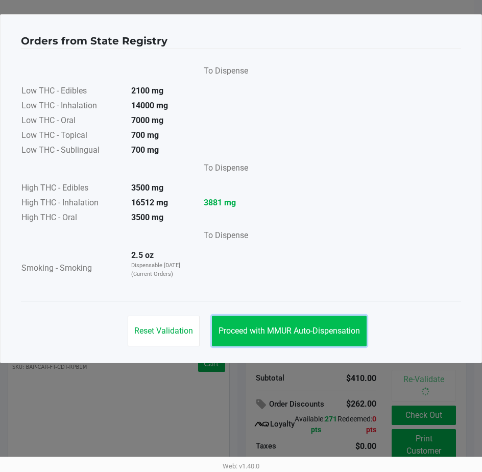
click at [301, 326] on span "Proceed with MMUR Auto-Dispensation" at bounding box center [289, 331] width 141 height 10
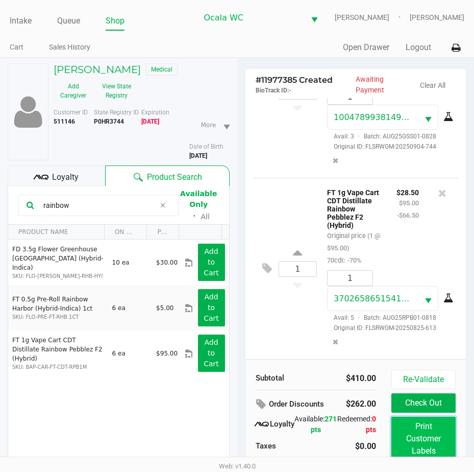
click at [433, 438] on button "Print Customer Labels" at bounding box center [424, 439] width 64 height 44
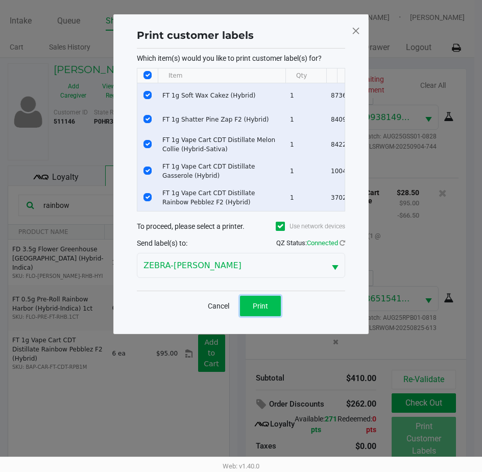
click at [263, 310] on span "Print" at bounding box center [260, 306] width 15 height 8
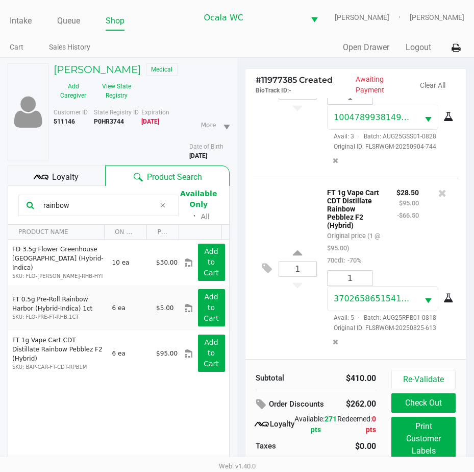
click at [417, 404] on button "Check Out" at bounding box center [424, 402] width 64 height 19
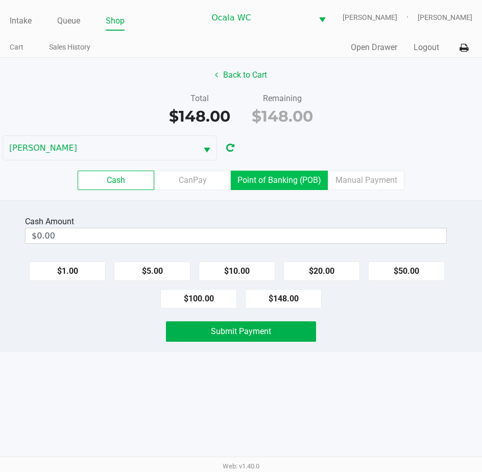
click at [272, 180] on label "Point of Banking (POB)" at bounding box center [279, 180] width 97 height 19
click at [0, 0] on 7 "Point of Banking (POB)" at bounding box center [0, 0] width 0 height 0
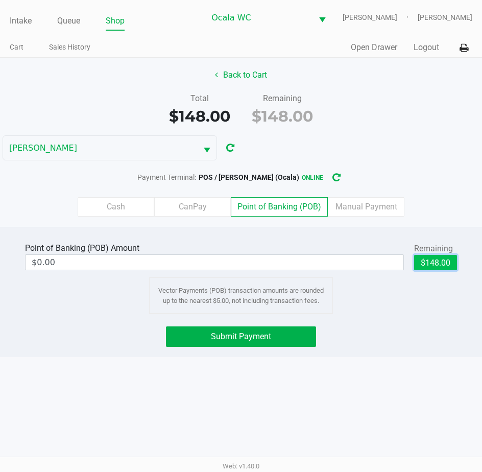
click at [420, 266] on button "$148.00" at bounding box center [435, 262] width 43 height 15
type input "$148.00"
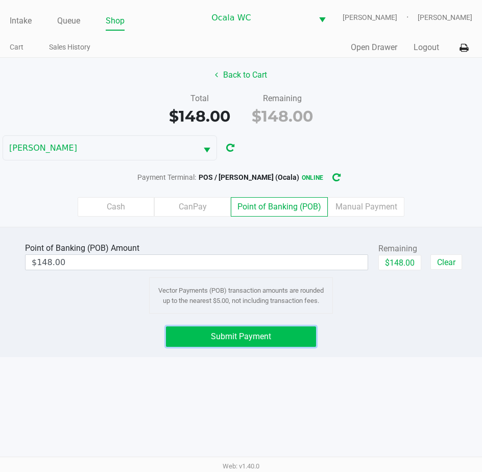
click at [217, 333] on span "Submit Payment" at bounding box center [241, 336] width 60 height 10
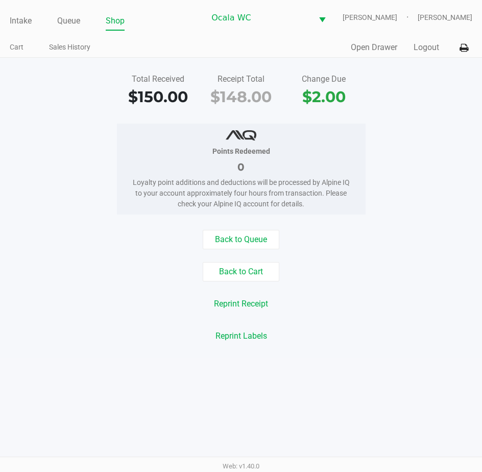
click at [396, 192] on div "Points Redeemed 0 Loyalty point additions and deductions will be processed by A…" at bounding box center [240, 169] width 497 height 91
click at [423, 49] on button "Logout" at bounding box center [427, 47] width 26 height 12
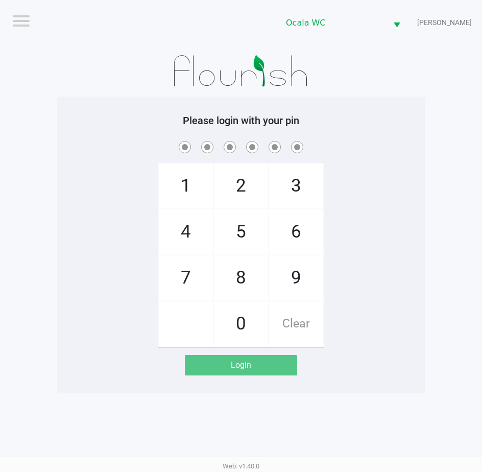
click at [379, 195] on div "1 4 7 2 5 8 0 3 6 9 Clear" at bounding box center [241, 243] width 368 height 208
click at [389, 108] on div "Please login with your pin 1 4 7 2 5 8 0 3 6 9 Clear Login" at bounding box center [241, 244] width 368 height 297
checkbox input "true"
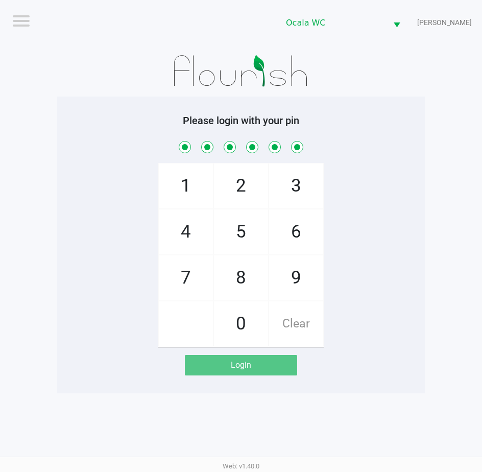
checkbox input "true"
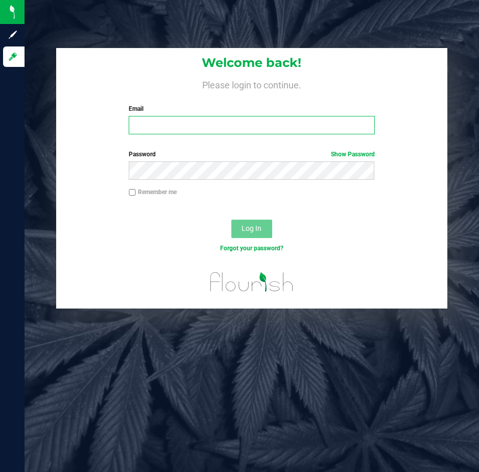
click at [143, 124] on input "Email" at bounding box center [252, 125] width 246 height 18
type input "[EMAIL_ADDRESS][DOMAIN_NAME]"
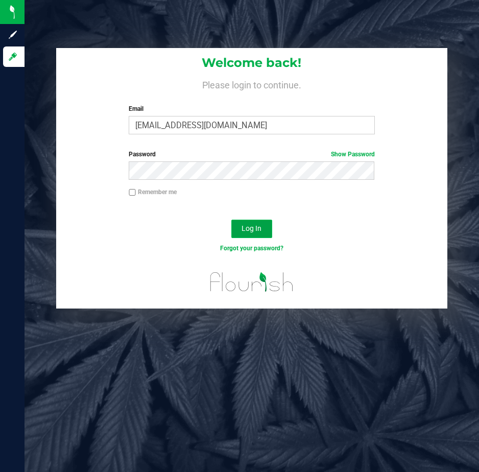
click at [249, 221] on button "Log In" at bounding box center [251, 229] width 41 height 18
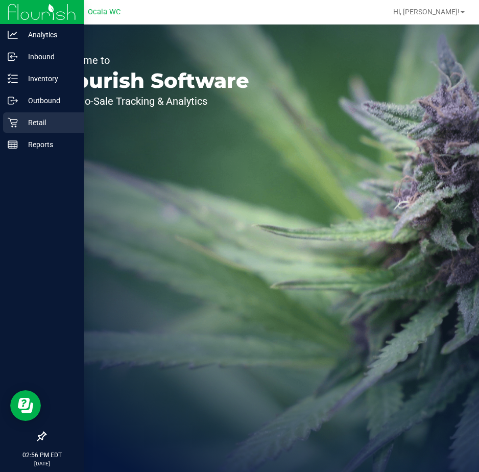
click at [5, 125] on div "Retail" at bounding box center [43, 122] width 81 height 20
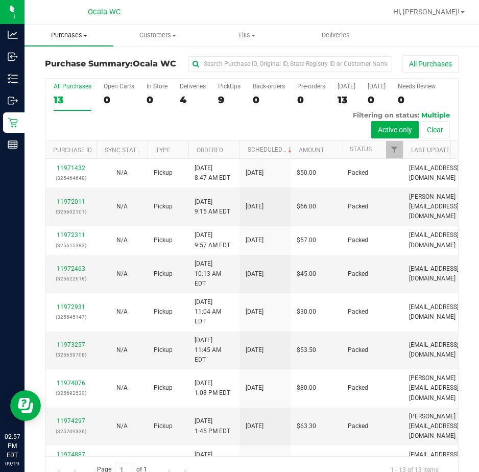
click at [82, 35] on span "Purchases" at bounding box center [69, 35] width 89 height 9
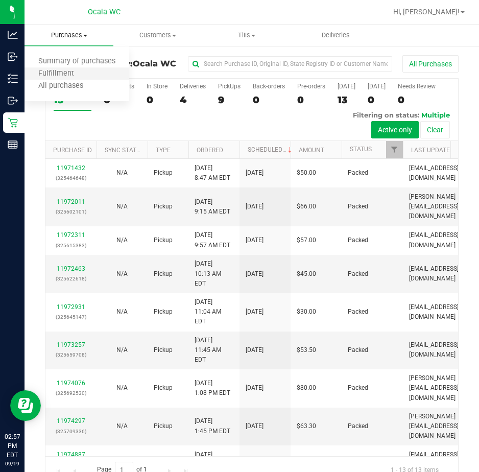
click at [49, 68] on li "Fulfillment" at bounding box center [77, 74] width 105 height 12
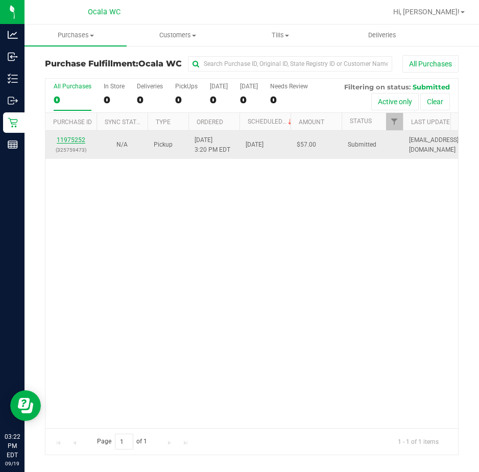
drag, startPoint x: 87, startPoint y: 137, endPoint x: 82, endPoint y: 137, distance: 5.6
click at [82, 137] on link "11975252" at bounding box center [71, 139] width 29 height 7
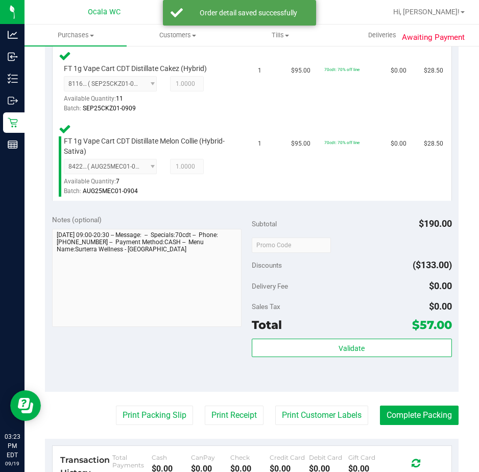
scroll to position [306, 0]
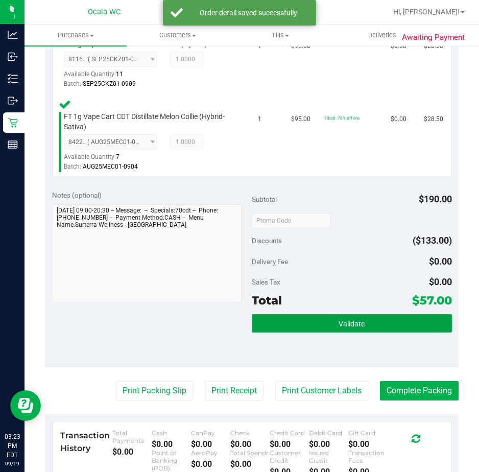
click at [274, 319] on button "Validate" at bounding box center [352, 323] width 200 height 18
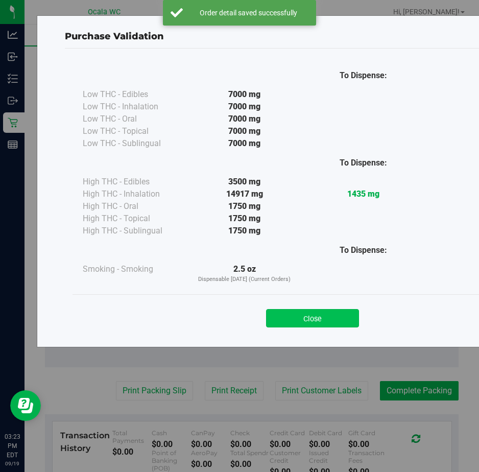
click at [278, 314] on button "Close" at bounding box center [312, 318] width 93 height 18
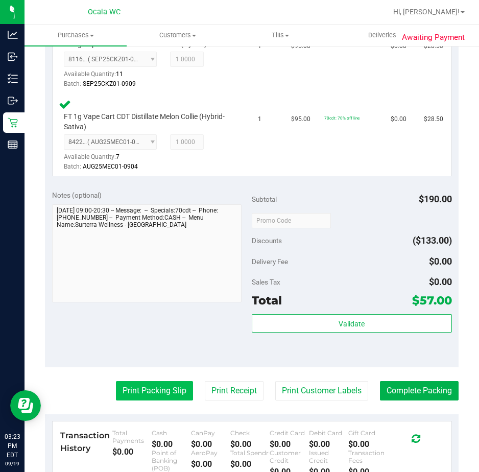
click at [127, 392] on button "Print Packing Slip" at bounding box center [154, 390] width 77 height 19
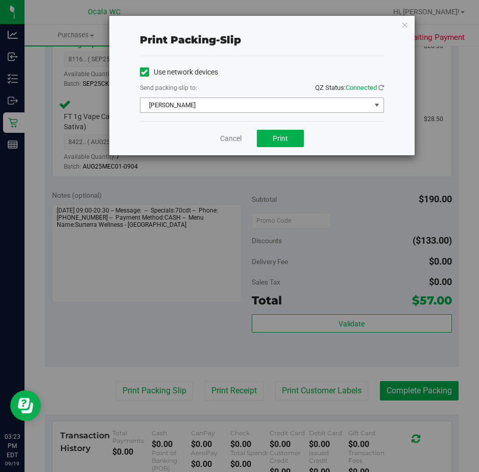
click at [226, 104] on span "[PERSON_NAME]" at bounding box center [255, 105] width 230 height 14
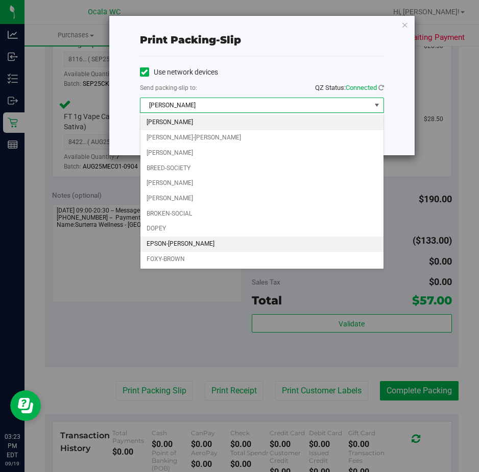
click at [183, 246] on li "EPSON-[PERSON_NAME]" at bounding box center [261, 243] width 243 height 15
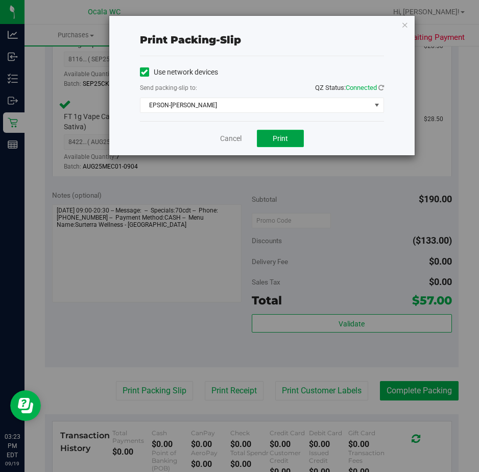
click at [276, 131] on button "Print" at bounding box center [280, 138] width 47 height 17
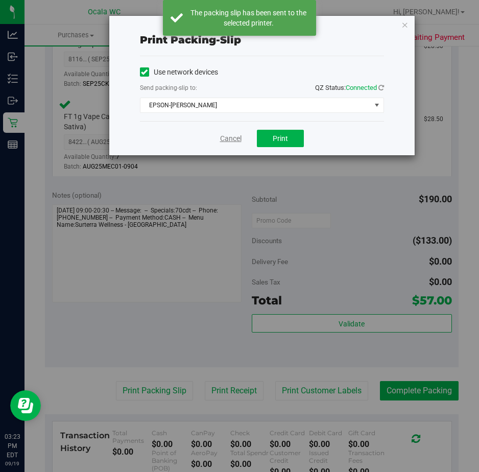
click at [226, 136] on link "Cancel" at bounding box center [230, 138] width 21 height 11
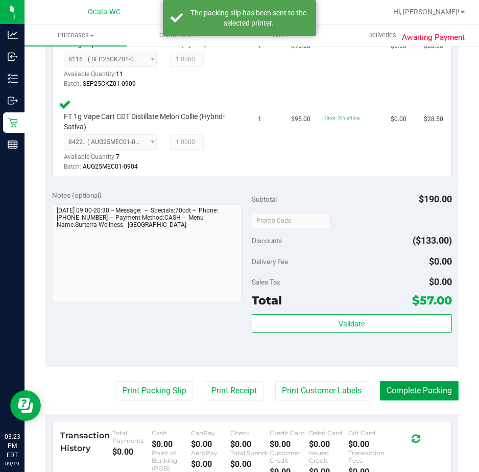
click at [425, 389] on button "Complete Packing" at bounding box center [419, 390] width 79 height 19
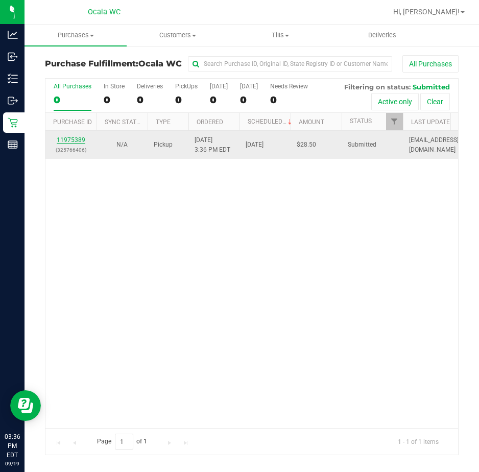
click at [69, 140] on link "11975389" at bounding box center [71, 139] width 29 height 7
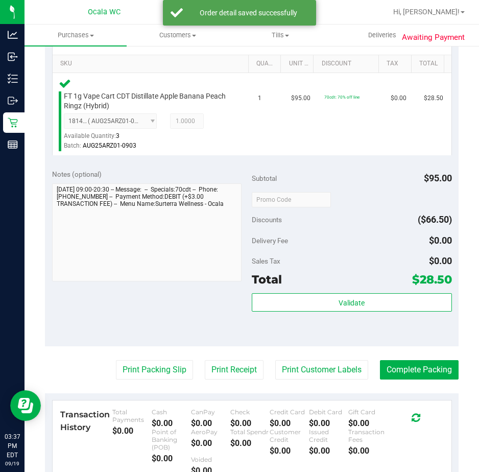
scroll to position [255, 0]
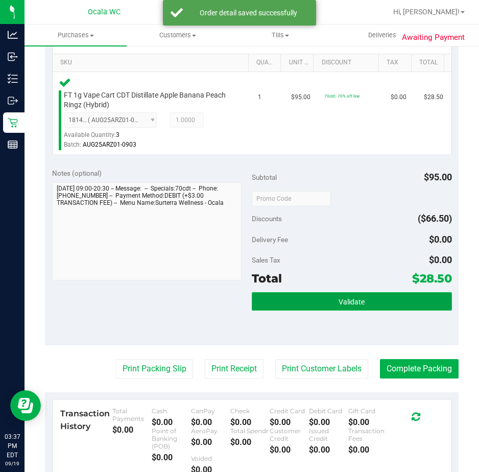
click at [314, 304] on button "Validate" at bounding box center [352, 301] width 200 height 18
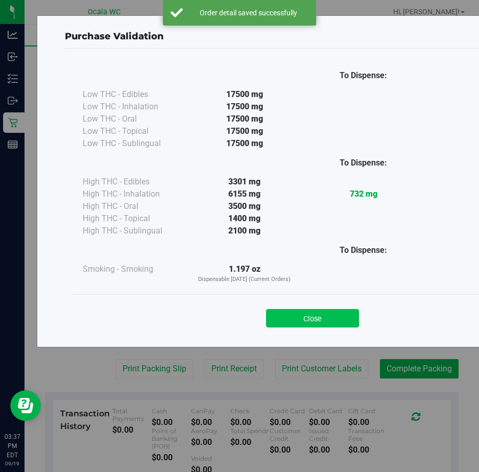
click at [303, 312] on button "Close" at bounding box center [312, 318] width 93 height 18
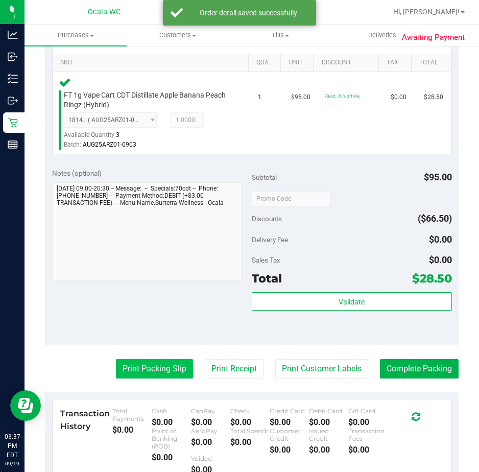
click at [147, 369] on button "Print Packing Slip" at bounding box center [154, 368] width 77 height 19
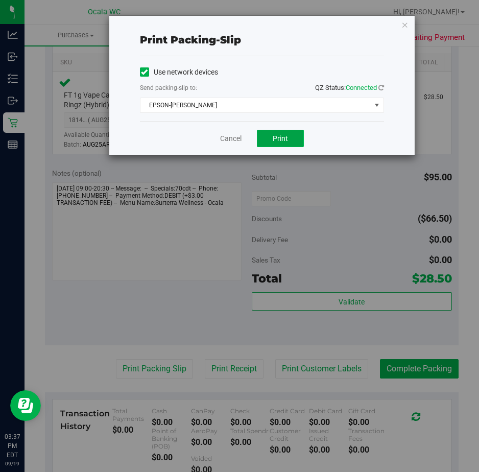
click at [277, 137] on span "Print" at bounding box center [280, 138] width 15 height 8
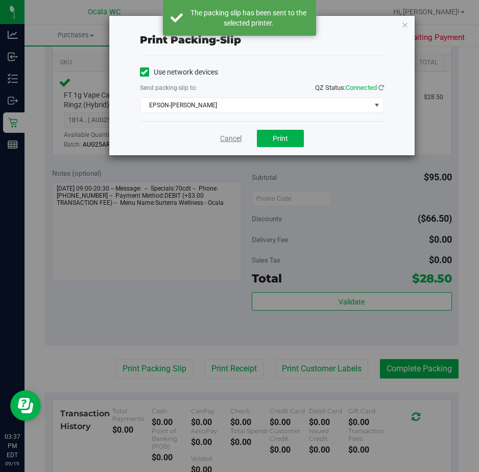
click at [230, 136] on link "Cancel" at bounding box center [230, 138] width 21 height 11
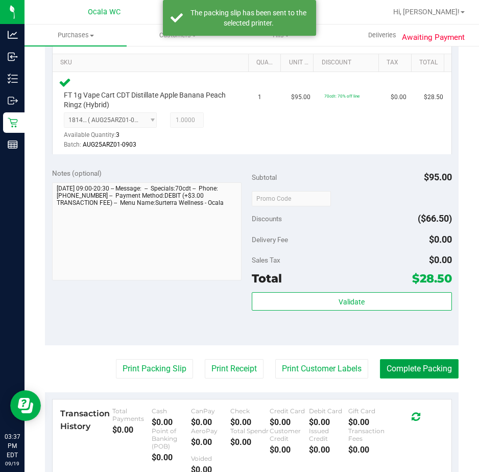
click at [408, 366] on button "Complete Packing" at bounding box center [419, 368] width 79 height 19
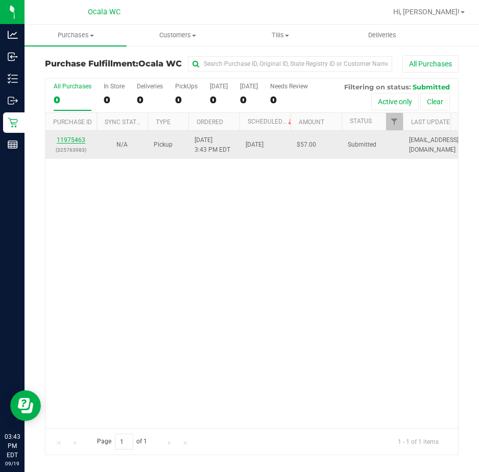
click at [62, 137] on link "11975463" at bounding box center [71, 139] width 29 height 7
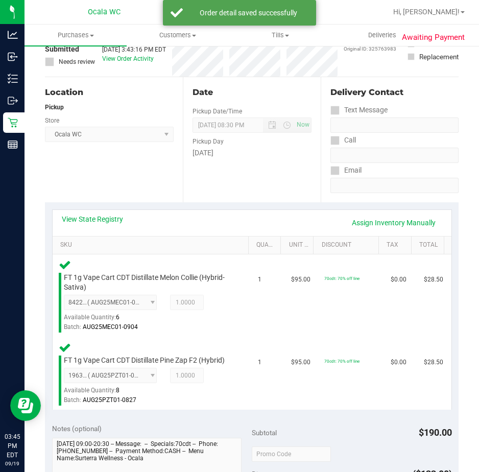
scroll to position [255, 0]
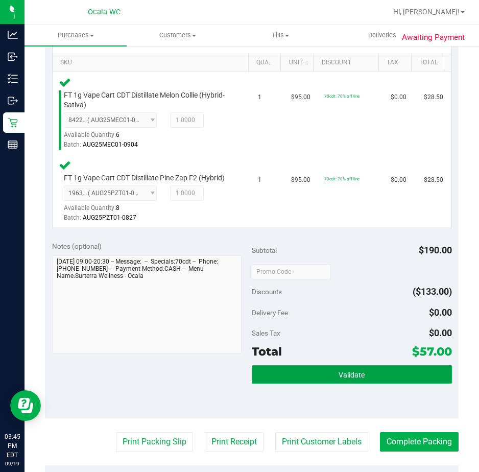
click at [334, 376] on button "Validate" at bounding box center [352, 374] width 200 height 18
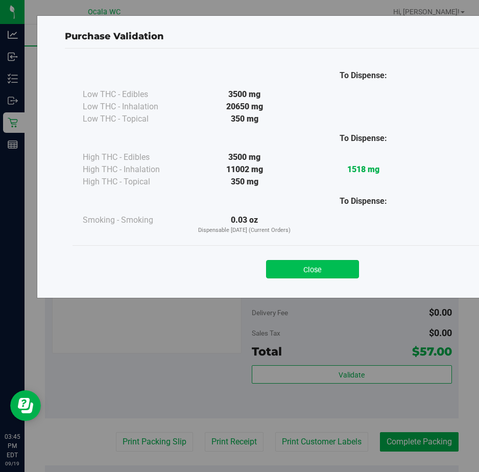
click at [287, 261] on button "Close" at bounding box center [312, 269] width 93 height 18
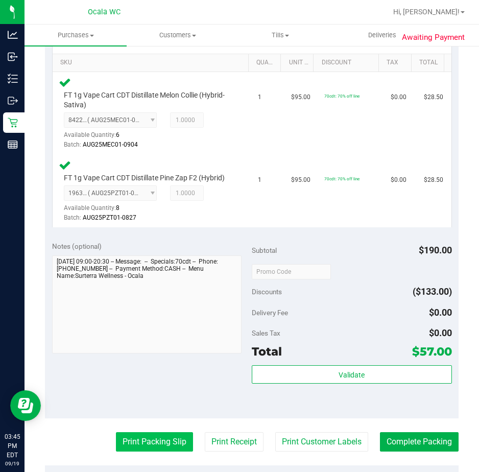
click at [142, 446] on button "Print Packing Slip" at bounding box center [154, 441] width 77 height 19
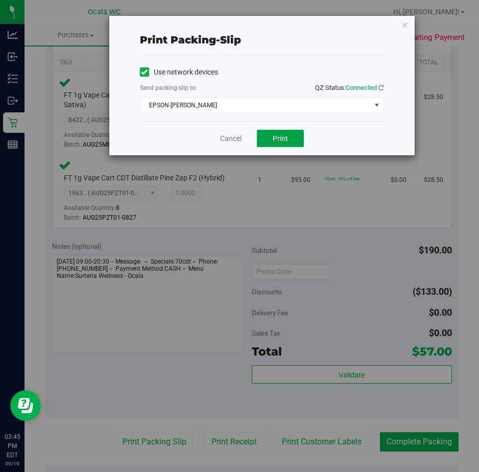
click at [275, 143] on button "Print" at bounding box center [280, 138] width 47 height 17
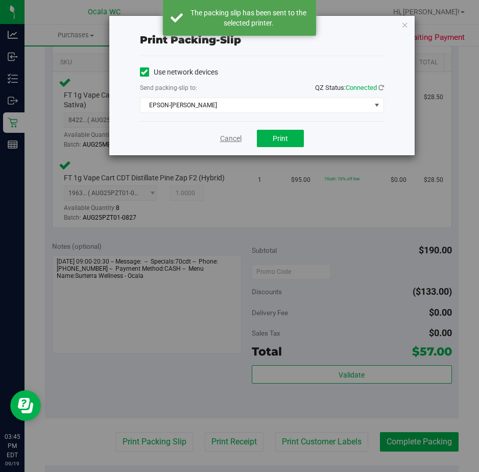
click at [229, 134] on link "Cancel" at bounding box center [230, 138] width 21 height 11
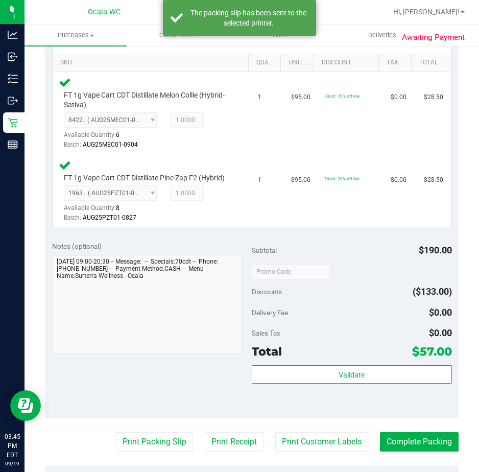
click at [422, 440] on purchase-details "Back Edit Purchase Cancel Purchase View Profile # 11975463 BioTrack ID: - Submi…" at bounding box center [252, 242] width 414 height 884
click at [421, 445] on button "Complete Packing" at bounding box center [419, 441] width 79 height 19
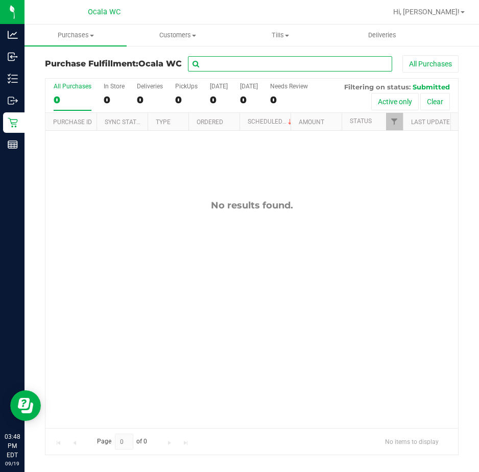
click at [222, 62] on input "text" at bounding box center [290, 63] width 204 height 15
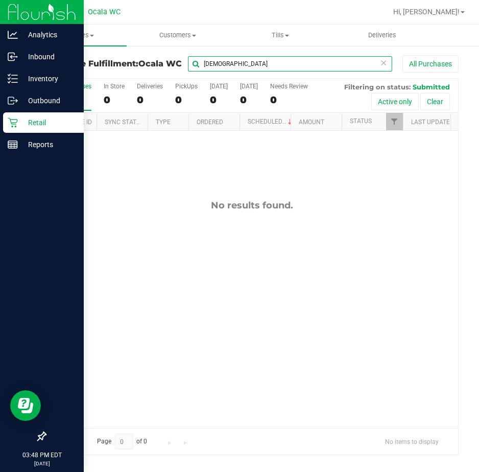
type input "church"
click at [10, 121] on icon at bounding box center [13, 122] width 10 height 10
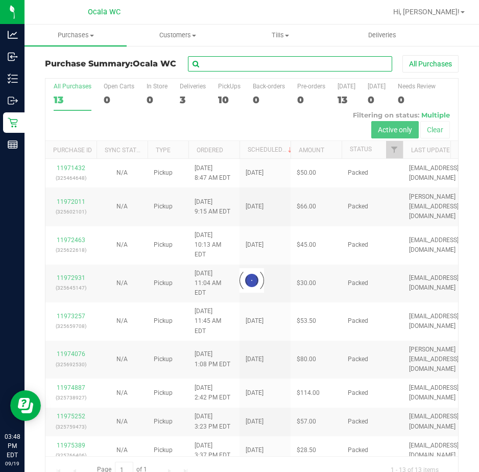
click at [226, 63] on input "text" at bounding box center [290, 63] width 204 height 15
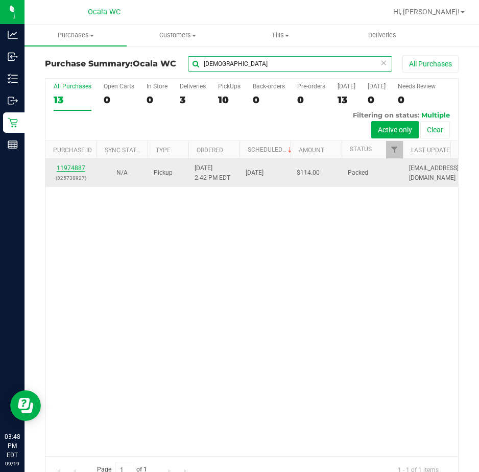
type input "church"
click at [65, 169] on link "11974887" at bounding box center [71, 167] width 29 height 7
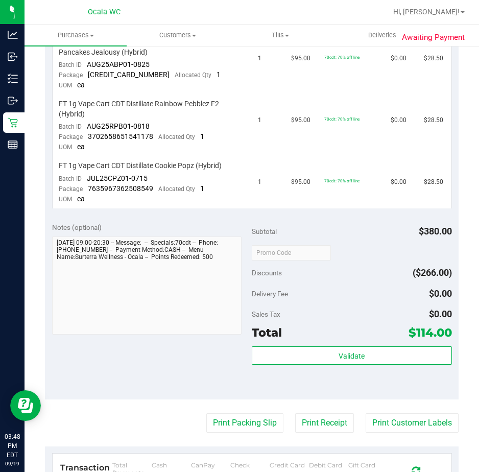
scroll to position [357, 0]
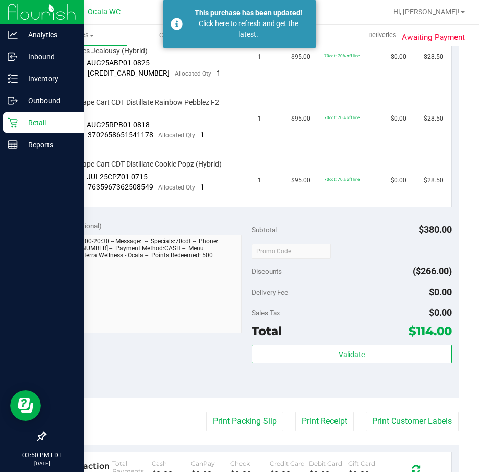
click at [40, 119] on p "Retail" at bounding box center [48, 122] width 61 height 12
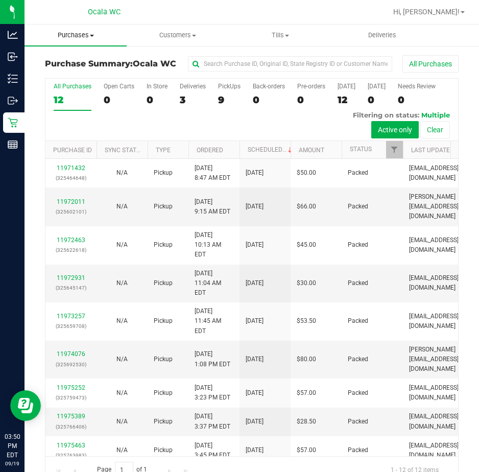
click at [67, 32] on span "Purchases" at bounding box center [76, 35] width 102 height 9
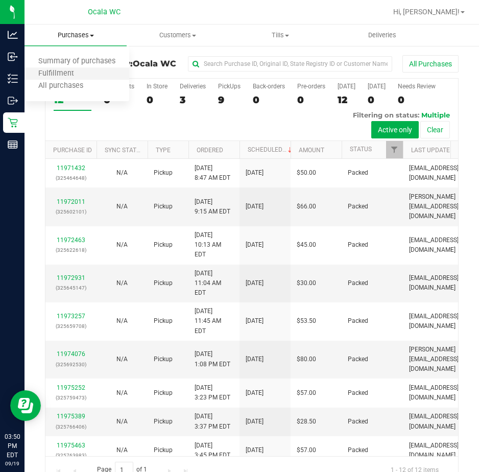
click at [67, 68] on li "Fulfillment" at bounding box center [77, 74] width 105 height 12
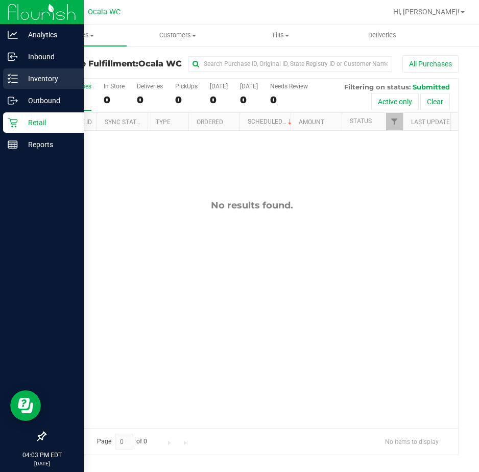
click at [17, 73] on div "Inventory" at bounding box center [43, 78] width 81 height 20
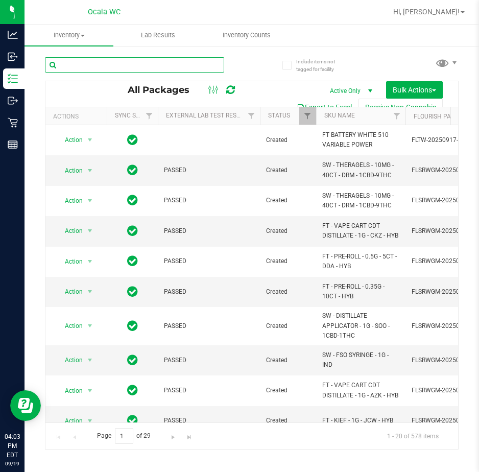
click at [80, 64] on input "text" at bounding box center [134, 64] width 179 height 15
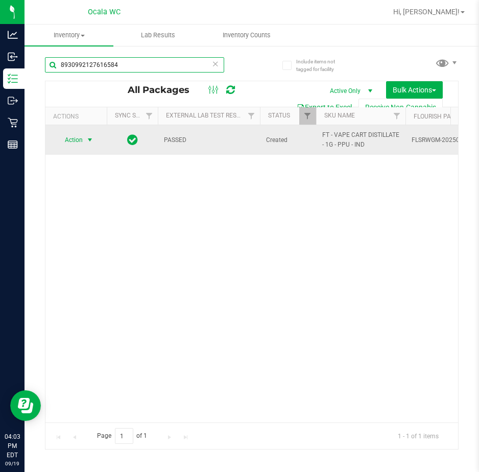
type input "8930992127616584"
click at [91, 142] on span "select" at bounding box center [90, 140] width 8 height 8
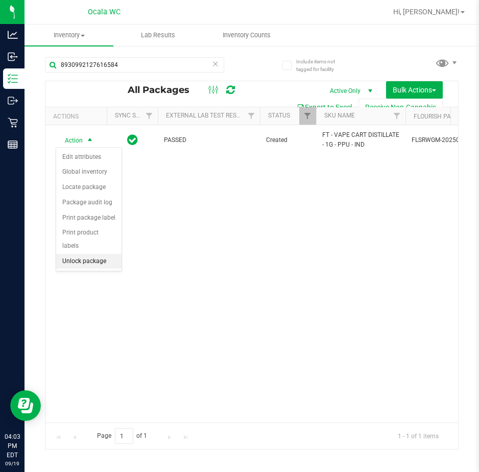
click at [84, 254] on li "Unlock package" at bounding box center [88, 261] width 65 height 15
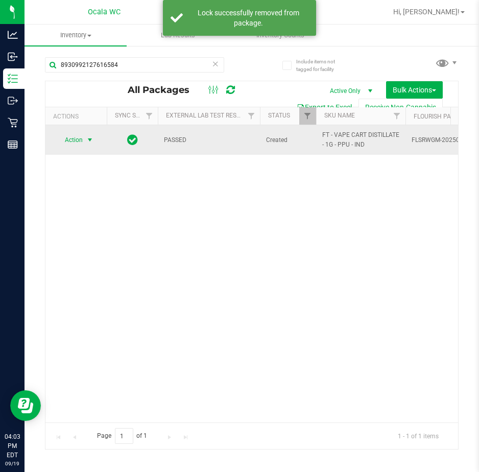
click at [87, 139] on span "select" at bounding box center [90, 140] width 8 height 8
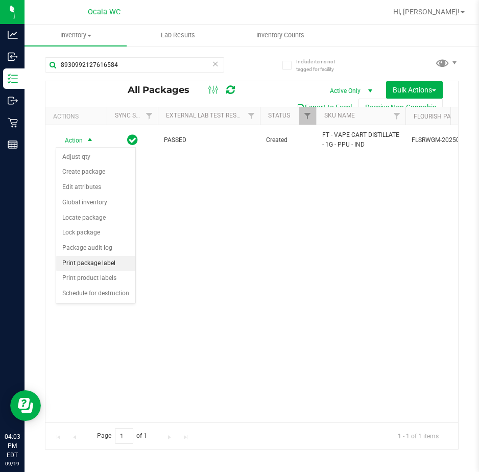
click at [82, 258] on li "Print package label" at bounding box center [95, 263] width 79 height 15
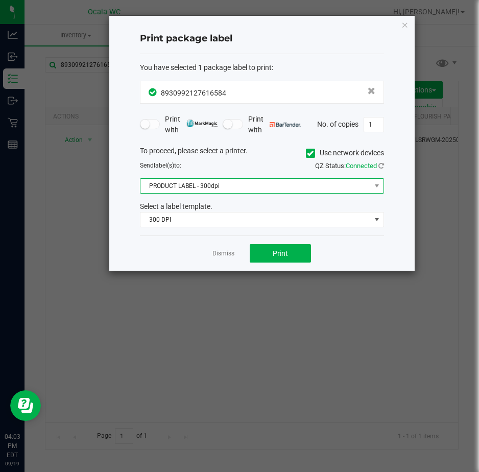
click at [171, 191] on span "PRODUCT LABEL - 300dpi" at bounding box center [255, 186] width 230 height 14
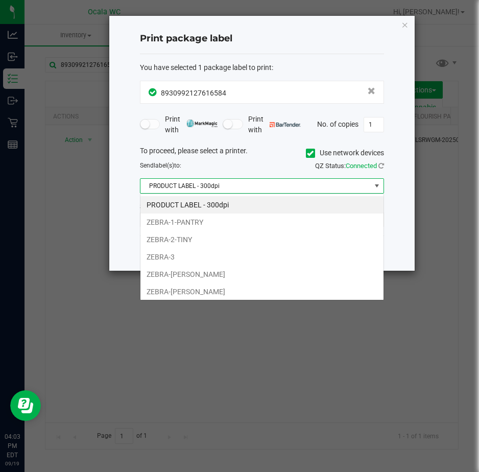
scroll to position [15, 244]
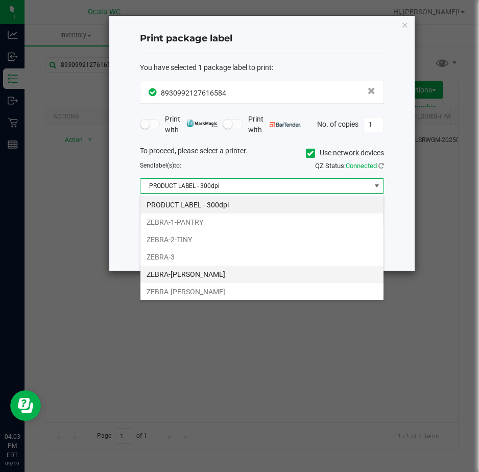
click at [166, 272] on li "ZEBRA-[PERSON_NAME]" at bounding box center [261, 273] width 243 height 17
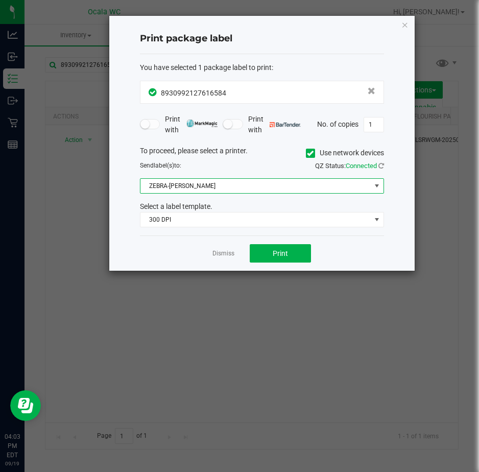
click at [171, 183] on span "ZEBRA-[PERSON_NAME]" at bounding box center [255, 186] width 230 height 14
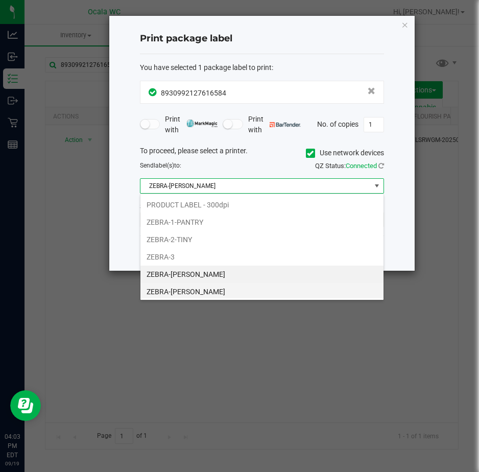
click at [159, 289] on li "ZEBRA-[PERSON_NAME]" at bounding box center [261, 291] width 243 height 17
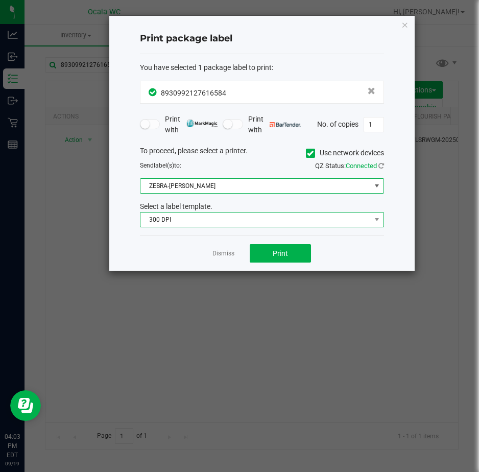
click at [158, 220] on span "300 DPI" at bounding box center [255, 219] width 230 height 14
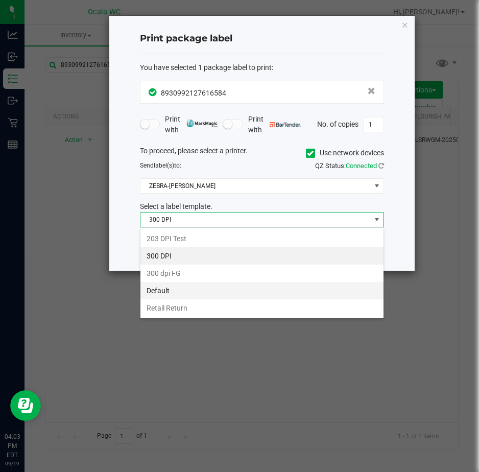
click at [154, 291] on li "Default" at bounding box center [261, 290] width 243 height 17
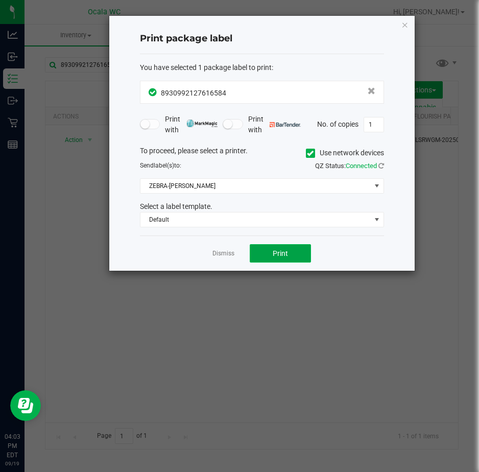
click at [259, 253] on button "Print" at bounding box center [280, 253] width 61 height 18
click at [226, 250] on link "Dismiss" at bounding box center [223, 253] width 22 height 9
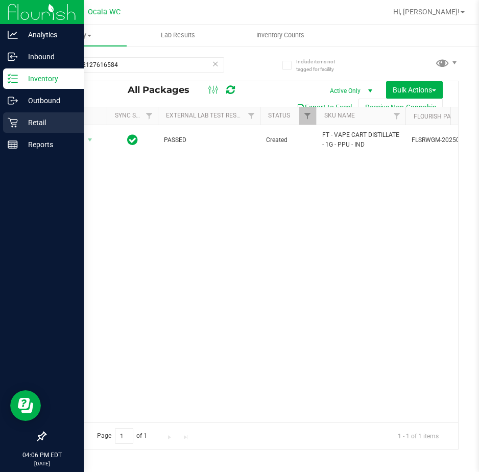
click at [10, 122] on icon at bounding box center [13, 122] width 10 height 10
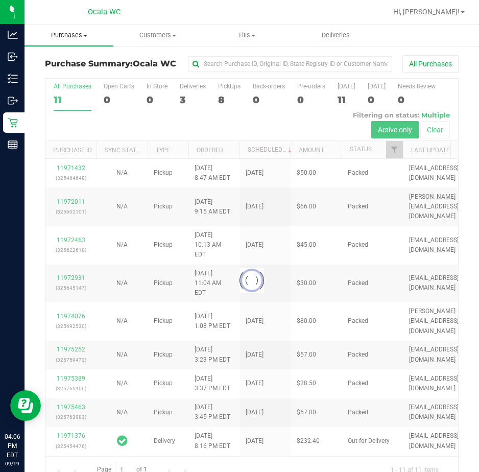
click at [82, 38] on span "Purchases" at bounding box center [69, 35] width 89 height 9
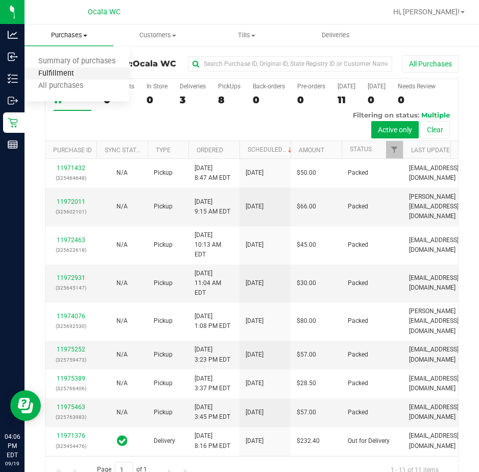
click at [73, 72] on span "Fulfillment" at bounding box center [56, 73] width 63 height 9
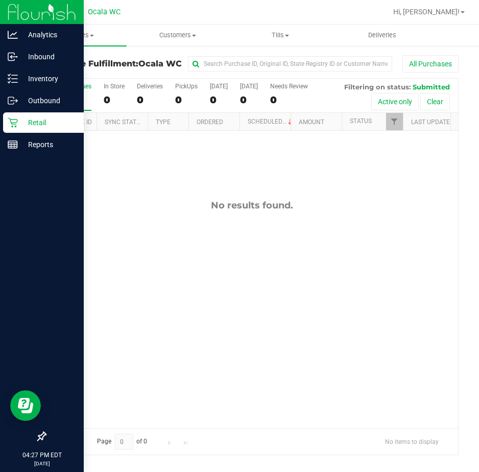
click at [33, 119] on p "Retail" at bounding box center [48, 122] width 61 height 12
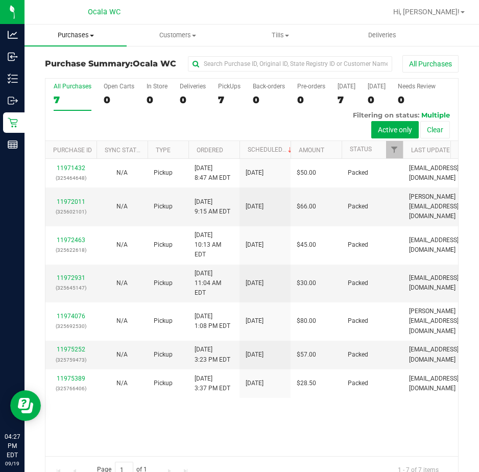
click at [69, 33] on span "Purchases" at bounding box center [76, 35] width 102 height 9
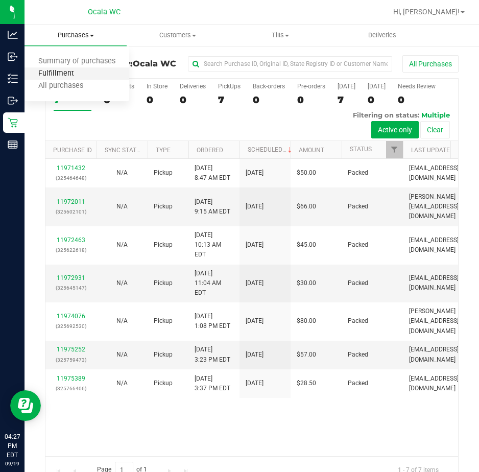
click at [64, 72] on span "Fulfillment" at bounding box center [56, 73] width 63 height 9
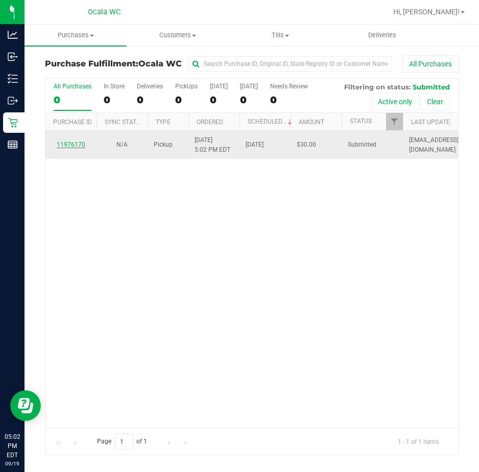
click at [74, 144] on link "11976170" at bounding box center [71, 144] width 29 height 7
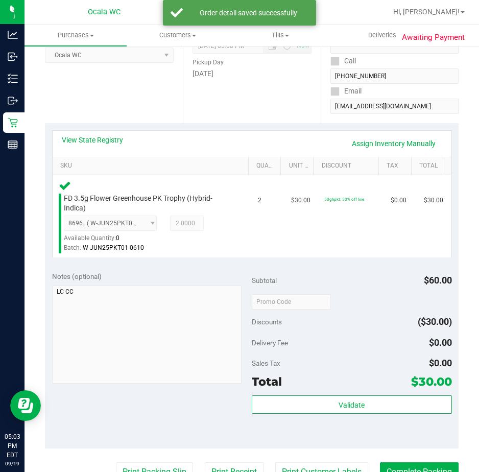
scroll to position [153, 0]
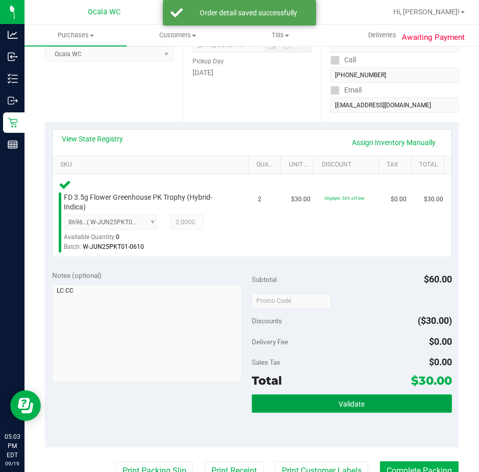
click at [332, 412] on button "Validate" at bounding box center [352, 403] width 200 height 18
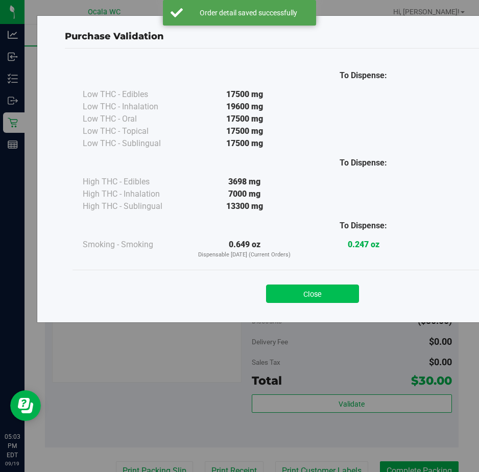
click at [291, 289] on button "Close" at bounding box center [312, 293] width 93 height 18
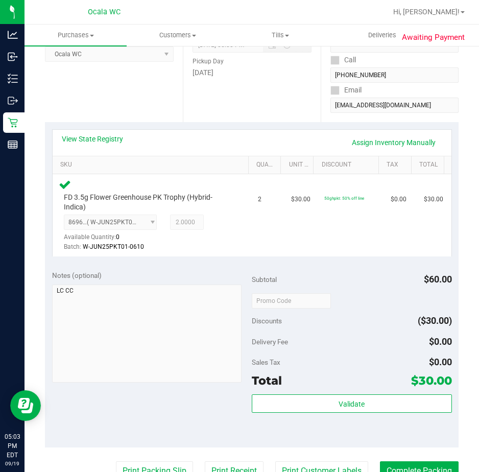
scroll to position [357, 0]
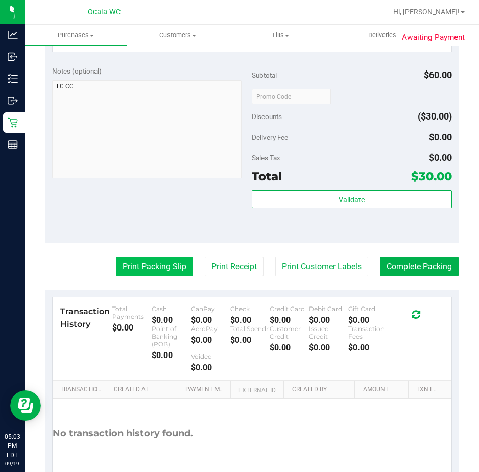
click at [140, 268] on button "Print Packing Slip" at bounding box center [154, 266] width 77 height 19
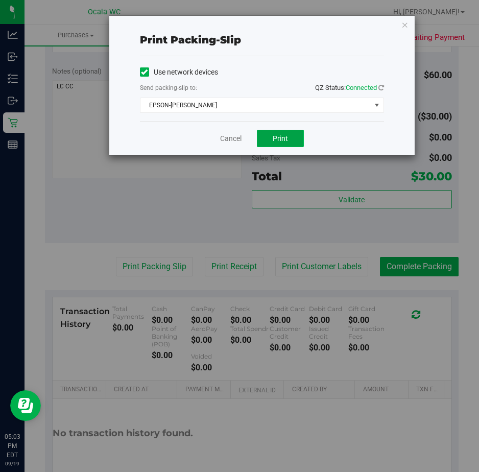
click at [277, 133] on button "Print" at bounding box center [280, 138] width 47 height 17
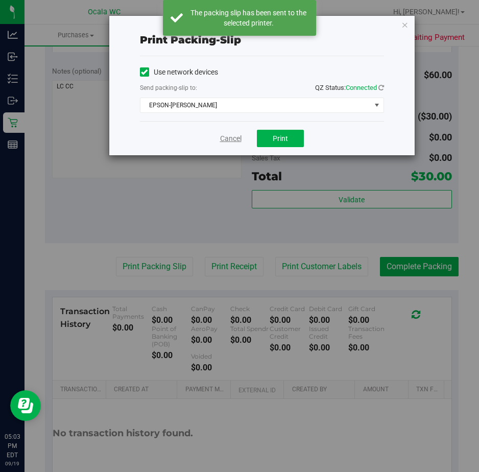
click at [223, 136] on link "Cancel" at bounding box center [230, 138] width 21 height 11
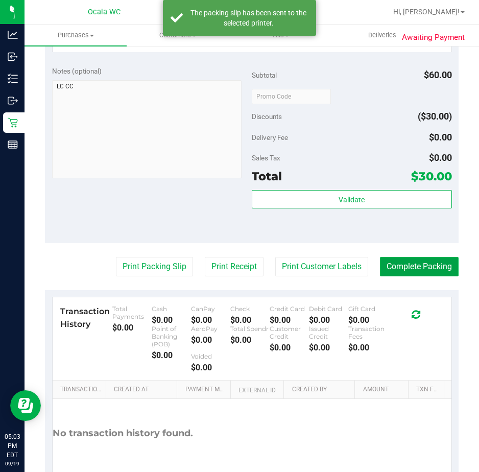
click at [398, 262] on button "Complete Packing" at bounding box center [419, 266] width 79 height 19
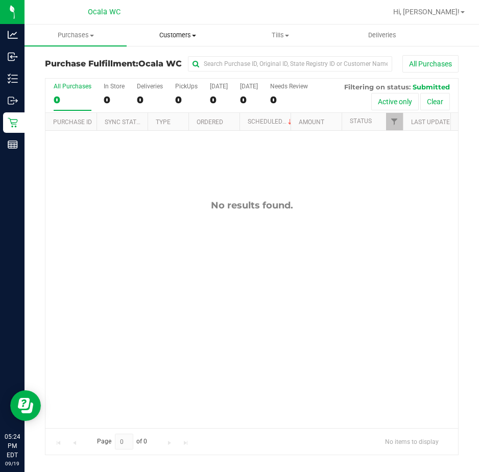
click at [174, 37] on span "Customers" at bounding box center [177, 35] width 101 height 9
click at [163, 63] on span "All customers" at bounding box center [164, 61] width 74 height 9
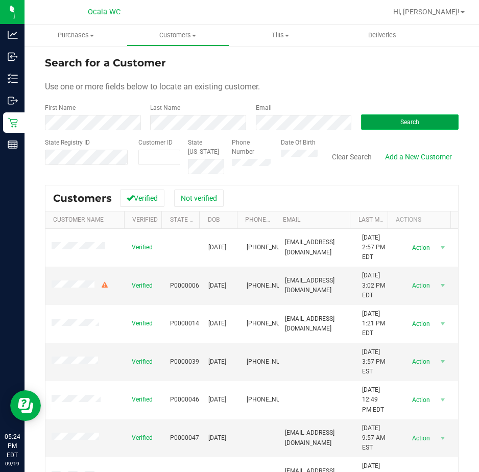
click at [380, 118] on button "Search" at bounding box center [410, 121] width 98 height 15
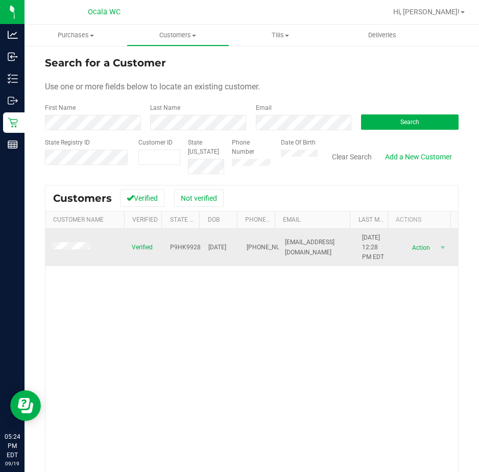
click at [66, 247] on span at bounding box center [72, 247] width 41 height 10
click at [404, 249] on span "Action" at bounding box center [419, 247] width 33 height 14
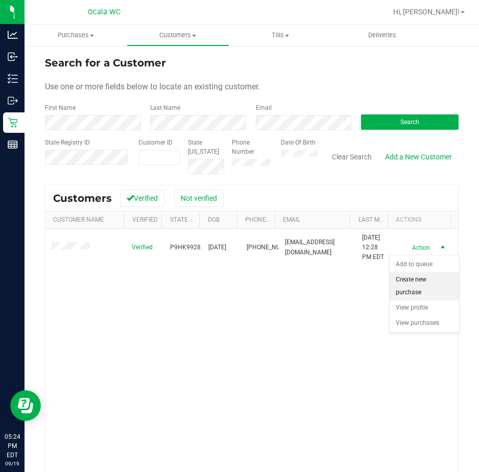
click at [414, 280] on li "Create new purchase" at bounding box center [424, 286] width 69 height 28
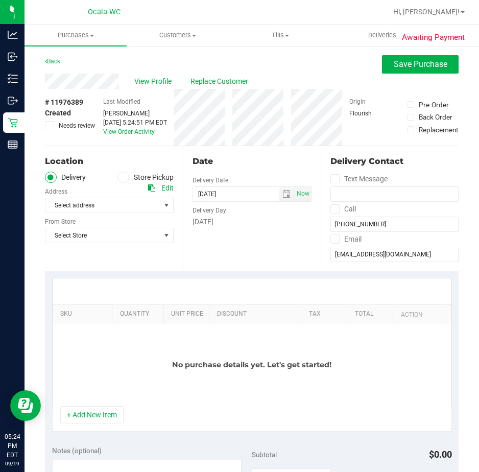
click at [126, 176] on span at bounding box center [123, 178] width 12 height 12
click at [0, 0] on input "Store Pickup" at bounding box center [0, 0] width 0 height 0
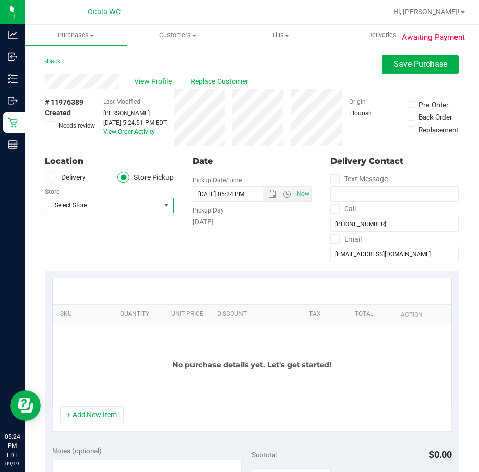
click at [138, 201] on span "Select Store" at bounding box center [102, 205] width 115 height 14
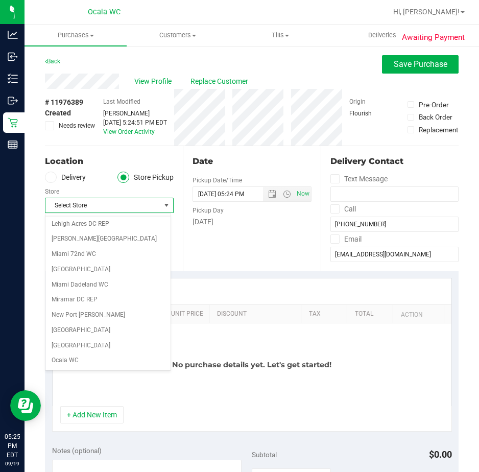
scroll to position [357, 0]
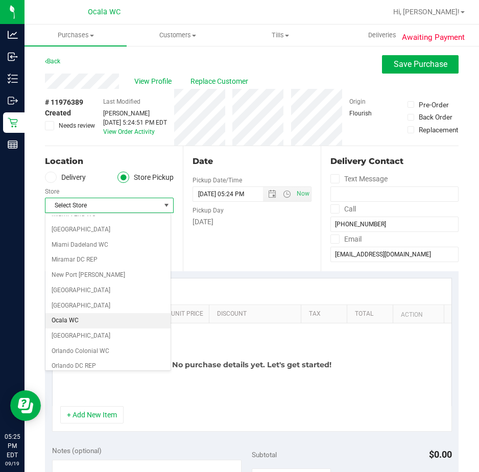
click at [77, 319] on li "Ocala WC" at bounding box center [107, 320] width 125 height 15
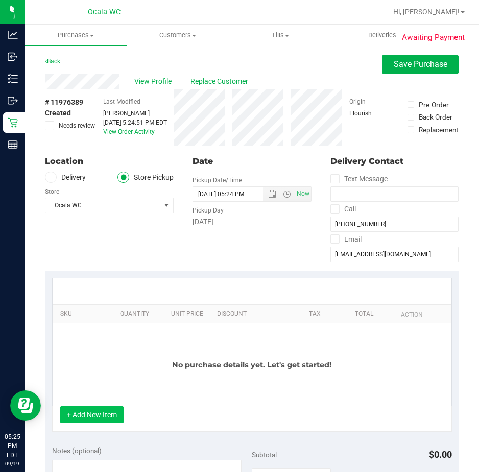
click at [71, 409] on button "+ Add New Item" at bounding box center [91, 414] width 63 height 17
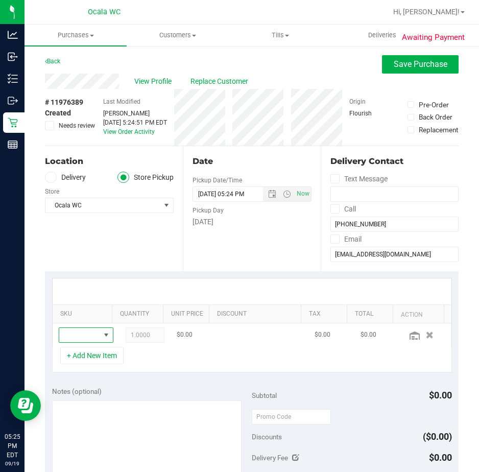
click at [62, 333] on span "NO DATA FOUND" at bounding box center [79, 335] width 41 height 14
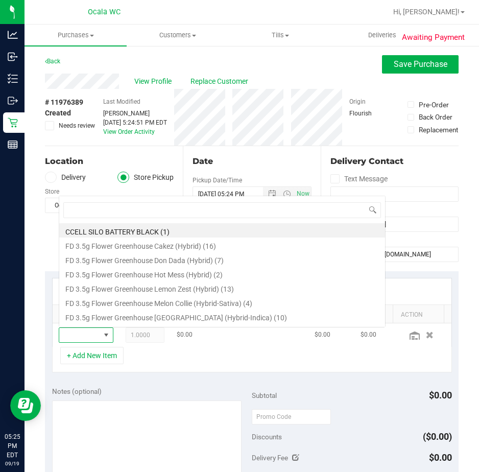
scroll to position [15, 32]
type input "arz"
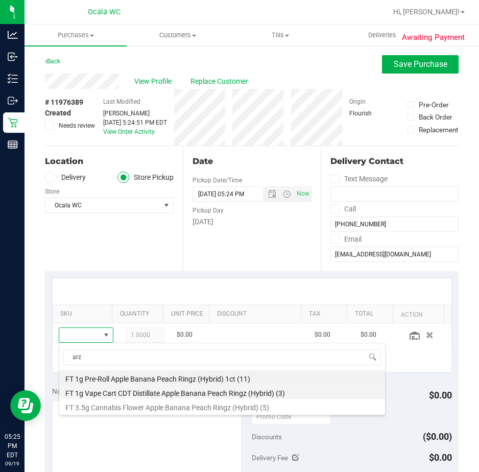
click at [122, 392] on li "FT 1g Vape Cart CDT Distillate Apple Banana Peach Ringz (Hybrid) (3)" at bounding box center [222, 391] width 326 height 14
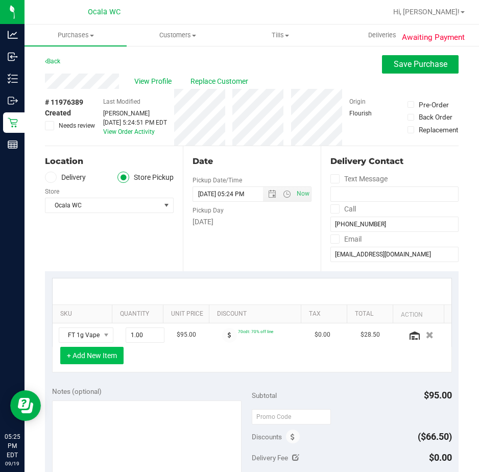
click at [101, 352] on button "+ Add New Item" at bounding box center [91, 355] width 63 height 17
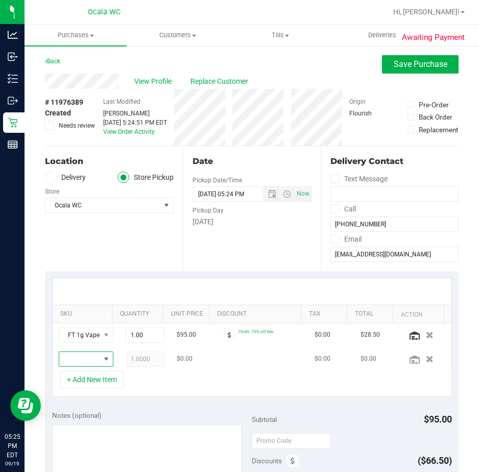
click at [102, 360] on span "NO DATA FOUND" at bounding box center [106, 359] width 8 height 8
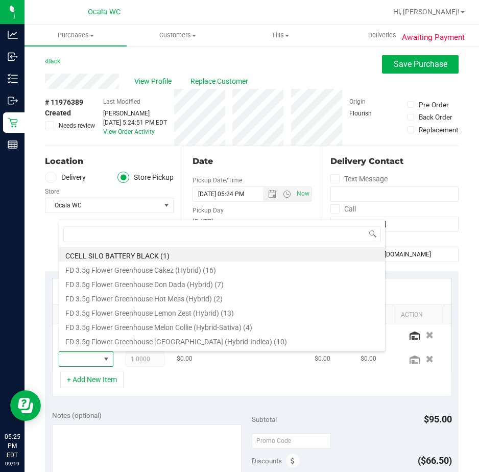
click at [71, 357] on span at bounding box center [79, 359] width 41 height 14
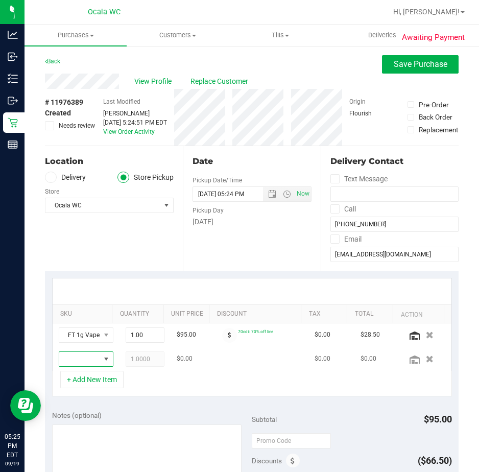
click at [71, 357] on span "NO DATA FOUND" at bounding box center [79, 359] width 41 height 14
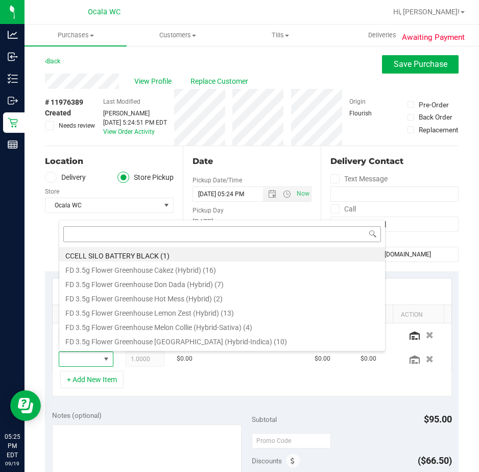
drag, startPoint x: 81, startPoint y: 236, endPoint x: 74, endPoint y: 237, distance: 6.7
click at [80, 236] on input at bounding box center [222, 234] width 318 height 16
type input "abp"
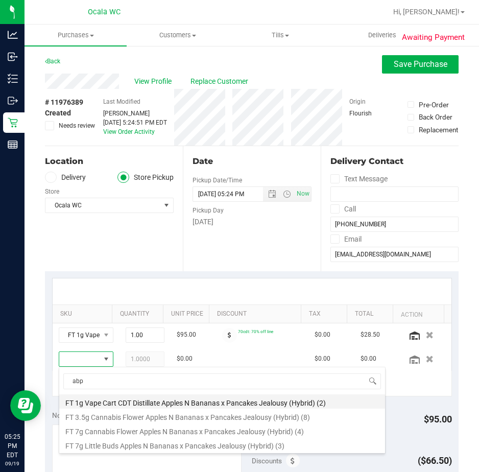
click at [123, 404] on li "FT 1g Vape Cart CDT Distillate Apples N Bananas x Pancakes Jealousy (Hybrid) (2)" at bounding box center [222, 401] width 326 height 14
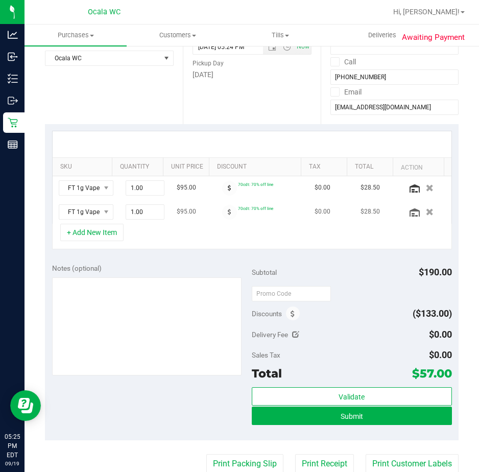
scroll to position [204, 0]
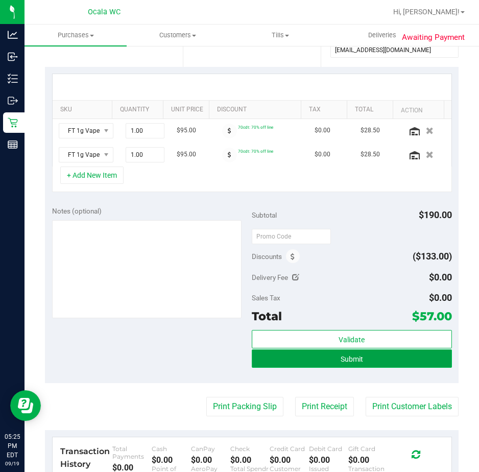
click at [333, 352] on button "Submit" at bounding box center [352, 358] width 200 height 18
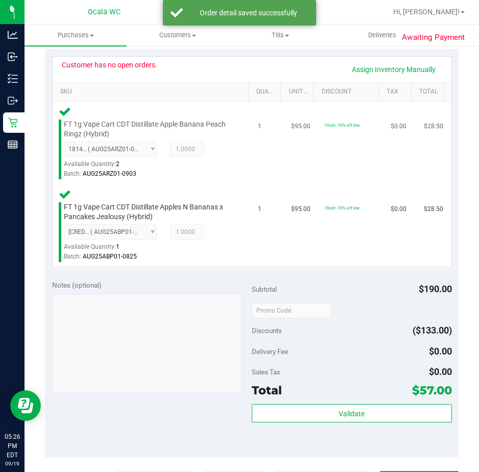
scroll to position [255, 0]
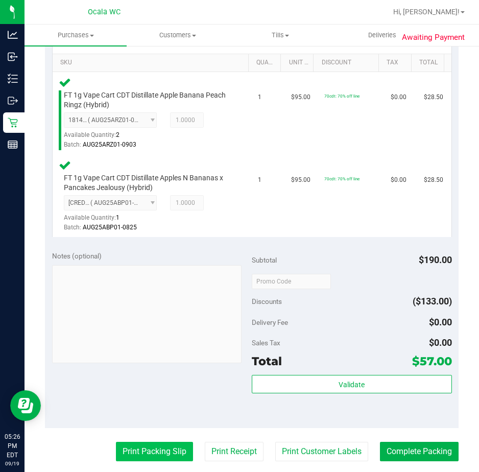
click at [154, 445] on button "Print Packing Slip" at bounding box center [154, 451] width 77 height 19
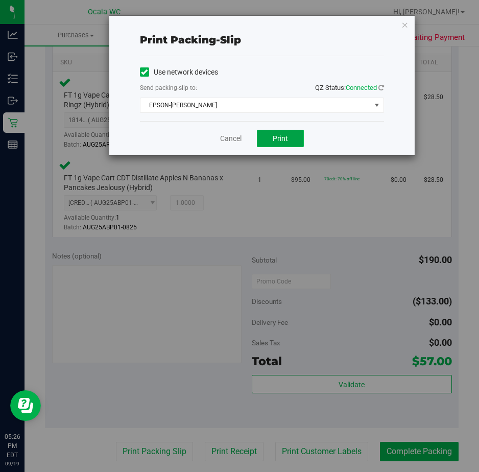
click at [273, 143] on button "Print" at bounding box center [280, 138] width 47 height 17
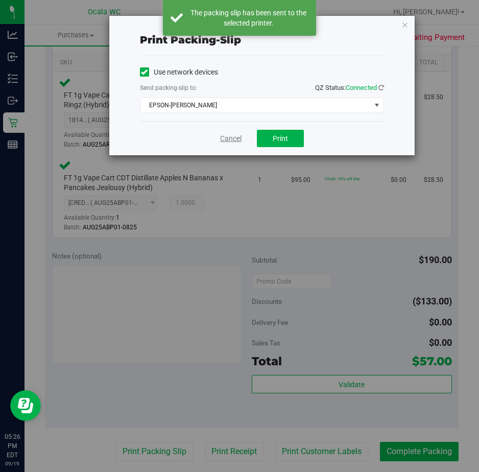
click at [226, 137] on link "Cancel" at bounding box center [230, 138] width 21 height 11
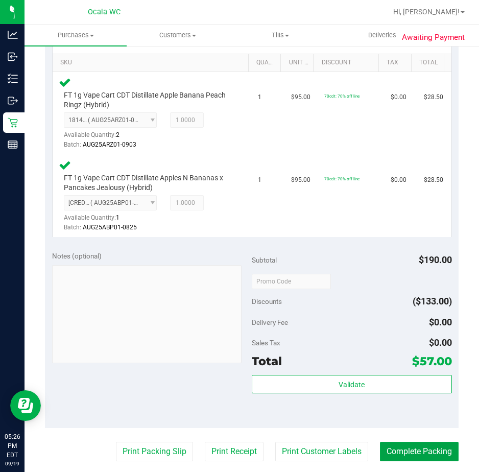
drag, startPoint x: 405, startPoint y: 445, endPoint x: 221, endPoint y: 398, distance: 189.6
click at [221, 398] on purchase-details "Back Edit Purchase Cancel Purchase View Profile # 11976389 BioTrack ID: - Submi…" at bounding box center [252, 246] width 414 height 893
click at [383, 444] on button "Complete Packing" at bounding box center [419, 451] width 79 height 19
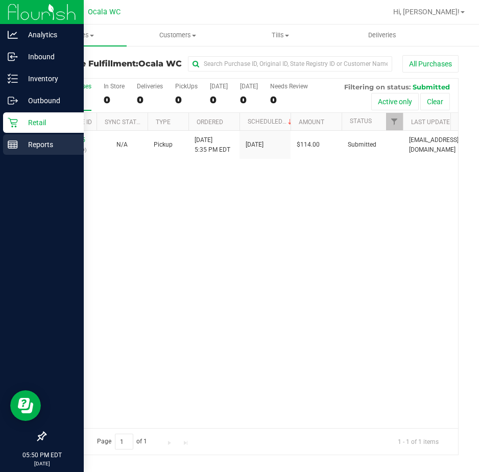
click at [10, 141] on icon at bounding box center [13, 144] width 10 height 10
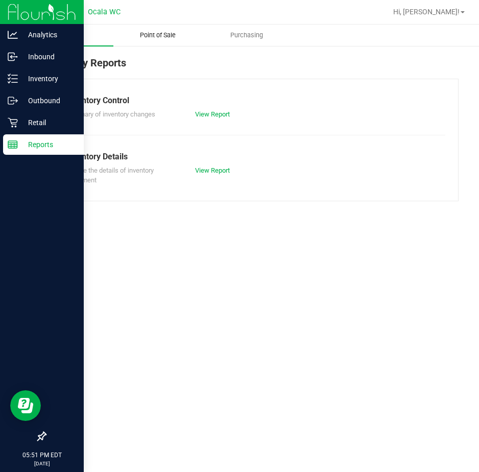
click at [160, 33] on span "Point of Sale" at bounding box center [157, 35] width 63 height 9
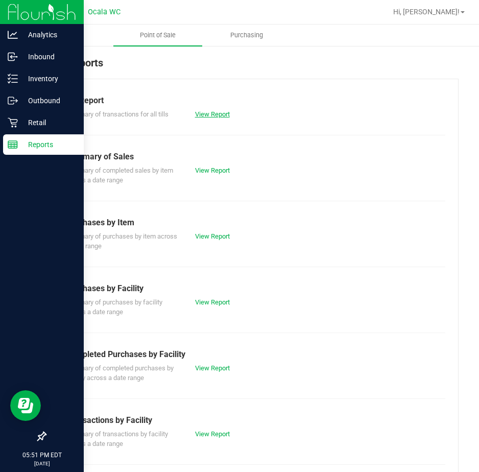
click at [211, 117] on link "View Report" at bounding box center [212, 114] width 35 height 8
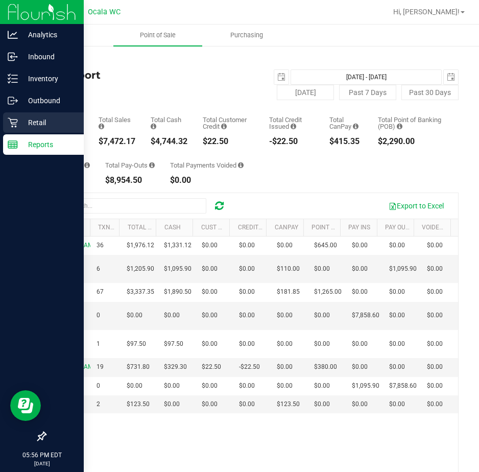
click at [17, 119] on icon at bounding box center [13, 122] width 10 height 10
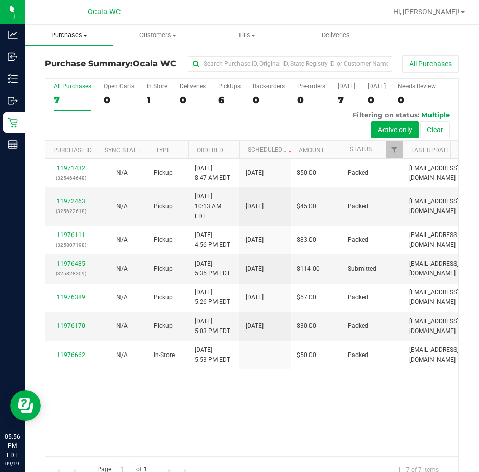
click at [66, 36] on span "Purchases" at bounding box center [69, 35] width 89 height 9
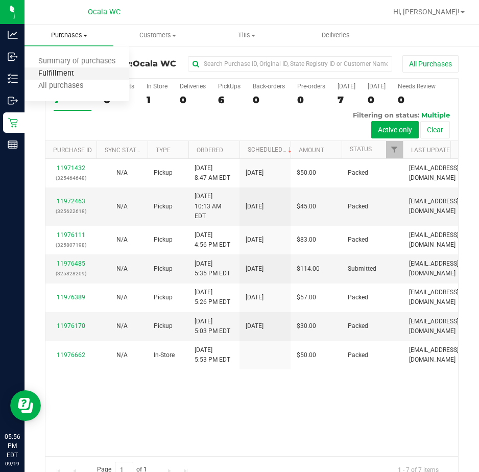
click at [61, 73] on span "Fulfillment" at bounding box center [56, 73] width 63 height 9
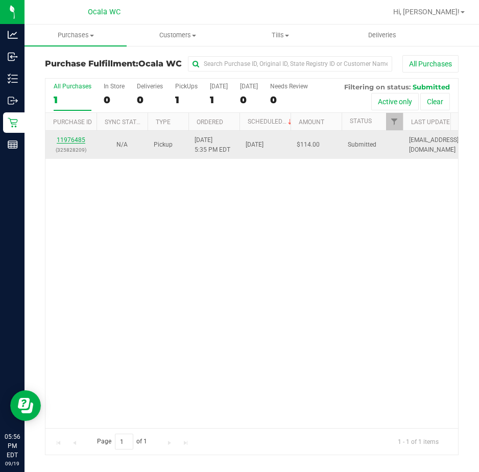
click at [78, 138] on link "11976485" at bounding box center [71, 139] width 29 height 7
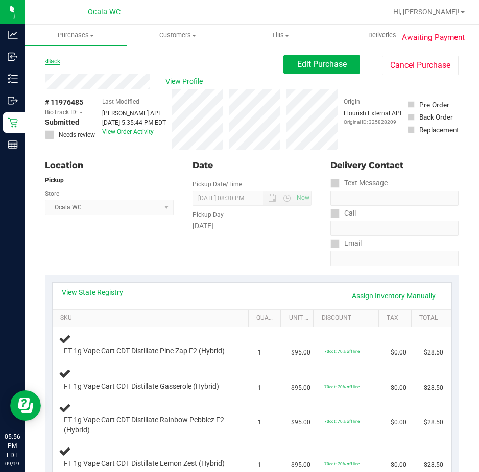
click at [51, 62] on link "Back" at bounding box center [52, 61] width 15 height 7
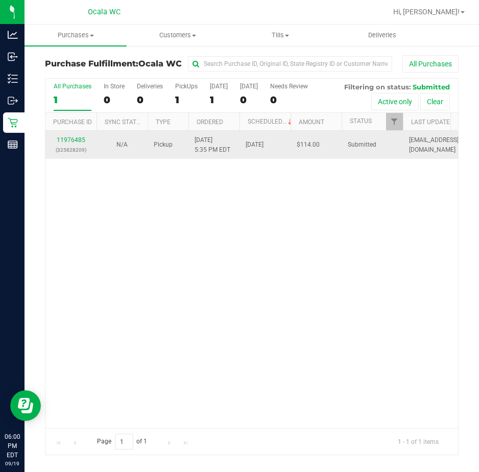
click at [63, 134] on td "11976485 (325828209)" at bounding box center [70, 145] width 51 height 28
click at [59, 143] on div "11976485 (325828209)" at bounding box center [71, 144] width 39 height 19
click at [62, 138] on link "11976485" at bounding box center [71, 139] width 29 height 7
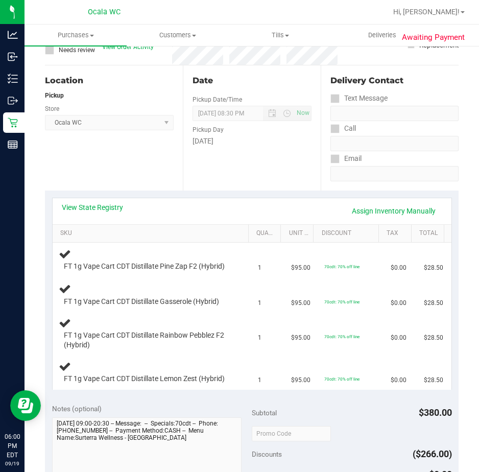
scroll to position [102, 0]
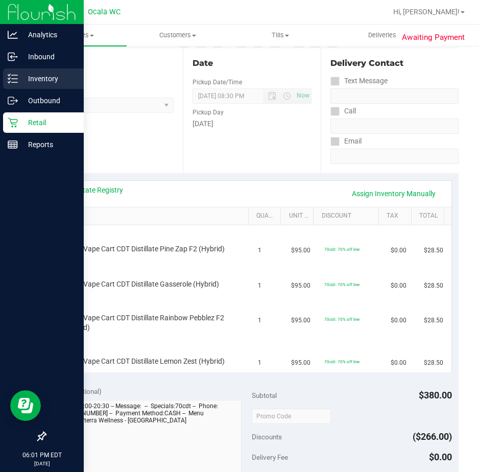
click at [12, 78] on icon at bounding box center [13, 79] width 10 height 10
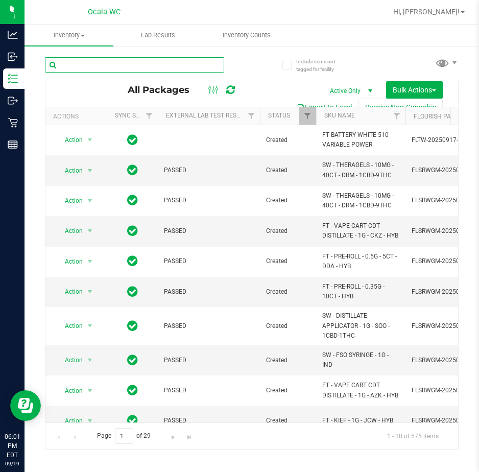
click at [82, 61] on input "text" at bounding box center [134, 64] width 179 height 15
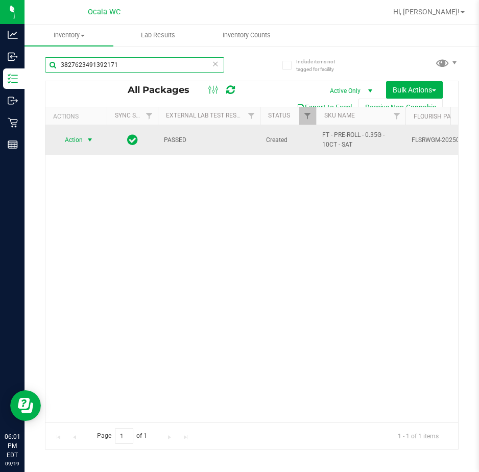
type input "3827623491392171"
click at [91, 139] on span "select" at bounding box center [90, 140] width 8 height 8
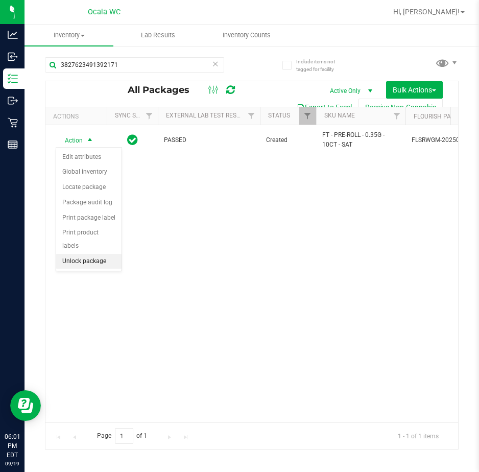
click at [102, 254] on li "Unlock package" at bounding box center [88, 261] width 65 height 15
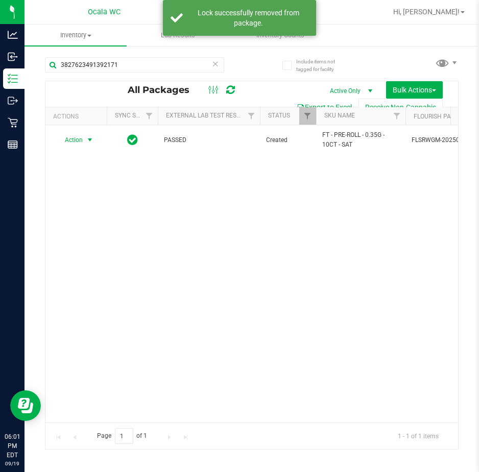
click at [74, 141] on span "Action" at bounding box center [70, 140] width 28 height 14
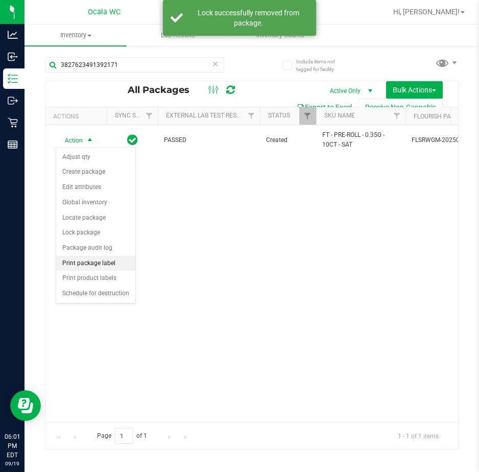
click at [78, 260] on li "Print package label" at bounding box center [95, 263] width 79 height 15
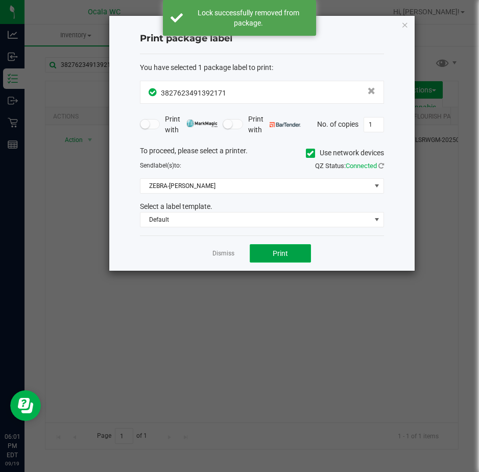
click at [261, 248] on button "Print" at bounding box center [280, 253] width 61 height 18
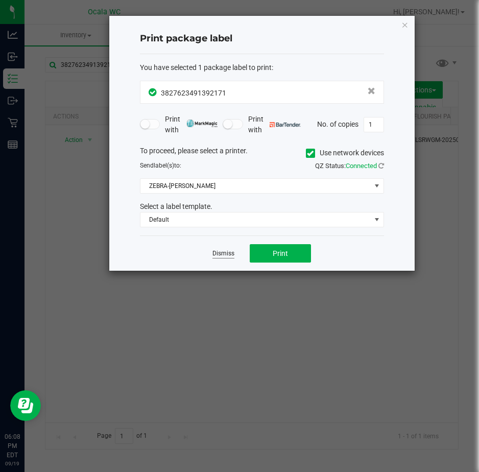
click at [219, 253] on link "Dismiss" at bounding box center [223, 253] width 22 height 9
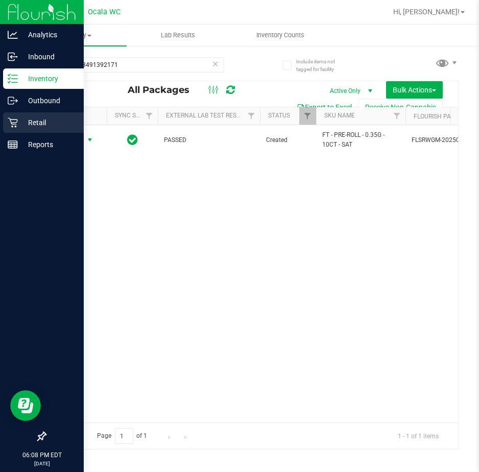
click at [19, 117] on p "Retail" at bounding box center [48, 122] width 61 height 12
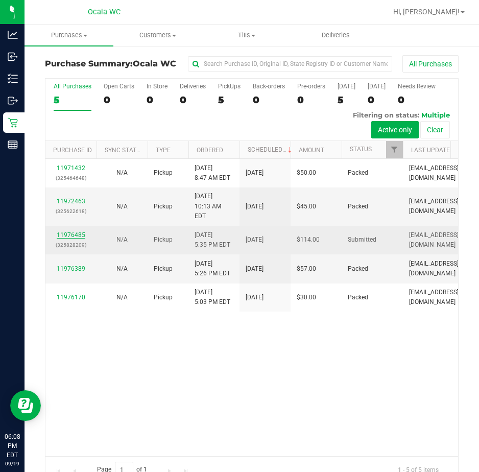
click at [65, 231] on link "11976485" at bounding box center [71, 234] width 29 height 7
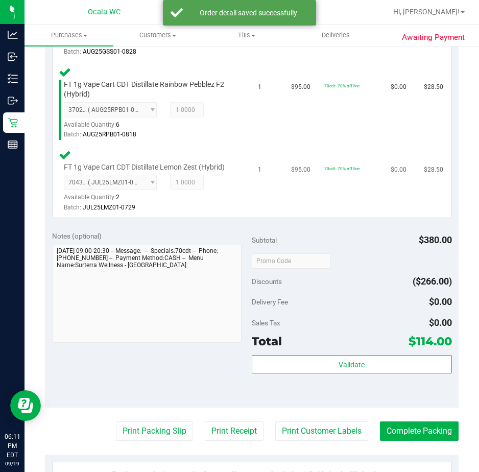
scroll to position [459, 0]
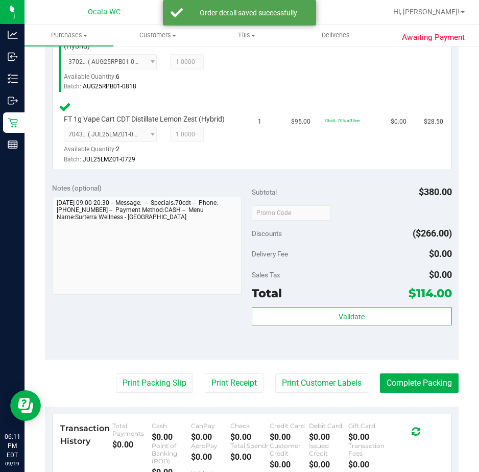
click at [276, 324] on div "Subtotal $380.00 Discounts ($266.00) Delivery Fee $0.00 Sales Tax $0.00 Total $…" at bounding box center [352, 268] width 200 height 170
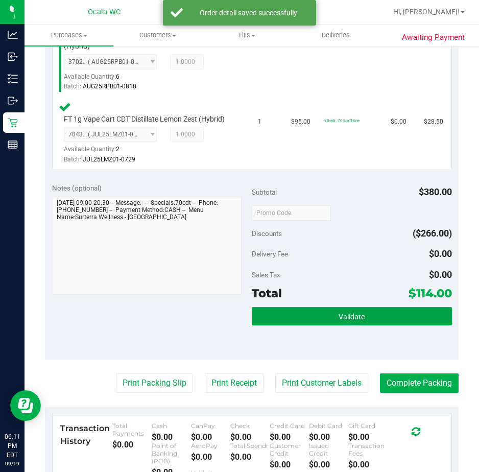
click at [276, 325] on button "Validate" at bounding box center [352, 316] width 200 height 18
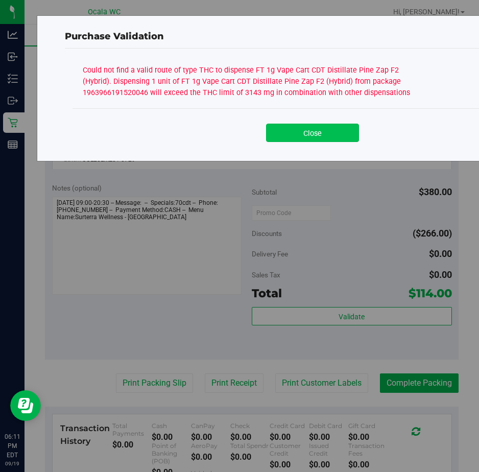
click at [297, 133] on button "Close" at bounding box center [312, 133] width 93 height 18
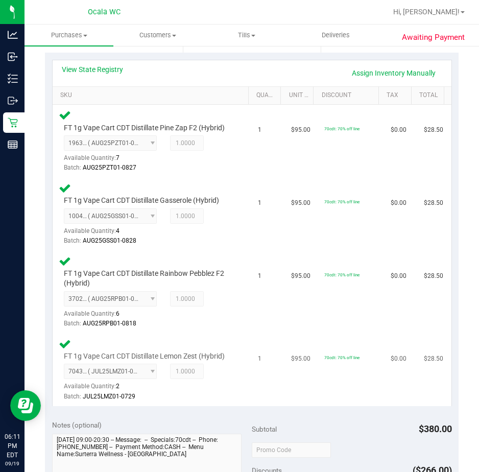
scroll to position [204, 0]
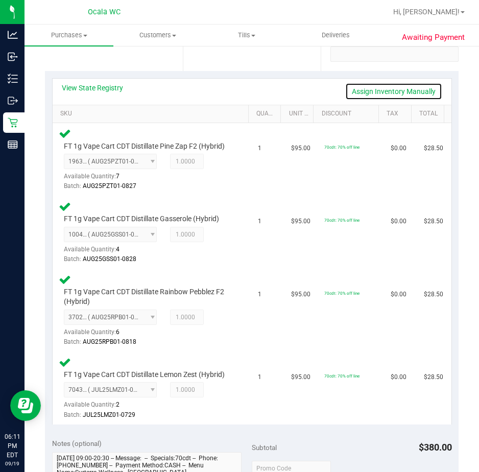
click at [384, 89] on link "Assign Inventory Manually" at bounding box center [393, 91] width 97 height 17
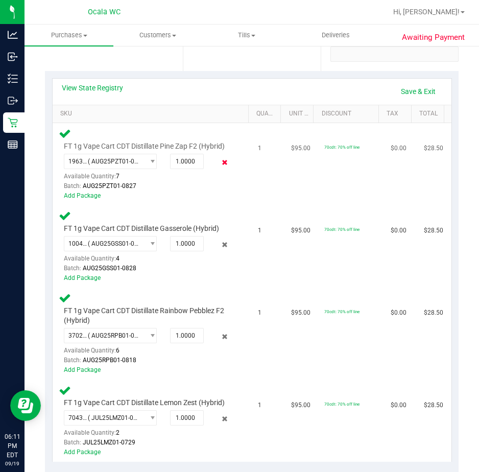
click at [219, 168] on icon at bounding box center [224, 163] width 11 height 12
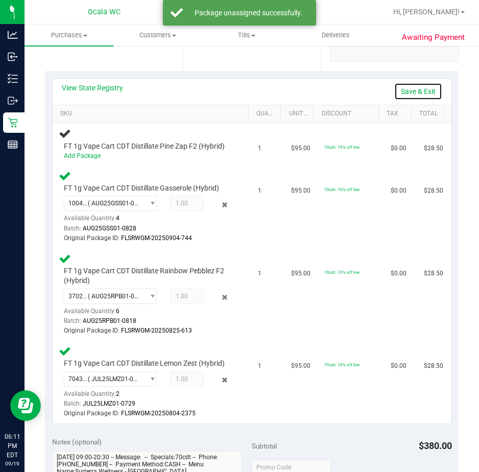
click at [408, 85] on link "Save & Exit" at bounding box center [418, 91] width 48 height 17
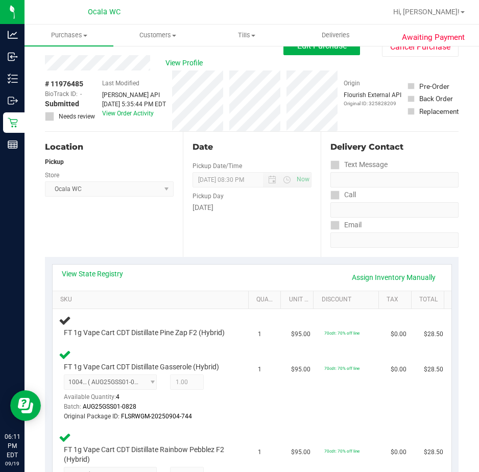
scroll to position [0, 0]
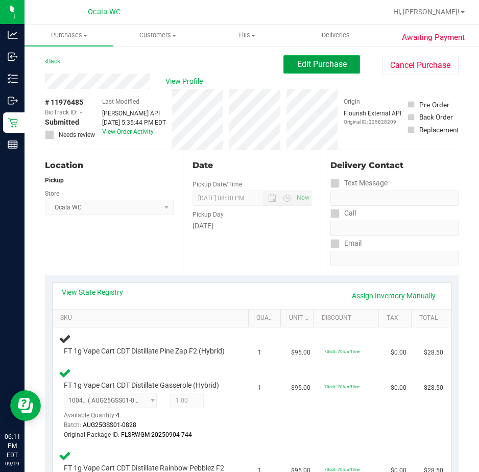
click at [329, 65] on span "Edit Purchase" at bounding box center [322, 64] width 50 height 10
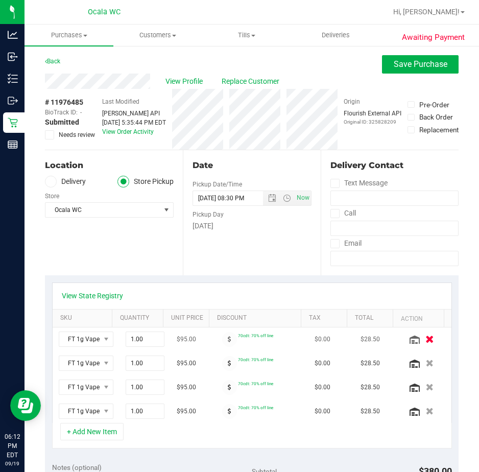
click at [425, 341] on icon "button" at bounding box center [429, 339] width 9 height 8
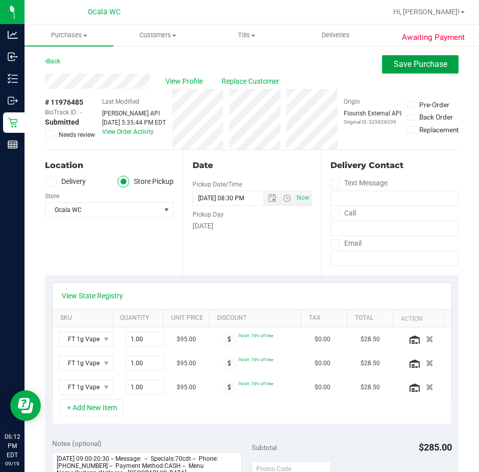
click at [384, 65] on button "Save Purchase" at bounding box center [420, 64] width 77 height 18
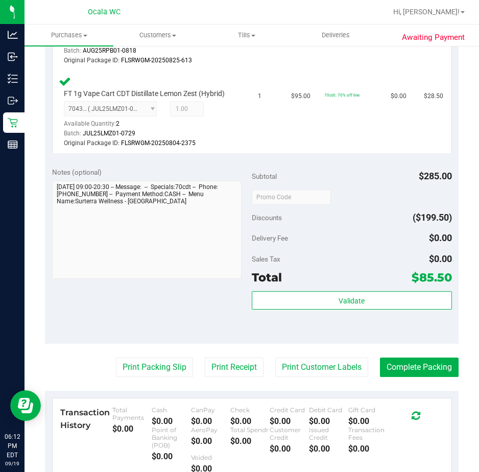
scroll to position [459, 0]
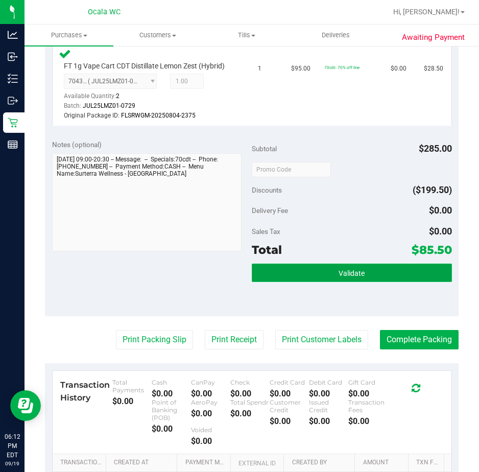
click at [302, 282] on button "Validate" at bounding box center [352, 272] width 200 height 18
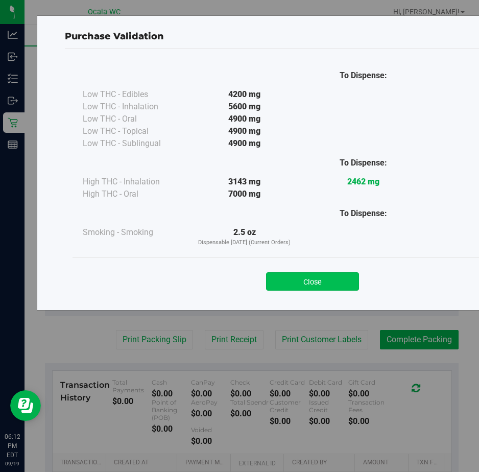
click at [295, 276] on button "Close" at bounding box center [312, 281] width 93 height 18
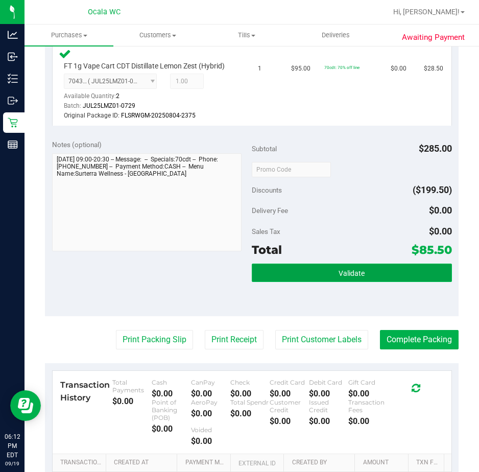
click at [298, 277] on button "Validate" at bounding box center [352, 272] width 200 height 18
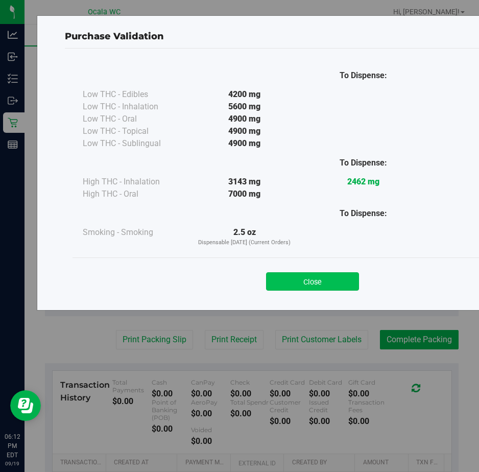
click at [293, 274] on button "Close" at bounding box center [312, 281] width 93 height 18
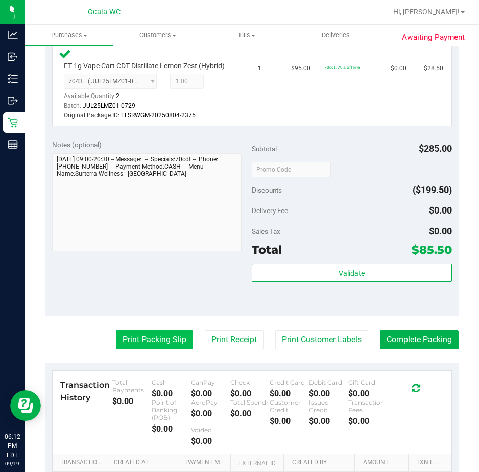
click at [129, 347] on button "Print Packing Slip" at bounding box center [154, 339] width 77 height 19
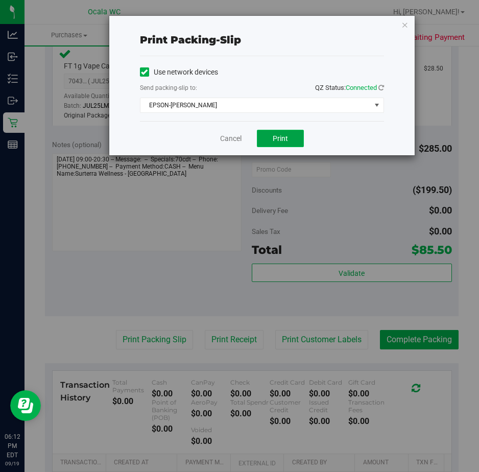
click at [277, 134] on span "Print" at bounding box center [280, 138] width 15 height 8
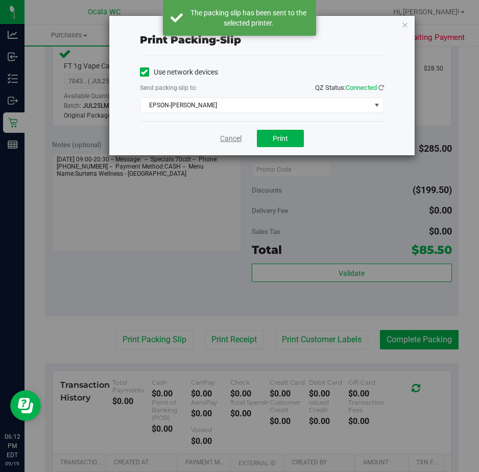
click at [234, 135] on link "Cancel" at bounding box center [230, 138] width 21 height 11
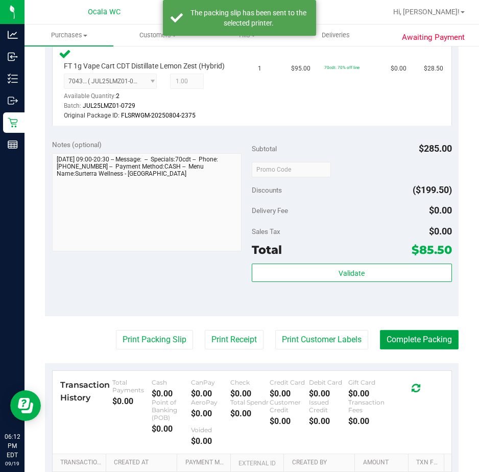
click at [397, 341] on button "Complete Packing" at bounding box center [419, 339] width 79 height 19
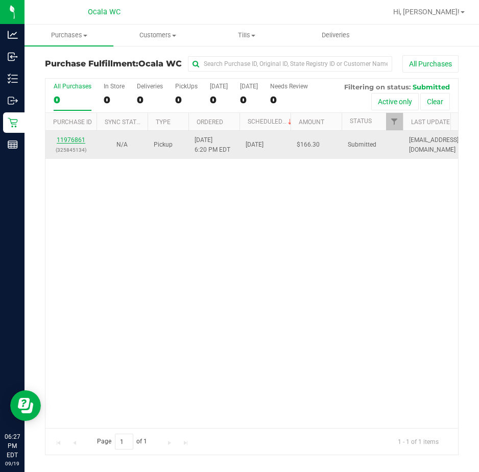
click at [63, 139] on link "11976861" at bounding box center [71, 139] width 29 height 7
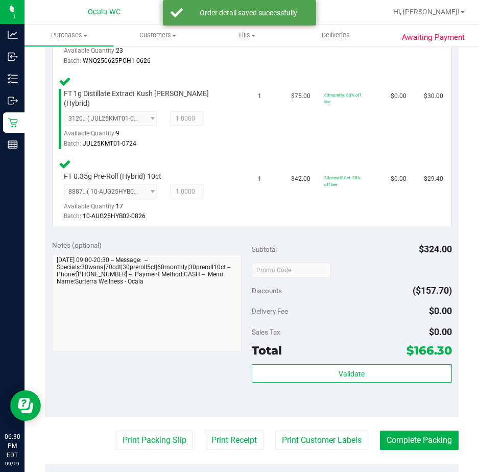
scroll to position [664, 0]
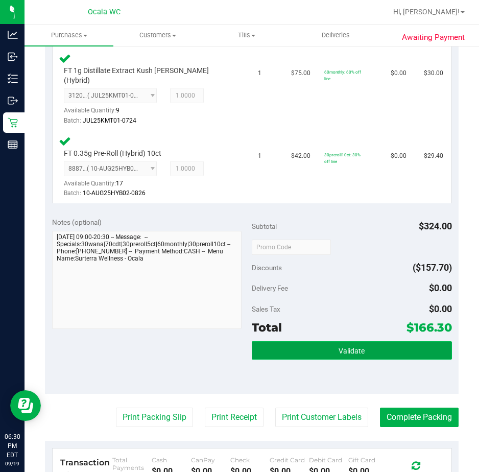
click at [292, 344] on button "Validate" at bounding box center [352, 350] width 200 height 18
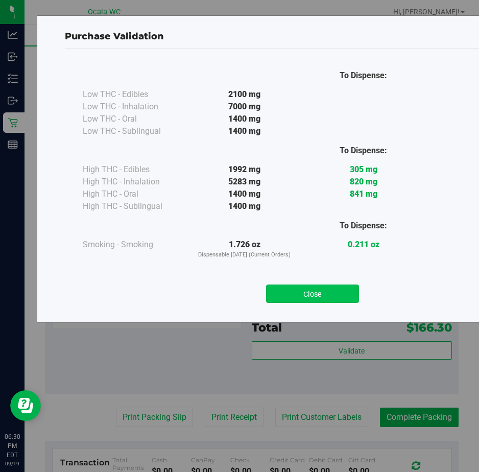
click at [289, 294] on button "Close" at bounding box center [312, 293] width 93 height 18
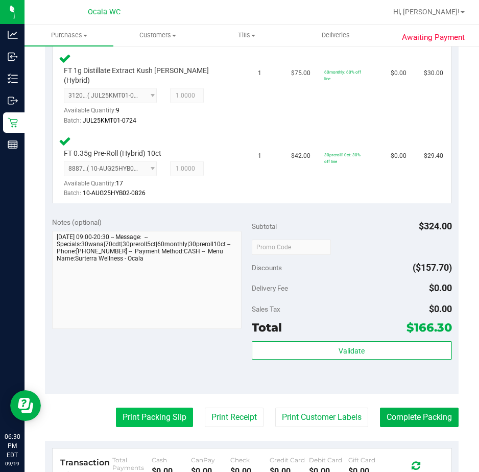
click at [117, 411] on button "Print Packing Slip" at bounding box center [154, 416] width 77 height 19
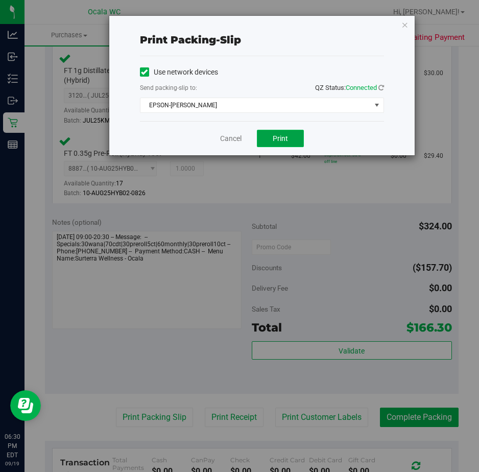
click at [268, 137] on button "Print" at bounding box center [280, 138] width 47 height 17
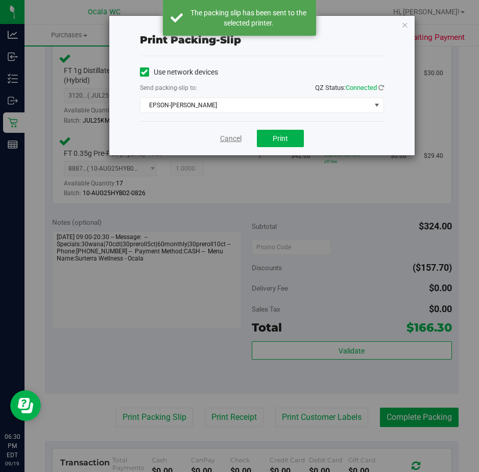
click at [226, 138] on link "Cancel" at bounding box center [230, 138] width 21 height 11
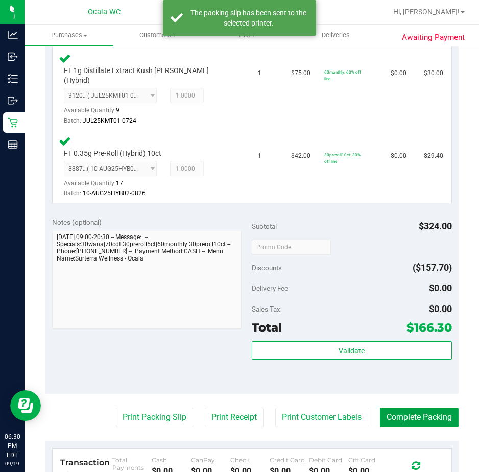
click at [399, 414] on button "Complete Packing" at bounding box center [419, 416] width 79 height 19
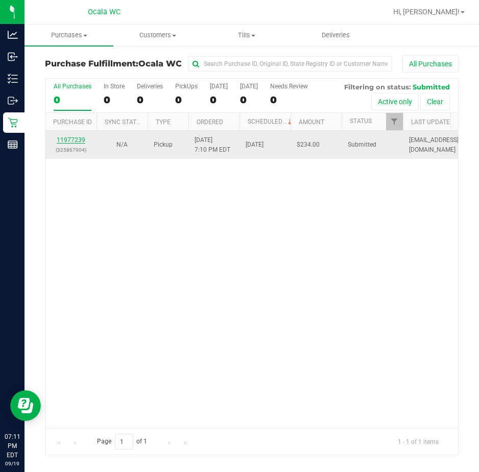
click at [73, 136] on link "11977239" at bounding box center [71, 139] width 29 height 7
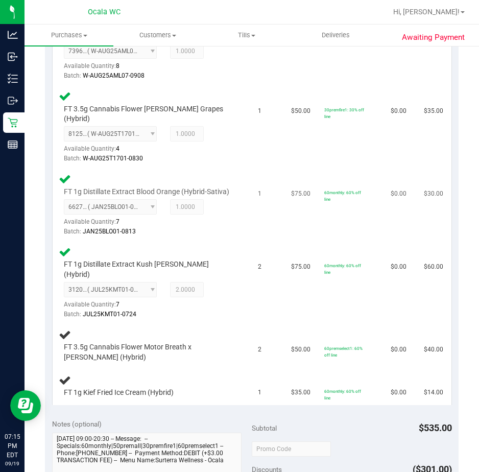
scroll to position [408, 0]
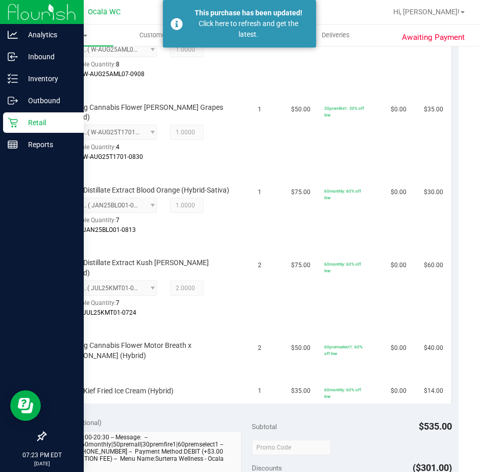
click at [22, 125] on p "Retail" at bounding box center [48, 122] width 61 height 12
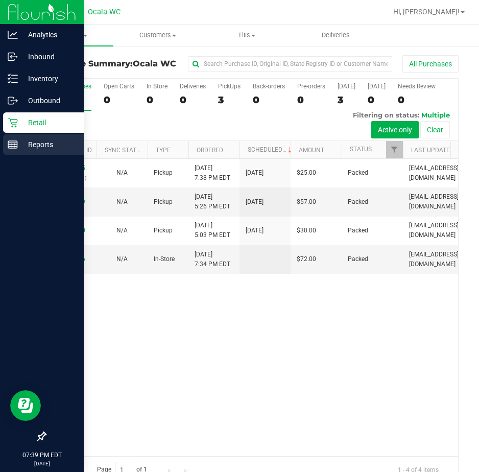
click at [4, 141] on div "Reports" at bounding box center [43, 144] width 81 height 20
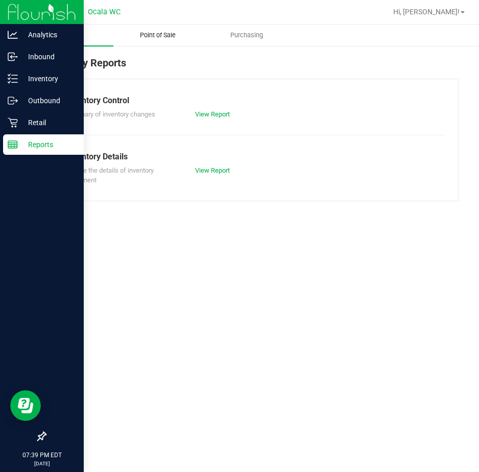
click at [152, 30] on uib-tab-heading "Point of Sale" at bounding box center [158, 35] width 88 height 20
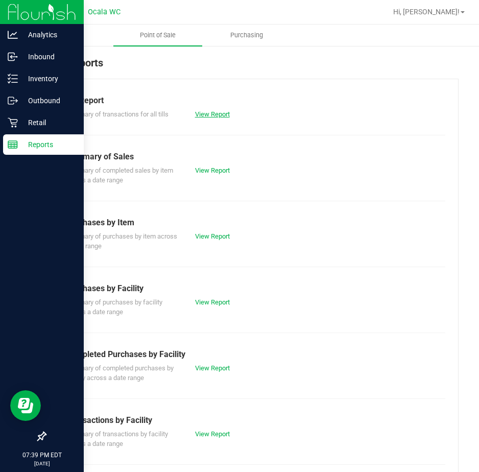
click at [209, 113] on link "View Report" at bounding box center [212, 114] width 35 height 8
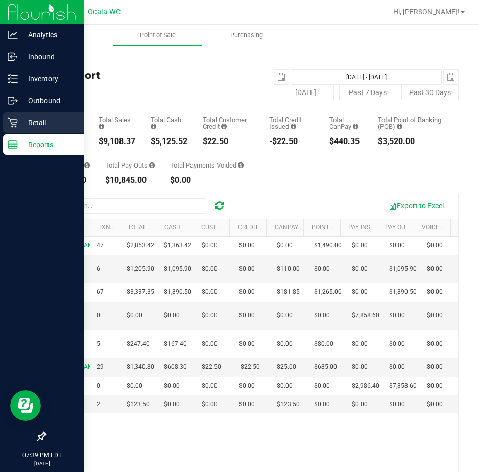
click at [14, 124] on icon at bounding box center [13, 122] width 10 height 10
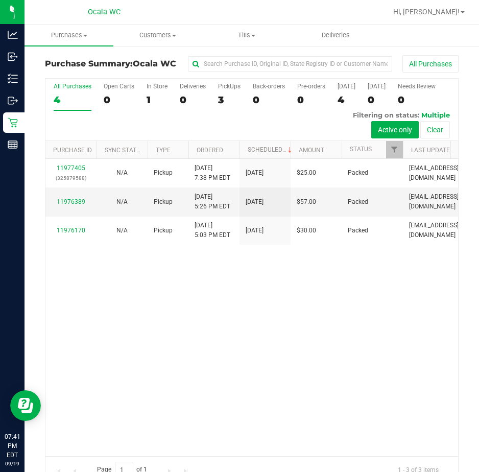
drag, startPoint x: 31, startPoint y: 149, endPoint x: 187, endPoint y: 115, distance: 159.8
click at [187, 115] on div "All Purchases 4 Open Carts 0 In Store 1 Deliveries 0 PickUps 3 Back-orders 0 Pr…" at bounding box center [251, 110] width 413 height 62
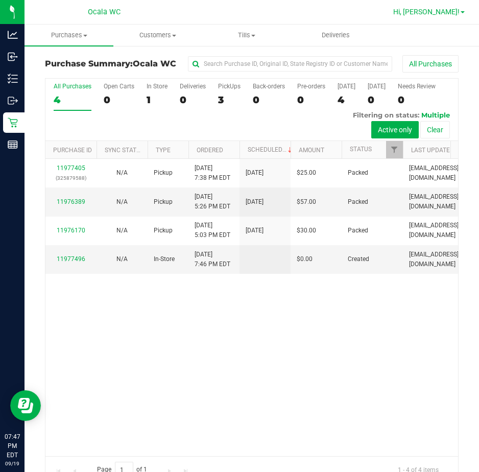
click at [433, 8] on span "Hi, Christal!" at bounding box center [426, 12] width 66 height 8
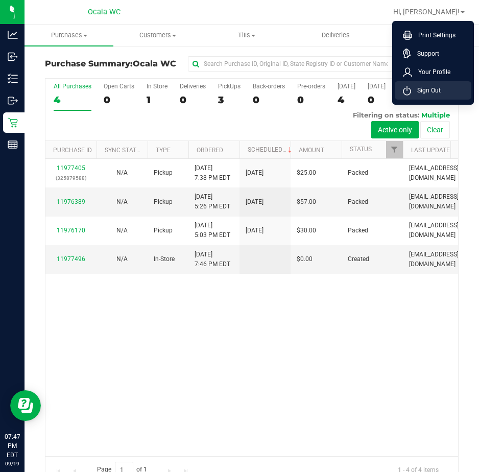
click at [424, 88] on span "Sign Out" at bounding box center [426, 90] width 30 height 10
